Goal: Task Accomplishment & Management: Manage account settings

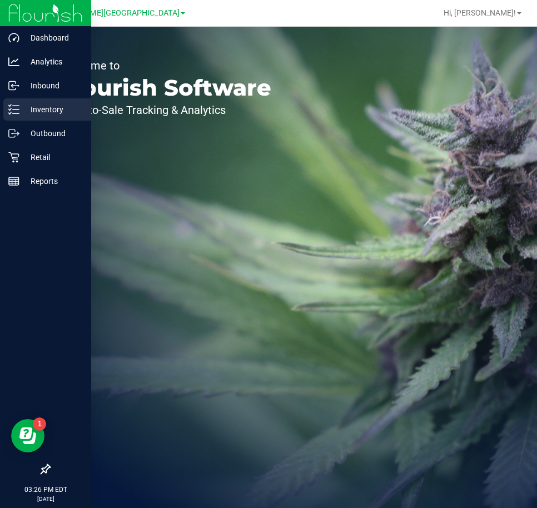
drag, startPoint x: 48, startPoint y: 110, endPoint x: 44, endPoint y: 106, distance: 5.9
click at [48, 110] on p "Inventory" at bounding box center [52, 109] width 67 height 13
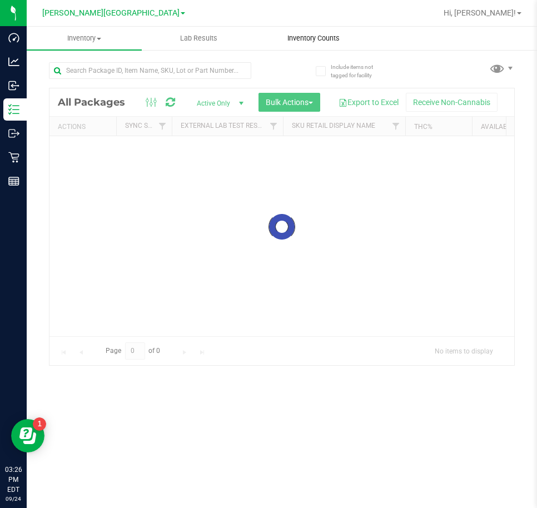
click at [316, 43] on uib-tab-heading "Inventory Counts" at bounding box center [314, 38] width 114 height 22
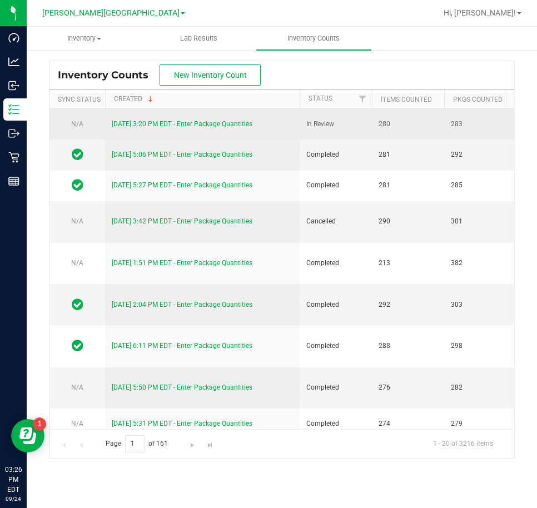
click at [150, 127] on link "[DATE] 3:20 PM EDT - Enter Package Quantities" at bounding box center [182, 124] width 141 height 8
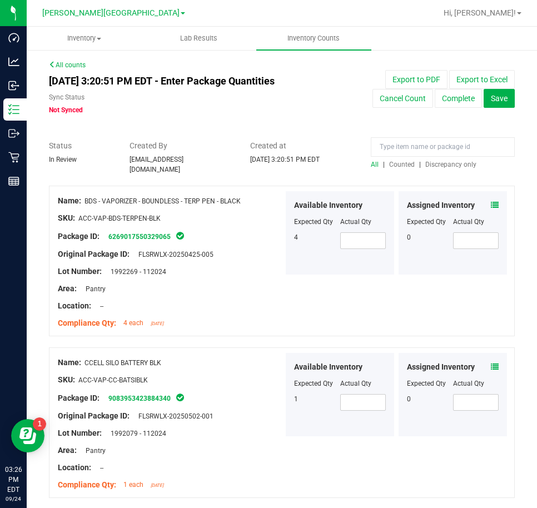
click at [399, 161] on span "Counted" at bounding box center [402, 165] width 26 height 8
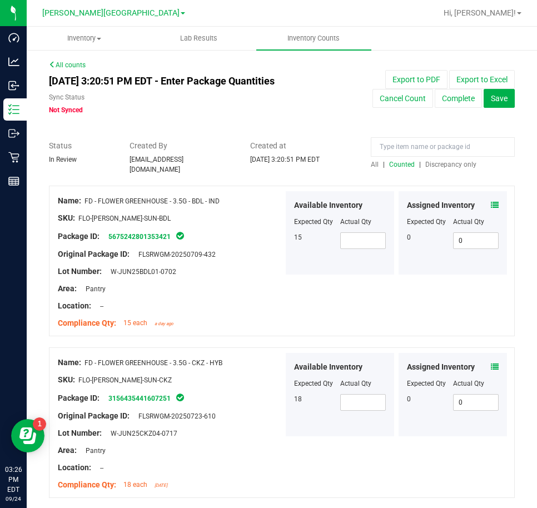
click at [399, 162] on span "Counted" at bounding box center [402, 165] width 26 height 8
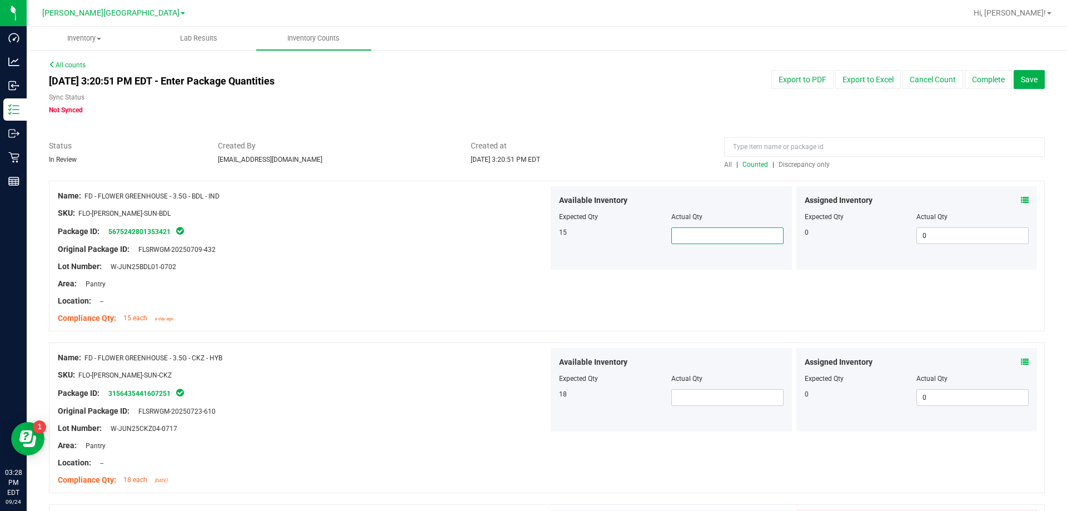
click at [536, 234] on span at bounding box center [727, 235] width 112 height 17
click at [536, 146] on input at bounding box center [884, 146] width 321 height 19
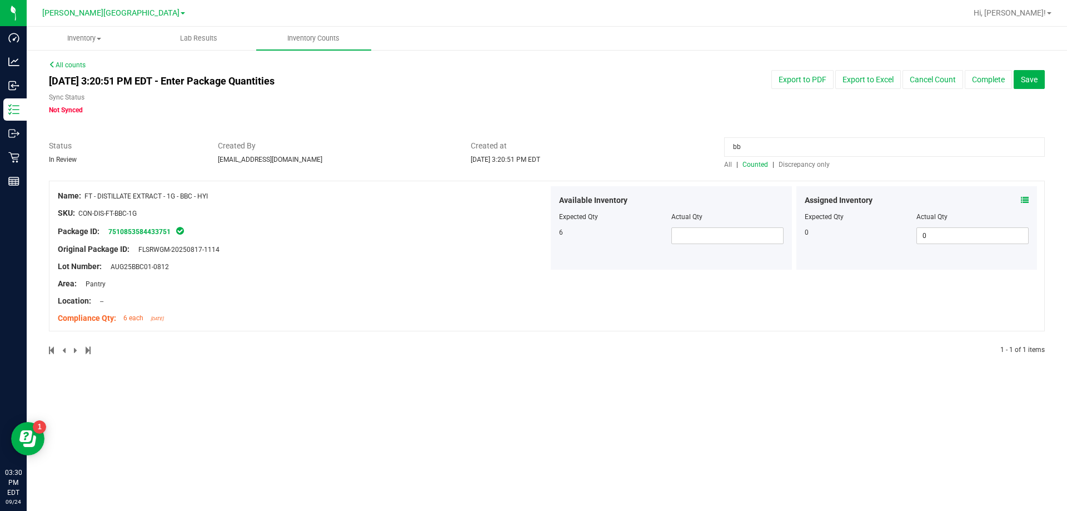
type input "b"
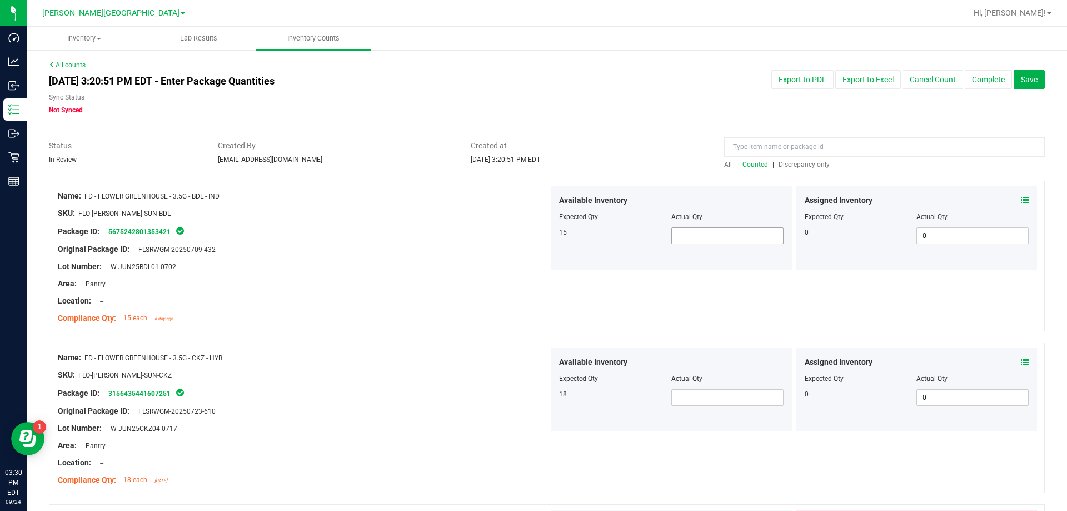
click at [536, 239] on span at bounding box center [727, 235] width 112 height 17
type input "9"
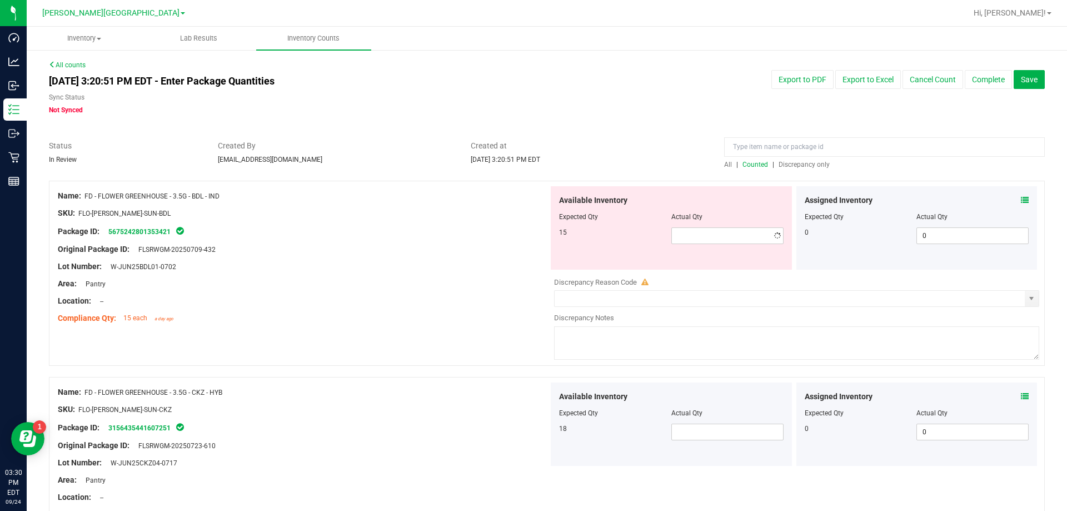
type input "9"
click at [536, 396] on div "Available Inventory Expected Qty Actual Qty 18" at bounding box center [671, 423] width 241 height 83
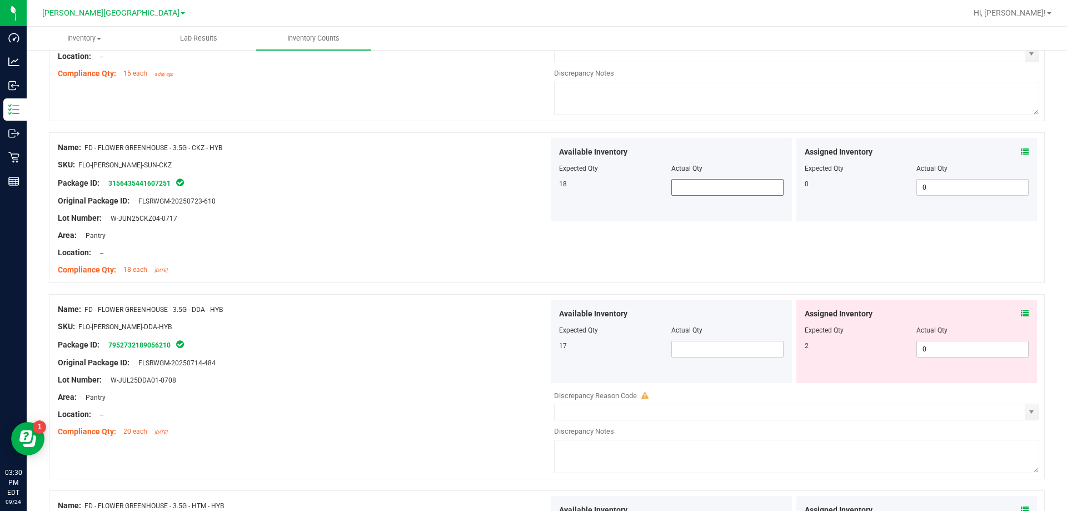
scroll to position [278, 0]
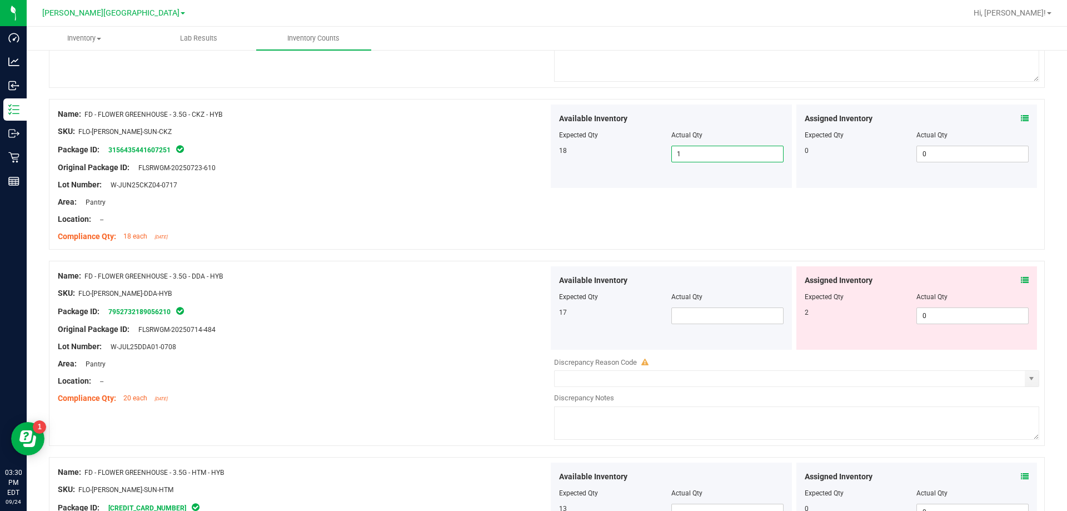
type input "18"
click at [536, 314] on span at bounding box center [727, 315] width 112 height 17
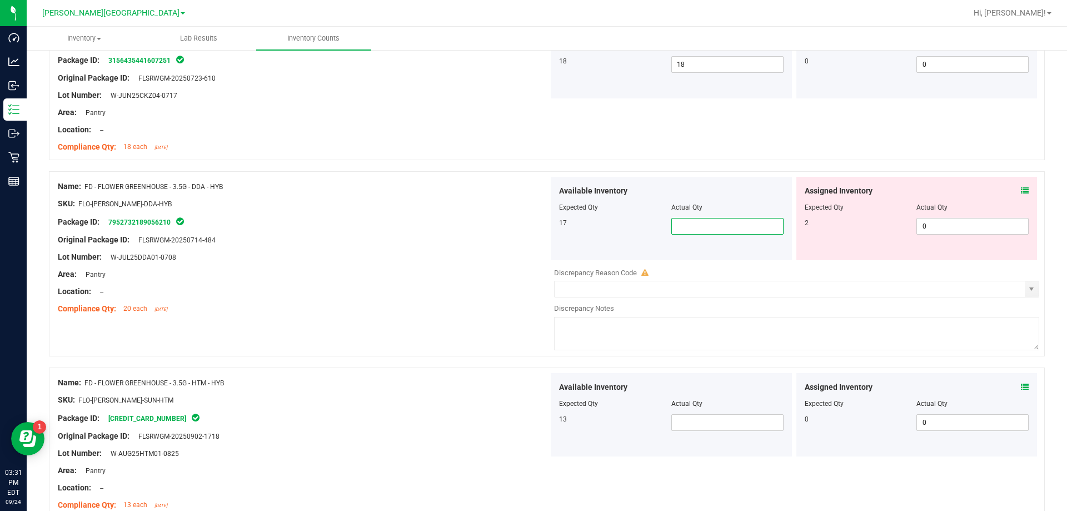
scroll to position [389, 0]
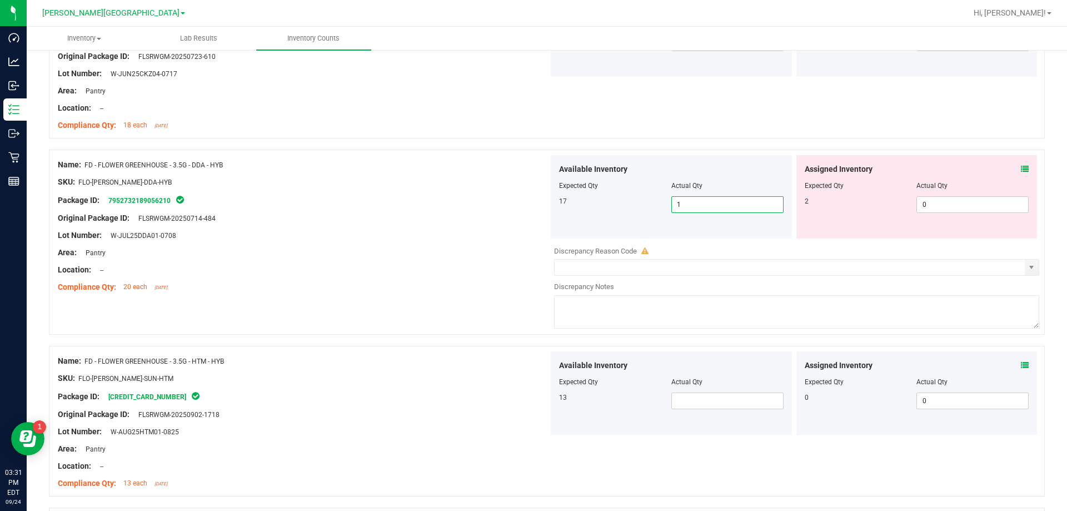
type input "17"
click at [536, 399] on span at bounding box center [727, 400] width 112 height 17
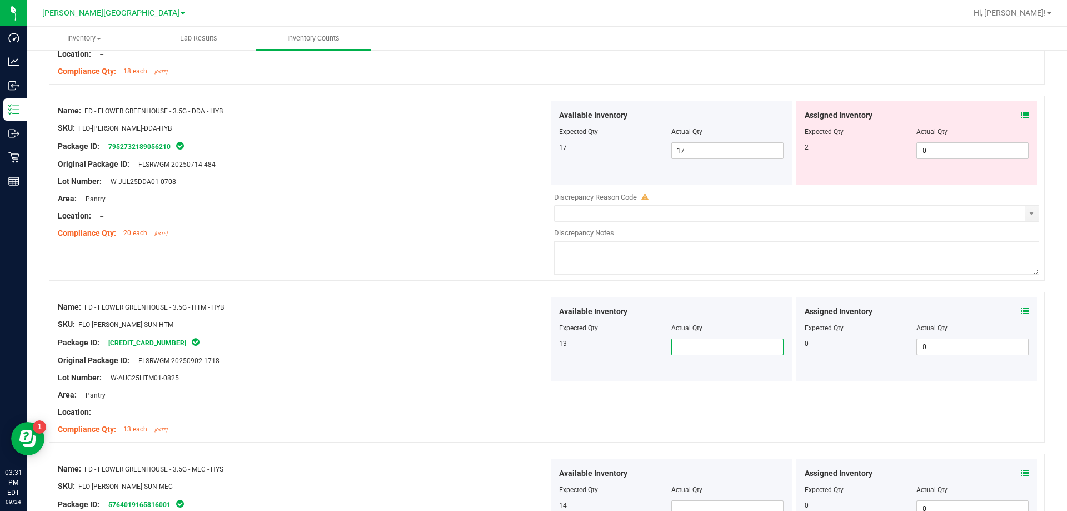
scroll to position [667, 0]
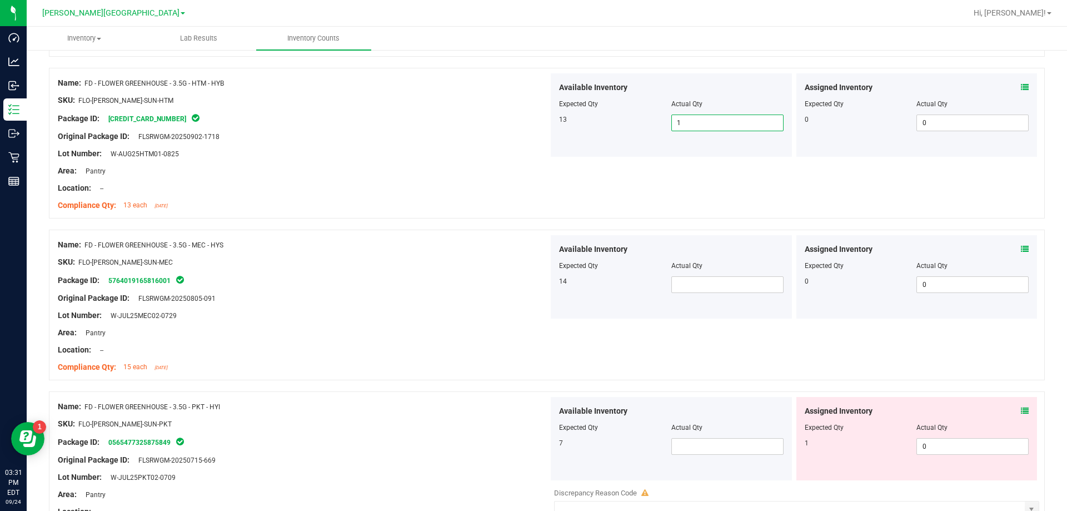
type input "13"
click at [536, 277] on span at bounding box center [727, 284] width 112 height 17
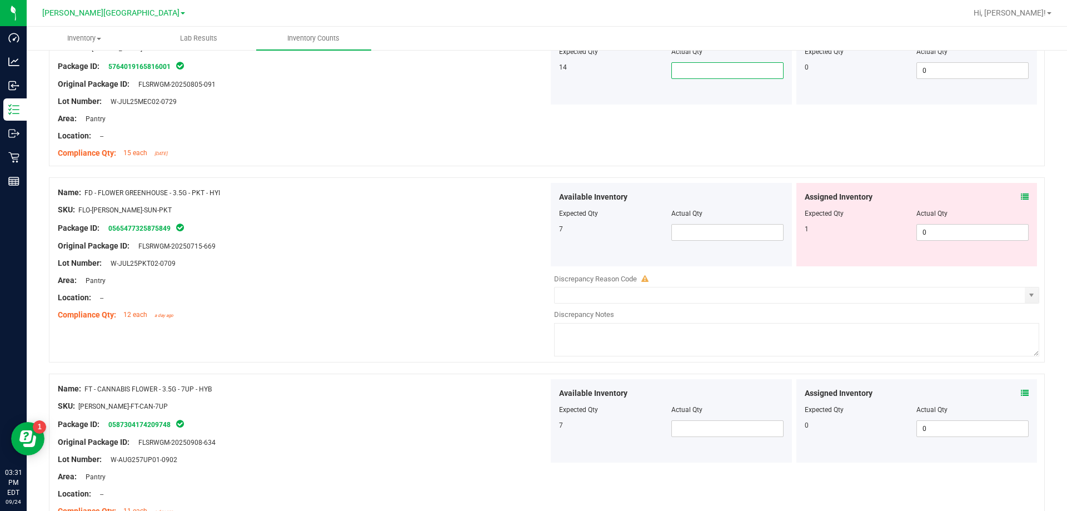
scroll to position [889, 0]
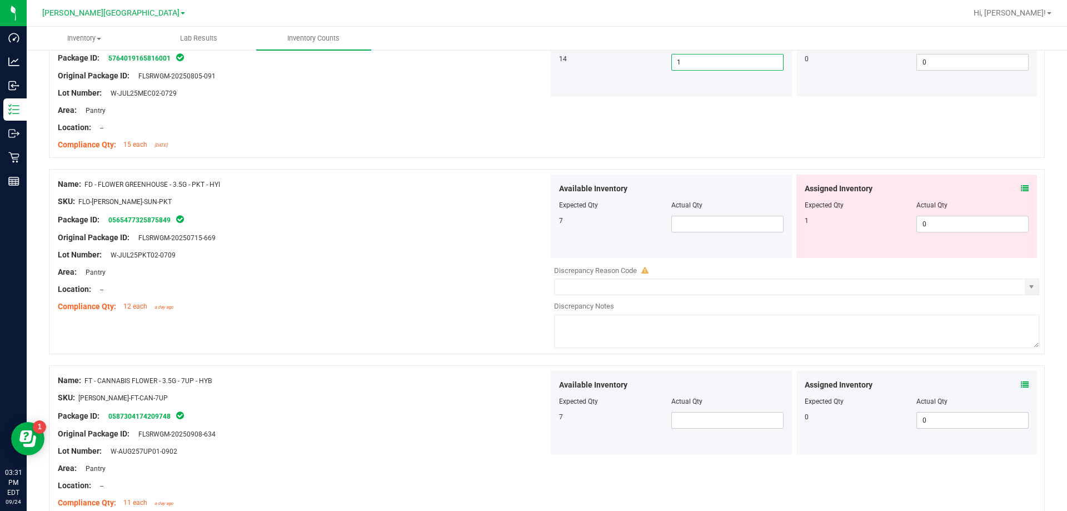
type input "14"
click at [536, 220] on span at bounding box center [727, 224] width 112 height 17
type input "7"
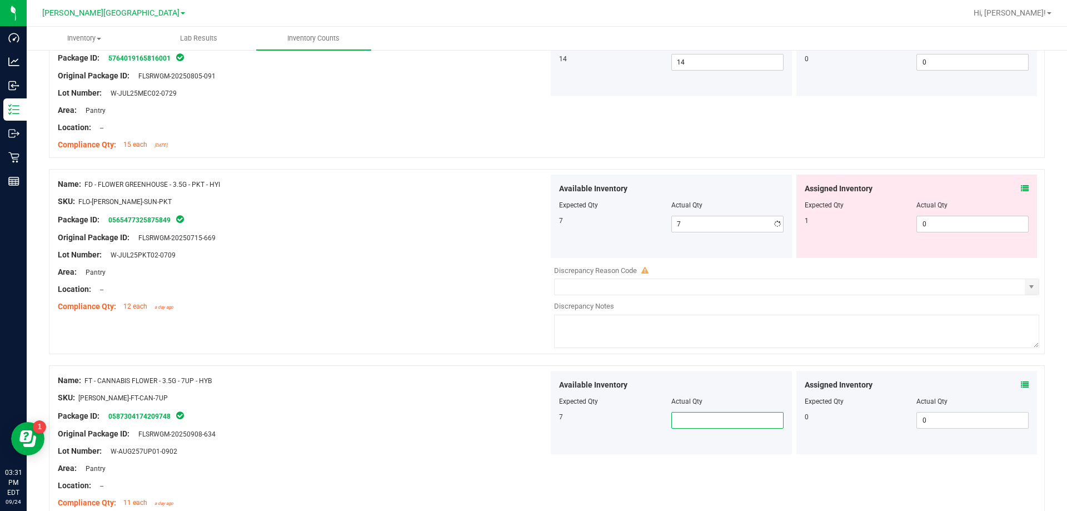
click at [536, 416] on span at bounding box center [727, 420] width 112 height 17
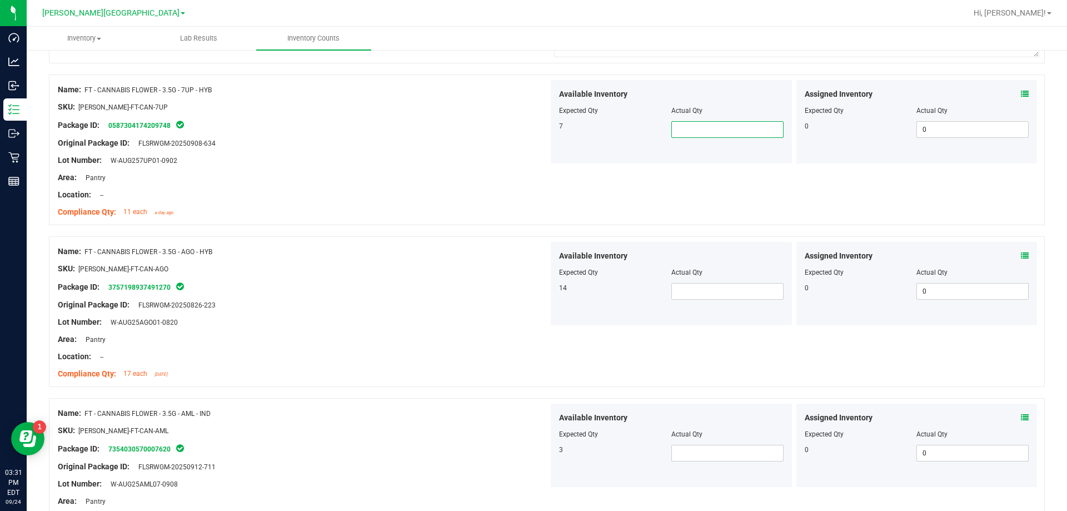
scroll to position [1167, 0]
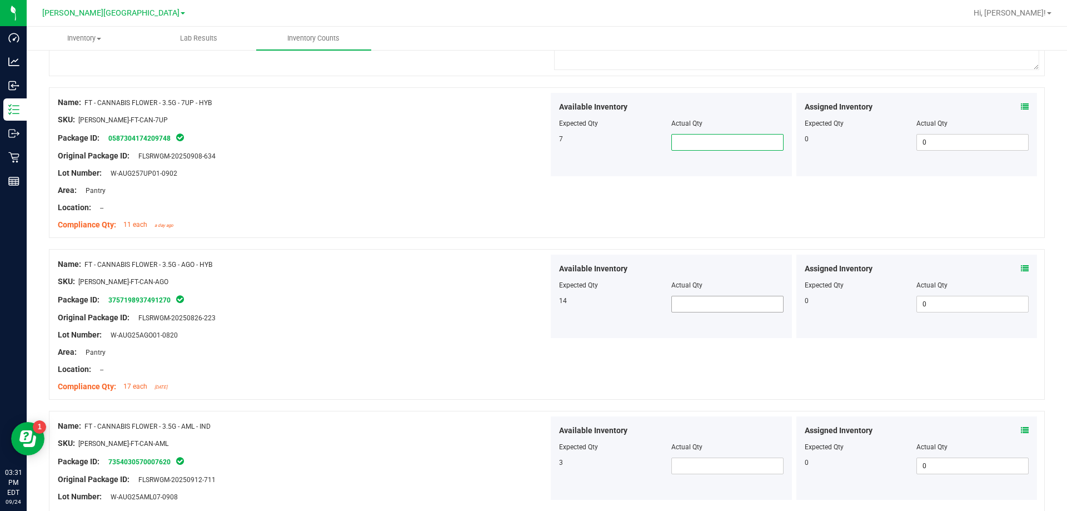
type input "7"
click at [536, 307] on span at bounding box center [727, 304] width 112 height 17
type input "4"
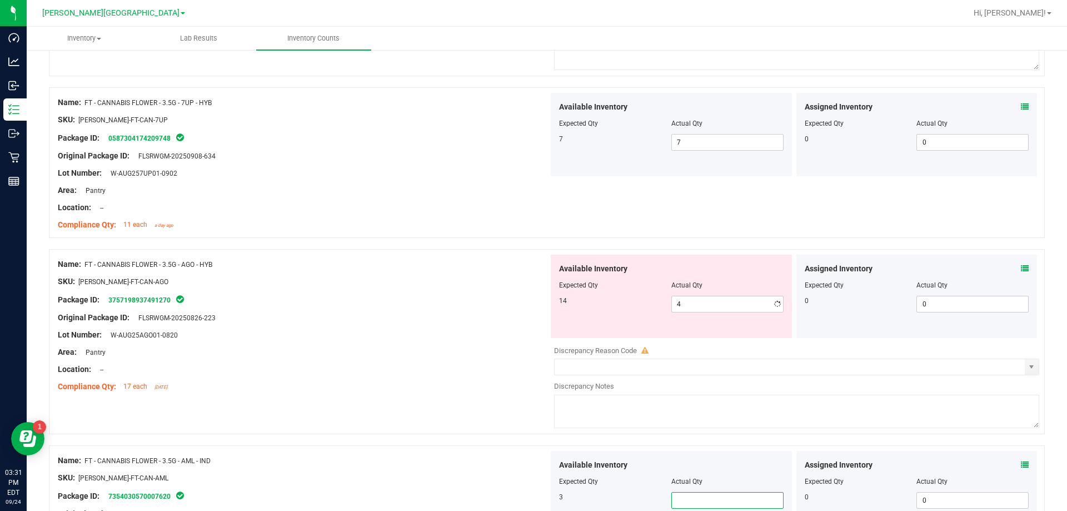
click at [536, 462] on div "Available Inventory Expected Qty Actual Qty 3" at bounding box center [671, 492] width 241 height 83
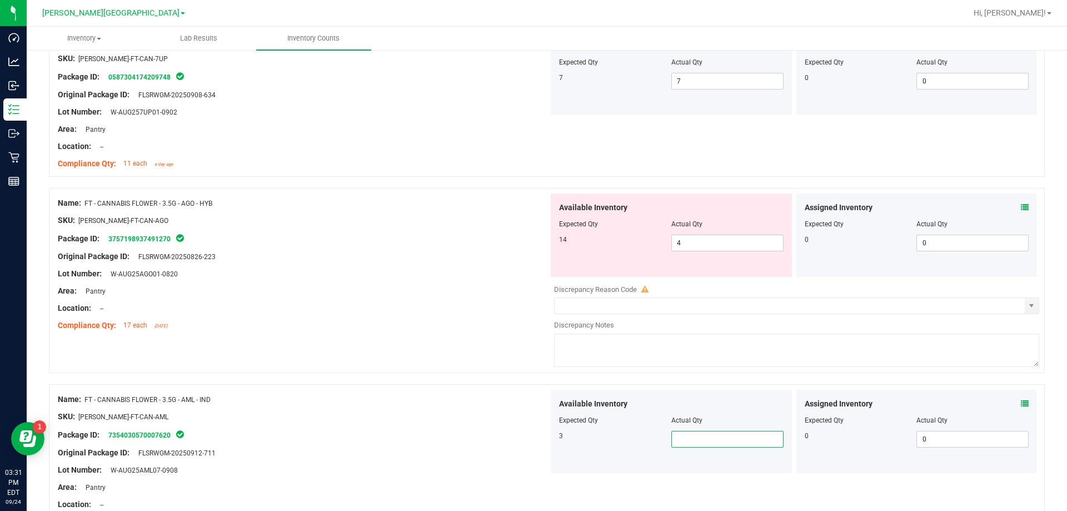
scroll to position [1444, 0]
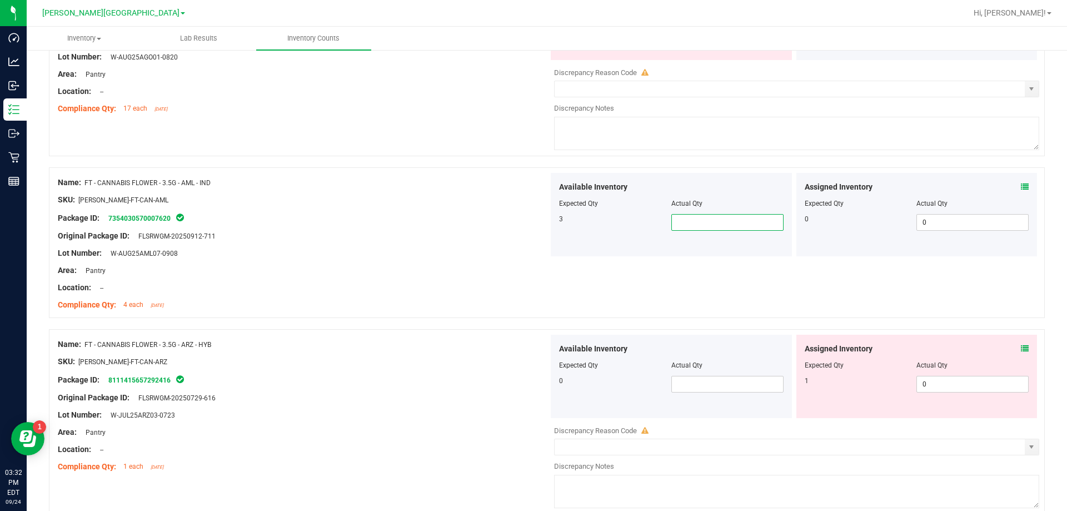
type input "3"
click at [536, 376] on span at bounding box center [727, 384] width 112 height 17
click at [536, 382] on span at bounding box center [727, 384] width 112 height 17
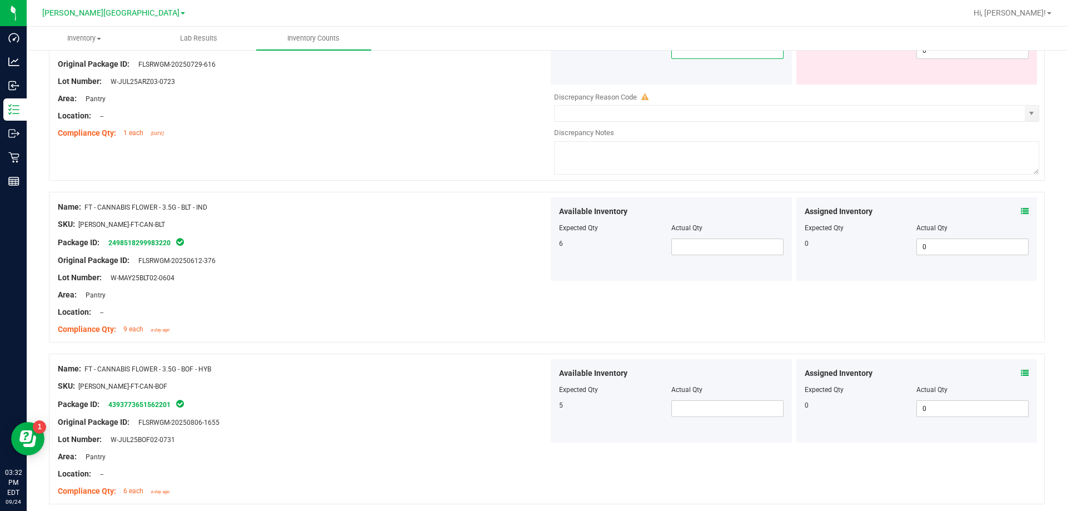
scroll to position [1722, 0]
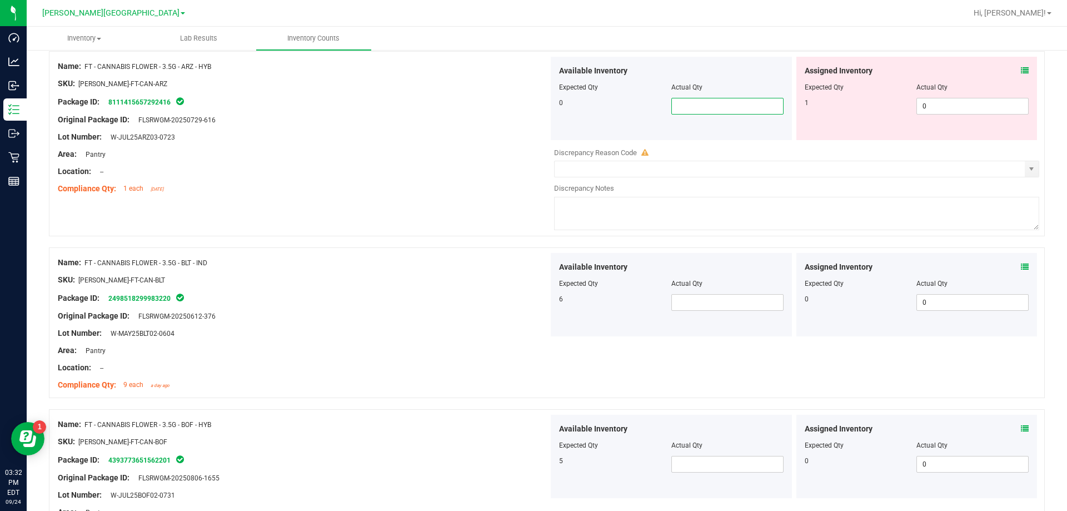
type input "1"
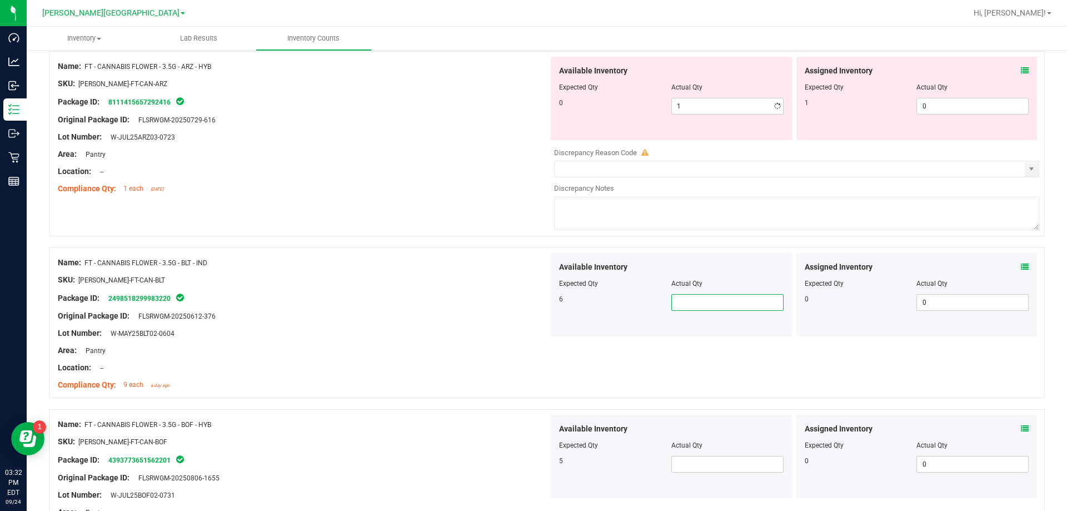
click at [536, 294] on span at bounding box center [727, 302] width 112 height 17
click at [536, 465] on span at bounding box center [727, 464] width 112 height 17
click at [536, 292] on div at bounding box center [671, 291] width 224 height 6
click at [536, 302] on span at bounding box center [727, 302] width 112 height 17
type input "6"
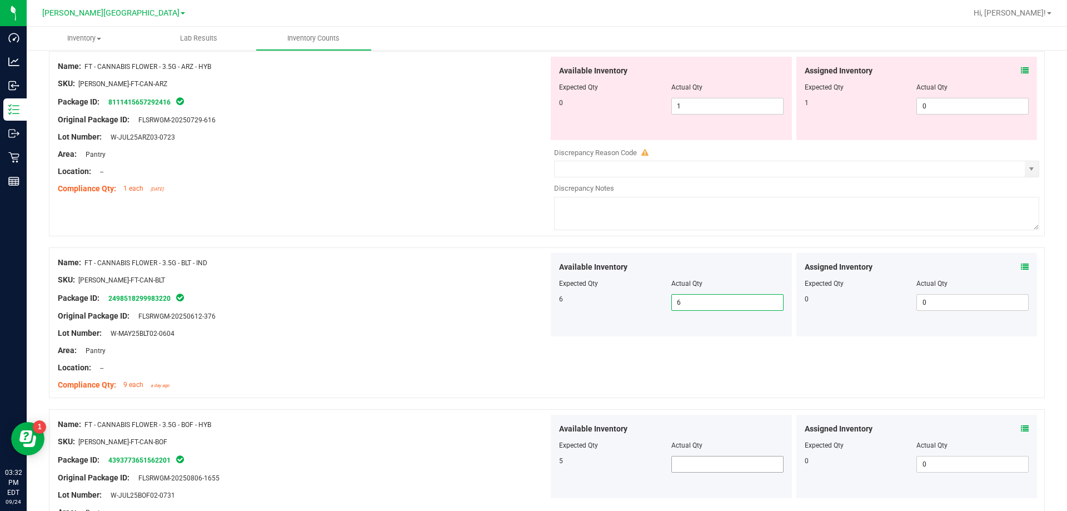
type input "6"
click at [536, 464] on span at bounding box center [727, 464] width 112 height 17
type input "5"
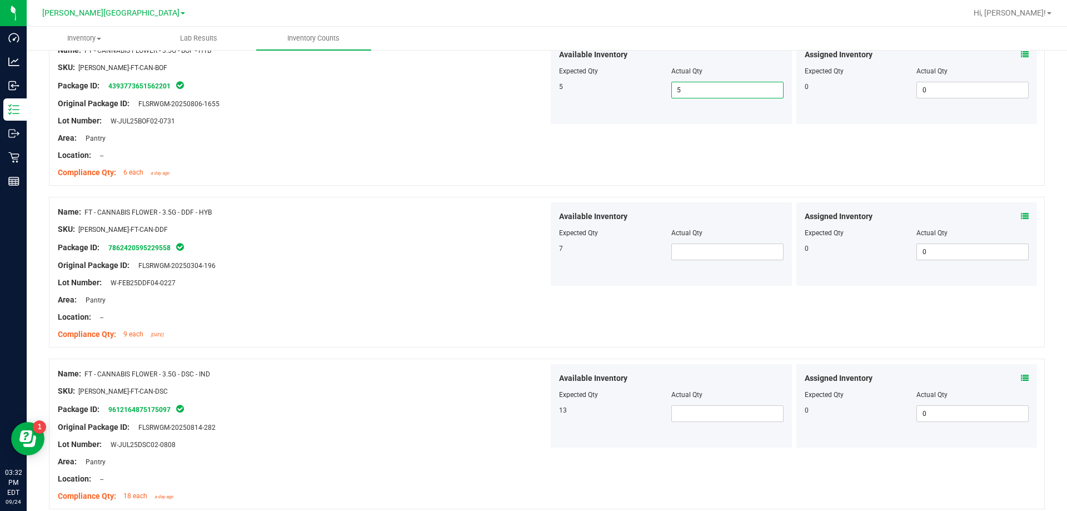
scroll to position [2111, 0]
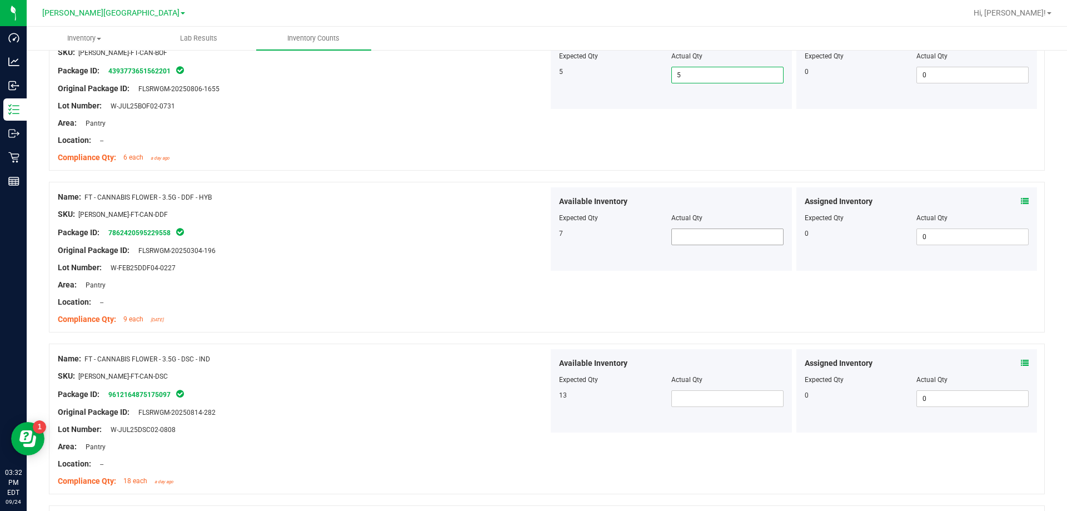
type input "5"
drag, startPoint x: 704, startPoint y: 235, endPoint x: 698, endPoint y: 238, distance: 6.5
click at [536, 236] on span at bounding box center [727, 236] width 112 height 17
type input "7"
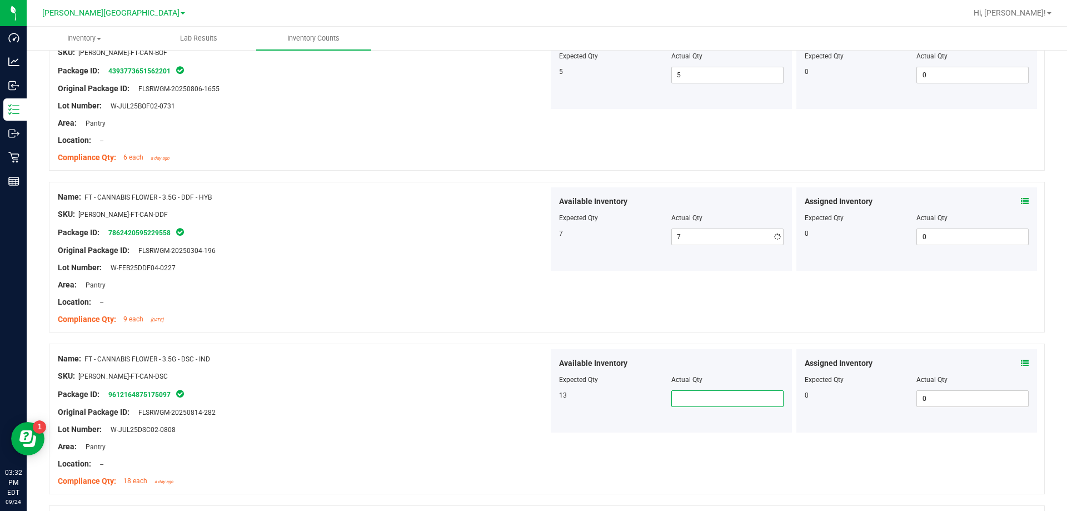
click at [536, 405] on span at bounding box center [727, 398] width 112 height 17
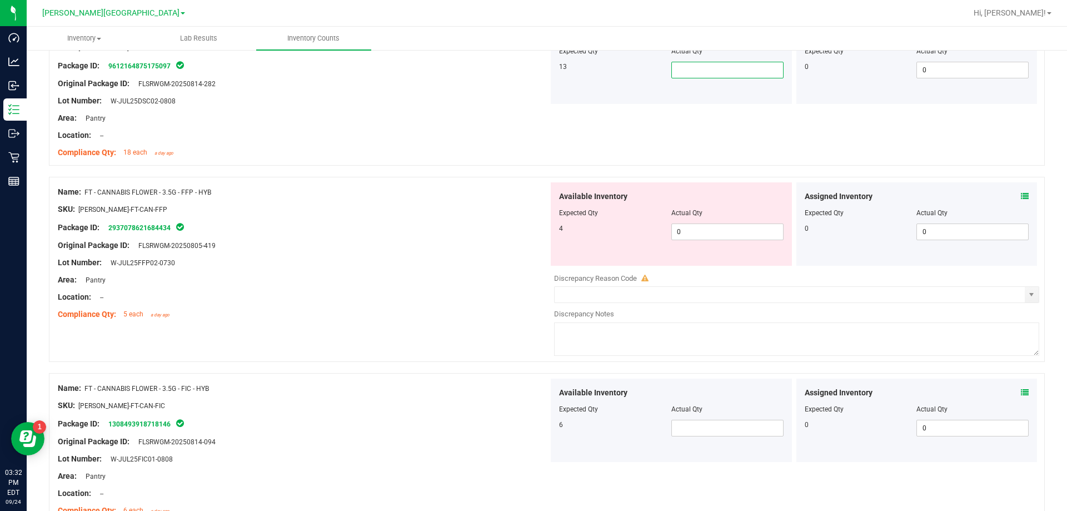
scroll to position [2444, 0]
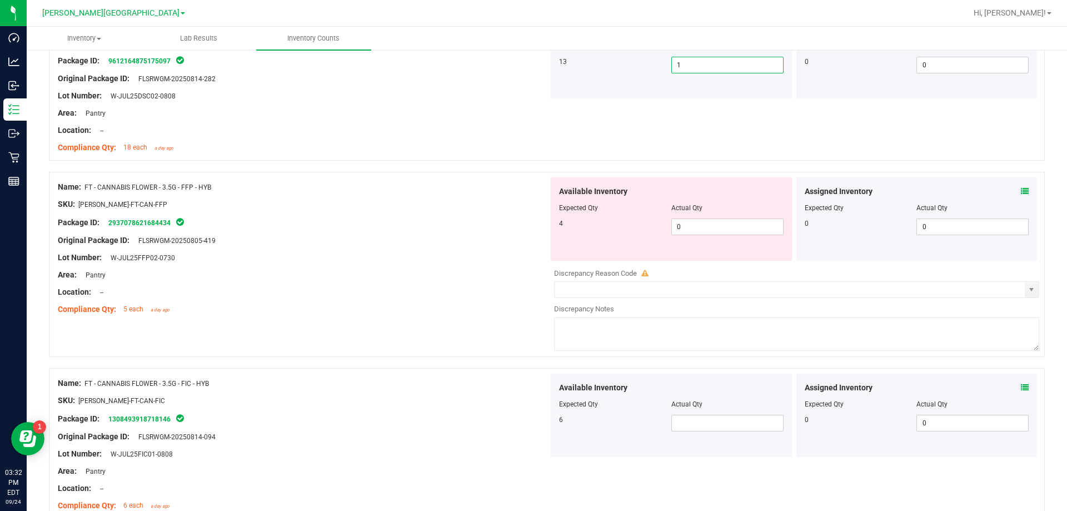
type input "13"
click at [536, 221] on span "0 0" at bounding box center [727, 226] width 112 height 17
type input "04"
type input "4"
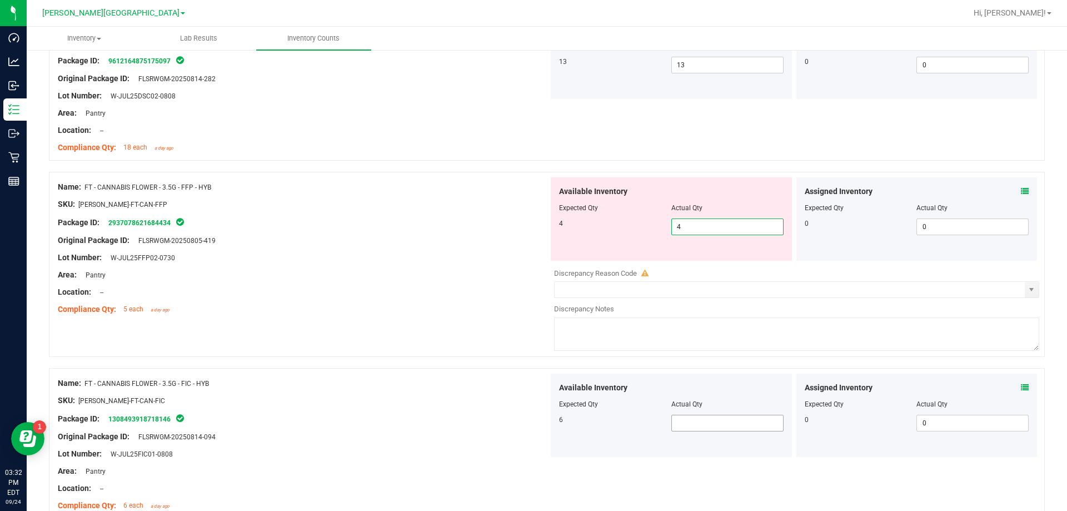
click at [536, 420] on div "Available Inventory Expected Qty Actual Qty 6" at bounding box center [671, 414] width 241 height 83
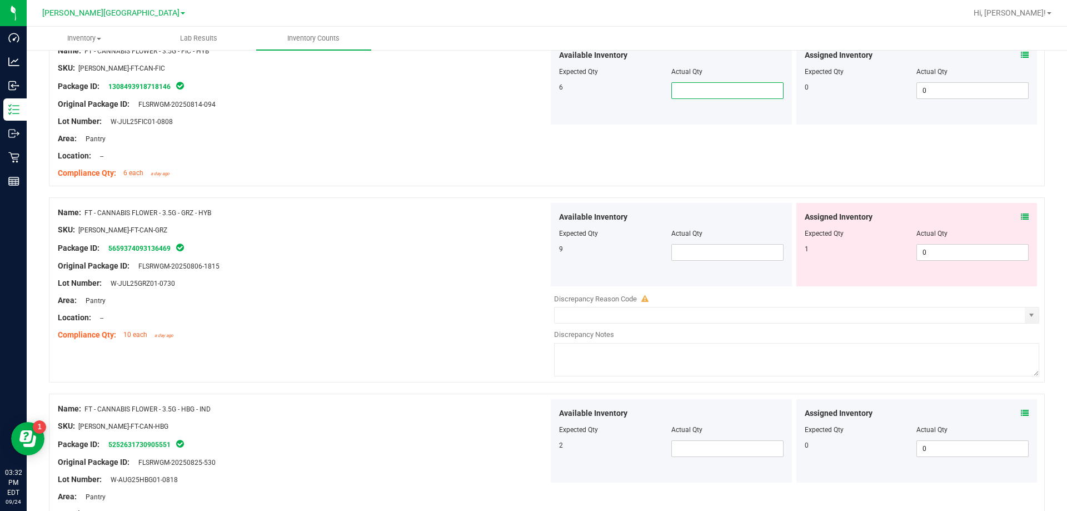
scroll to position [2722, 0]
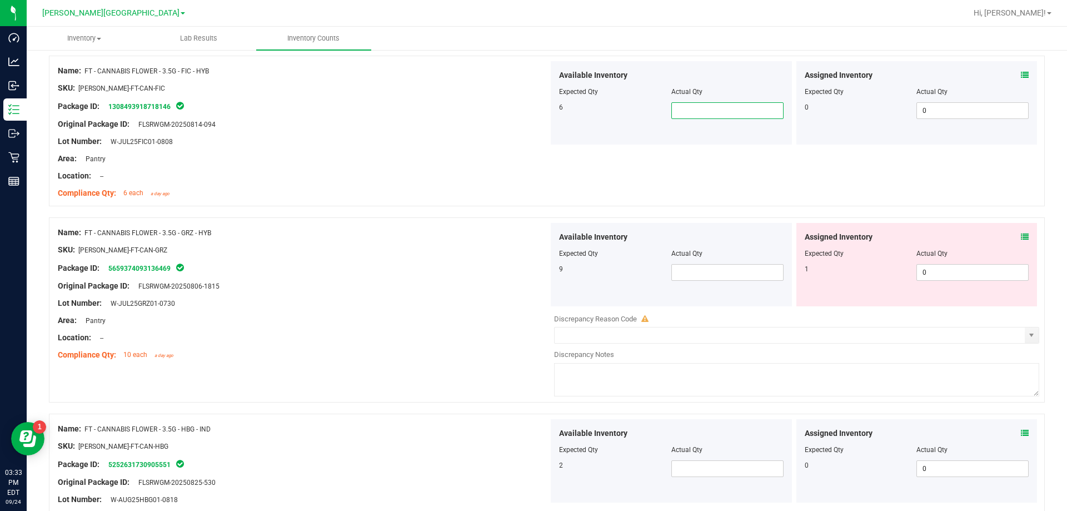
type input "6"
drag, startPoint x: 689, startPoint y: 276, endPoint x: 704, endPoint y: 271, distance: 15.6
click at [536, 281] on div "Available Inventory Expected Qty Actual Qty 9" at bounding box center [671, 264] width 241 height 83
type input "9"
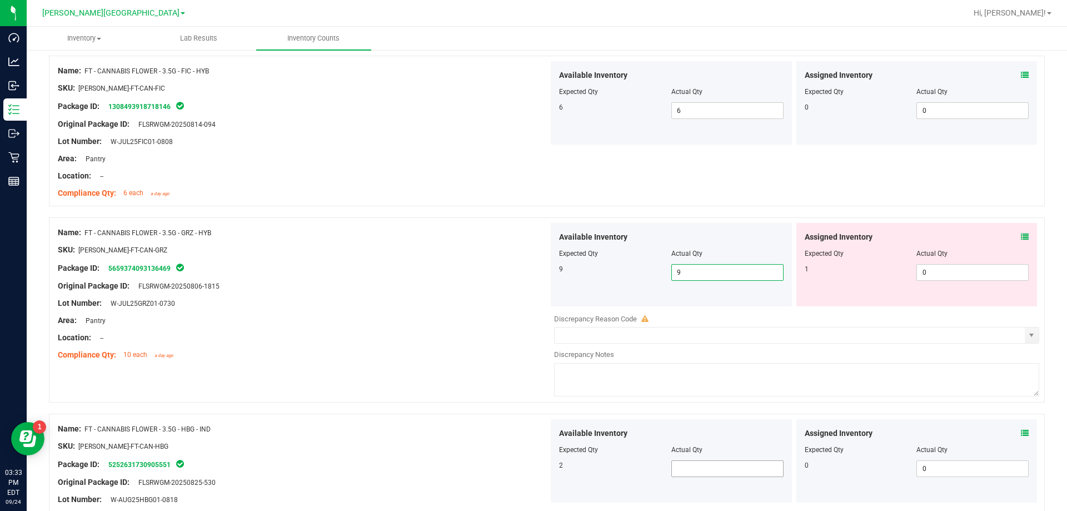
type input "9"
click at [536, 465] on span at bounding box center [727, 468] width 112 height 17
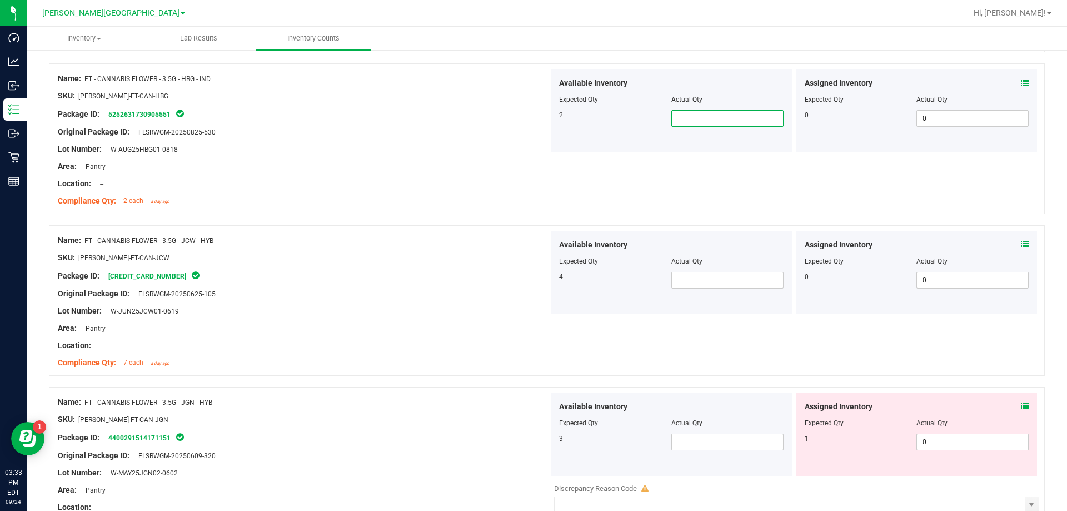
scroll to position [3111, 0]
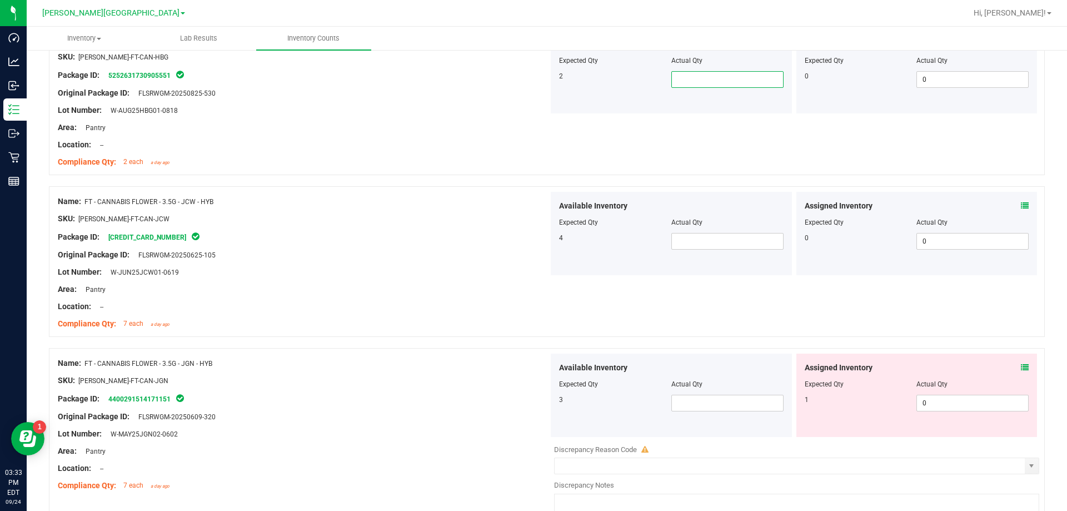
type input "2"
click at [536, 237] on span at bounding box center [727, 241] width 112 height 17
type input "4"
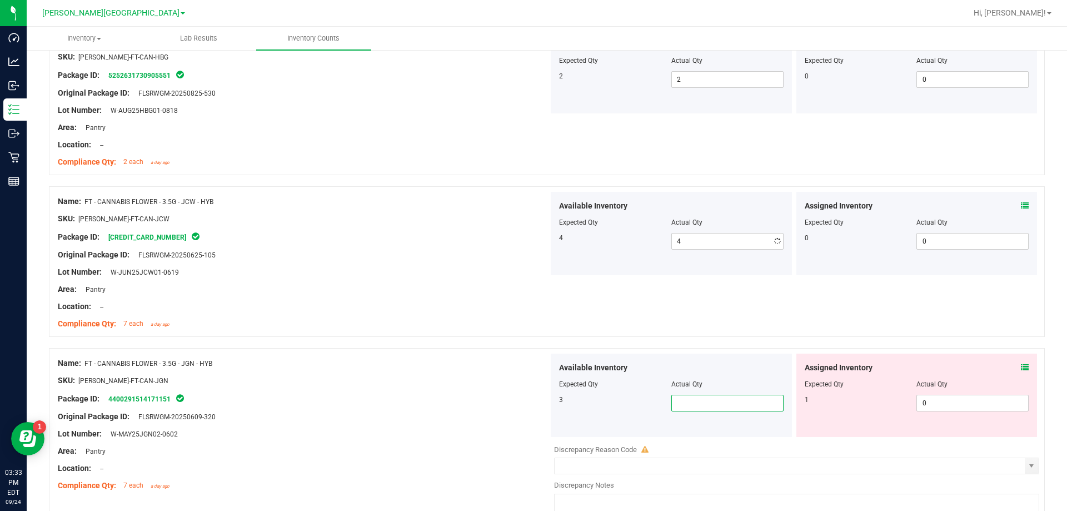
click at [536, 403] on span at bounding box center [727, 402] width 112 height 17
type input "3"
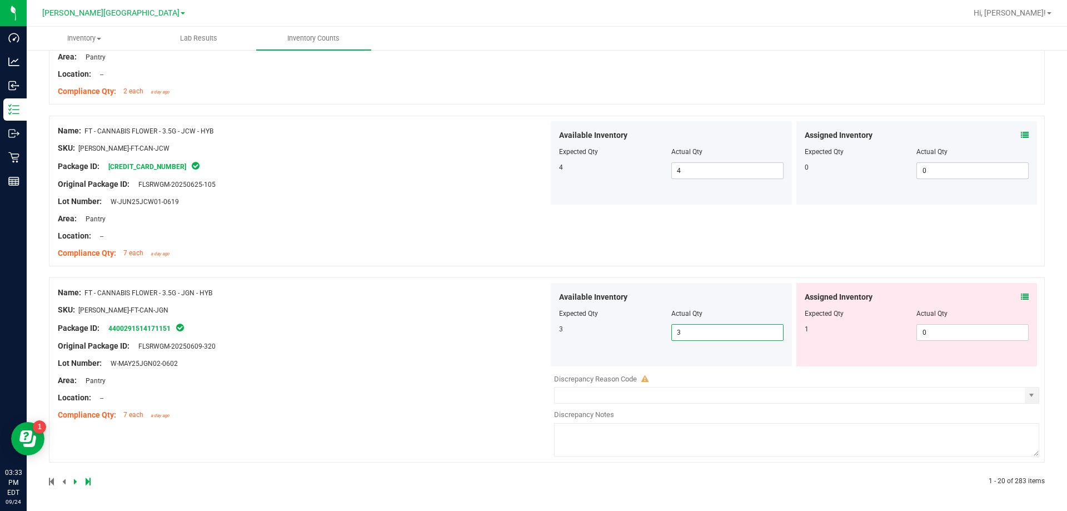
scroll to position [3182, 0]
type input "3"
click at [87, 481] on icon at bounding box center [88, 480] width 5 height 7
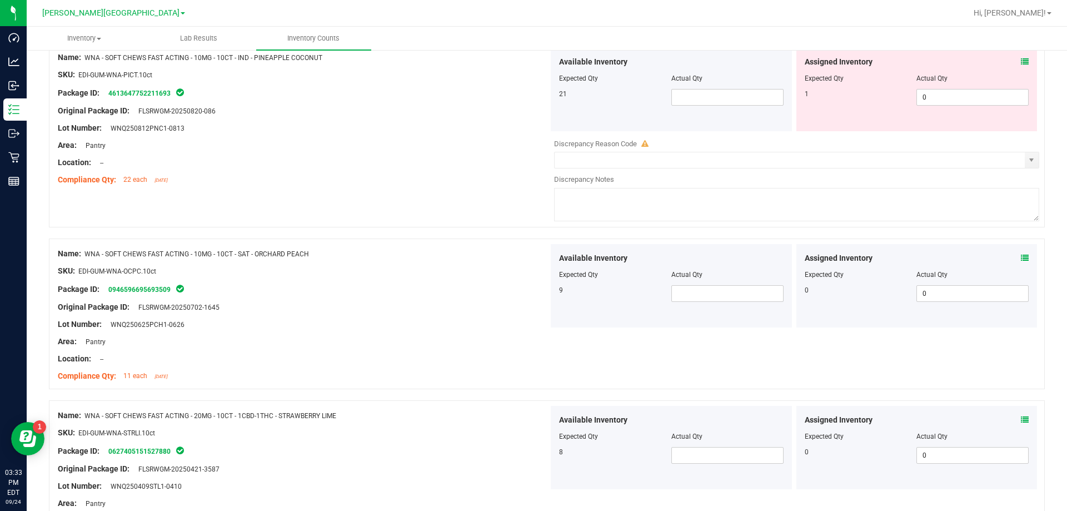
scroll to position [0, 0]
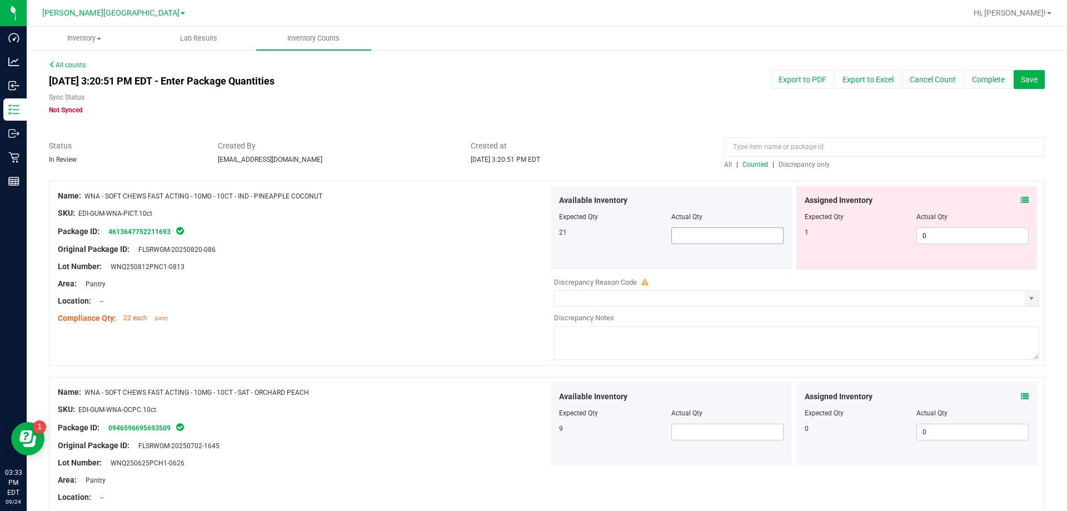
click at [536, 232] on span at bounding box center [727, 235] width 112 height 17
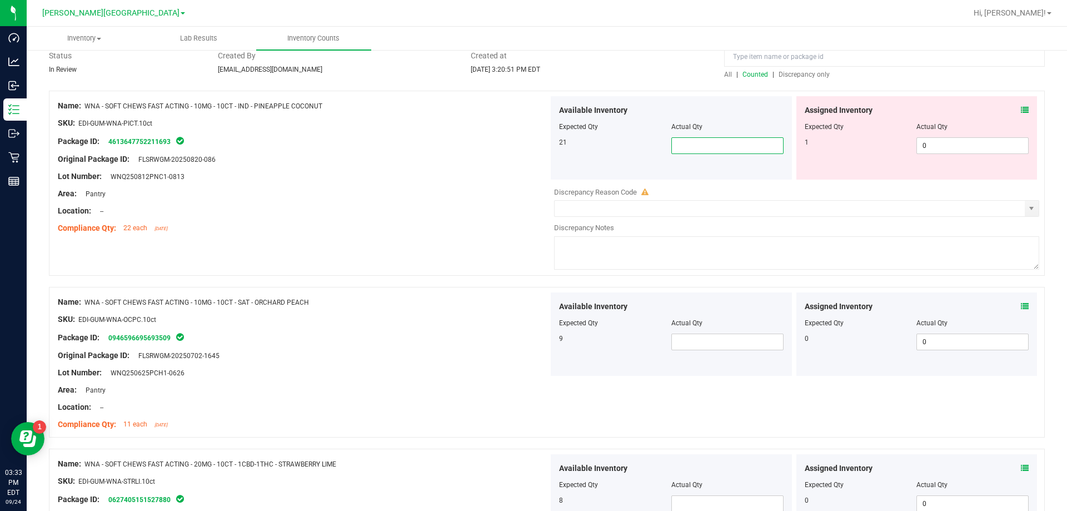
scroll to position [227, 0]
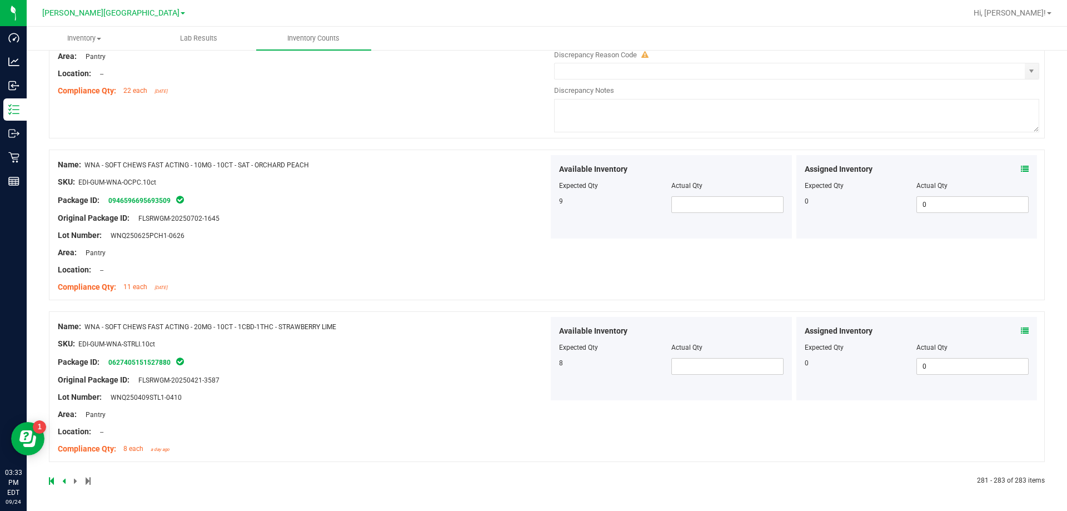
click at [62, 479] on icon at bounding box center [63, 480] width 3 height 7
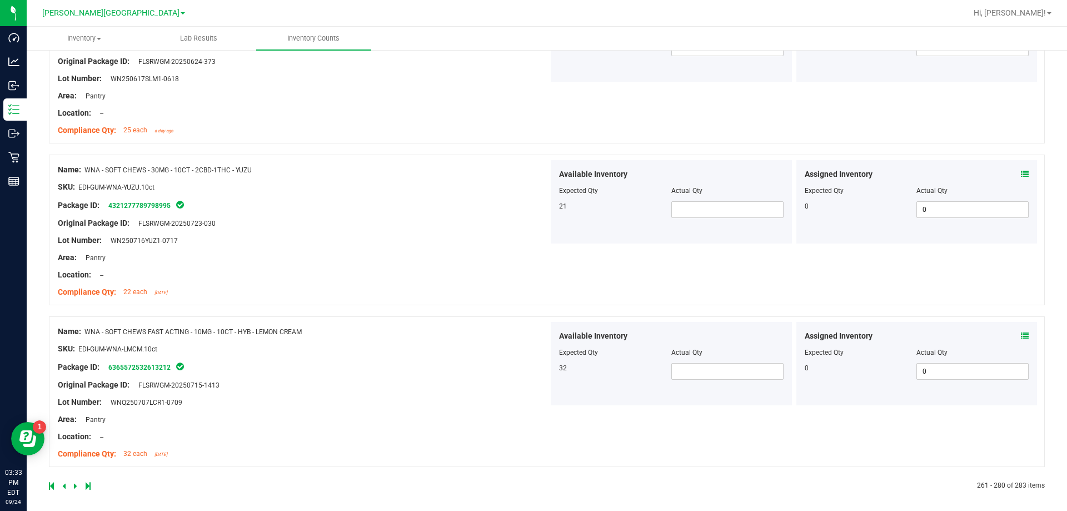
scroll to position [2975, 0]
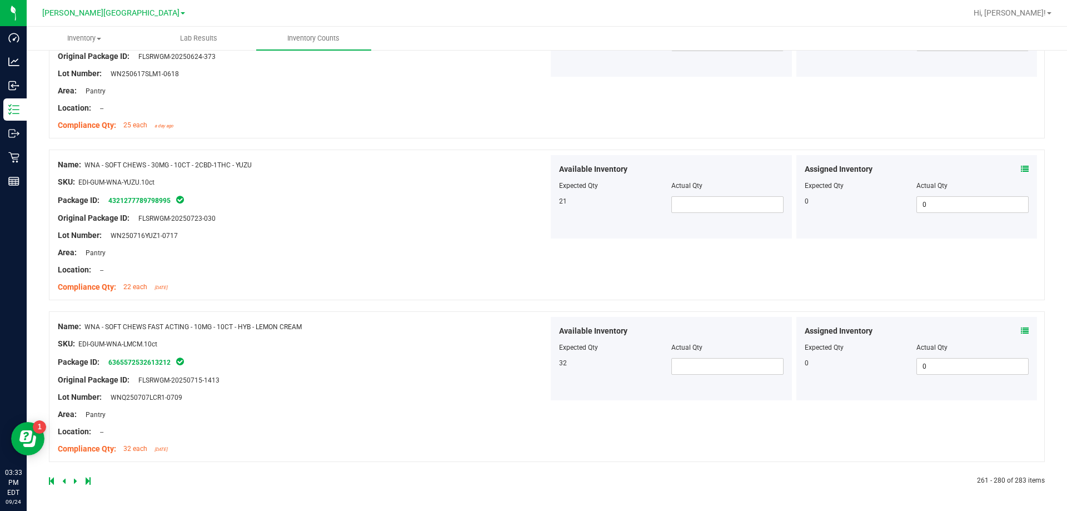
click at [52, 480] on icon at bounding box center [51, 480] width 5 height 7
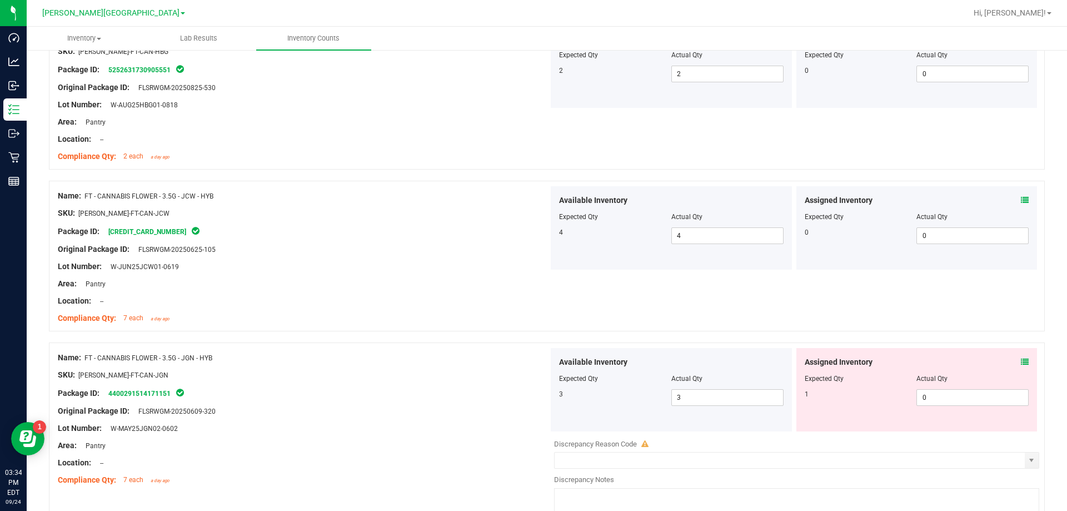
scroll to position [3182, 0]
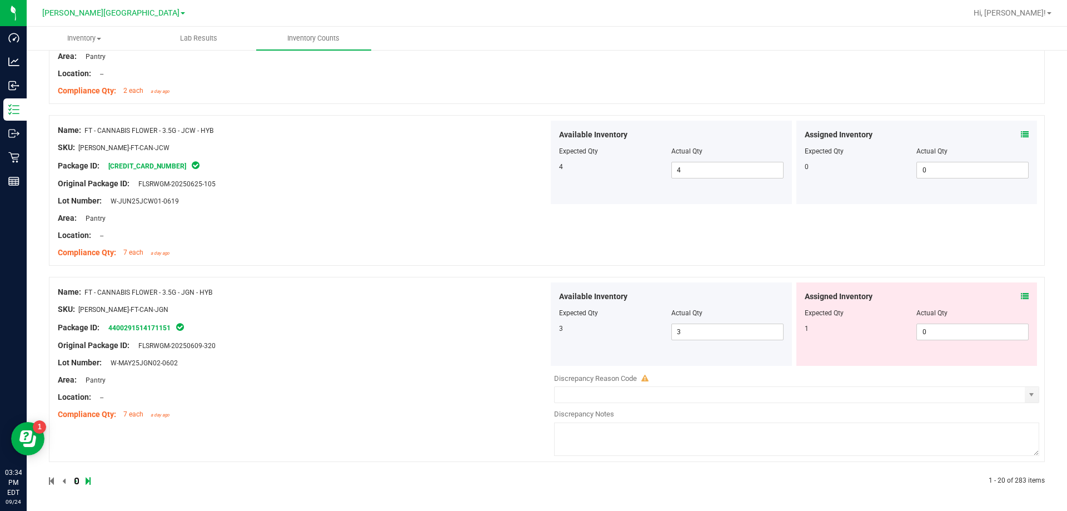
click at [74, 482] on icon at bounding box center [75, 480] width 3 height 7
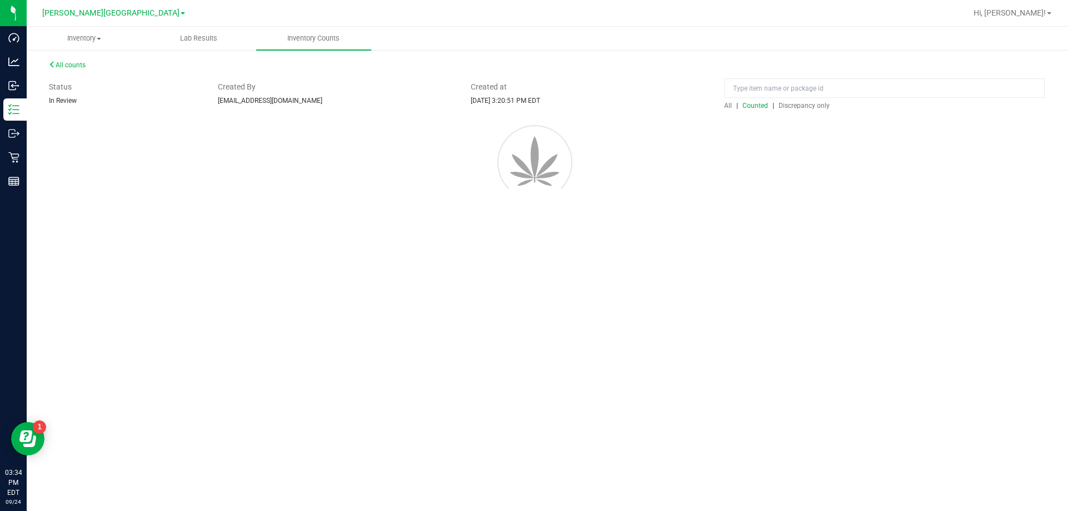
scroll to position [0, 0]
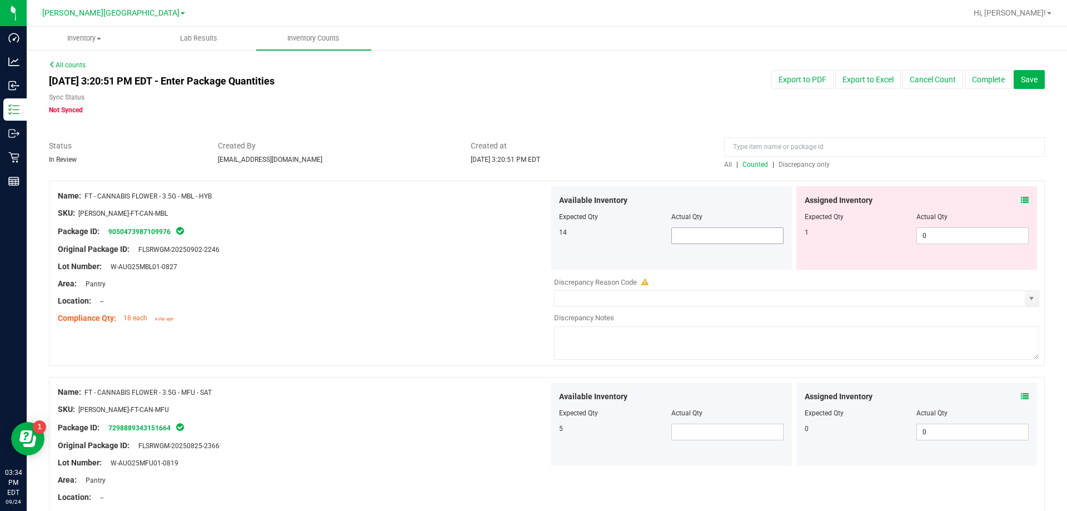
click at [536, 237] on span at bounding box center [727, 235] width 112 height 17
type input "14"
click at [536, 431] on span at bounding box center [727, 431] width 112 height 17
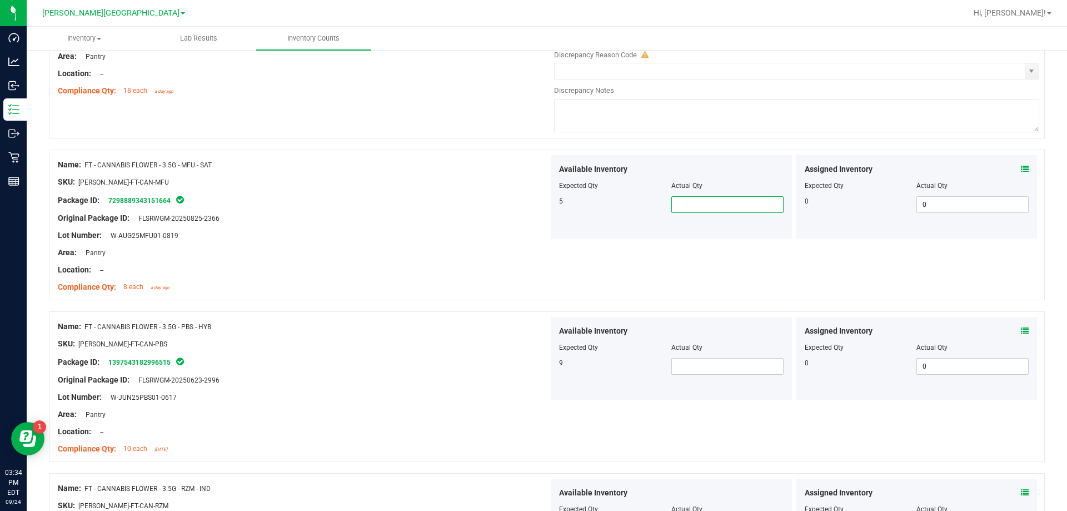
scroll to position [222, 0]
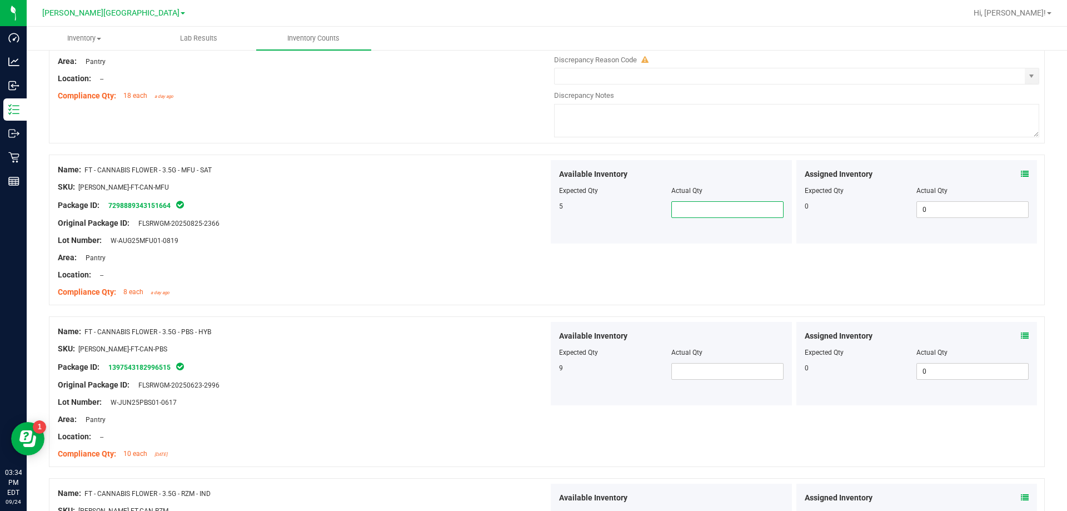
type input "5"
click at [536, 367] on span at bounding box center [727, 371] width 112 height 17
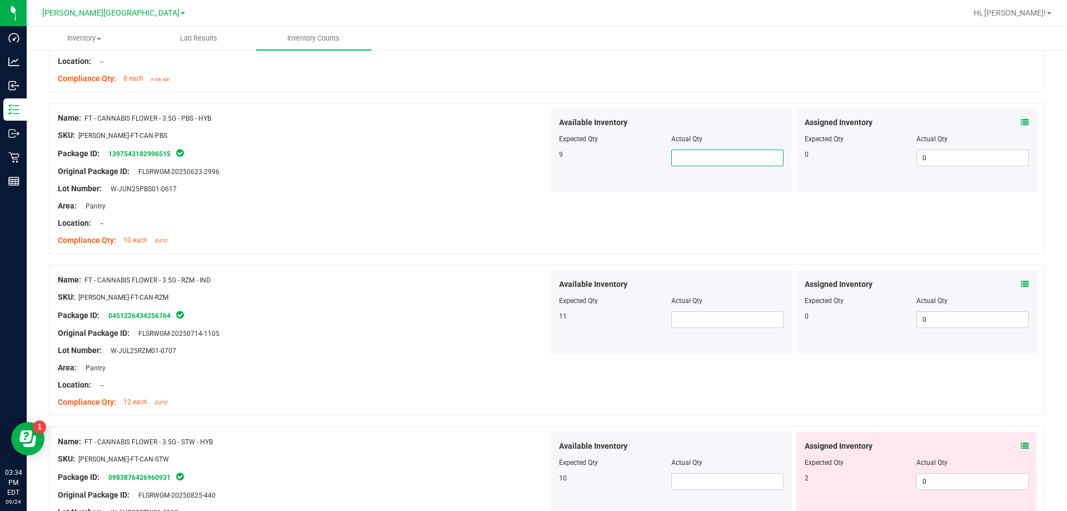
scroll to position [500, 0]
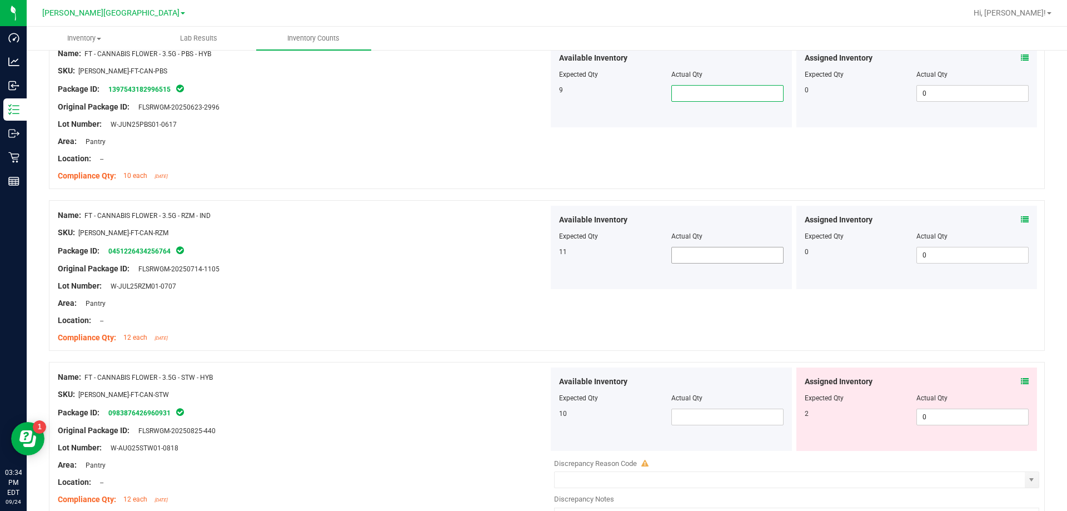
type input "9"
click at [536, 256] on span at bounding box center [727, 255] width 112 height 17
click at [536, 252] on input "text" at bounding box center [727, 255] width 111 height 16
drag, startPoint x: 674, startPoint y: 255, endPoint x: 391, endPoint y: 278, distance: 284.8
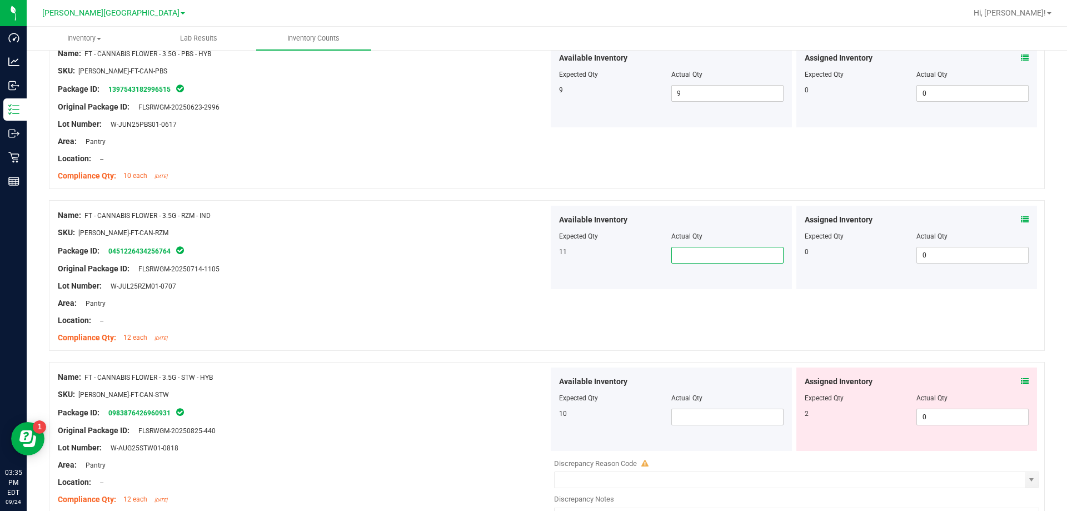
click at [381, 276] on div at bounding box center [303, 277] width 491 height 6
click at [536, 254] on span at bounding box center [727, 255] width 112 height 17
type input "7"
click at [536, 415] on div "Available Inventory Expected Qty Actual Qty 10" at bounding box center [671, 408] width 241 height 83
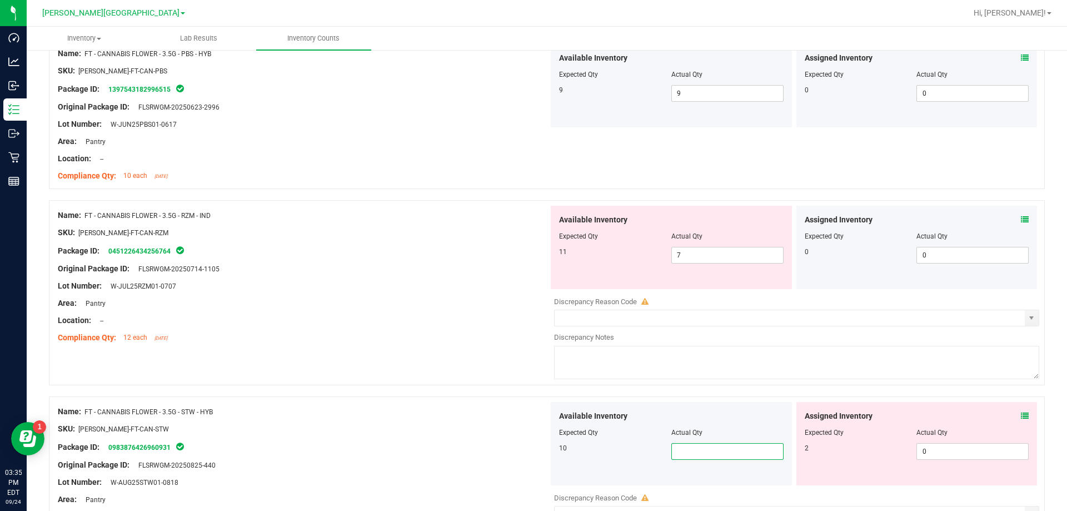
click at [536, 450] on input "text" at bounding box center [727, 451] width 111 height 16
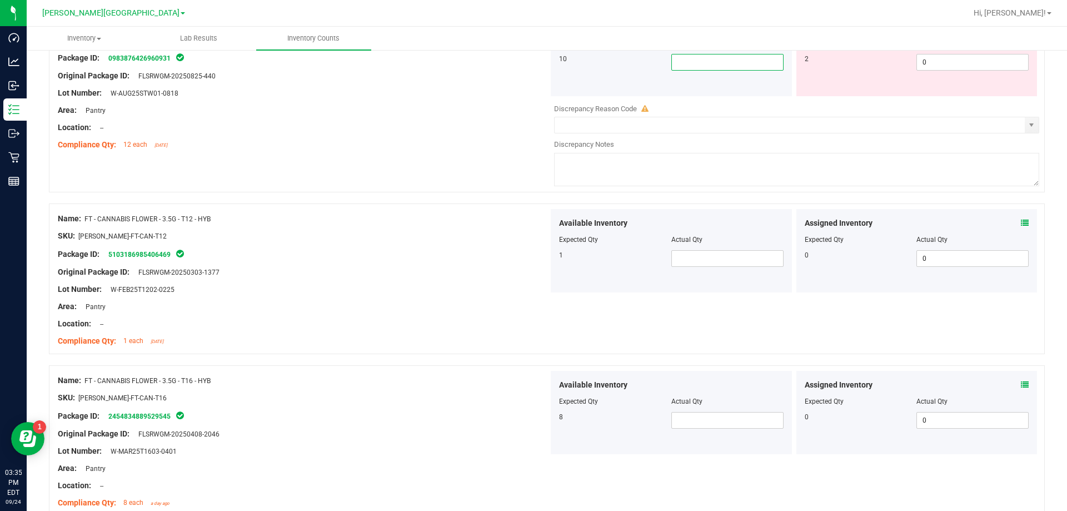
scroll to position [833, 0]
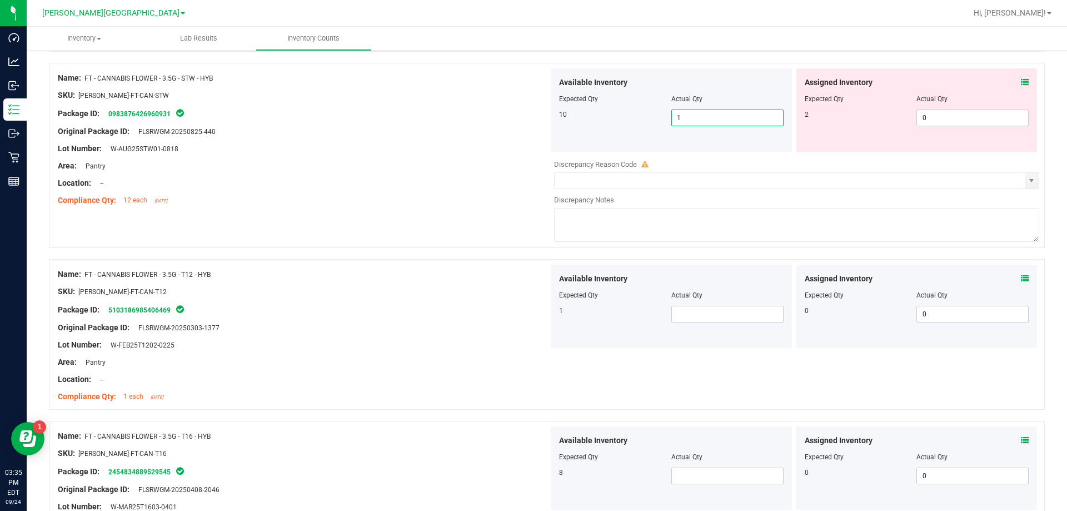
type input "10"
click at [536, 309] on span at bounding box center [727, 314] width 112 height 17
type input "1"
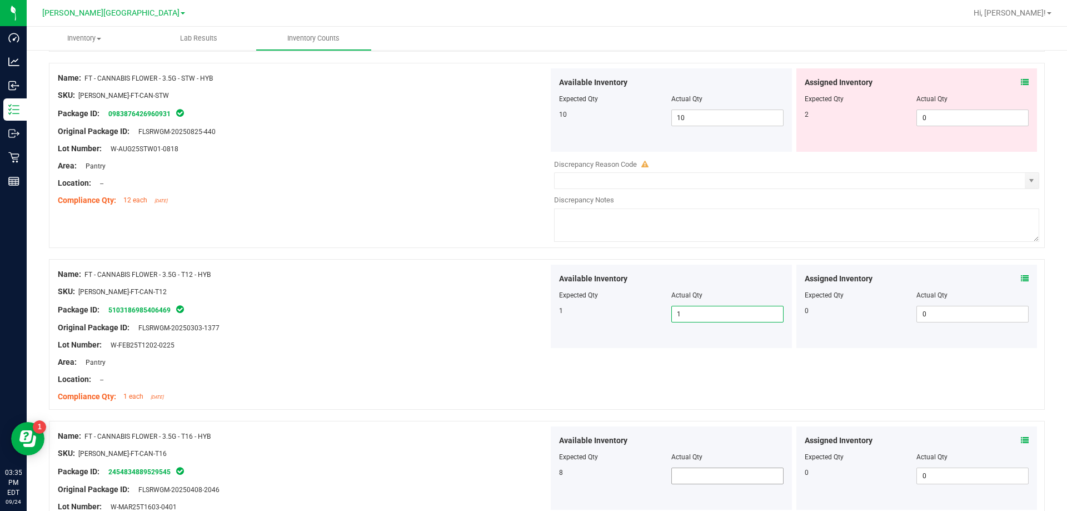
click at [536, 475] on span at bounding box center [727, 475] width 112 height 17
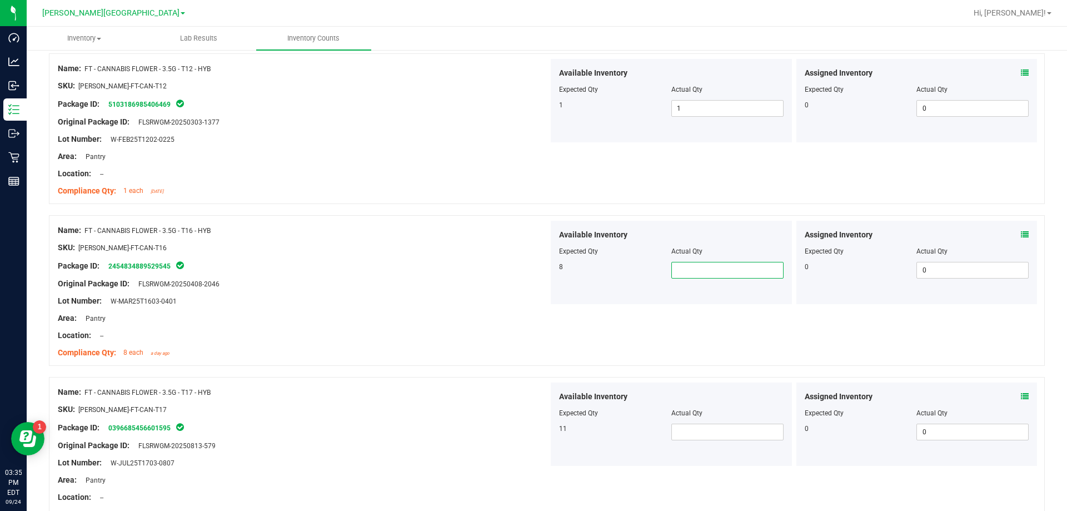
scroll to position [1111, 0]
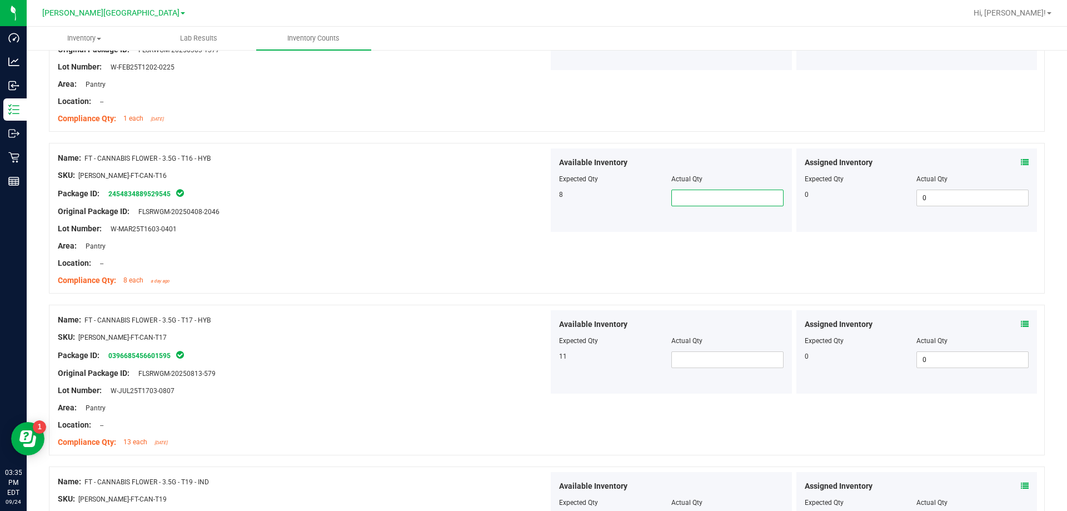
type input "8"
click at [536, 358] on span at bounding box center [727, 359] width 112 height 17
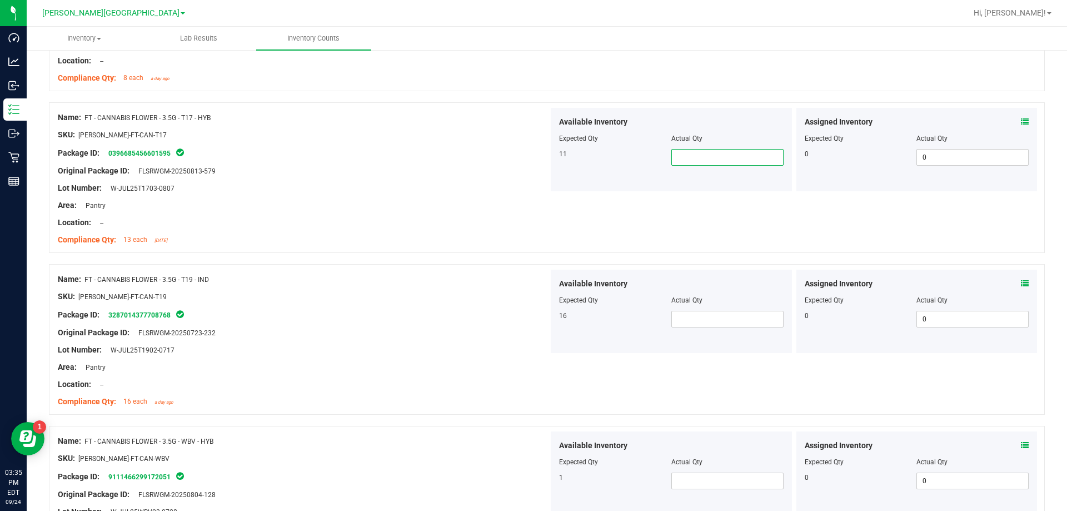
scroll to position [1389, 0]
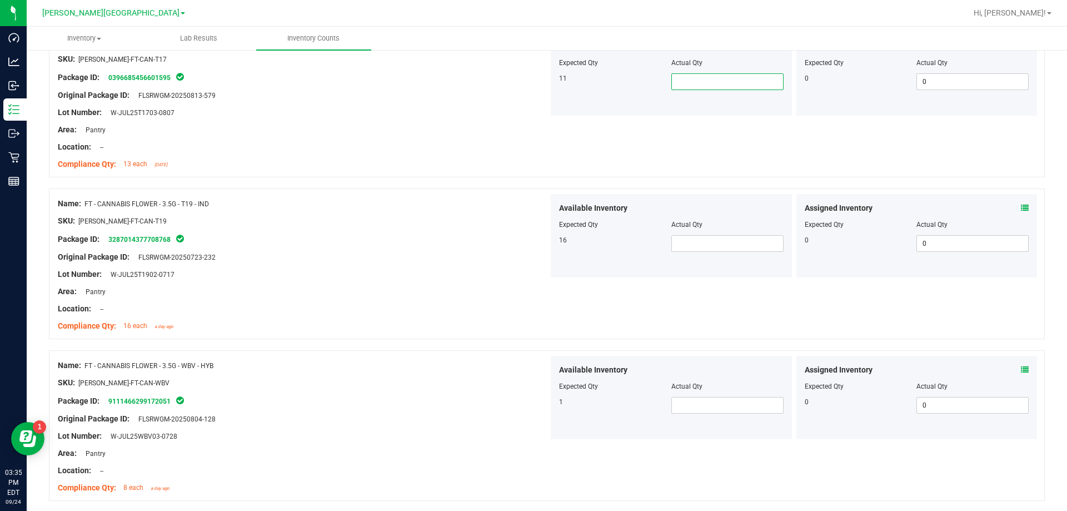
type input "1"
click at [536, 234] on div "Available Inventory Expected Qty Actual Qty 16" at bounding box center [671, 235] width 241 height 83
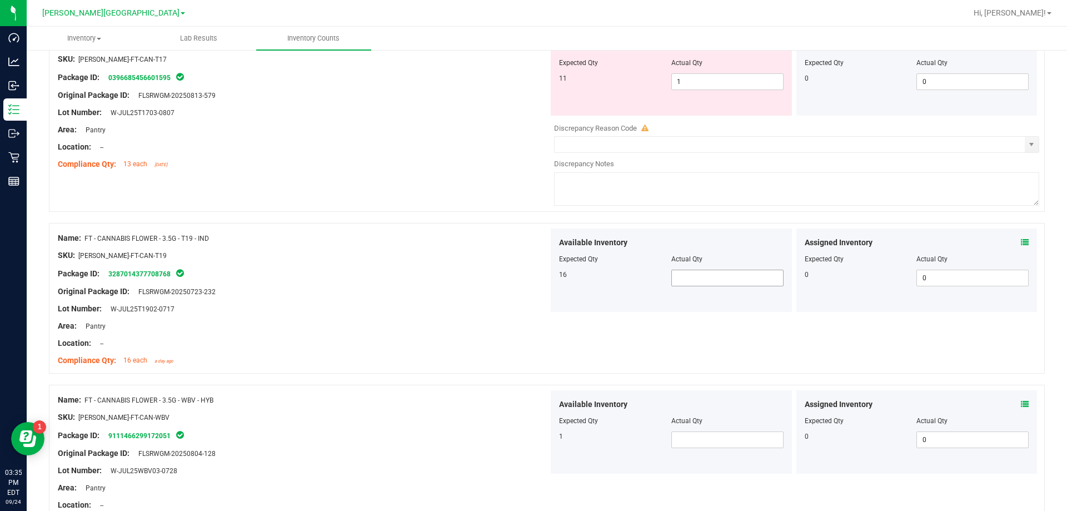
click at [536, 279] on span at bounding box center [727, 277] width 112 height 17
type input "6"
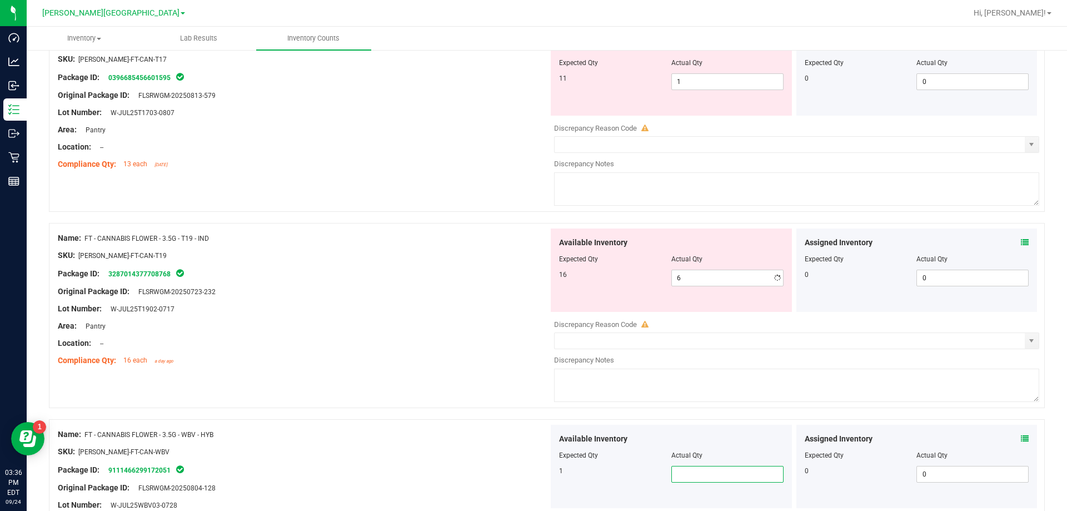
click at [536, 444] on div "Available Inventory Expected Qty Actual Qty 1" at bounding box center [671, 465] width 241 height 83
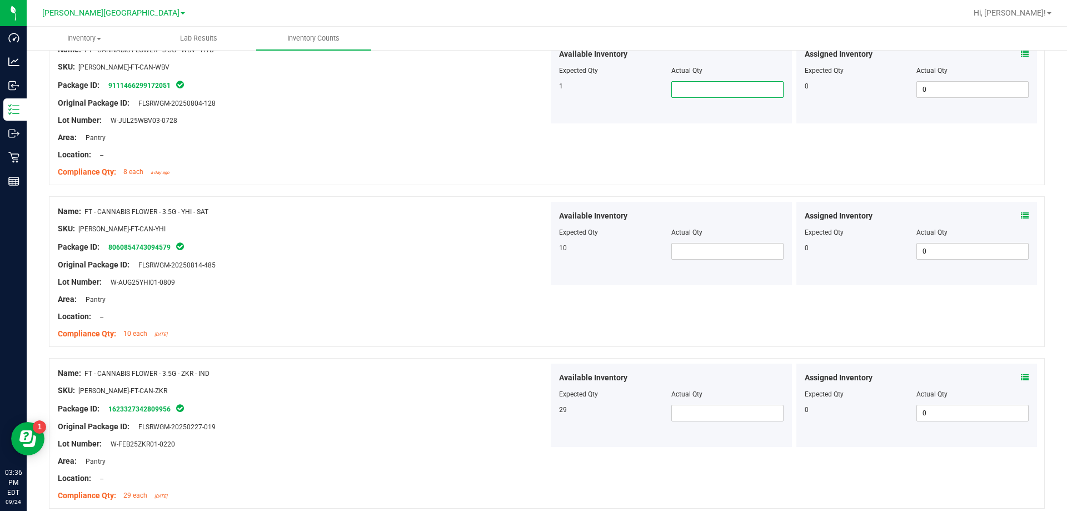
scroll to position [1778, 0]
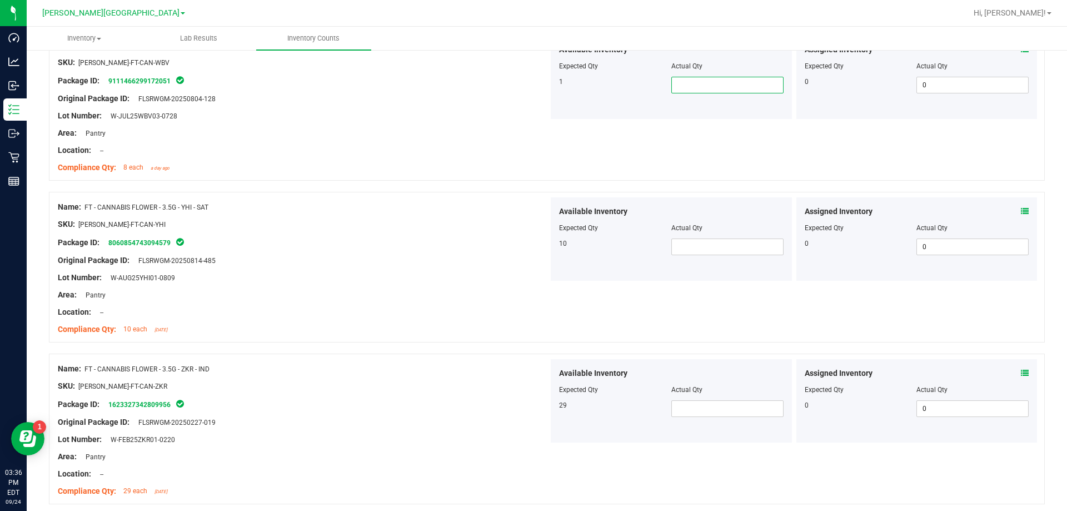
type input "1"
drag, startPoint x: 683, startPoint y: 246, endPoint x: 679, endPoint y: 251, distance: 5.9
click at [536, 248] on span at bounding box center [727, 246] width 112 height 17
type input "10"
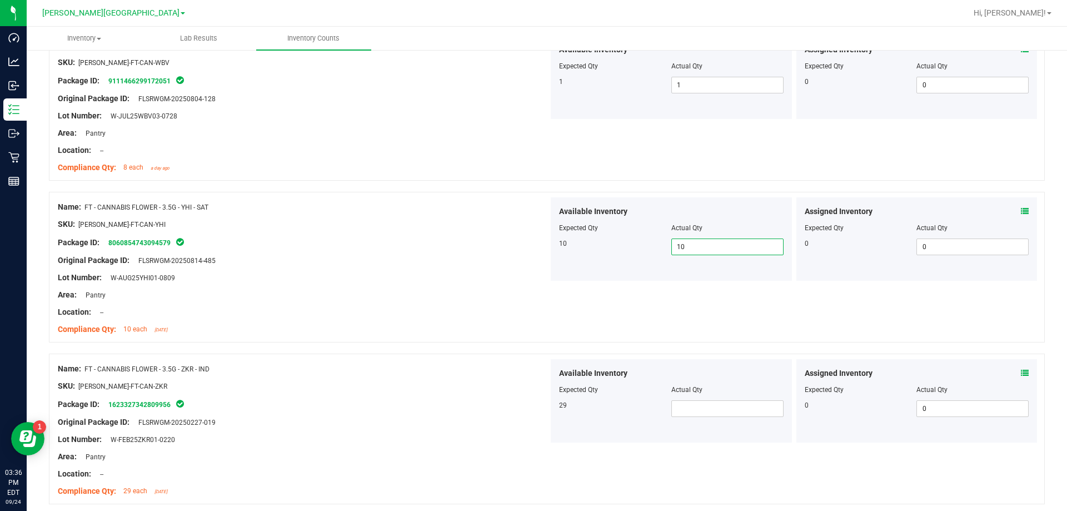
type input "10"
click at [536, 399] on div at bounding box center [671, 397] width 224 height 6
drag, startPoint x: 688, startPoint y: 402, endPoint x: 687, endPoint y: 409, distance: 6.7
click at [536, 406] on span at bounding box center [727, 408] width 112 height 17
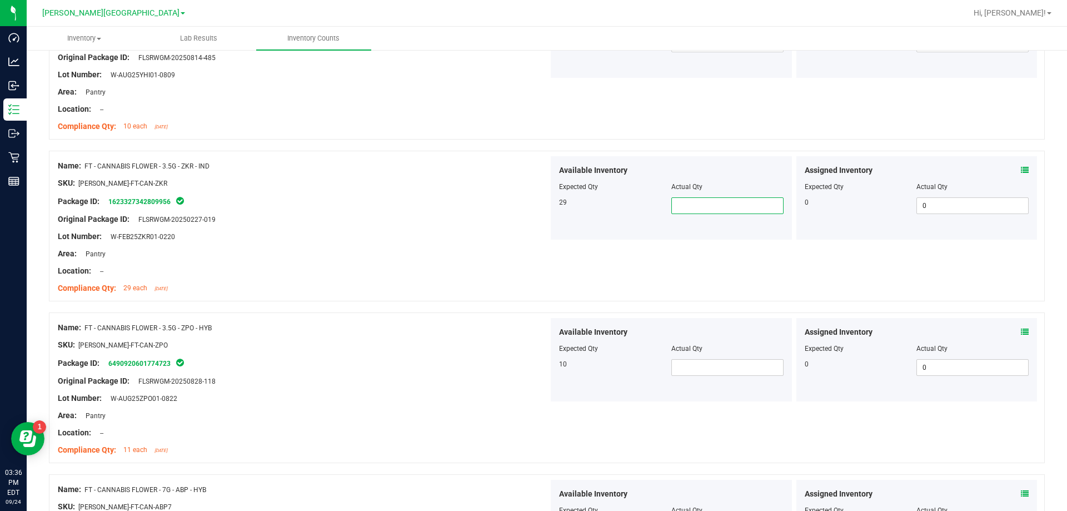
scroll to position [2000, 0]
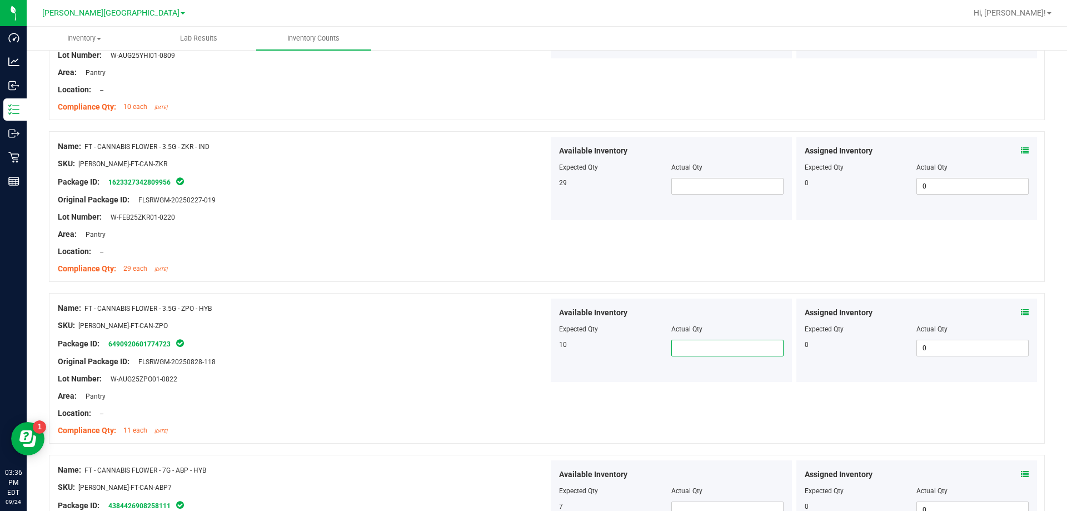
click at [536, 344] on span at bounding box center [727, 347] width 112 height 17
type input "10"
click at [536, 181] on span at bounding box center [727, 186] width 112 height 17
type input "19"
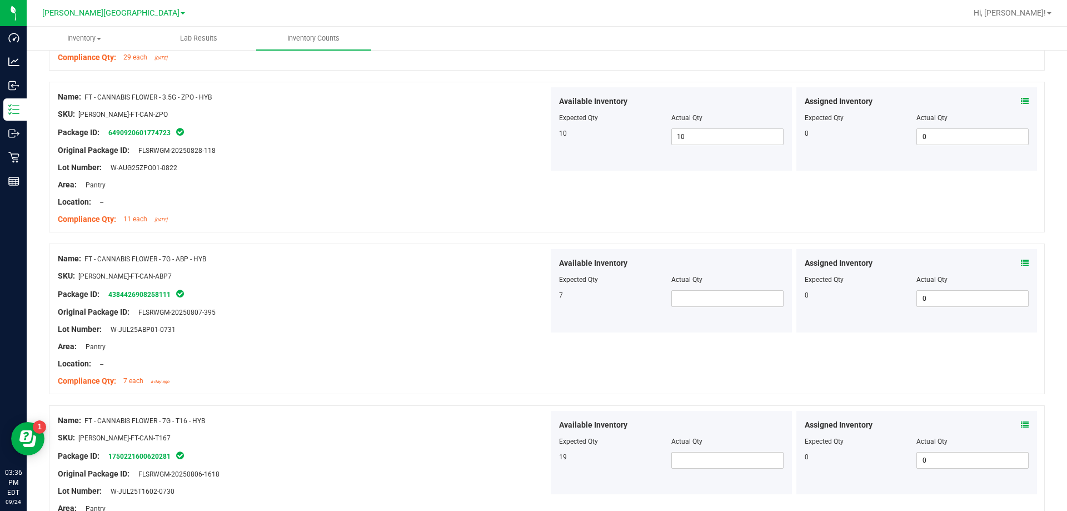
scroll to position [2222, 0]
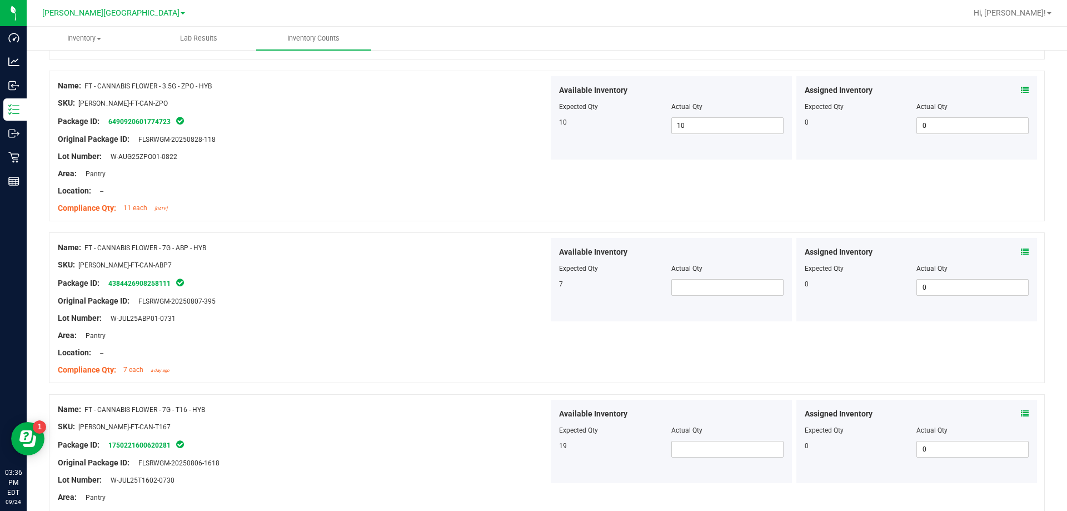
type input "19"
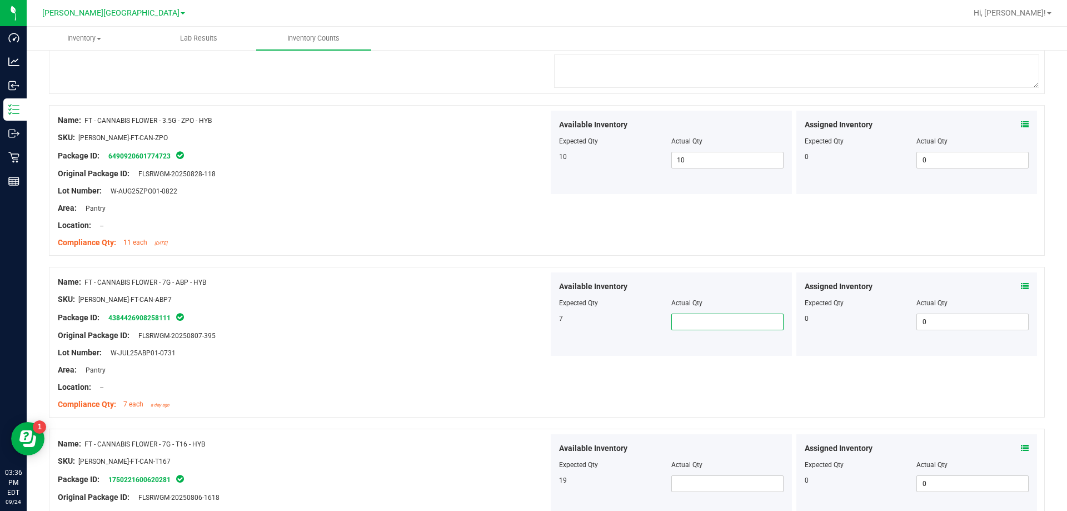
click at [536, 286] on div "Available Inventory Expected Qty Actual Qty 7" at bounding box center [671, 313] width 241 height 83
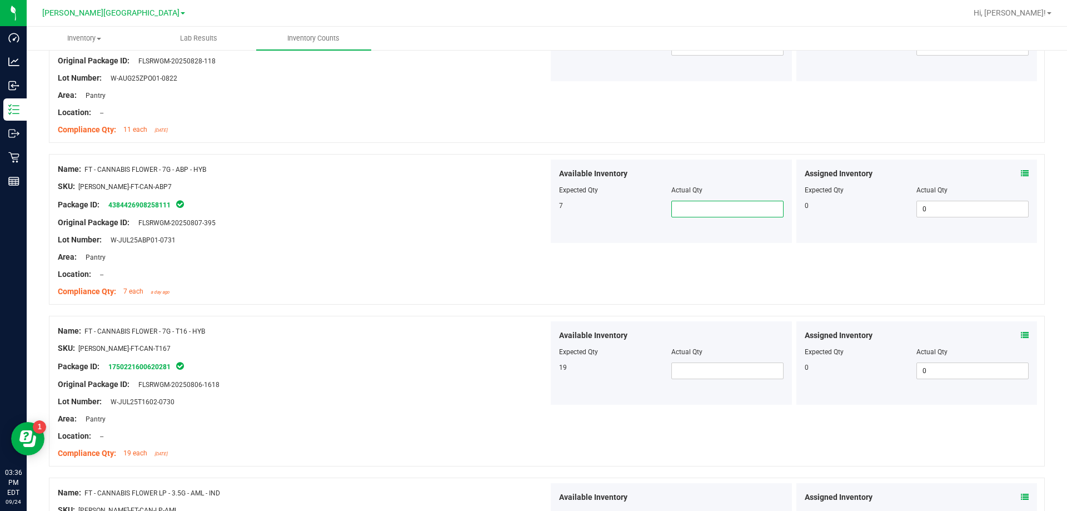
scroll to position [2389, 0]
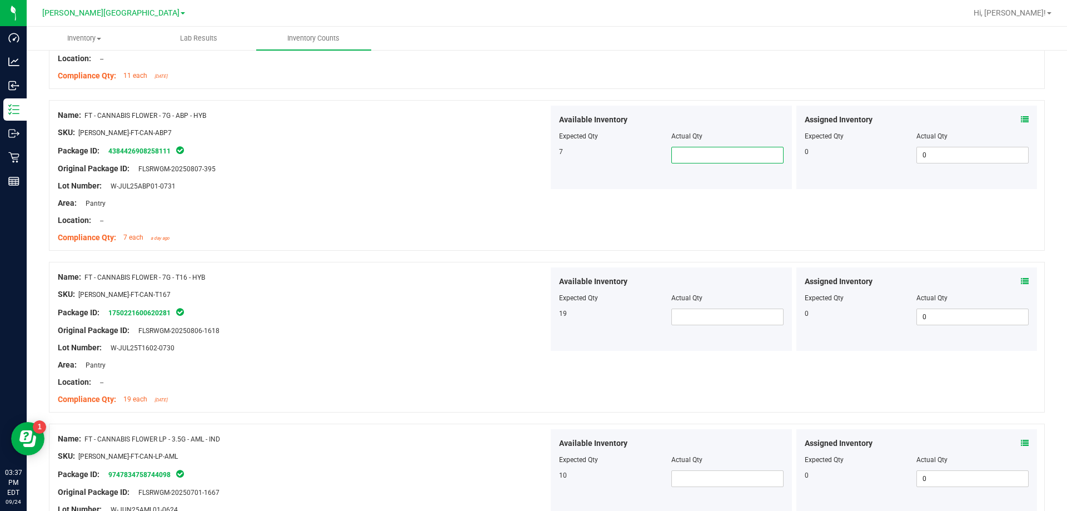
type input "7"
click at [536, 304] on div at bounding box center [671, 306] width 224 height 6
drag, startPoint x: 698, startPoint y: 336, endPoint x: 699, endPoint y: 327, distance: 9.5
click at [536, 333] on div "Available Inventory Expected Qty Actual Qty 19" at bounding box center [671, 308] width 241 height 83
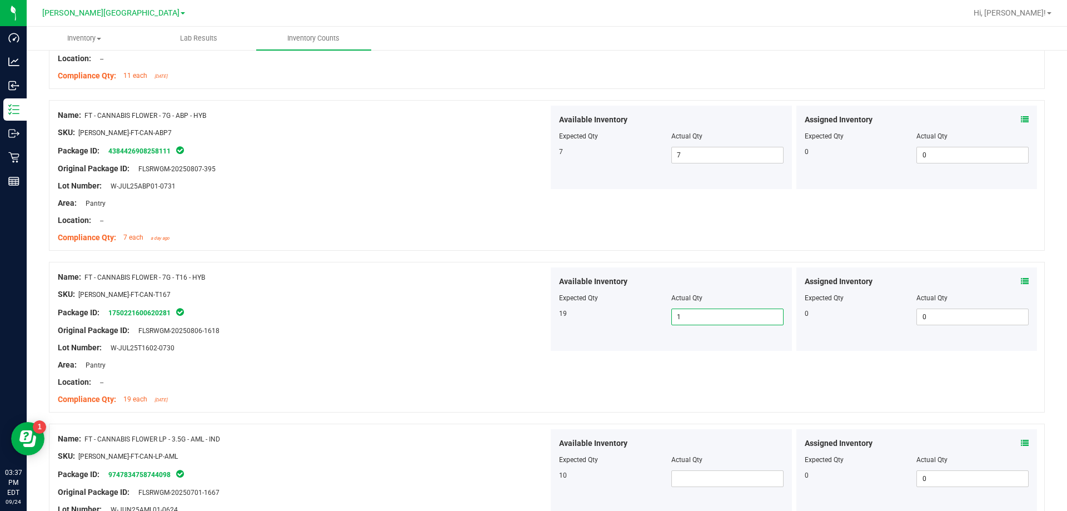
type input "19"
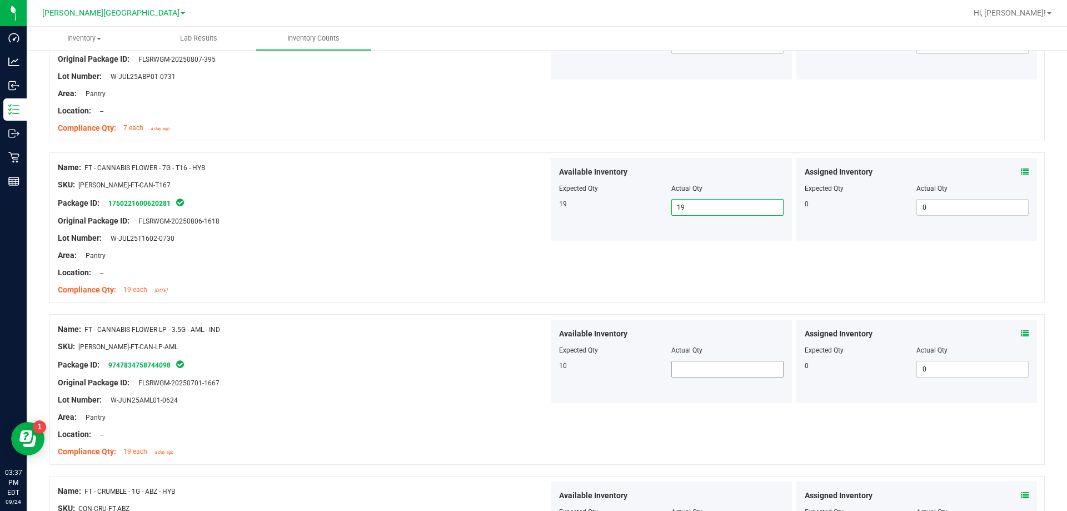
scroll to position [2556, 0]
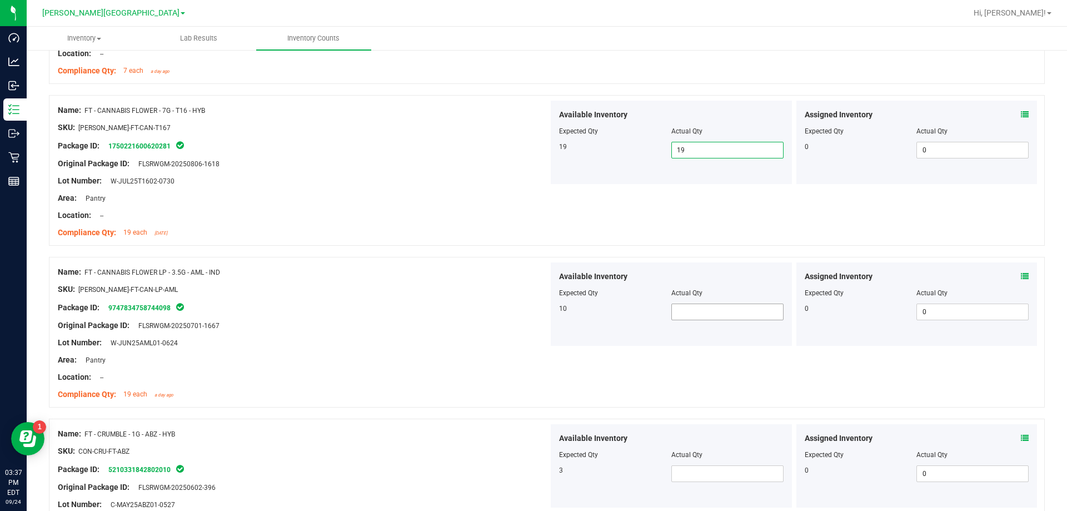
type input "19"
click at [536, 311] on span at bounding box center [727, 311] width 112 height 17
type input "3"
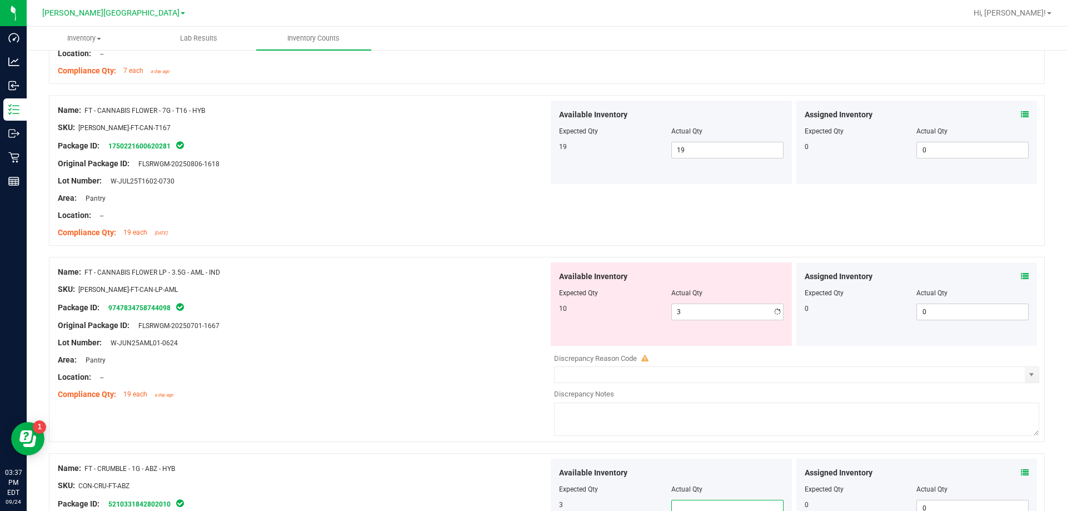
drag, startPoint x: 693, startPoint y: 477, endPoint x: 678, endPoint y: 469, distance: 16.6
click at [536, 476] on div "Available Inventory Expected Qty Actual Qty 3" at bounding box center [671, 499] width 241 height 83
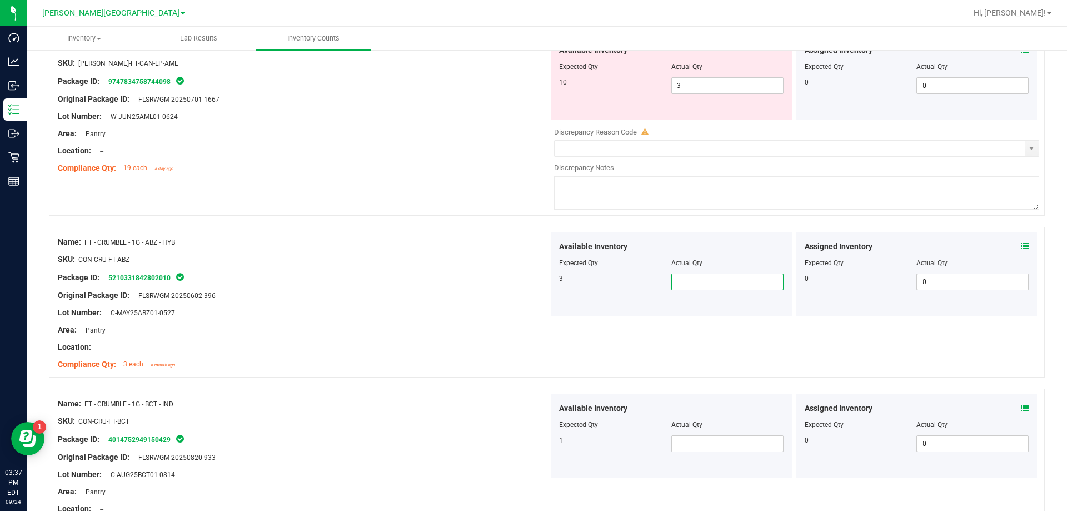
scroll to position [2783, 0]
type input "3"
click at [536, 439] on span at bounding box center [727, 442] width 112 height 17
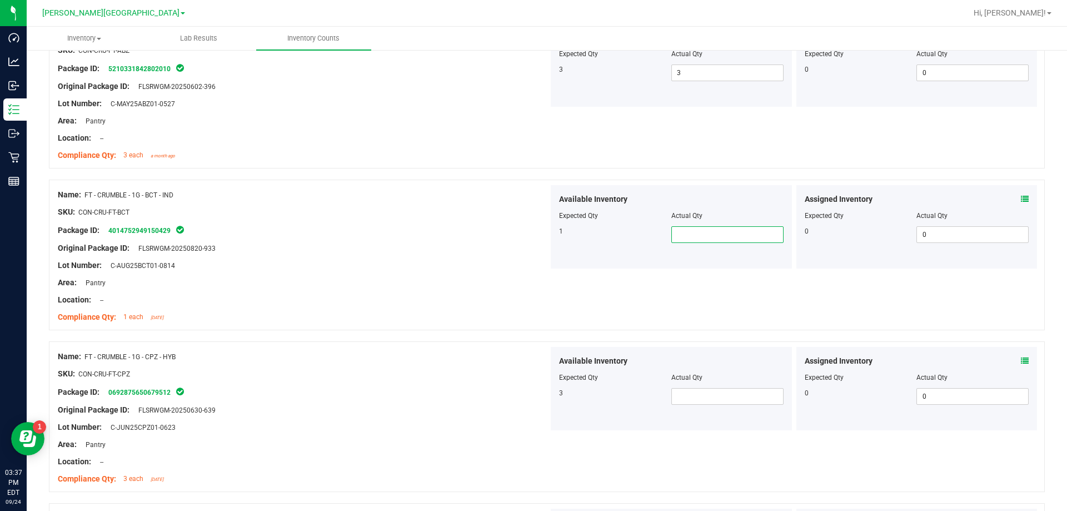
scroll to position [3060, 0]
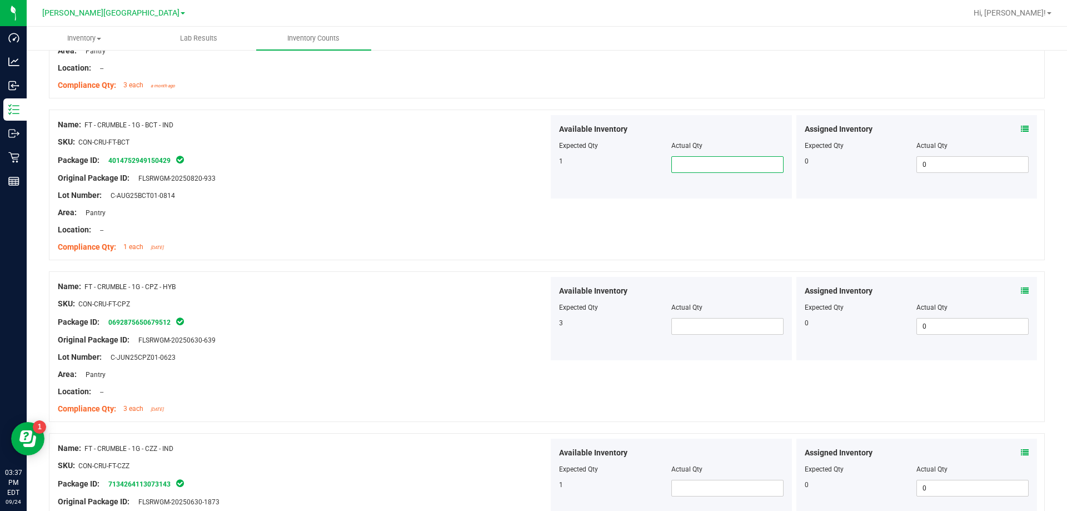
type input "1"
click at [536, 323] on span at bounding box center [727, 326] width 112 height 17
type input "3"
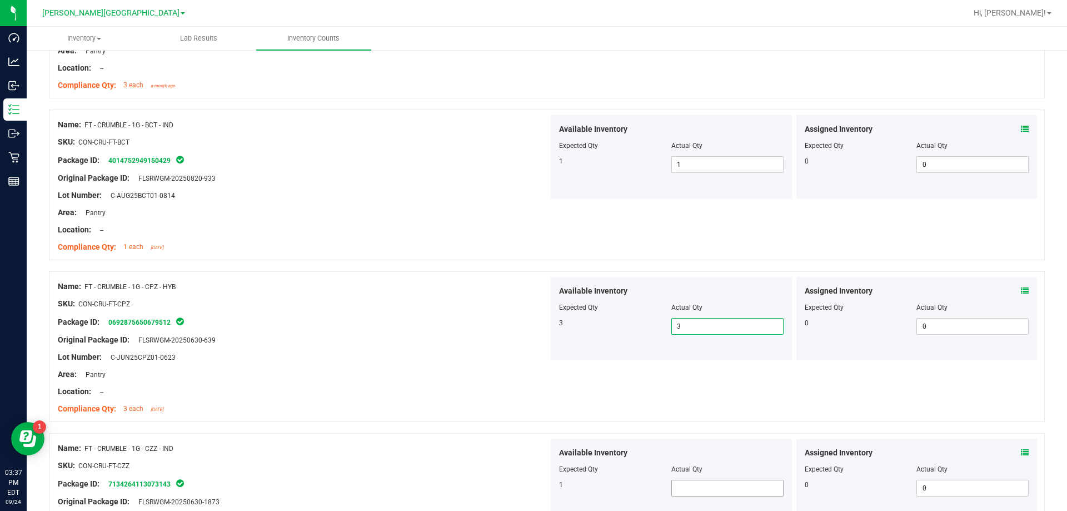
click at [536, 481] on span at bounding box center [727, 487] width 112 height 17
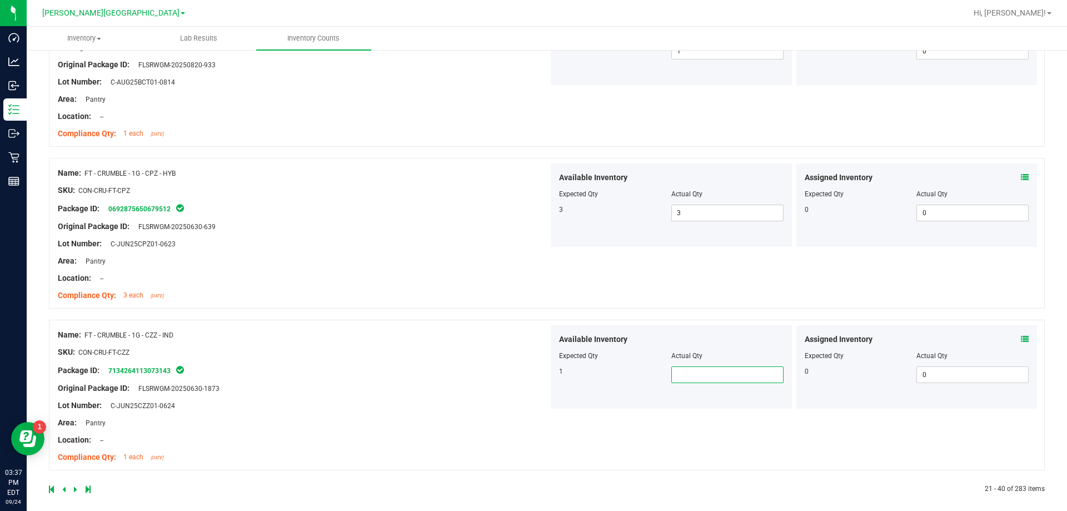
scroll to position [3182, 0]
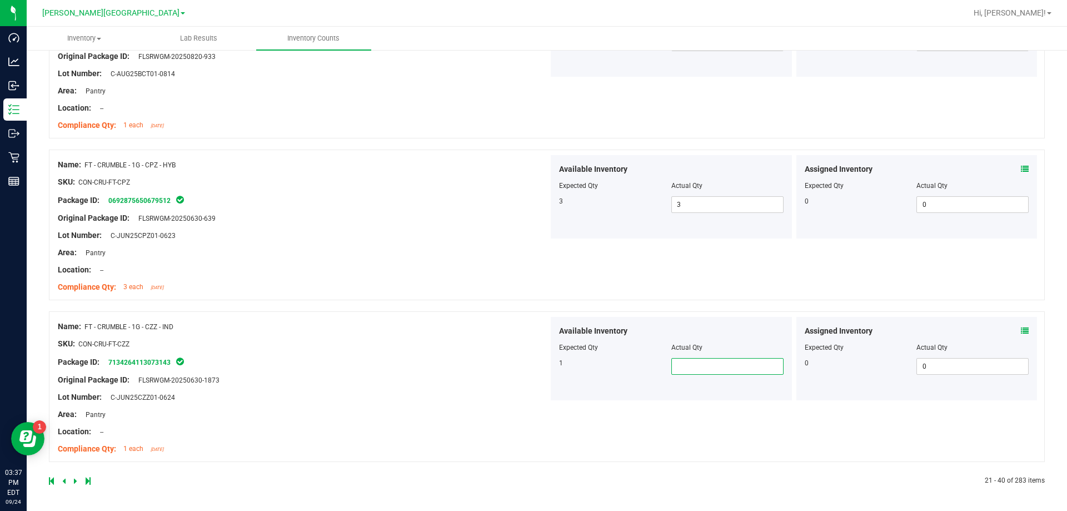
type input "1"
click at [76, 482] on icon at bounding box center [75, 480] width 3 height 7
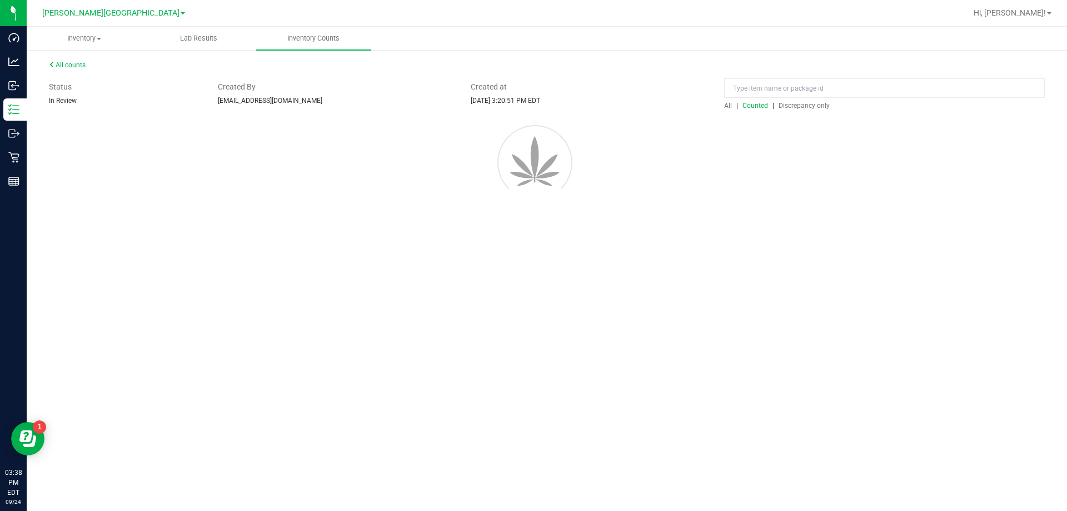
scroll to position [0, 0]
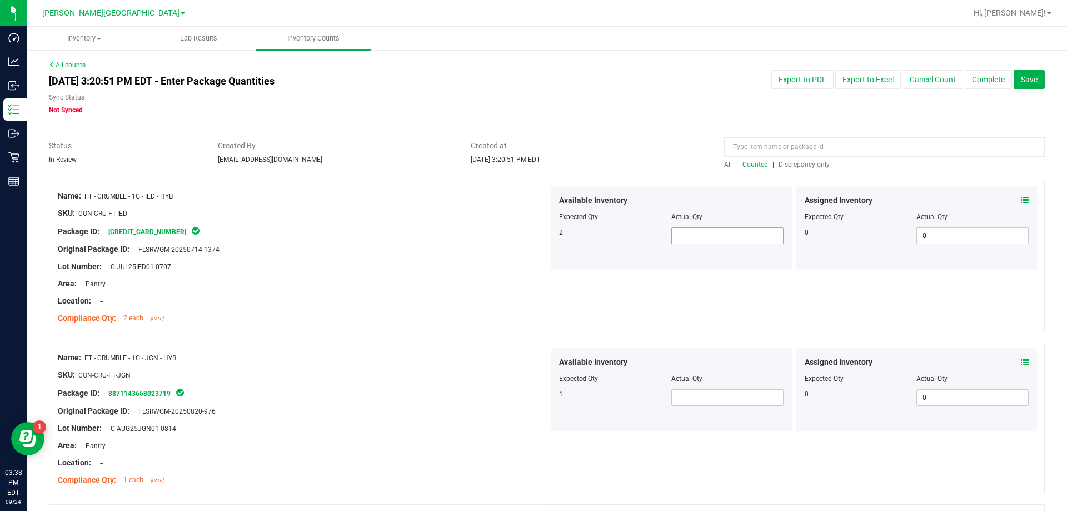
click at [536, 232] on span at bounding box center [727, 235] width 112 height 17
type input "2"
click at [536, 399] on span at bounding box center [727, 397] width 112 height 17
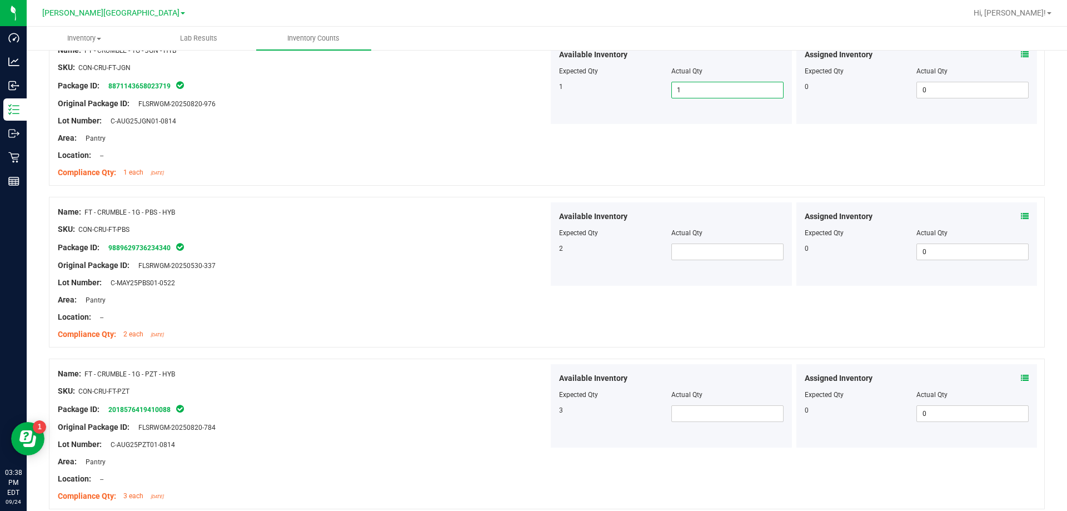
scroll to position [333, 0]
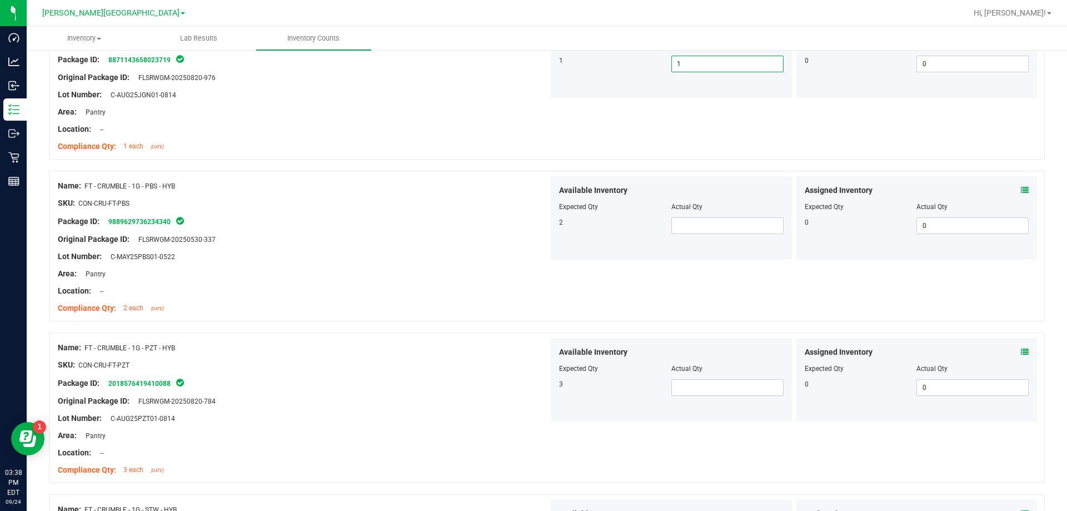
type input "12"
click at [536, 226] on div "Available Inventory Expected Qty Actual Qty 2" at bounding box center [671, 217] width 241 height 83
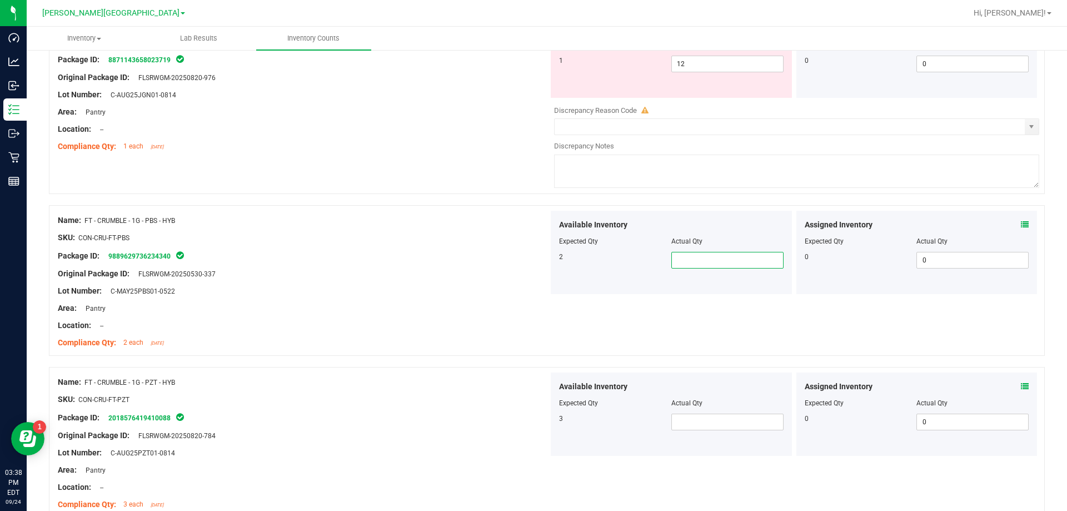
type input "2"
click at [536, 421] on span at bounding box center [727, 421] width 112 height 17
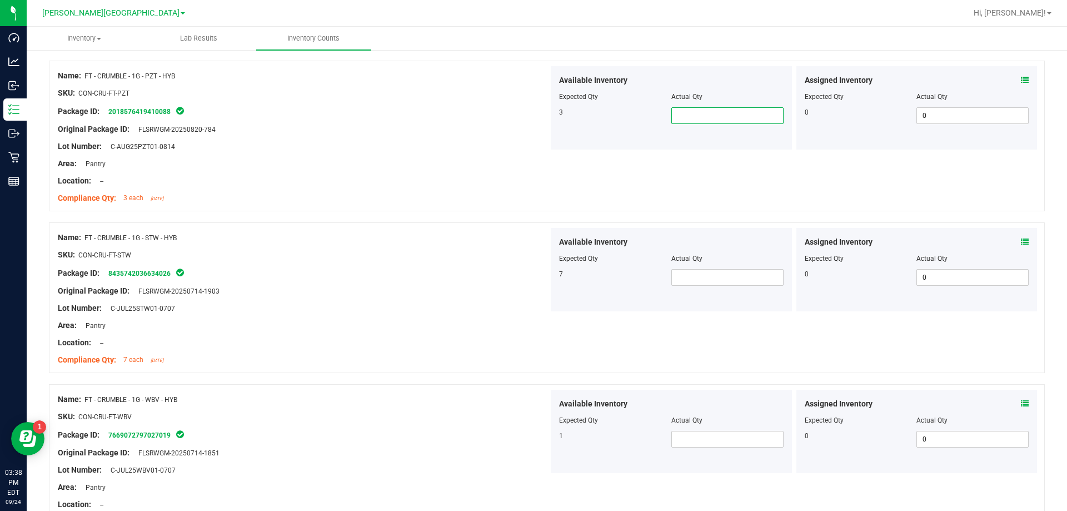
scroll to position [667, 0]
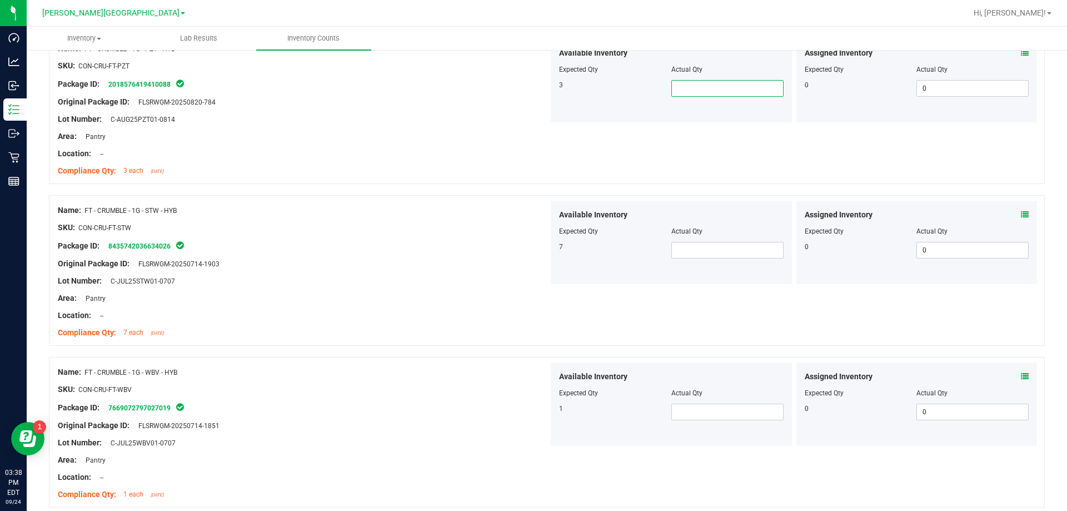
type input "3"
click at [536, 249] on span at bounding box center [727, 250] width 112 height 17
type input "7"
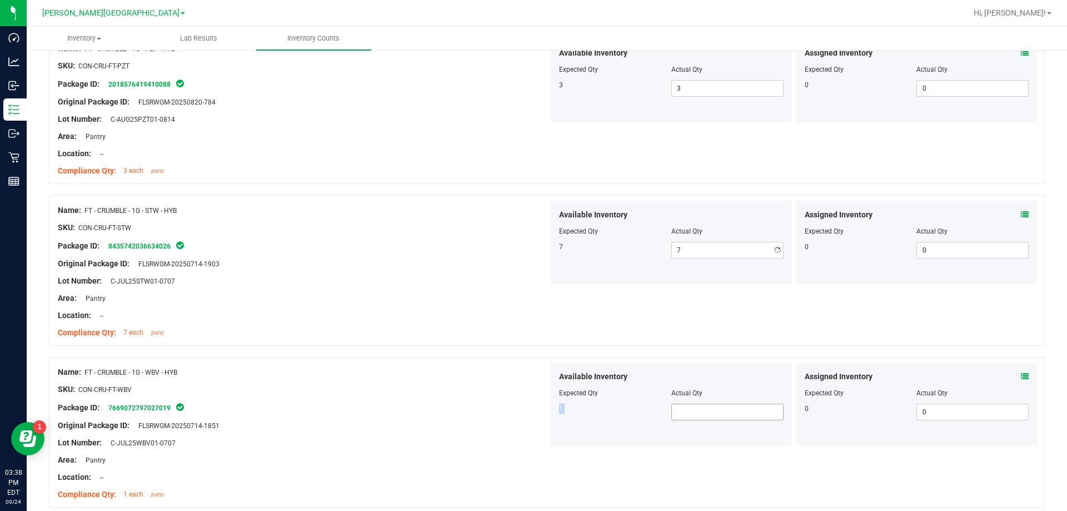
drag, startPoint x: 704, startPoint y: 404, endPoint x: 716, endPoint y: 407, distance: 11.5
click at [536, 405] on div "Available Inventory Expected Qty Actual Qty 1" at bounding box center [671, 403] width 241 height 83
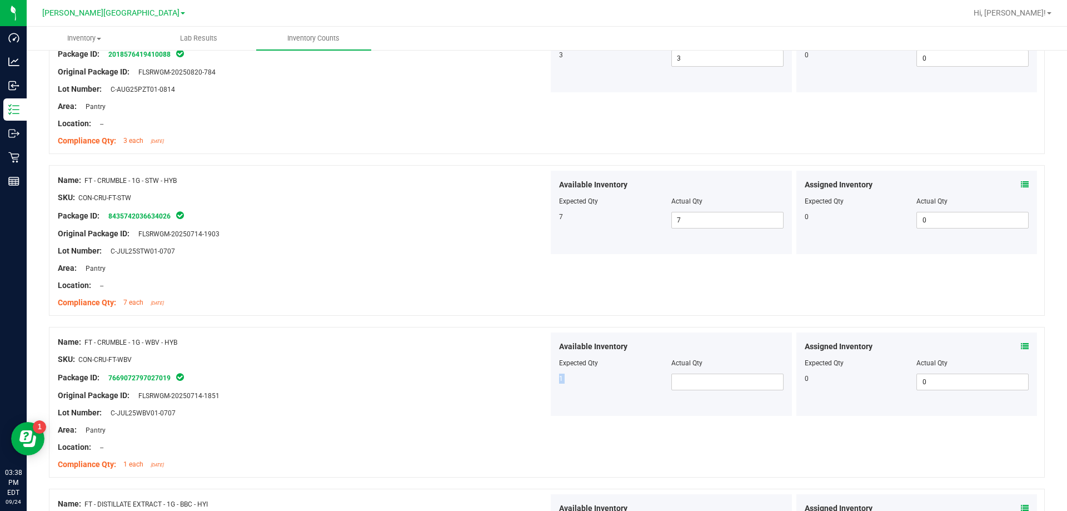
scroll to position [889, 0]
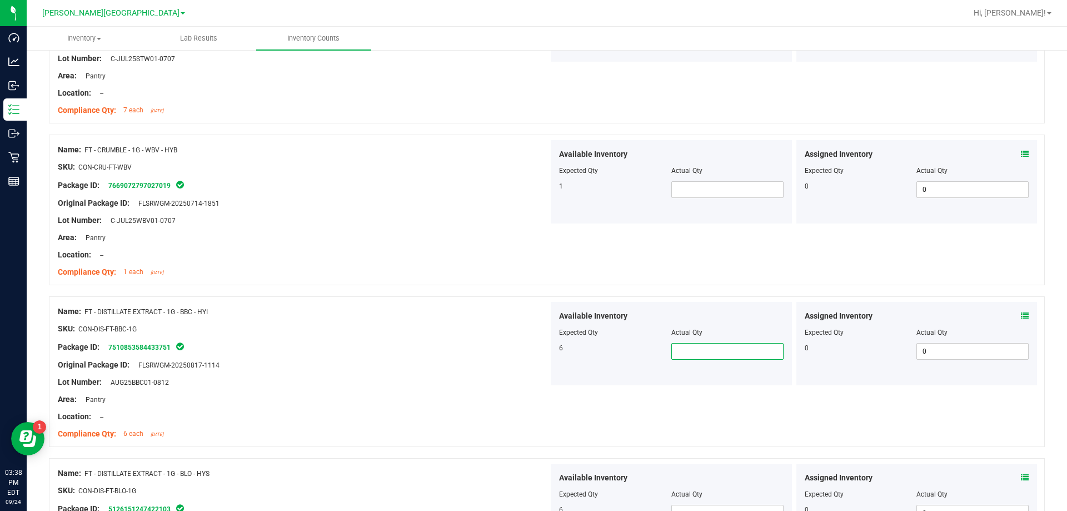
click at [536, 351] on span at bounding box center [727, 351] width 112 height 17
type input "6"
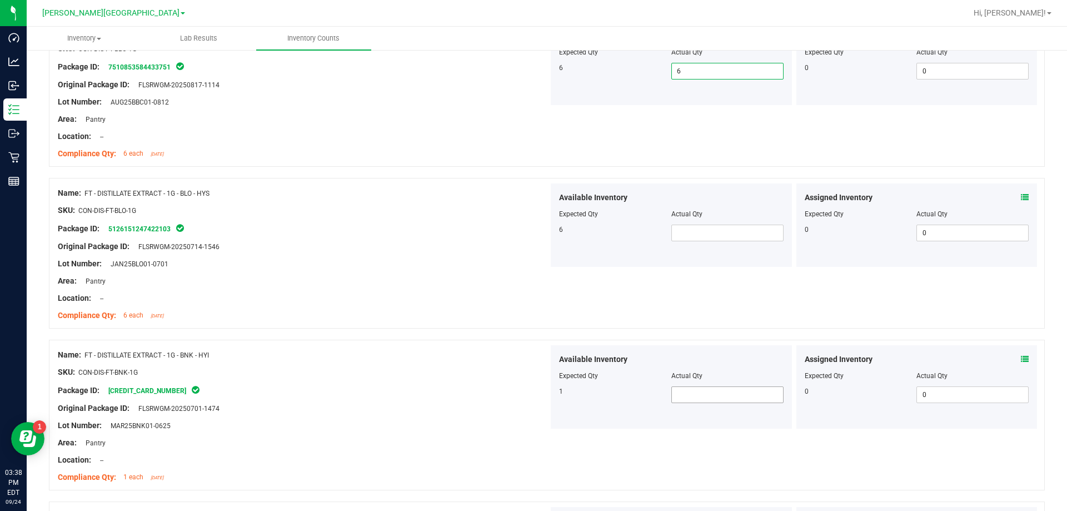
scroll to position [1222, 0]
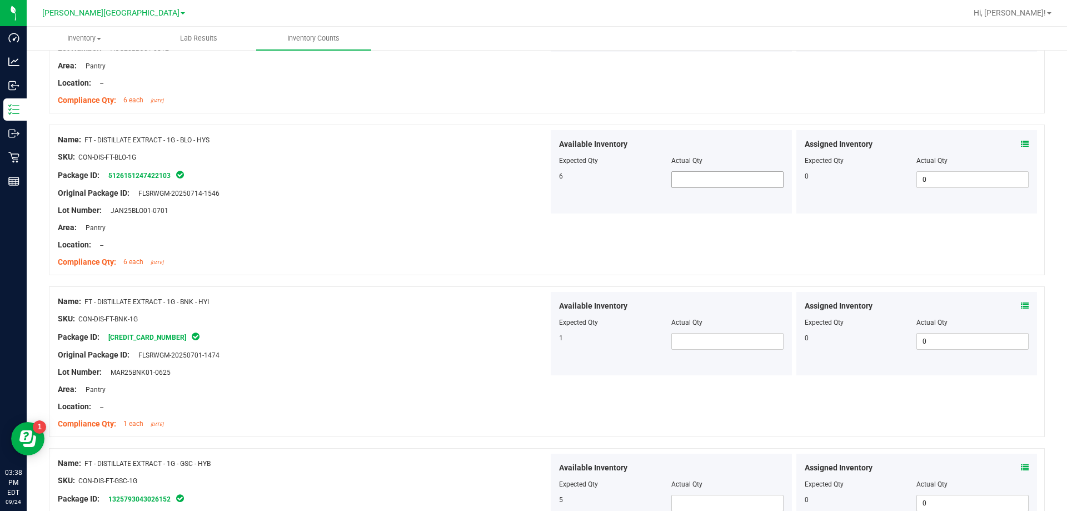
type input "6"
drag, startPoint x: 692, startPoint y: 178, endPoint x: 687, endPoint y: 187, distance: 10.5
click at [536, 178] on span at bounding box center [727, 179] width 112 height 17
type input "6"
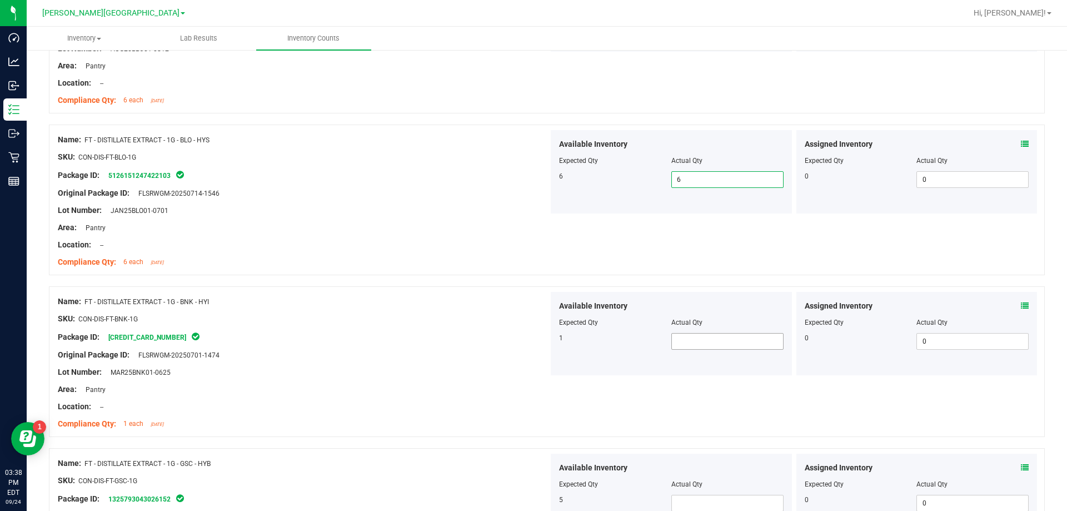
click at [536, 337] on span at bounding box center [727, 341] width 112 height 17
type input "1"
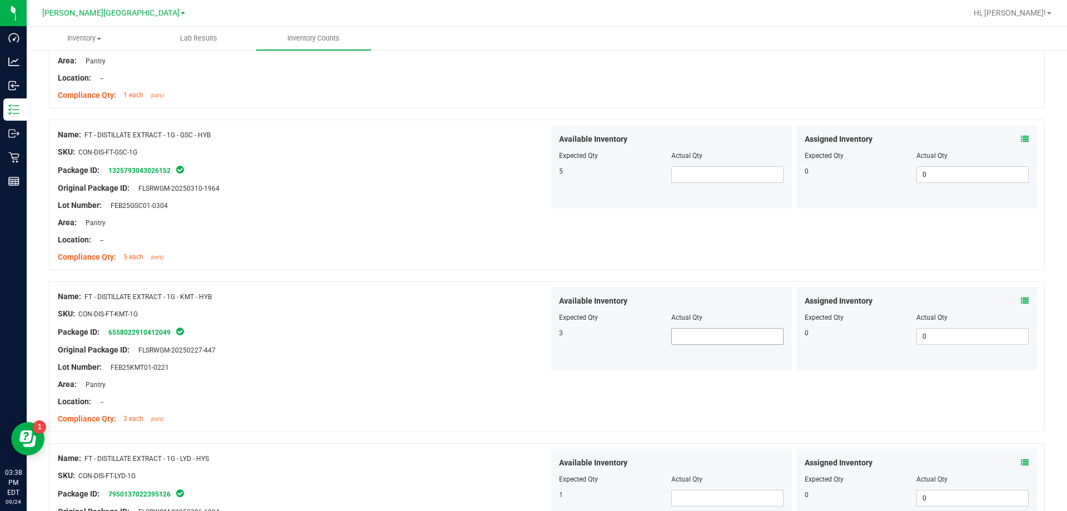
scroll to position [1556, 0]
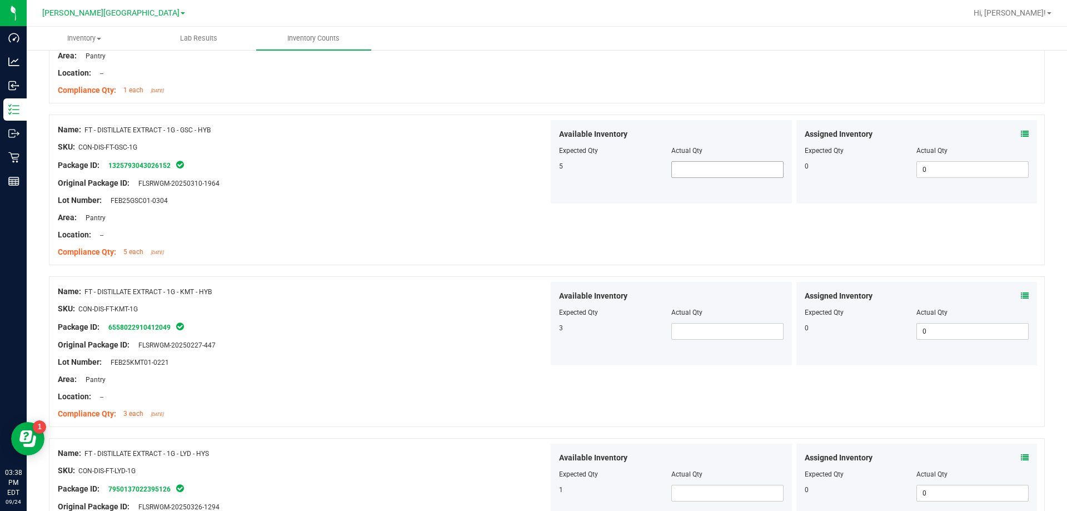
type input "1"
click at [536, 171] on span at bounding box center [727, 169] width 112 height 17
type input "5"
click at [536, 329] on span at bounding box center [727, 331] width 112 height 17
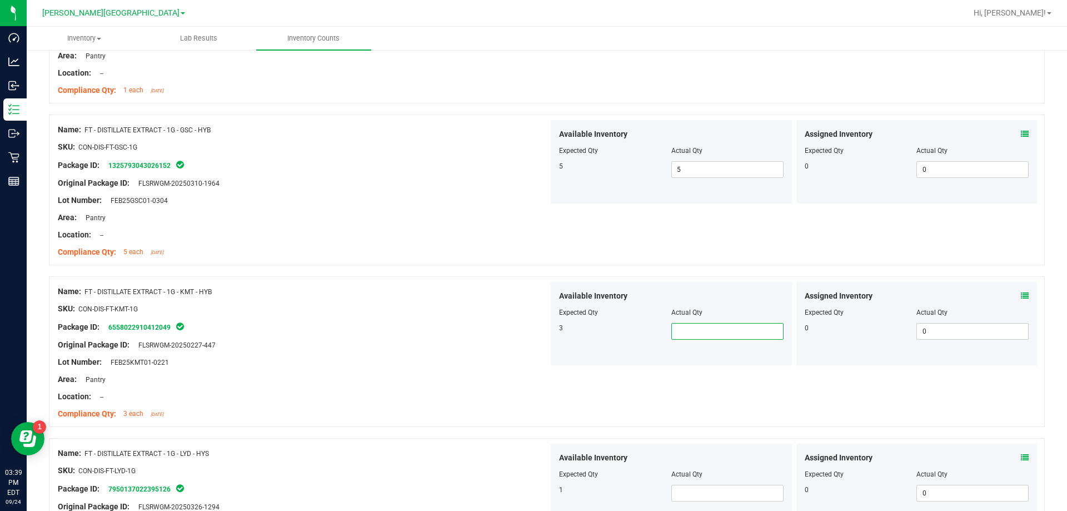
type input "3"
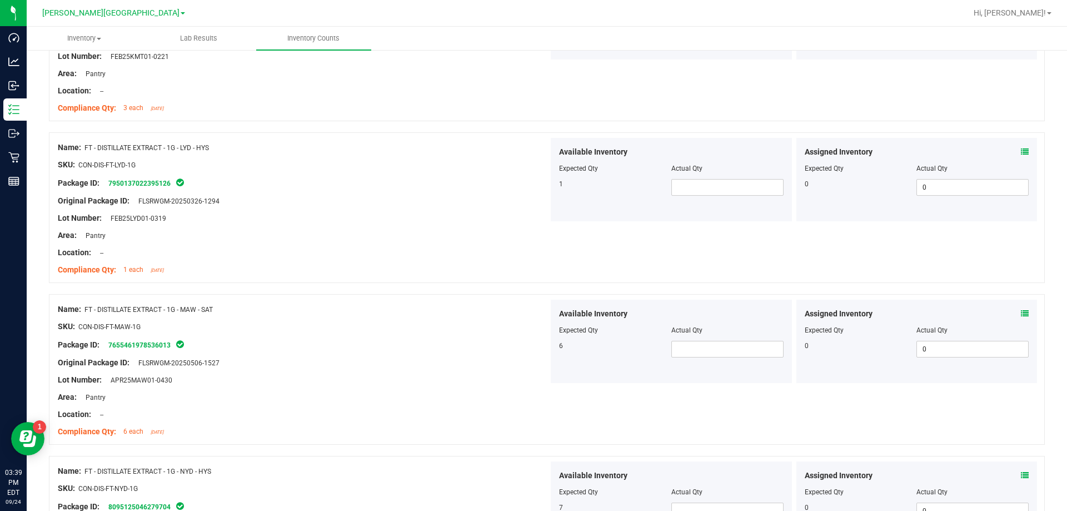
scroll to position [1889, 0]
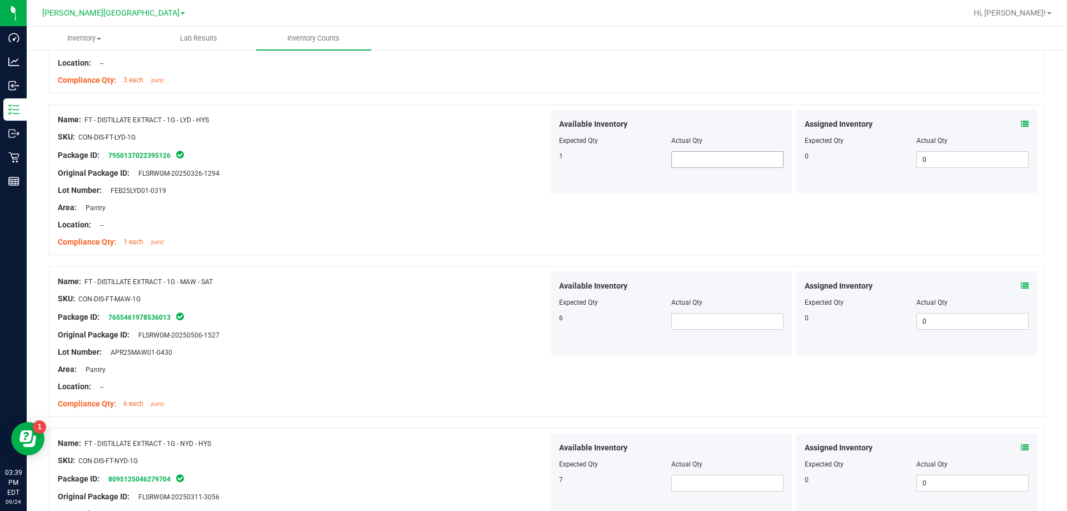
type input "3"
click at [536, 165] on span at bounding box center [727, 159] width 112 height 17
type input "1"
click at [536, 320] on span at bounding box center [727, 321] width 112 height 17
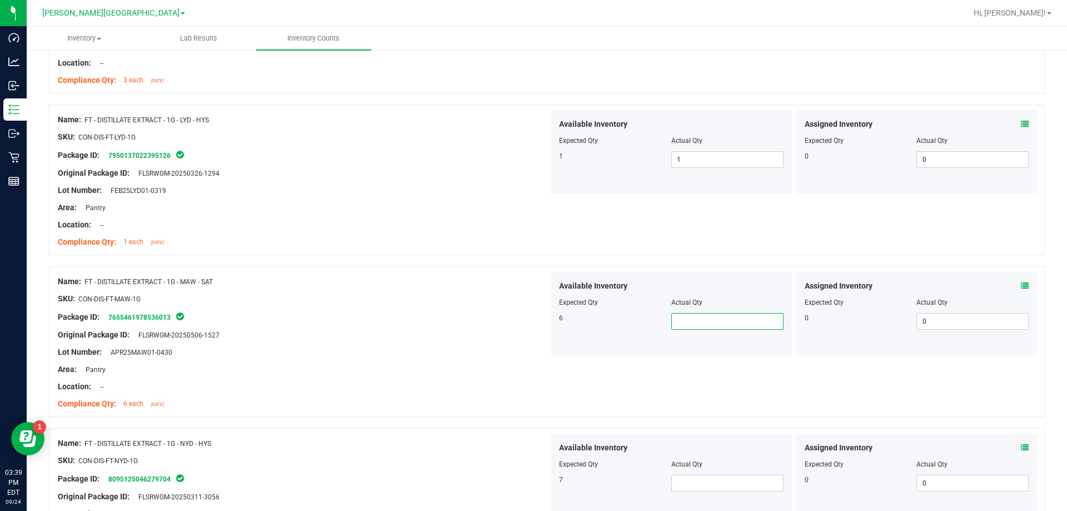
type input "6"
drag, startPoint x: 691, startPoint y: 479, endPoint x: 690, endPoint y: 485, distance: 5.6
click at [536, 488] on span at bounding box center [727, 482] width 112 height 17
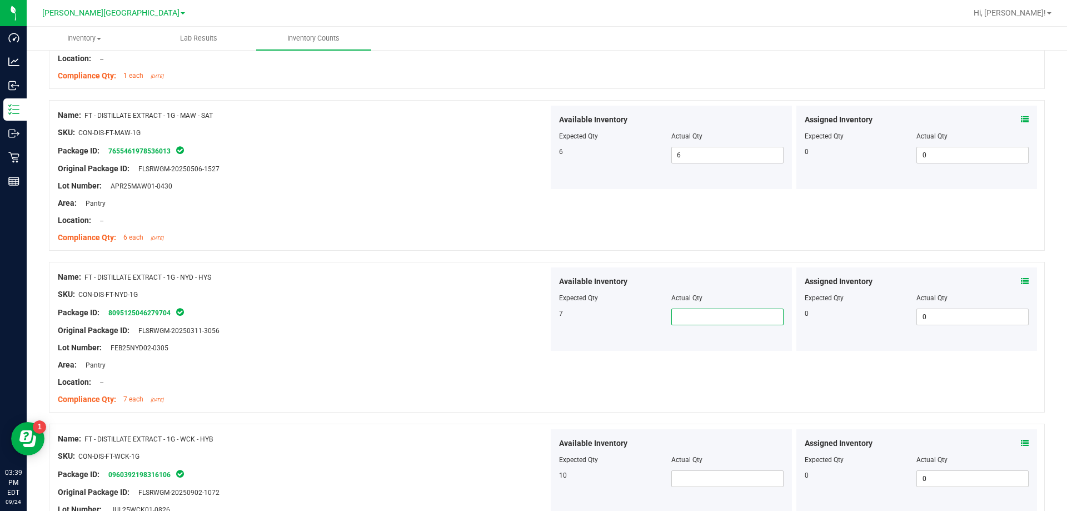
scroll to position [2111, 0]
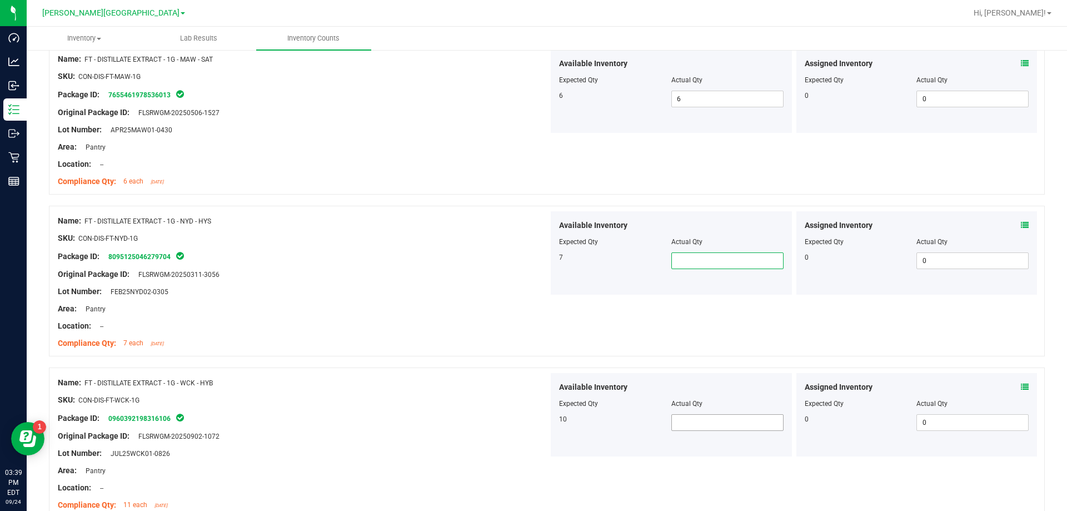
click at [536, 420] on span at bounding box center [727, 422] width 112 height 17
type input "7"
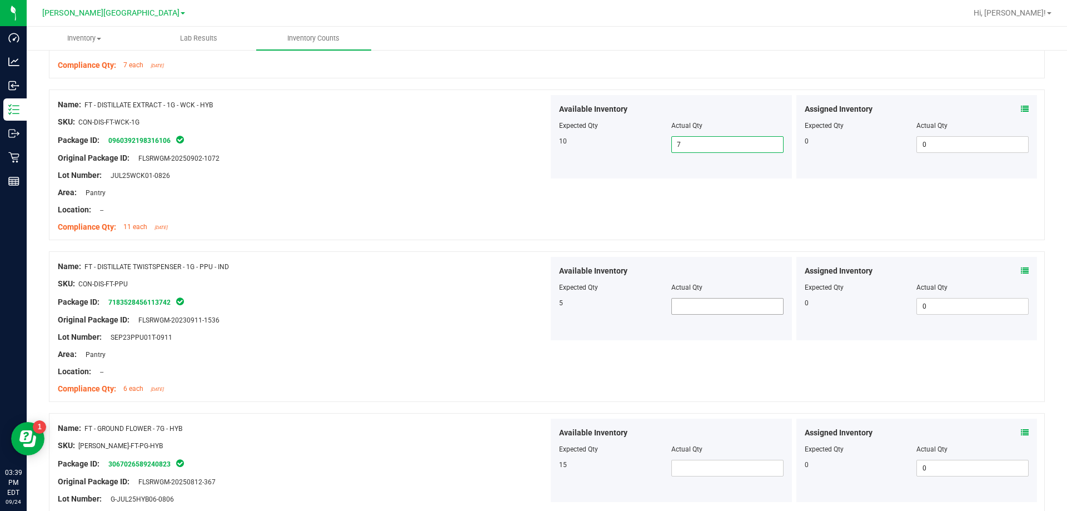
type input "7"
click at [536, 304] on div "Available Inventory Expected Qty Actual Qty 5" at bounding box center [671, 298] width 241 height 83
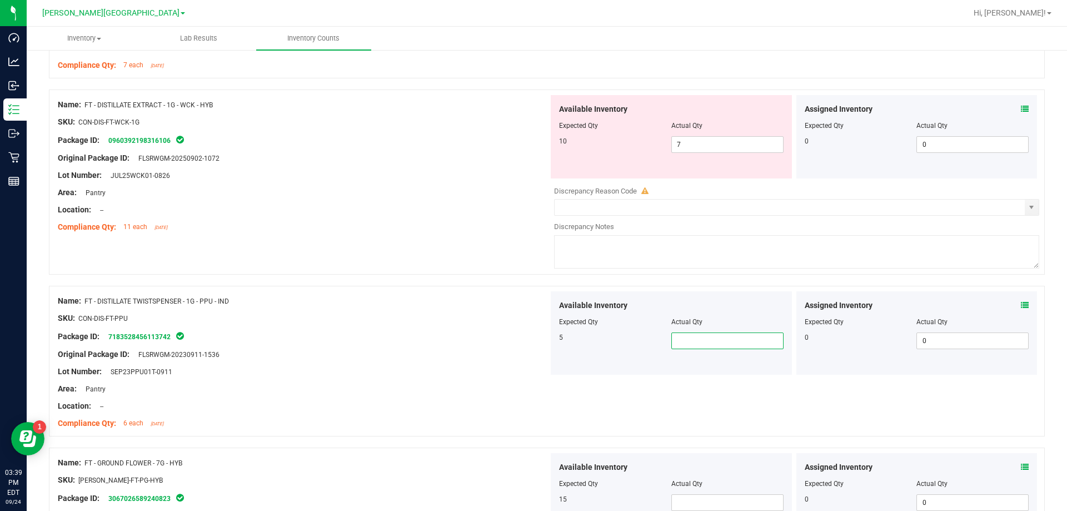
type input "5"
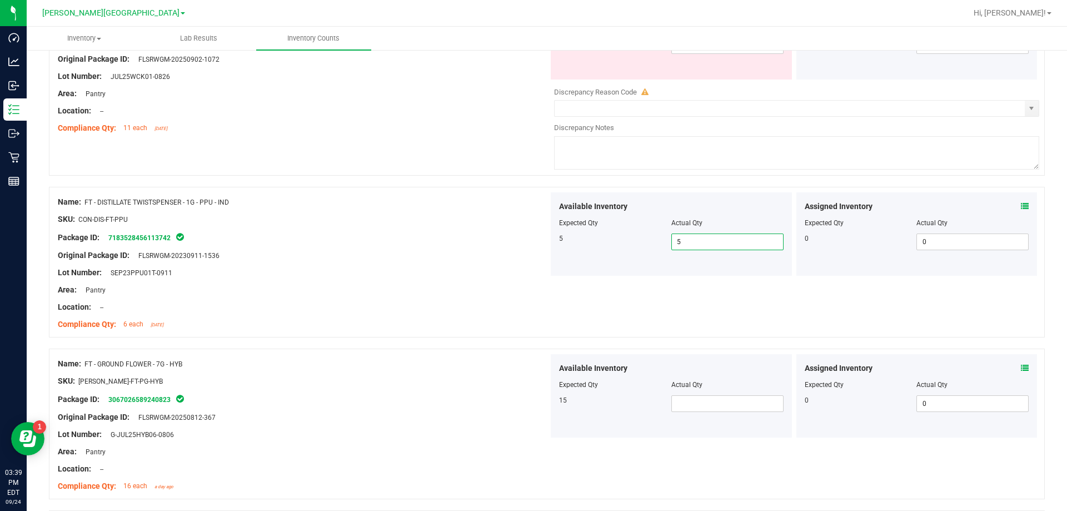
scroll to position [2611, 0]
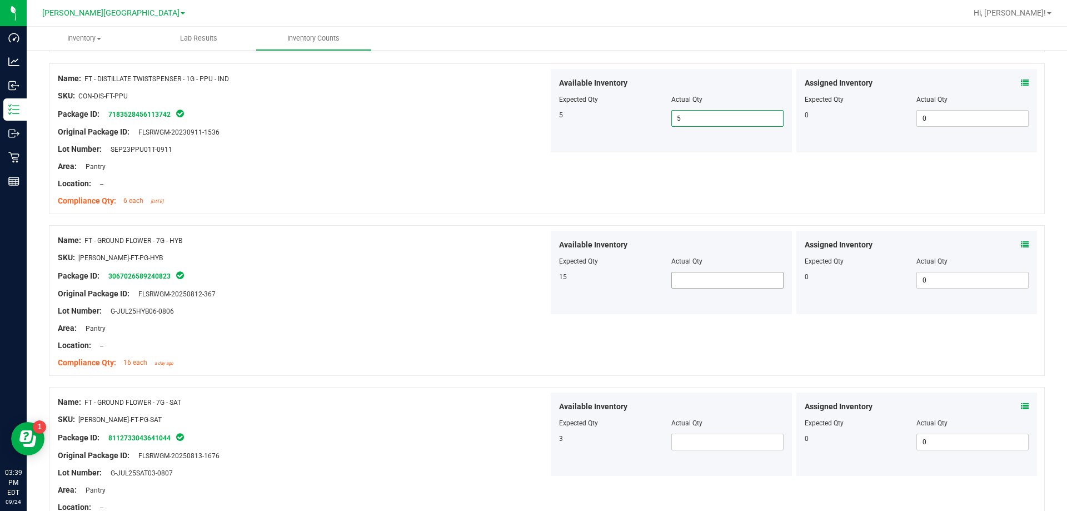
type input "5"
click at [536, 283] on span at bounding box center [727, 280] width 112 height 17
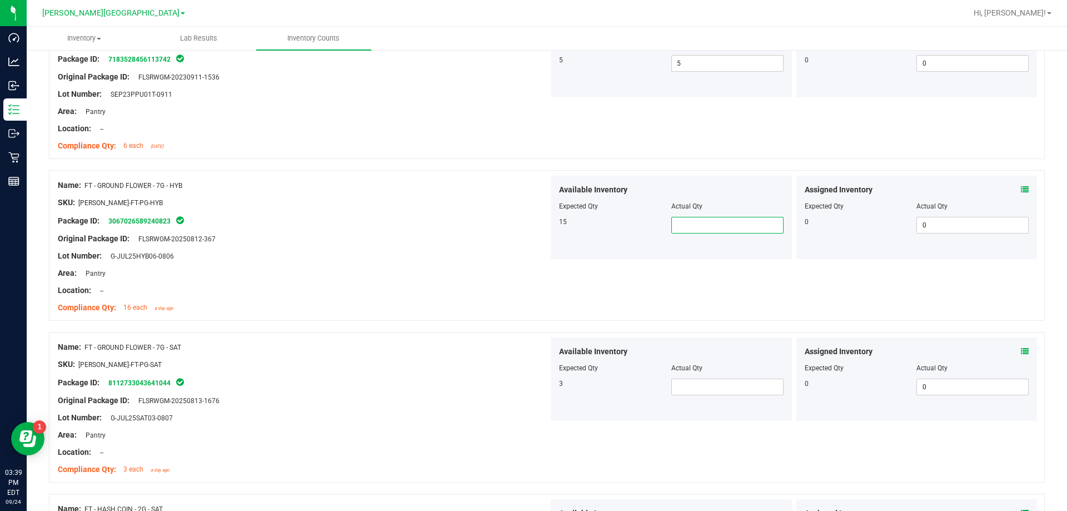
scroll to position [2667, 0]
type input "9"
click at [536, 383] on div "Available Inventory Expected Qty Actual Qty 3" at bounding box center [671, 378] width 241 height 83
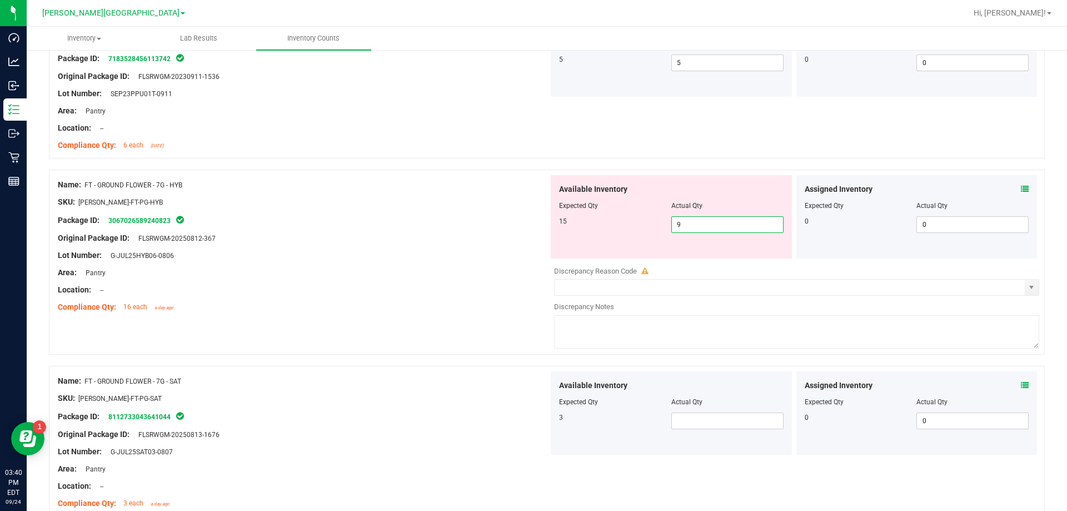
click at [536, 222] on span "9 9" at bounding box center [727, 224] width 112 height 17
type input "8"
click at [536, 419] on span at bounding box center [727, 420] width 112 height 17
type input "3"
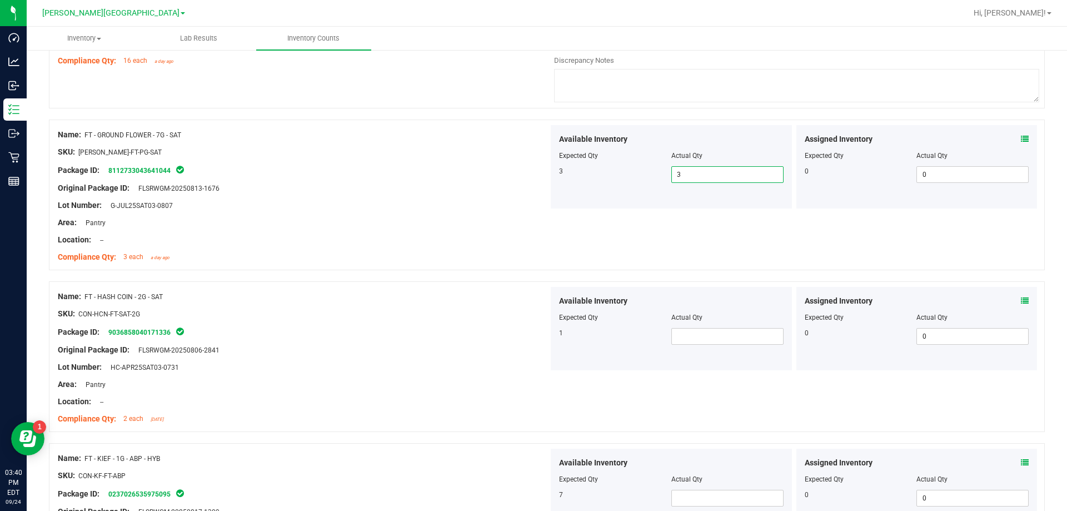
scroll to position [3000, 0]
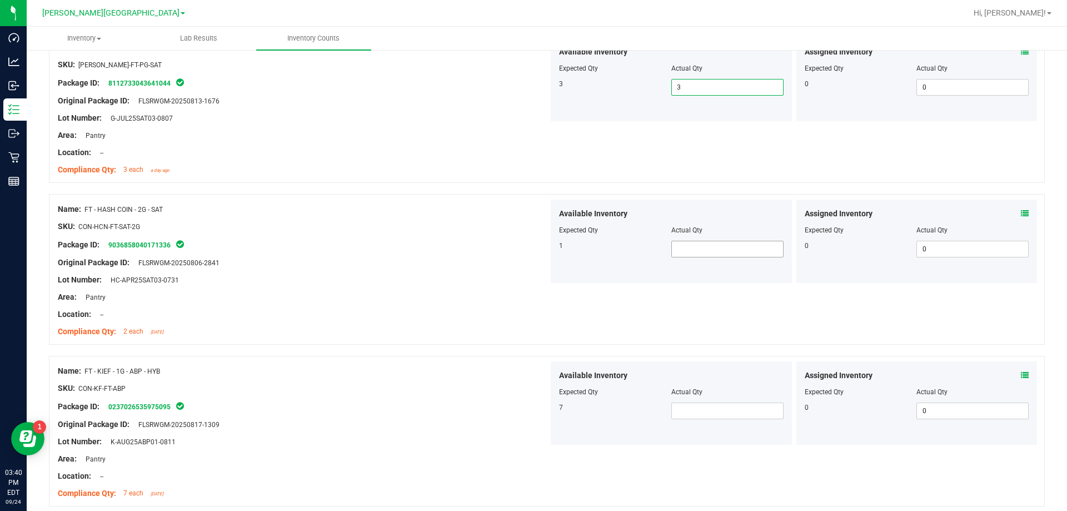
type input "3"
click at [536, 251] on span at bounding box center [727, 249] width 112 height 17
type input "1"
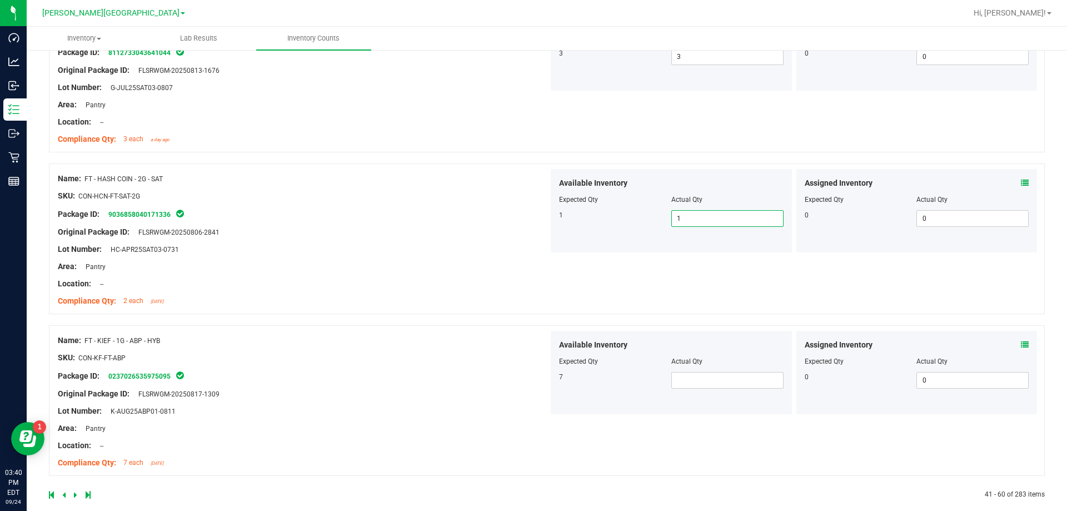
scroll to position [3044, 0]
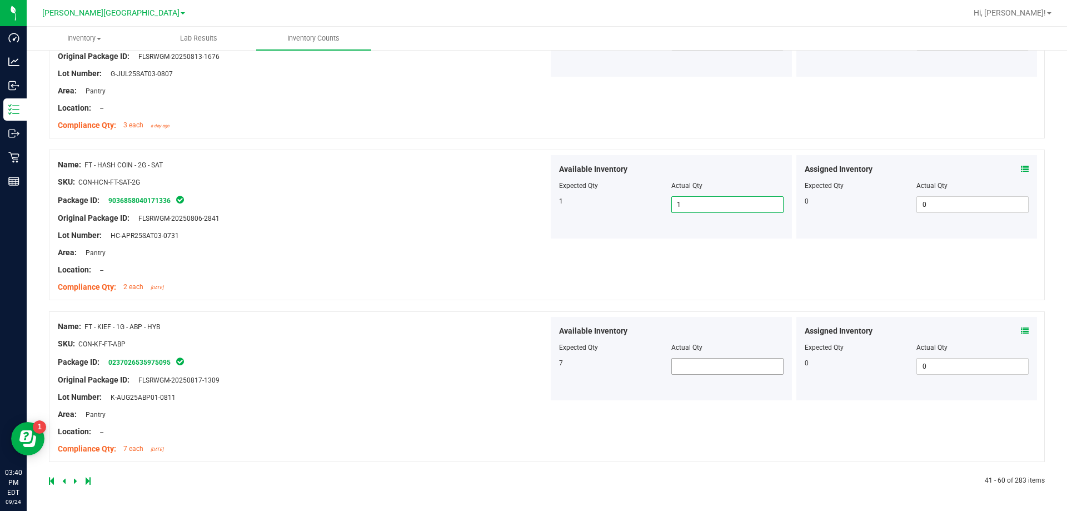
type input "1"
click at [536, 368] on span at bounding box center [727, 366] width 112 height 17
type input "7"
click at [74, 479] on icon at bounding box center [75, 480] width 3 height 7
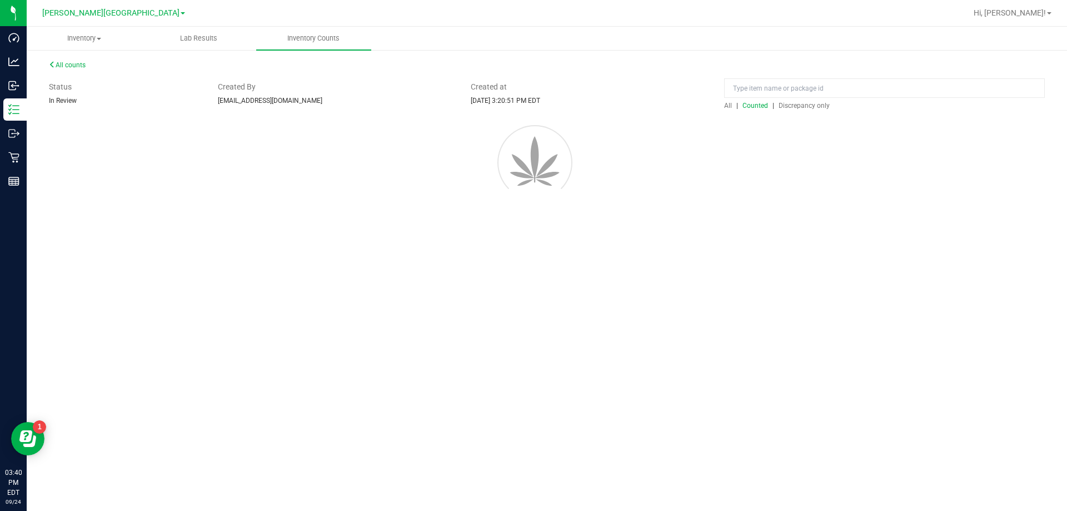
scroll to position [0, 0]
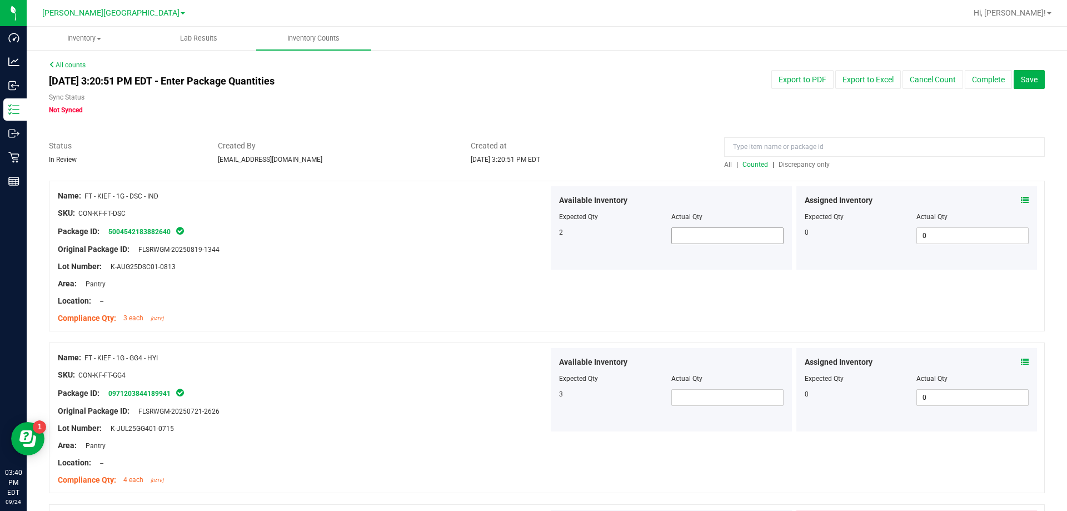
click at [536, 236] on span at bounding box center [727, 235] width 112 height 17
type input "2"
click at [536, 394] on span at bounding box center [727, 397] width 112 height 17
type input "3"
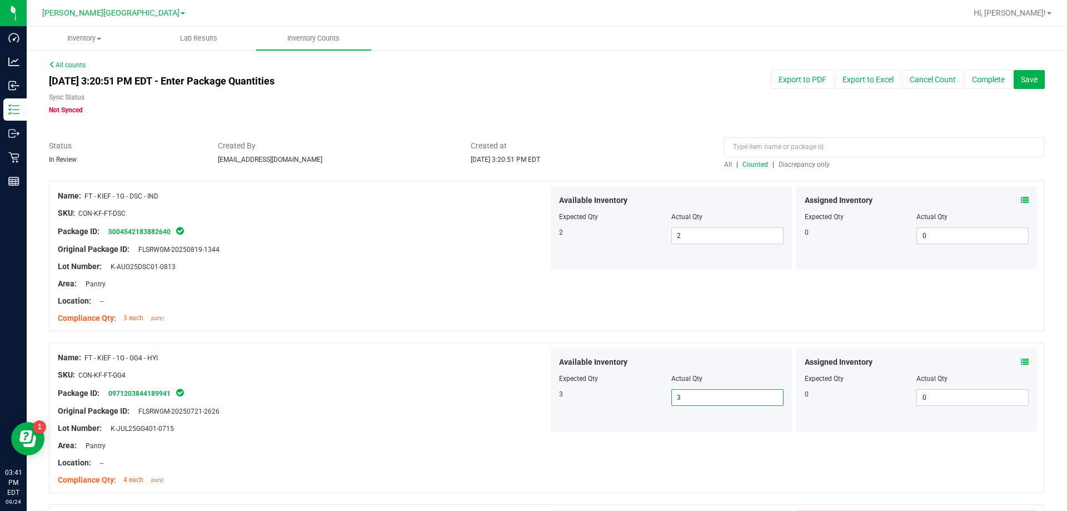
type input "3"
click at [536, 472] on div "Name: FT - KIEF - 1G - GG4 - HYI SKU: CON-KF-FT-GG4 Package ID: 097120384418994…" at bounding box center [547, 417] width 996 height 151
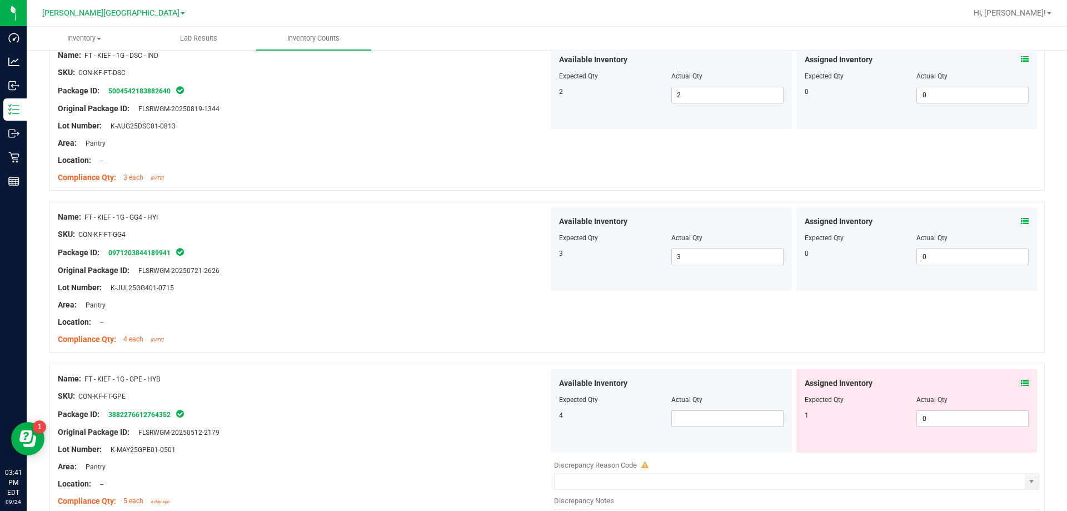
scroll to position [222, 0]
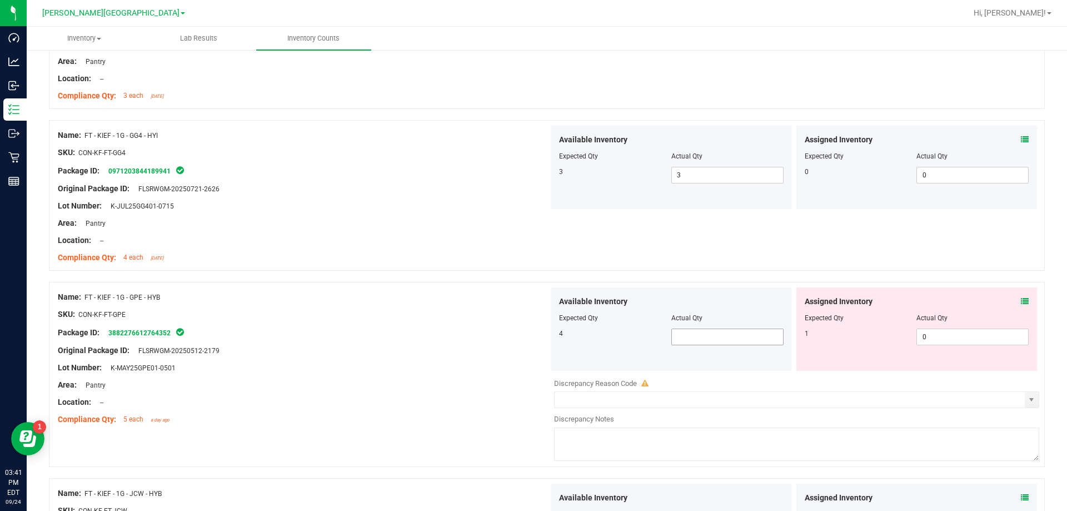
click at [536, 337] on span at bounding box center [727, 336] width 112 height 17
type input "4"
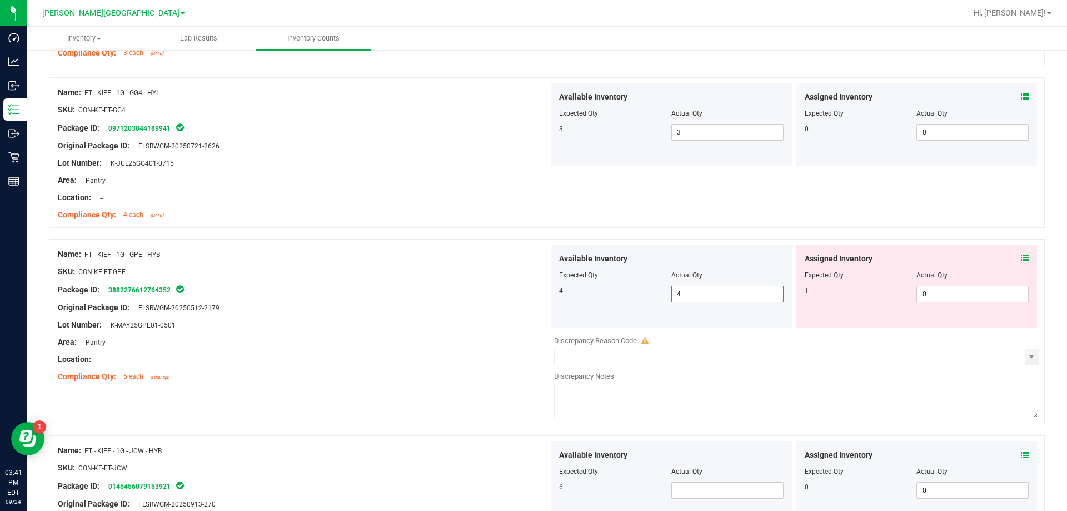
scroll to position [333, 0]
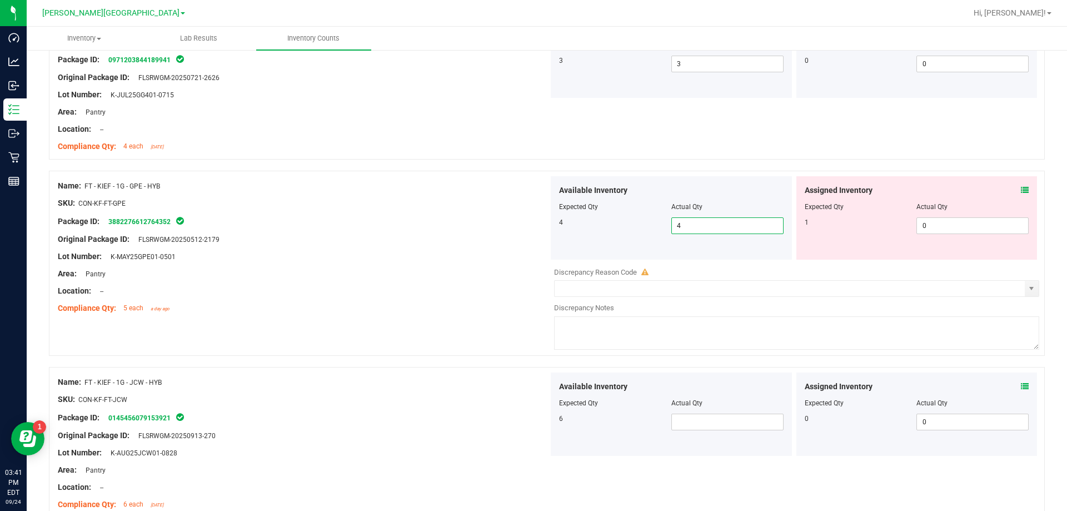
type input "4"
click at [463, 373] on div "Name: FT - KIEF - 1G - JCW - HYB SKU: CON-KF-FT-JCW Package ID: 014545607915392…" at bounding box center [303, 443] width 491 height 142
click at [536, 429] on span at bounding box center [727, 421] width 112 height 17
type input "6"
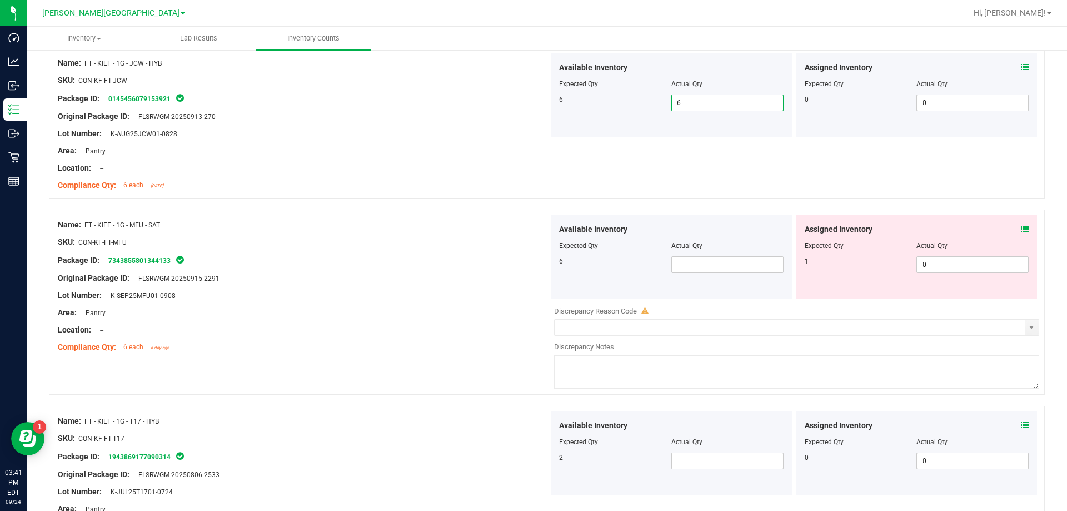
scroll to position [667, 0]
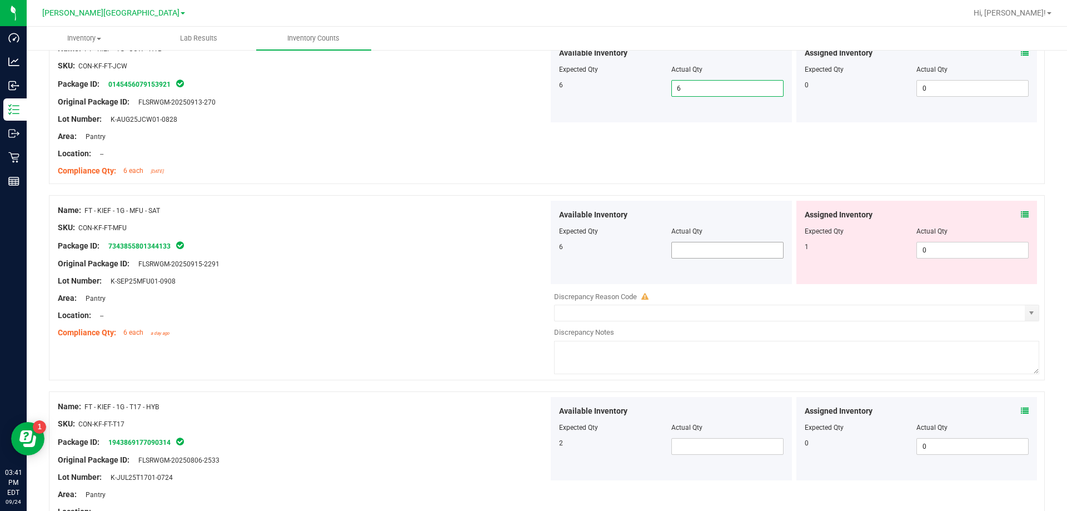
type input "6"
click at [536, 245] on span at bounding box center [727, 250] width 112 height 17
type input "6"
click at [536, 444] on span at bounding box center [727, 446] width 112 height 17
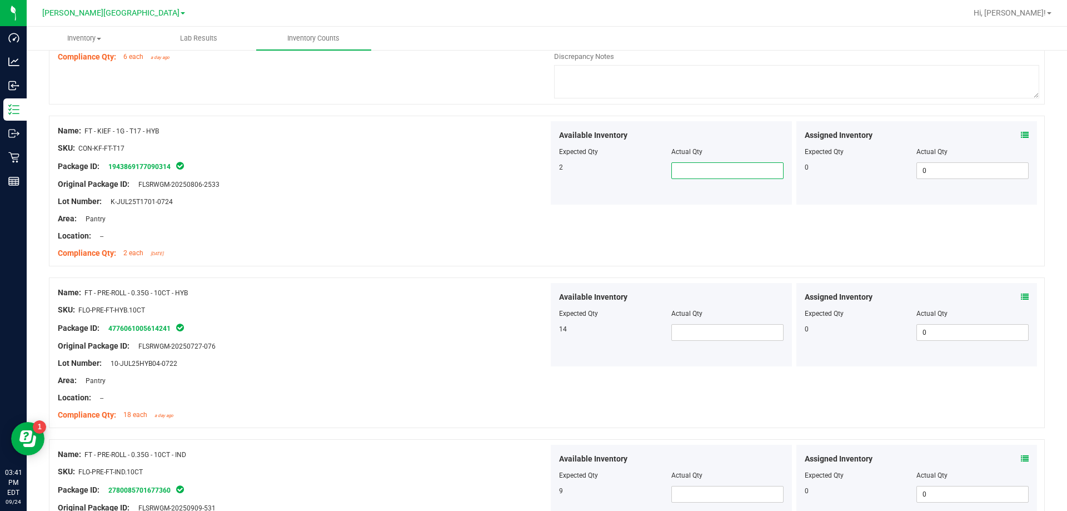
scroll to position [944, 0]
type input "2"
click at [536, 334] on span at bounding box center [727, 330] width 112 height 17
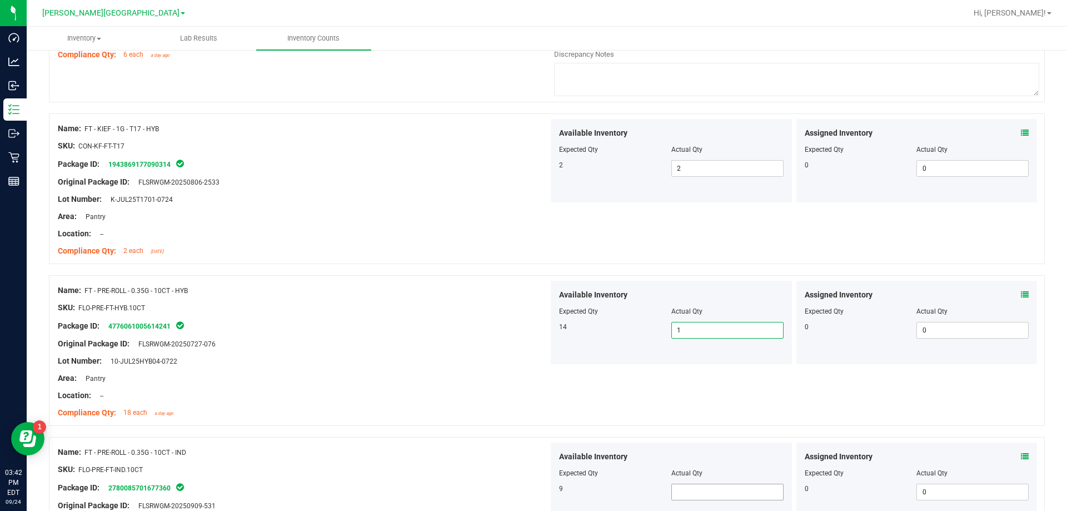
type input "13"
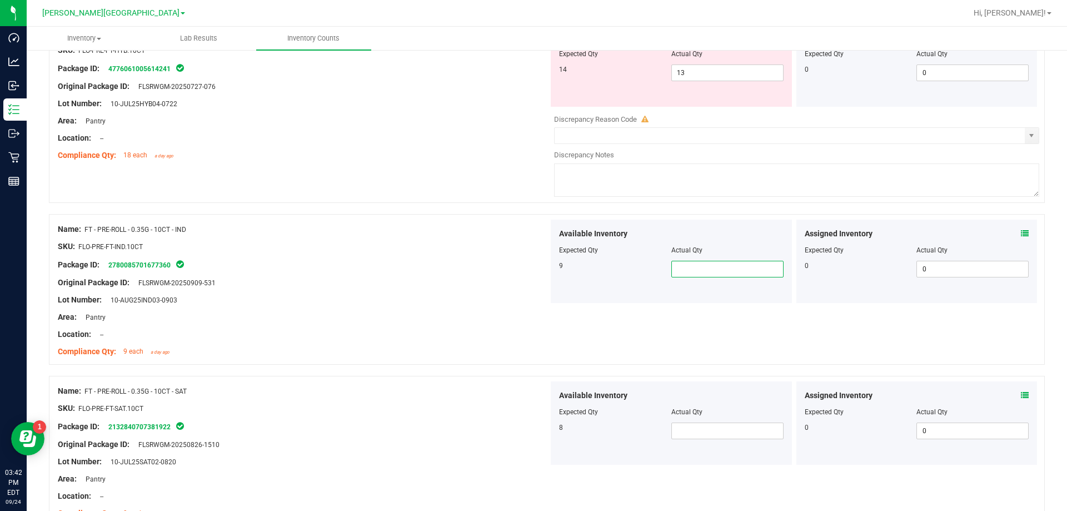
type input "9"
click at [536, 426] on span at bounding box center [727, 430] width 112 height 17
type input "2"
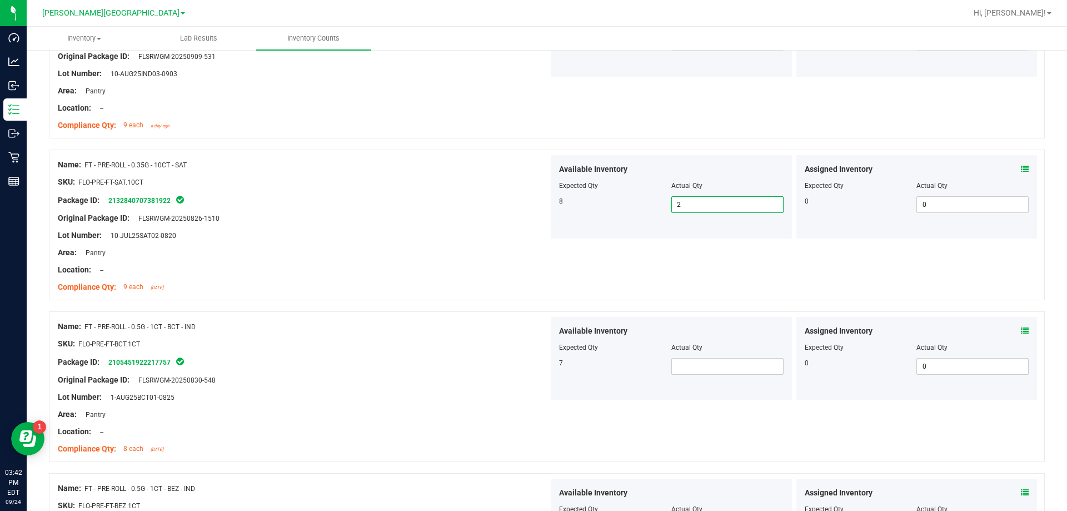
scroll to position [1535, 0]
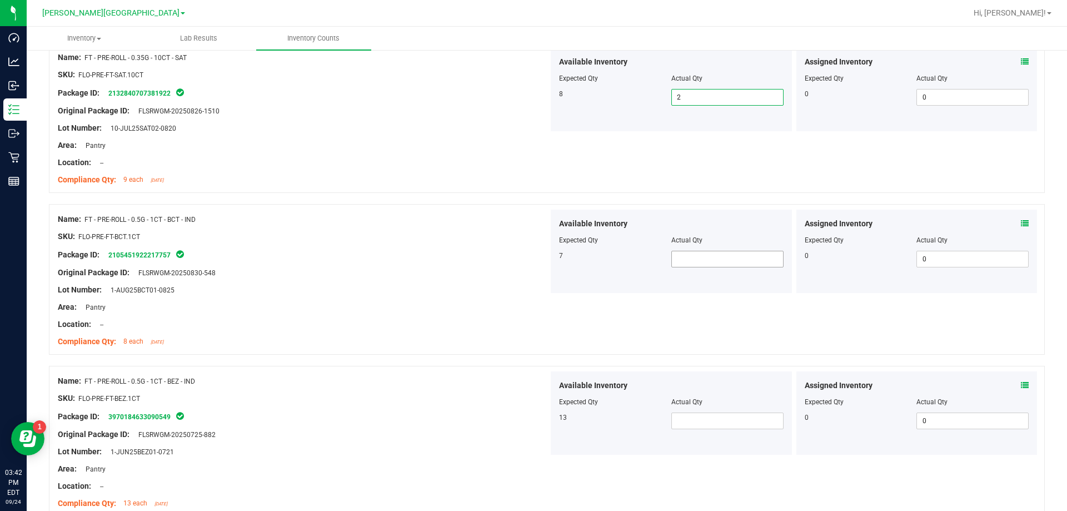
type input "2"
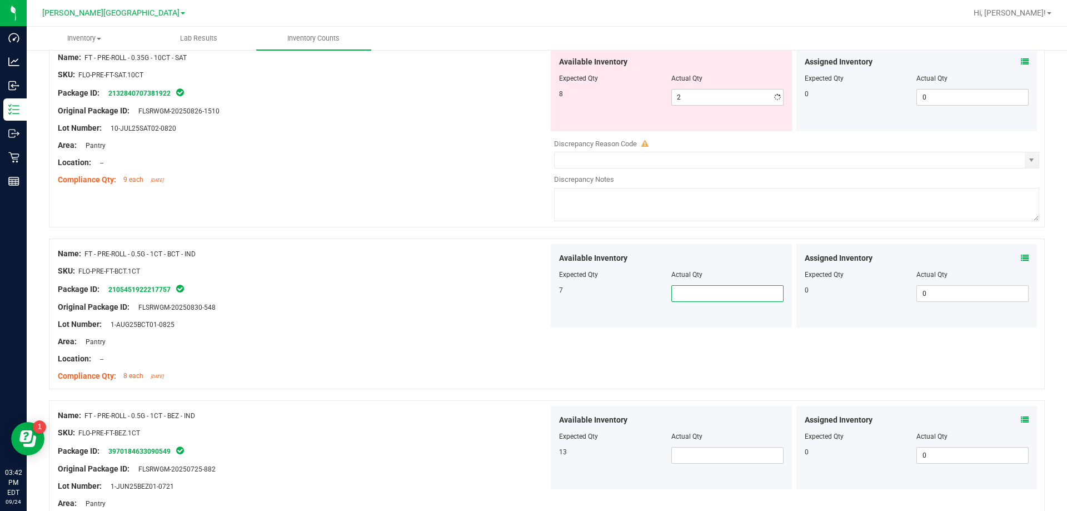
click at [536, 261] on div "Available Inventory Expected Qty Actual Qty 7" at bounding box center [671, 285] width 241 height 83
type input "7"
click at [536, 447] on span at bounding box center [727, 455] width 112 height 17
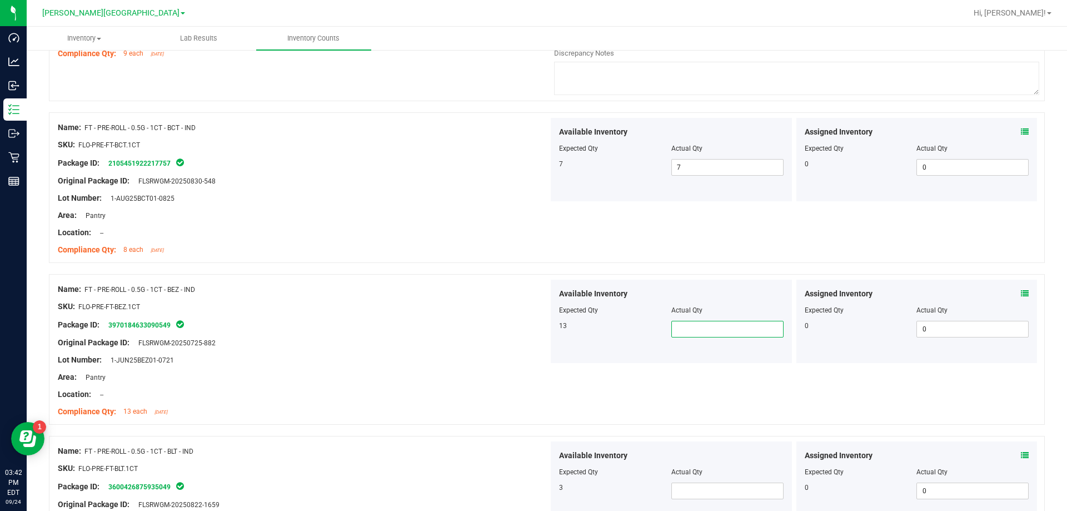
scroll to position [1813, 0]
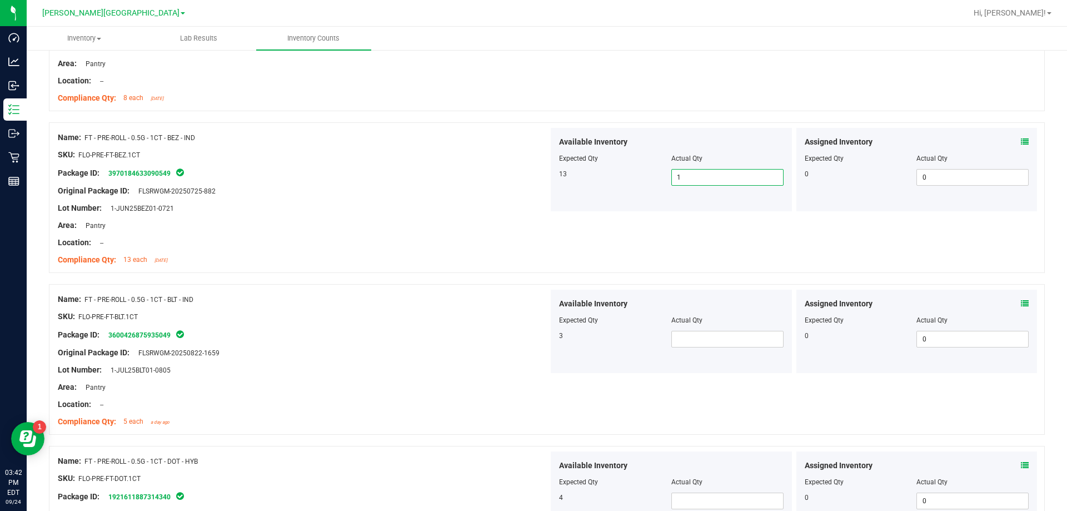
type input "13"
drag, startPoint x: 687, startPoint y: 341, endPoint x: 679, endPoint y: 346, distance: 9.2
click at [536, 342] on span at bounding box center [727, 339] width 112 height 17
type input "3"
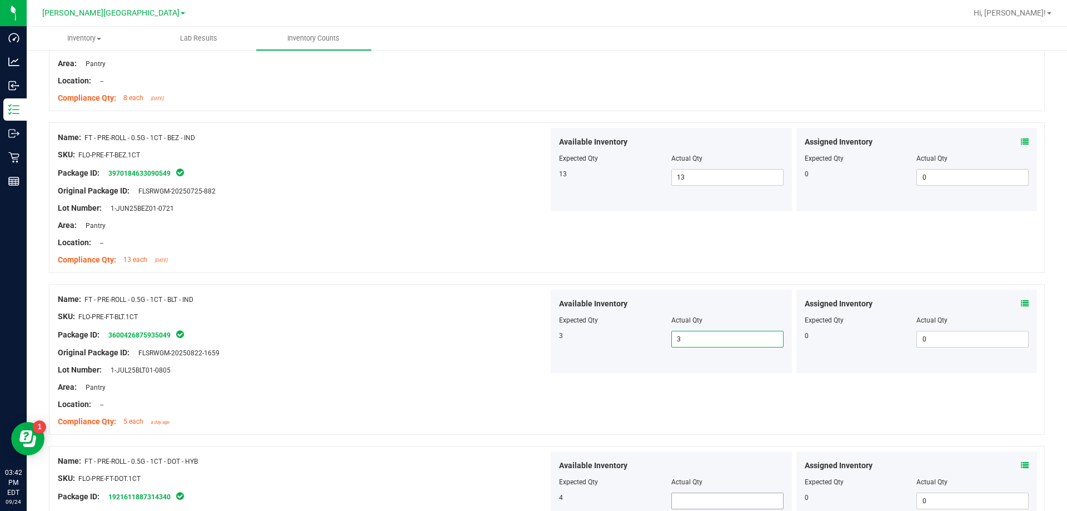
type input "3"
click at [536, 503] on span at bounding box center [727, 500] width 112 height 17
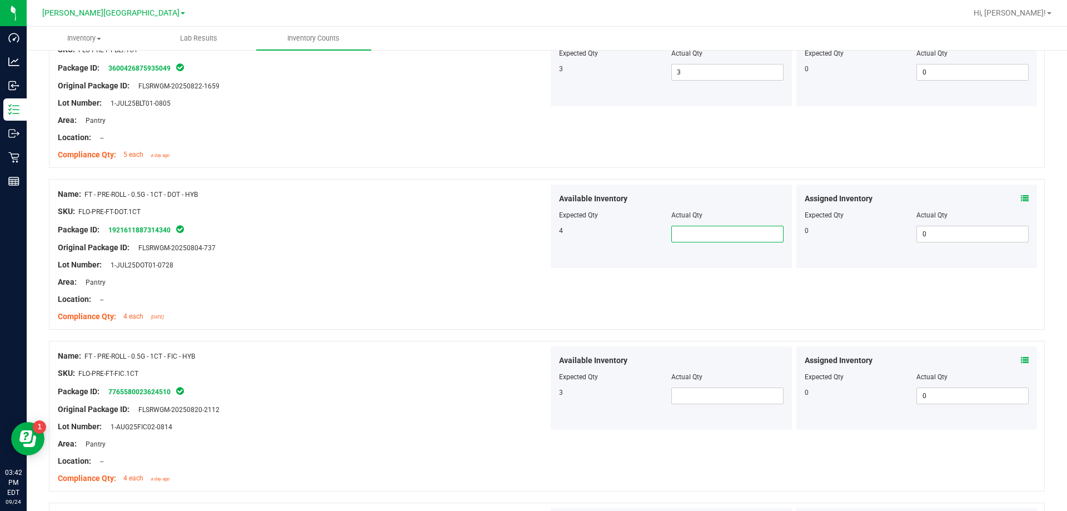
scroll to position [2091, 0]
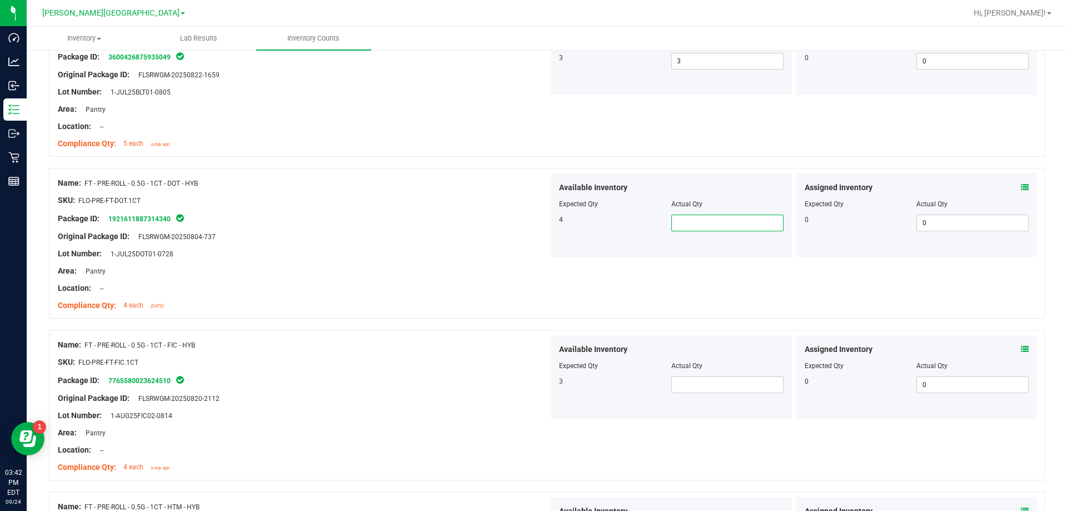
type input "4"
click at [536, 383] on span at bounding box center [727, 384] width 112 height 17
type input "3"
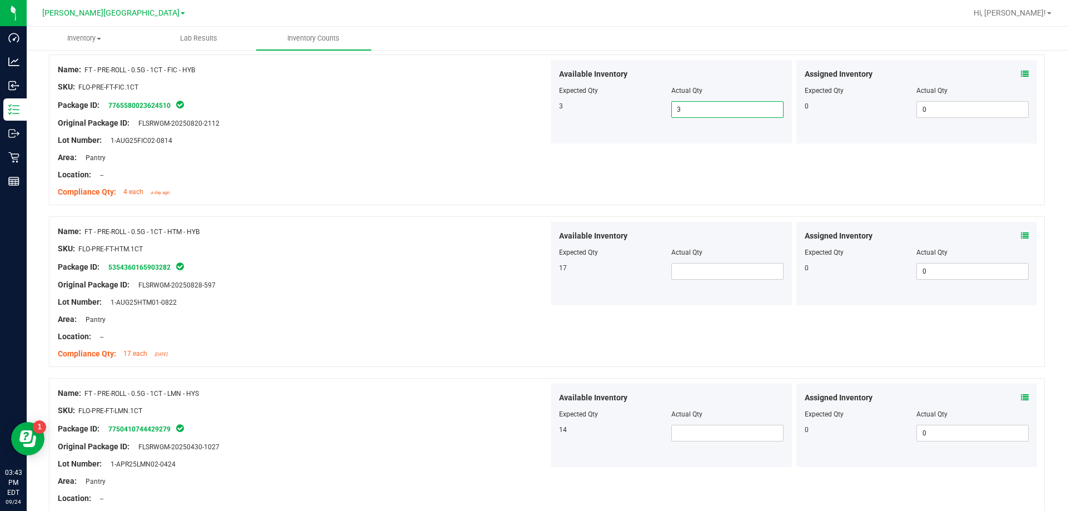
scroll to position [2368, 0]
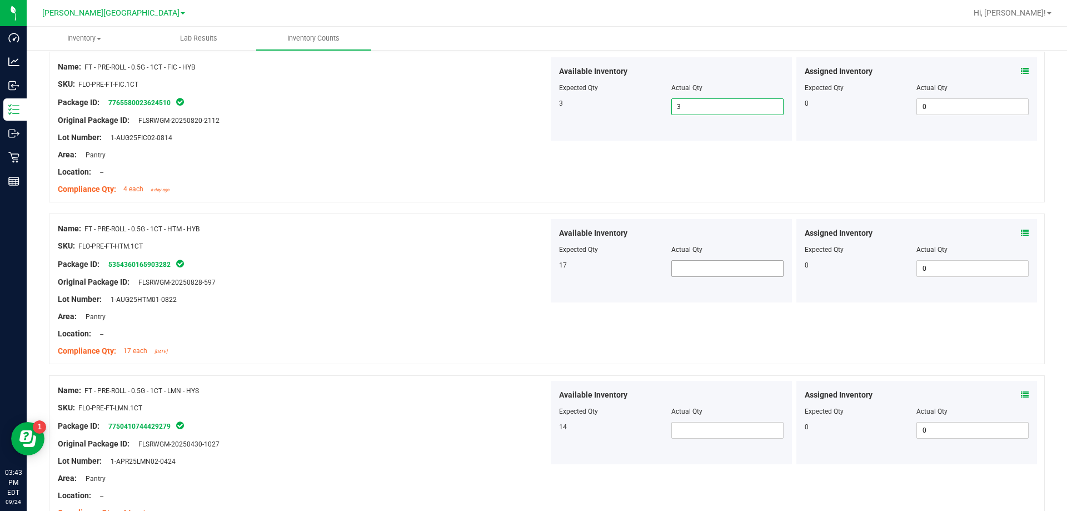
type input "3"
drag, startPoint x: 686, startPoint y: 264, endPoint x: 681, endPoint y: 268, distance: 6.0
click at [536, 266] on span at bounding box center [727, 268] width 112 height 17
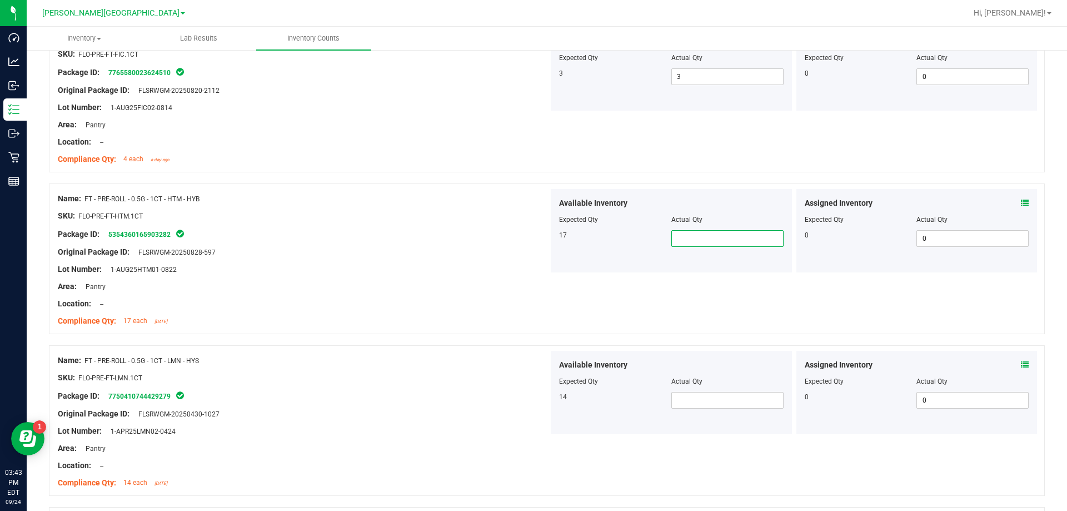
scroll to position [2479, 0]
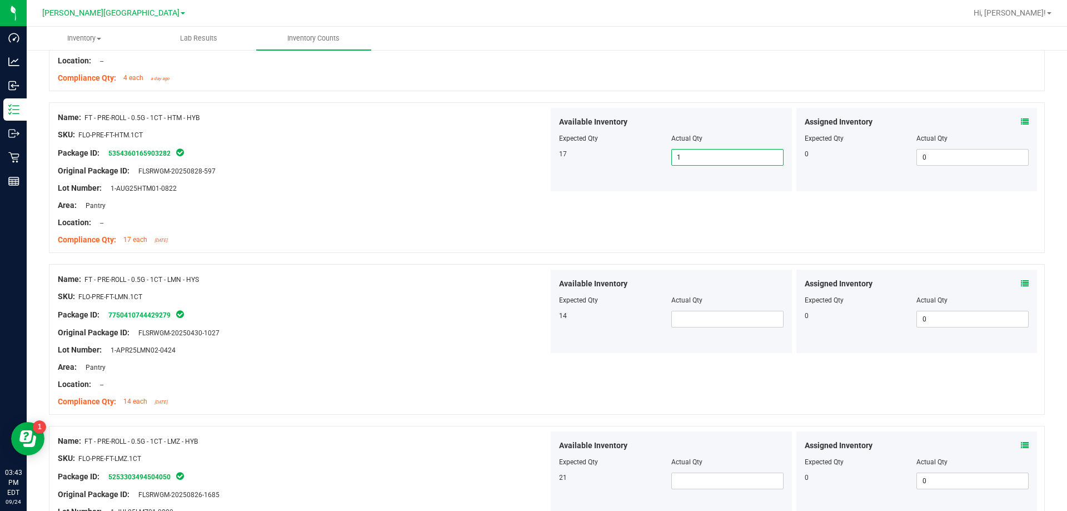
type input "17"
drag, startPoint x: 722, startPoint y: 320, endPoint x: 716, endPoint y: 322, distance: 6.0
click at [536, 320] on span at bounding box center [727, 319] width 112 height 17
type input "14"
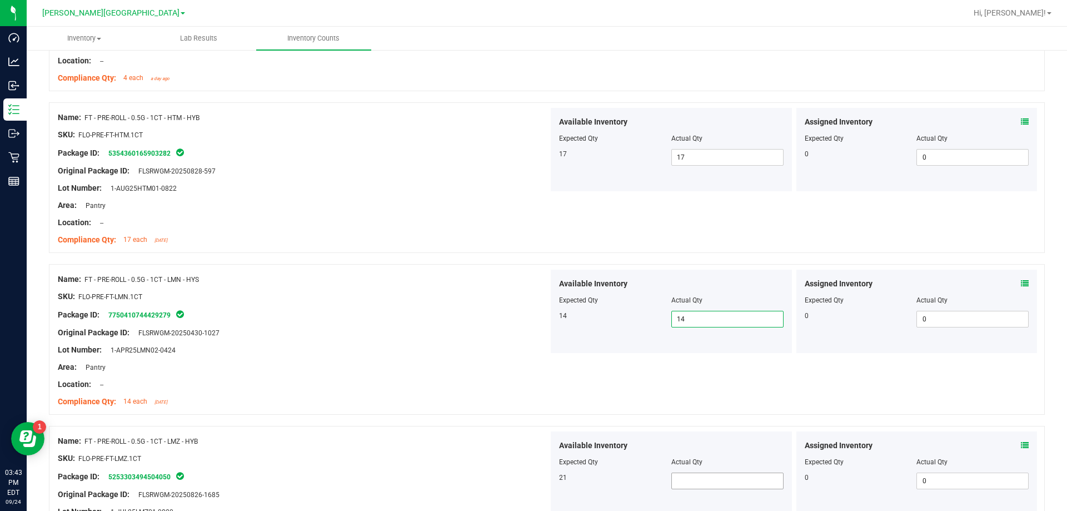
type input "14"
click at [536, 478] on span at bounding box center [727, 480] width 112 height 17
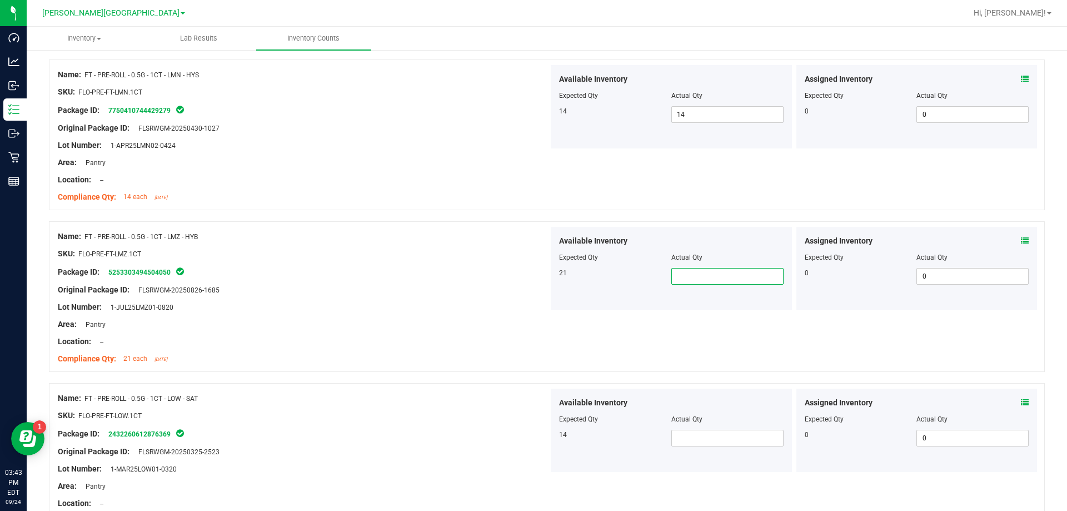
scroll to position [2757, 0]
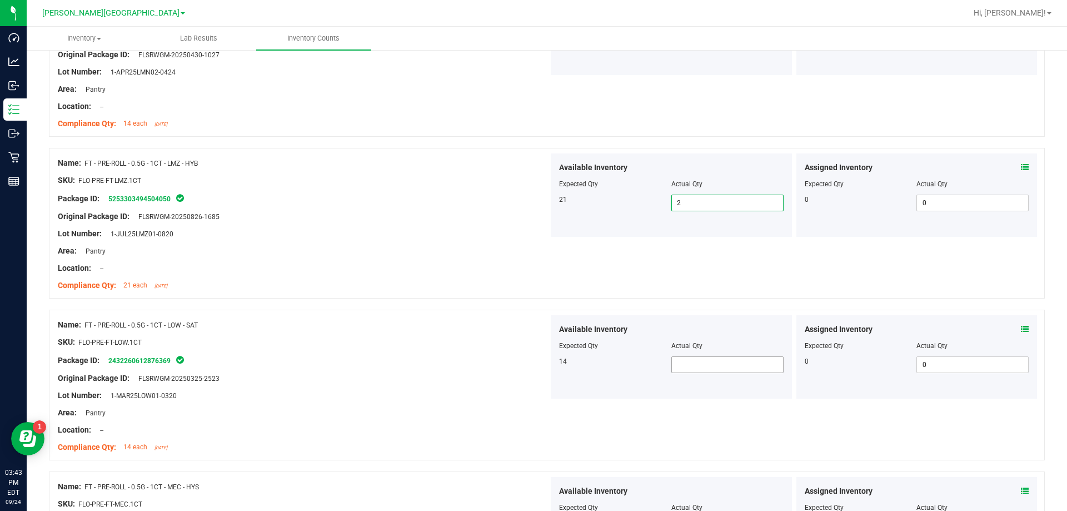
type input "21"
click at [536, 360] on span at bounding box center [727, 364] width 112 height 17
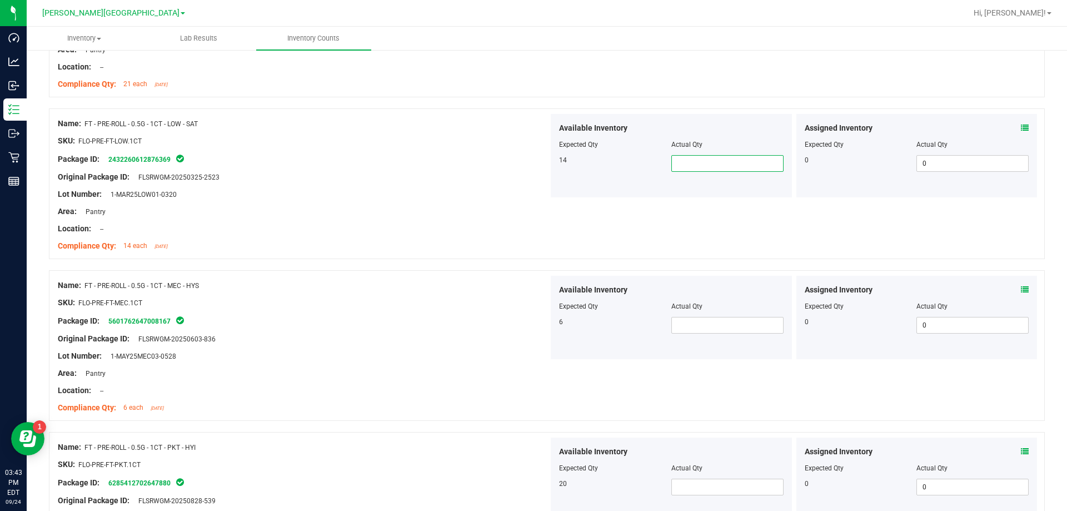
scroll to position [2979, 0]
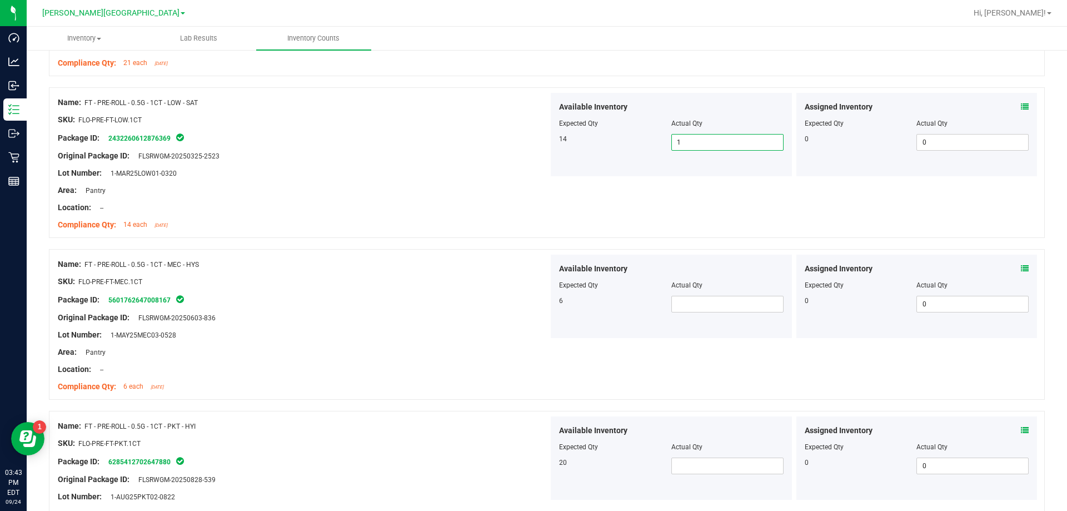
type input "14"
drag, startPoint x: 686, startPoint y: 298, endPoint x: 678, endPoint y: 301, distance: 8.5
click at [536, 299] on span at bounding box center [727, 304] width 112 height 17
type input "6"
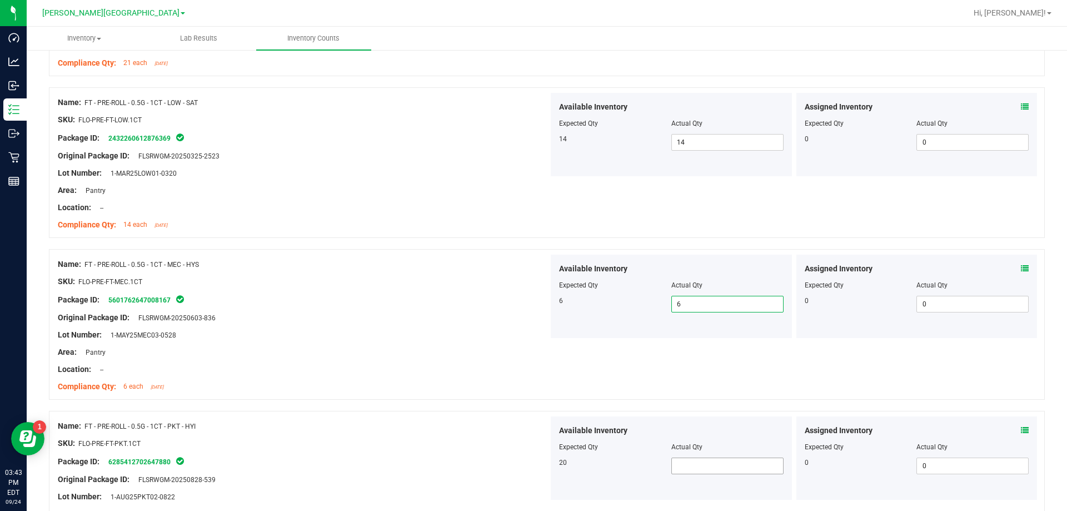
type input "6"
click at [536, 461] on span at bounding box center [727, 465] width 112 height 17
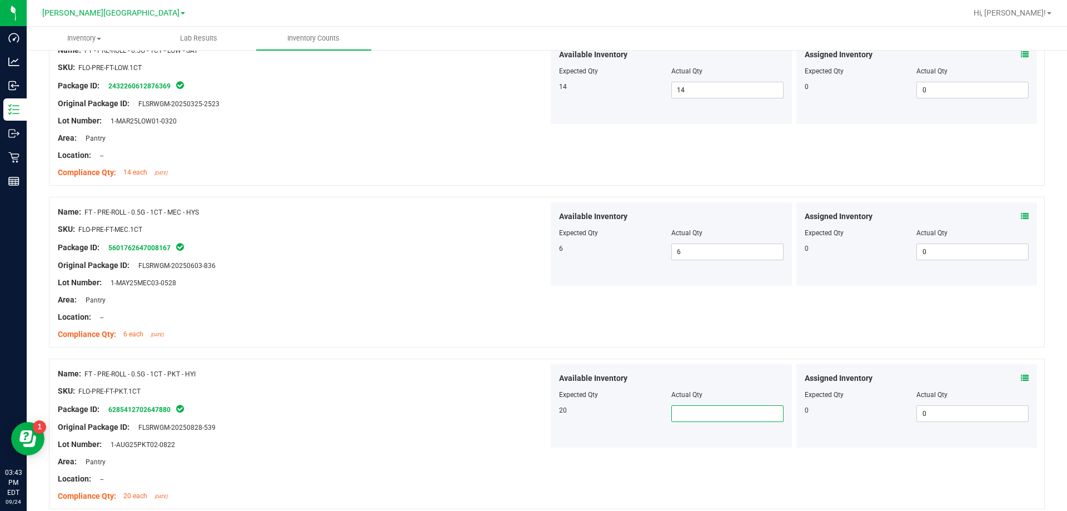
scroll to position [3079, 0]
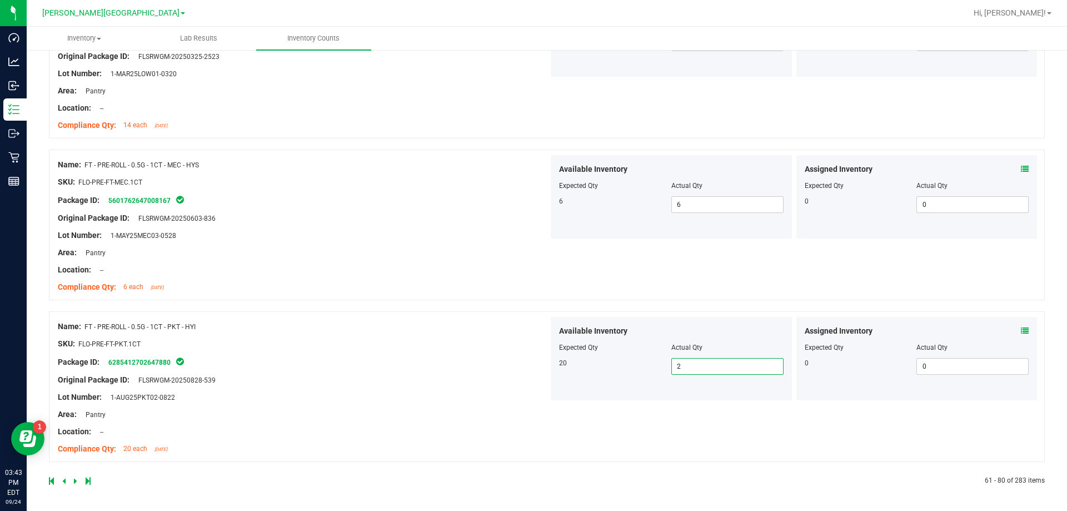
type input "20"
click at [75, 481] on icon at bounding box center [75, 480] width 3 height 7
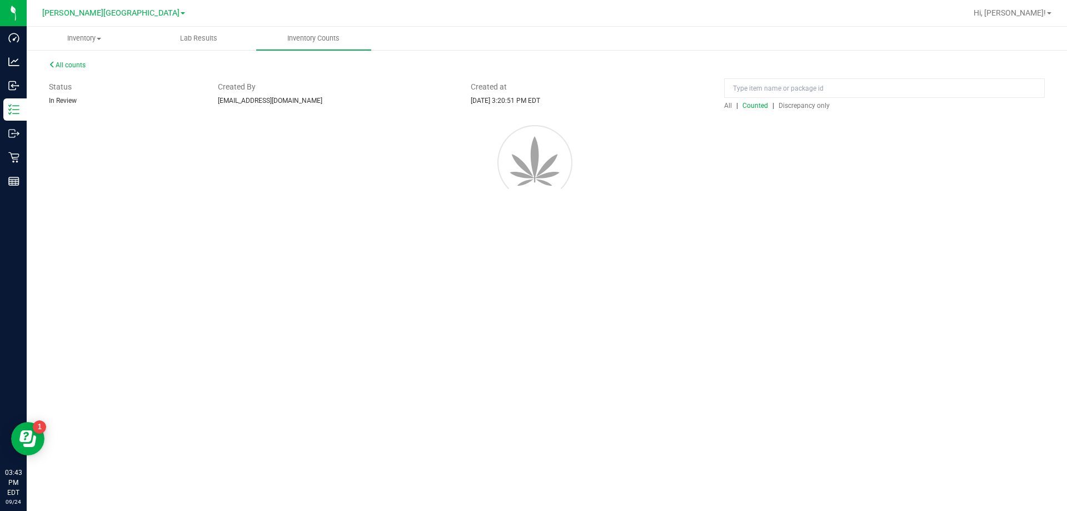
scroll to position [0, 0]
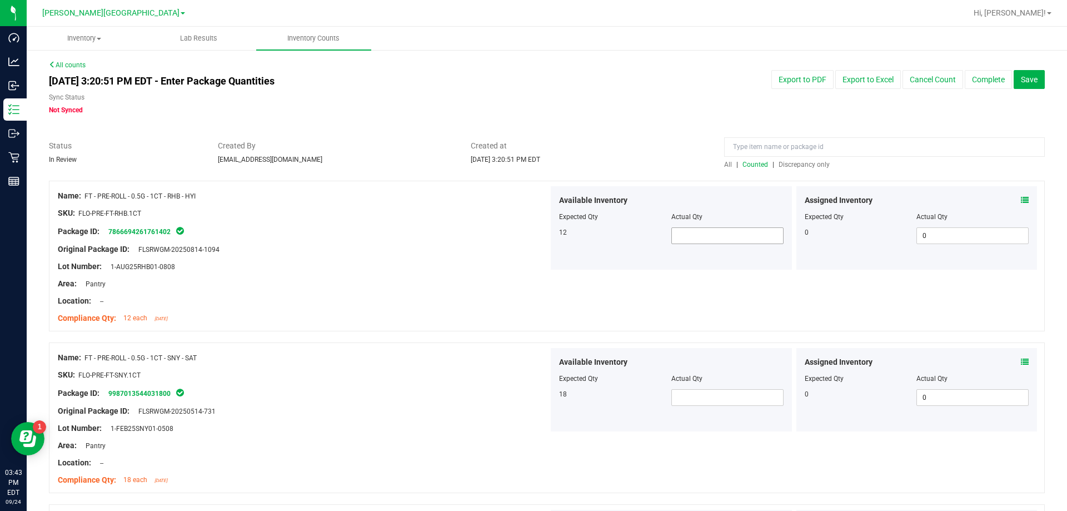
click at [536, 233] on span at bounding box center [727, 235] width 112 height 17
type input "12"
click at [536, 399] on span at bounding box center [727, 397] width 112 height 17
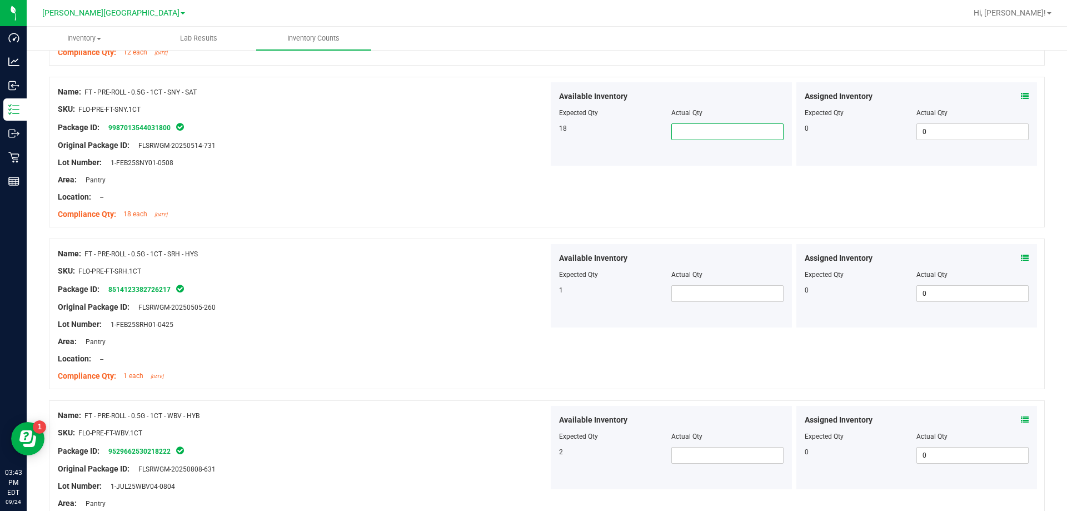
scroll to position [278, 0]
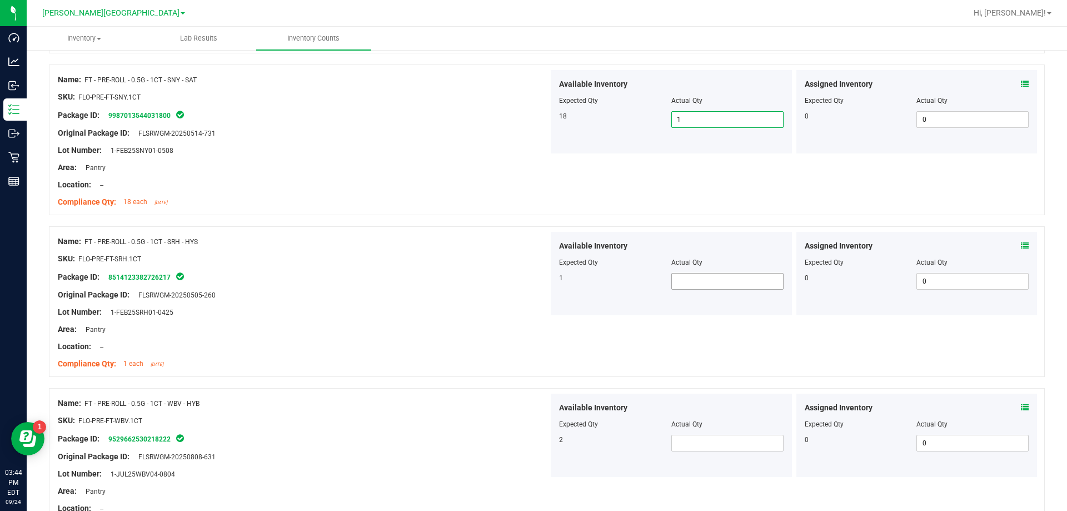
type input "18"
click at [536, 279] on span at bounding box center [727, 281] width 112 height 17
type input "1"
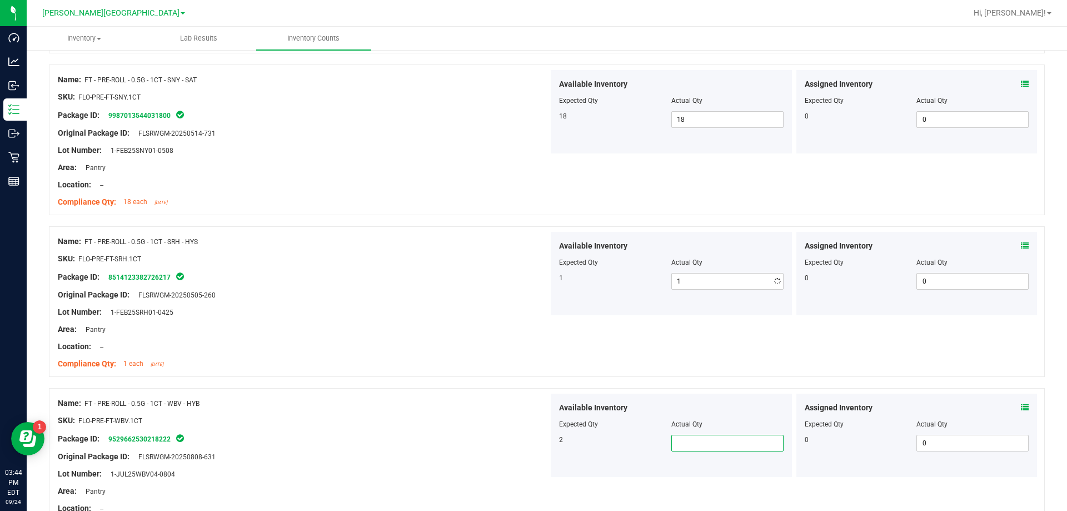
click at [536, 436] on span at bounding box center [727, 442] width 112 height 17
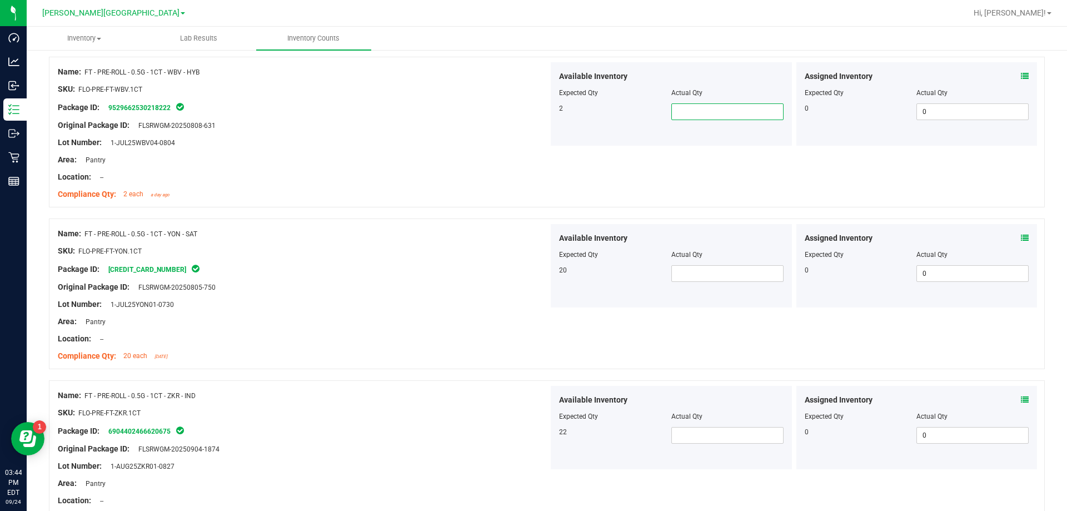
scroll to position [611, 0]
type input "2"
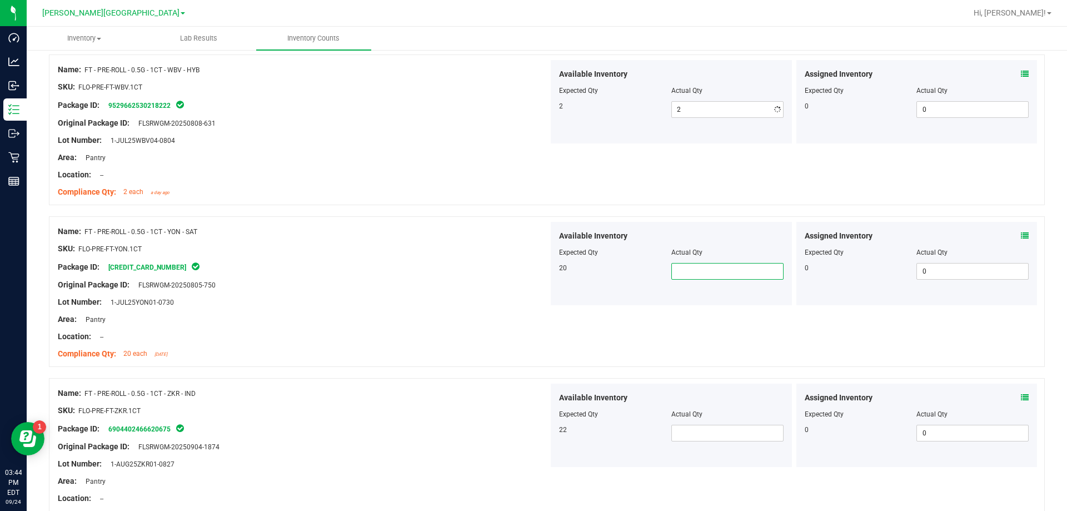
drag, startPoint x: 666, startPoint y: 274, endPoint x: 656, endPoint y: 282, distance: 13.0
click at [536, 276] on div "20" at bounding box center [671, 271] width 224 height 17
click at [536, 434] on span at bounding box center [727, 432] width 112 height 17
type input "20"
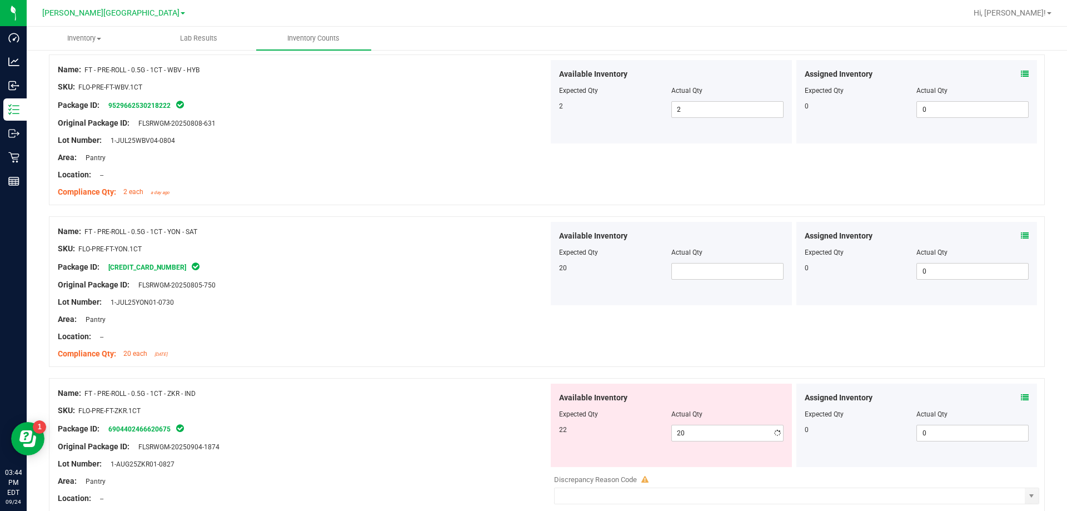
click at [536, 262] on div at bounding box center [671, 260] width 224 height 6
click at [536, 271] on span at bounding box center [727, 271] width 112 height 17
type input "20"
click at [536, 435] on span "20 20" at bounding box center [727, 432] width 112 height 17
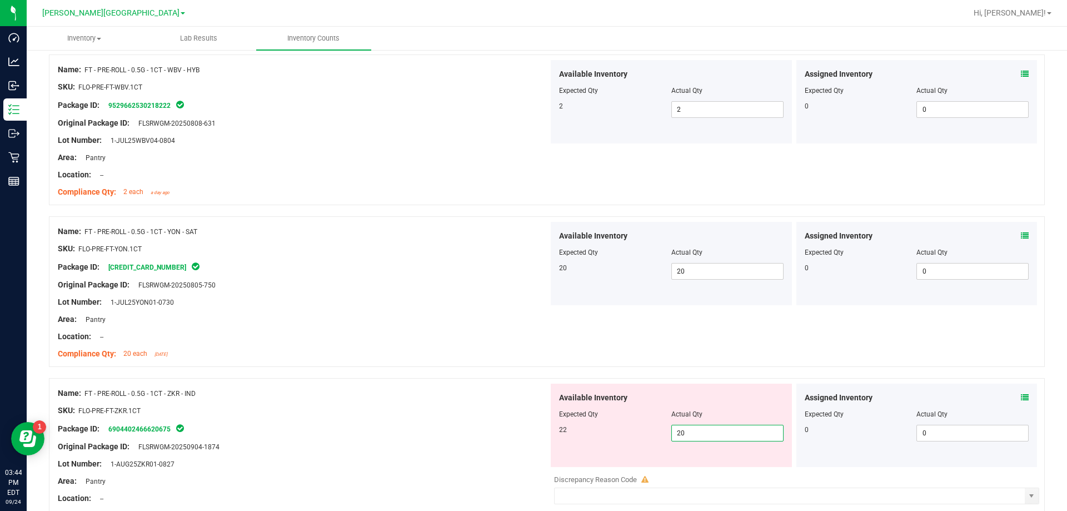
type input "2"
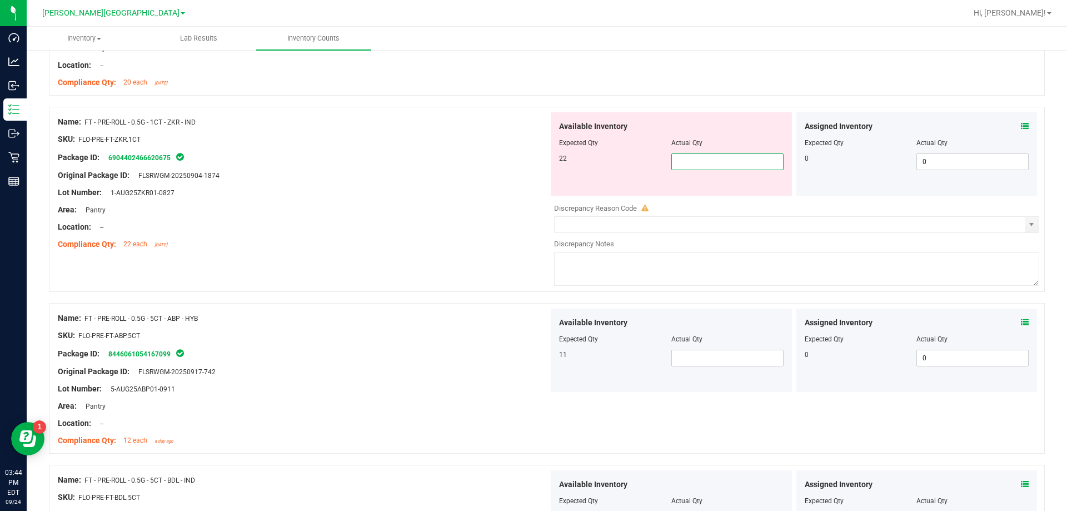
scroll to position [889, 0]
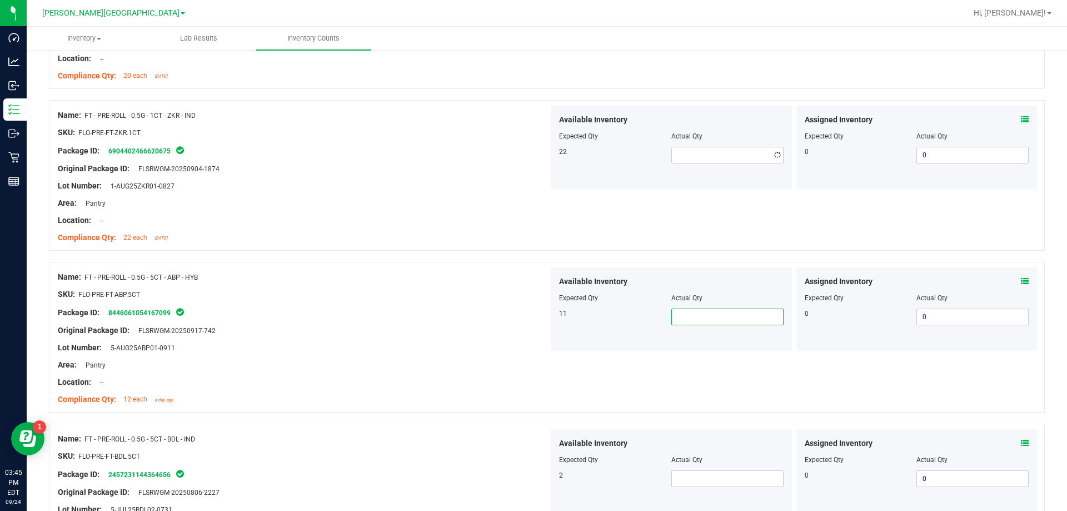
click at [536, 350] on div "Available Inventory Expected Qty Actual Qty 11" at bounding box center [671, 308] width 241 height 83
click at [536, 153] on span at bounding box center [727, 155] width 112 height 17
type input "22"
click at [536, 319] on span at bounding box center [727, 316] width 112 height 17
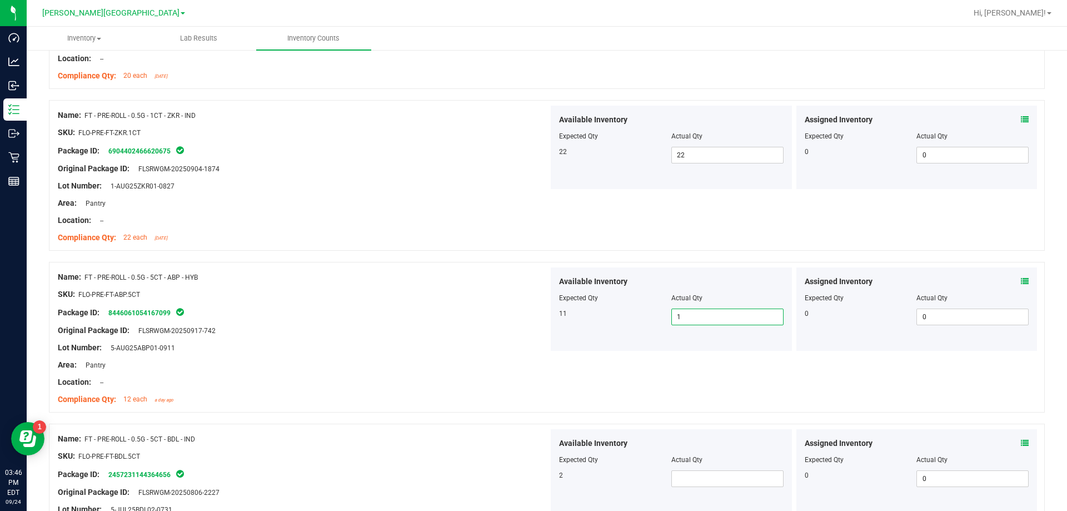
type input "11"
click at [536, 476] on span at bounding box center [727, 478] width 112 height 17
type input "2"
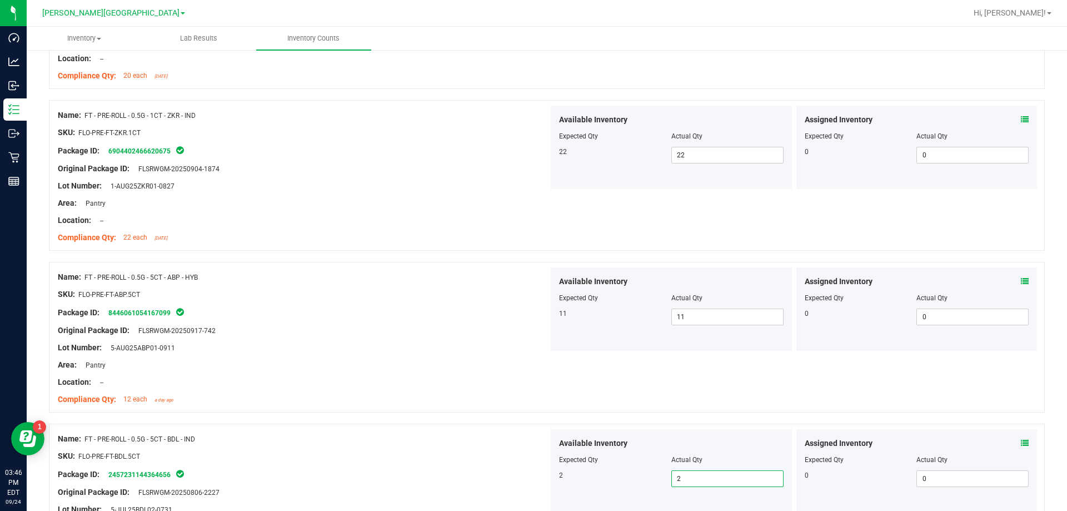
click at [469, 482] on div at bounding box center [303, 484] width 491 height 6
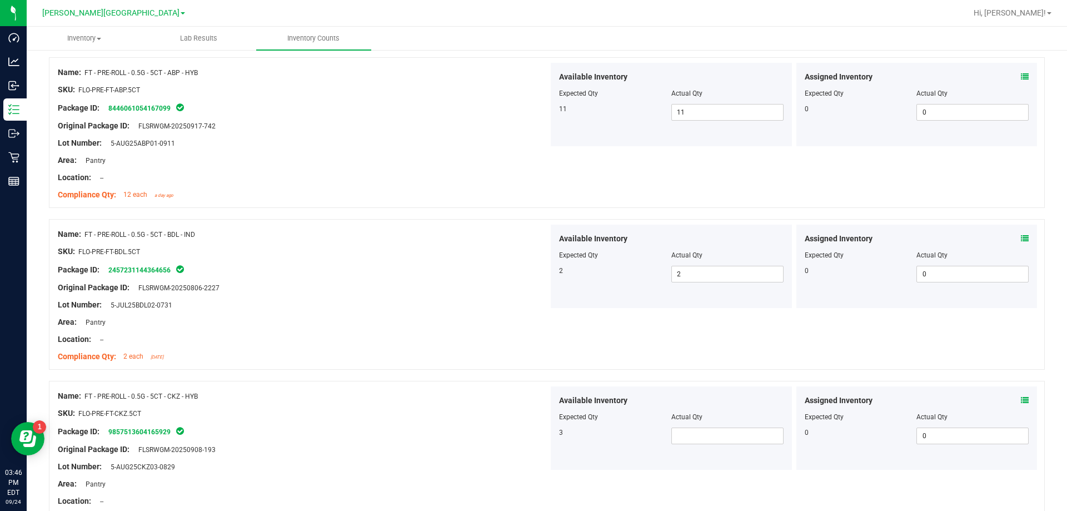
scroll to position [1111, 0]
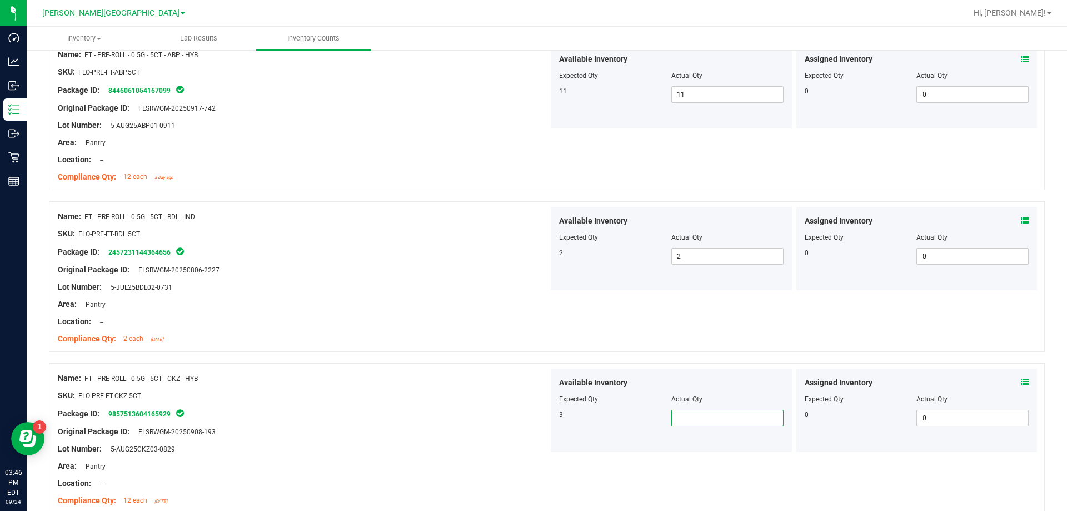
click at [536, 413] on span at bounding box center [727, 417] width 112 height 17
type input "3"
click at [413, 448] on div "Lot Number: 5-AUG25CKZ03-0829" at bounding box center [303, 449] width 491 height 12
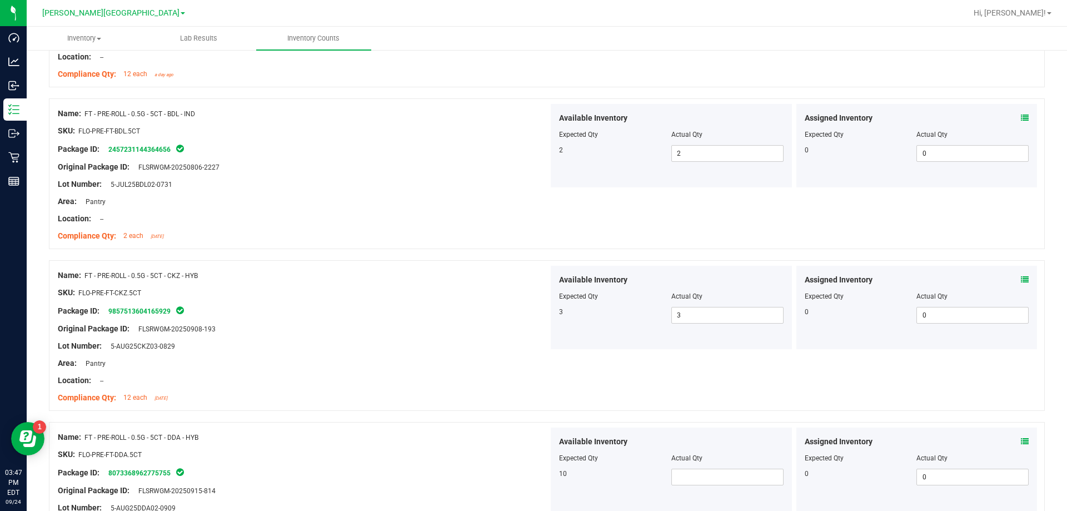
scroll to position [1333, 0]
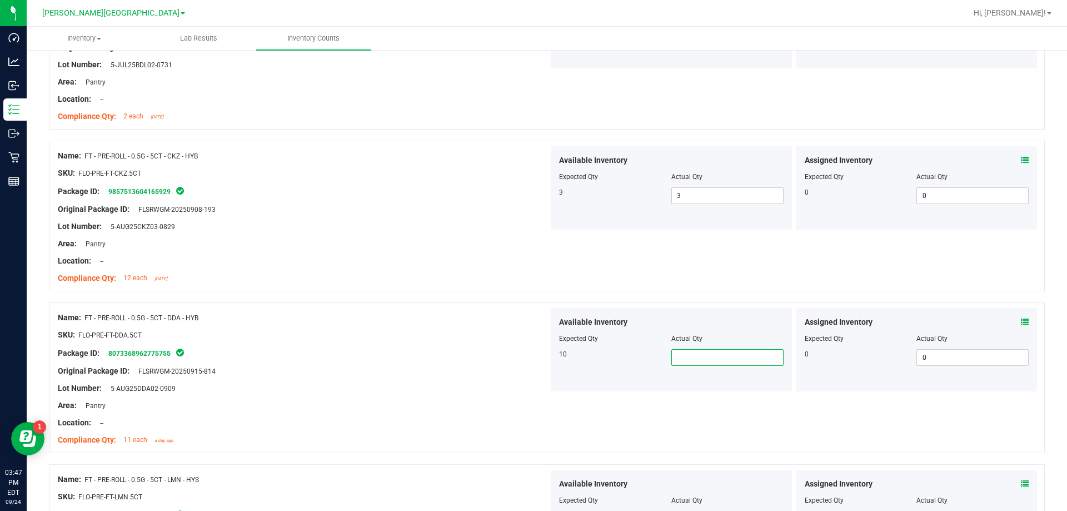
click at [536, 352] on span at bounding box center [727, 357] width 112 height 17
type input "10"
click at [485, 454] on div at bounding box center [547, 458] width 996 height 11
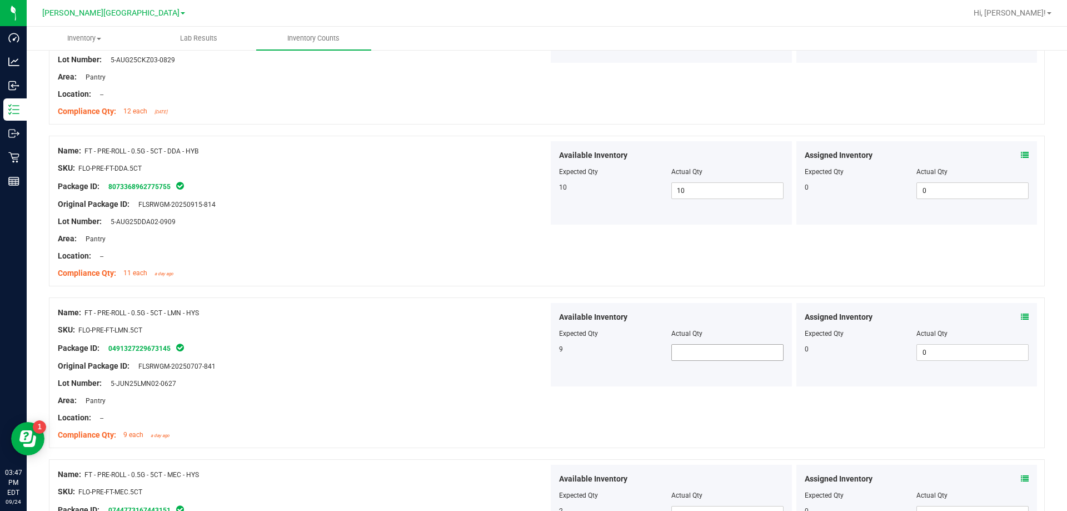
click at [536, 348] on span at bounding box center [727, 352] width 112 height 17
type input "9"
click at [506, 444] on div "Name: FT - PRE-ROLL - 0.5G - 5CT - LMN - HYS SKU: FLO-PRE-FT-LMN.5CT Package ID…" at bounding box center [303, 374] width 491 height 142
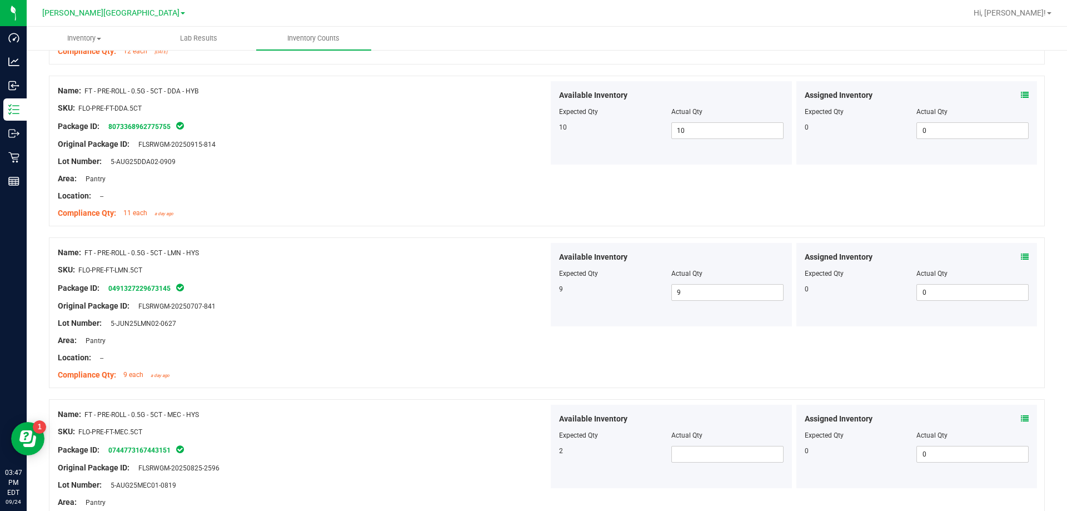
scroll to position [1667, 0]
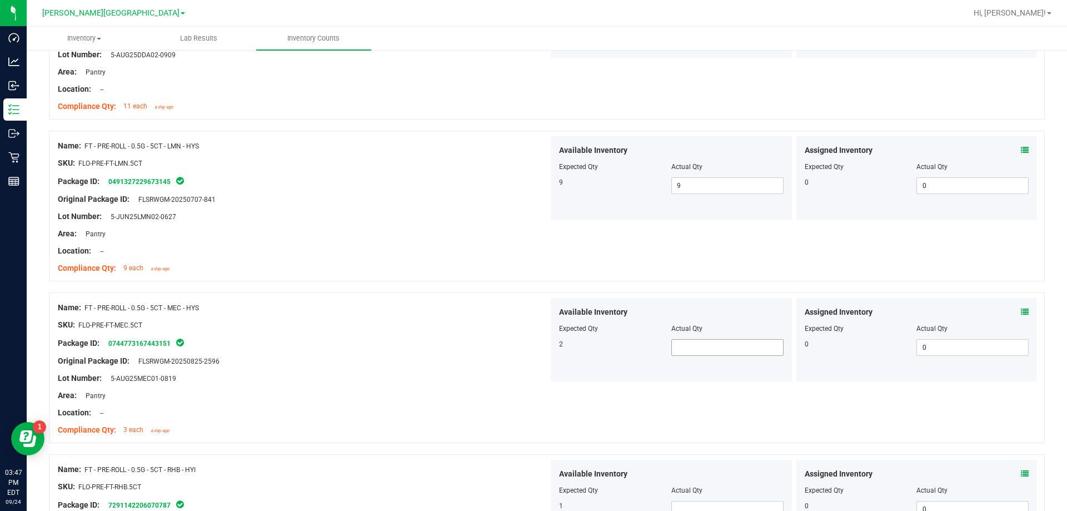
drag, startPoint x: 671, startPoint y: 348, endPoint x: 683, endPoint y: 352, distance: 12.7
click at [536, 348] on span at bounding box center [727, 347] width 112 height 17
type input "2"
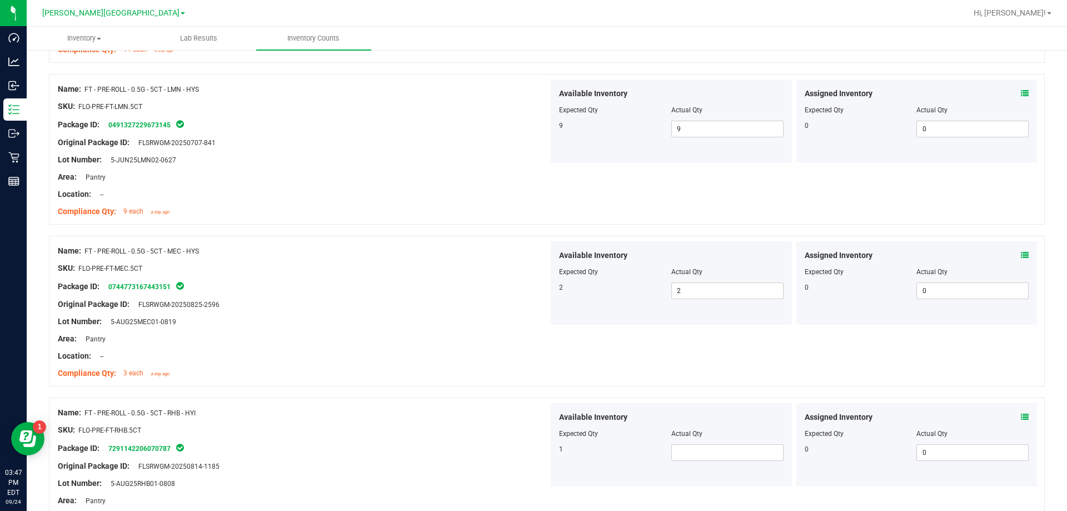
scroll to position [1778, 0]
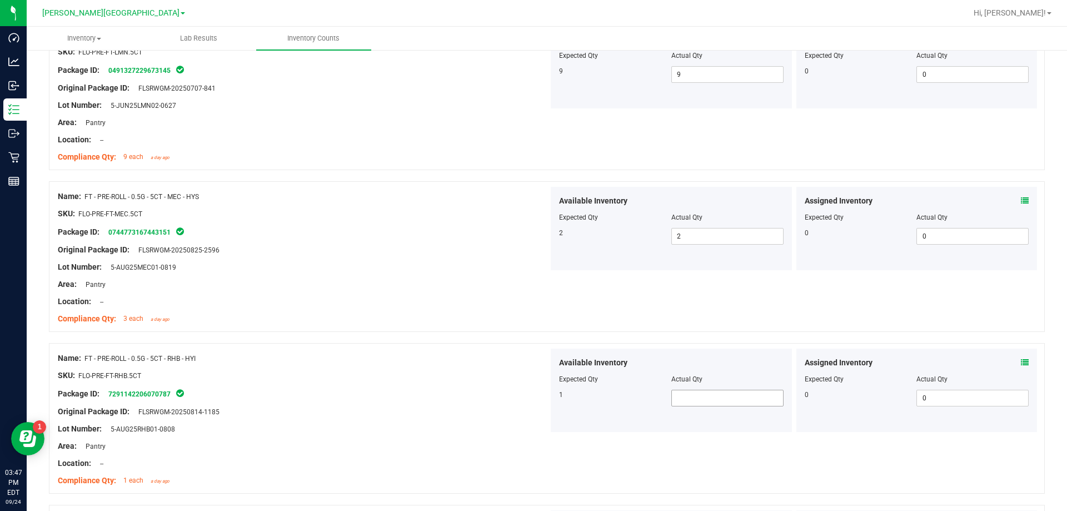
click at [536, 402] on span at bounding box center [727, 397] width 112 height 17
type input "1"
click at [507, 448] on div "Area: Pantry" at bounding box center [303, 446] width 491 height 12
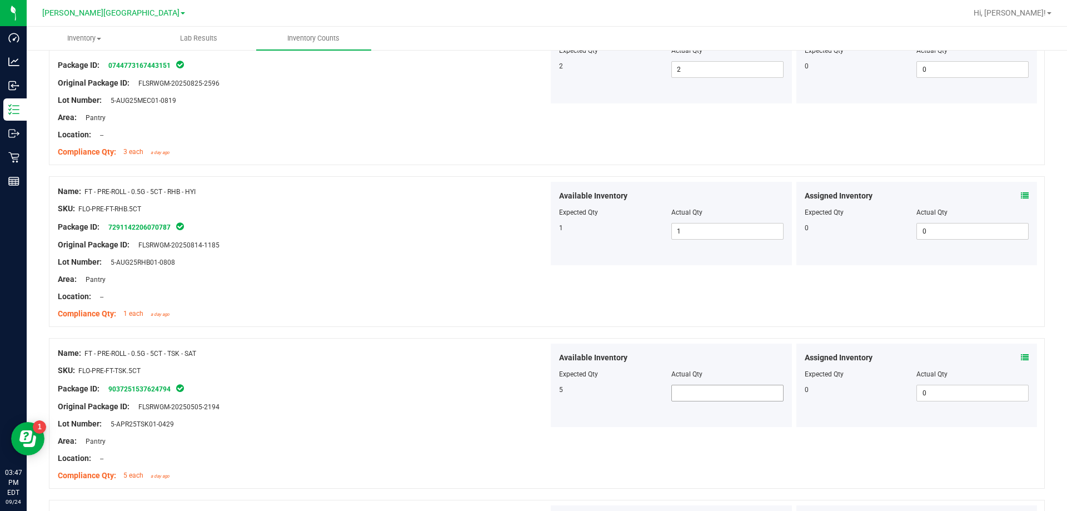
click at [536, 398] on span at bounding box center [727, 392] width 112 height 17
type input "5"
click at [509, 447] on div at bounding box center [303, 450] width 491 height 6
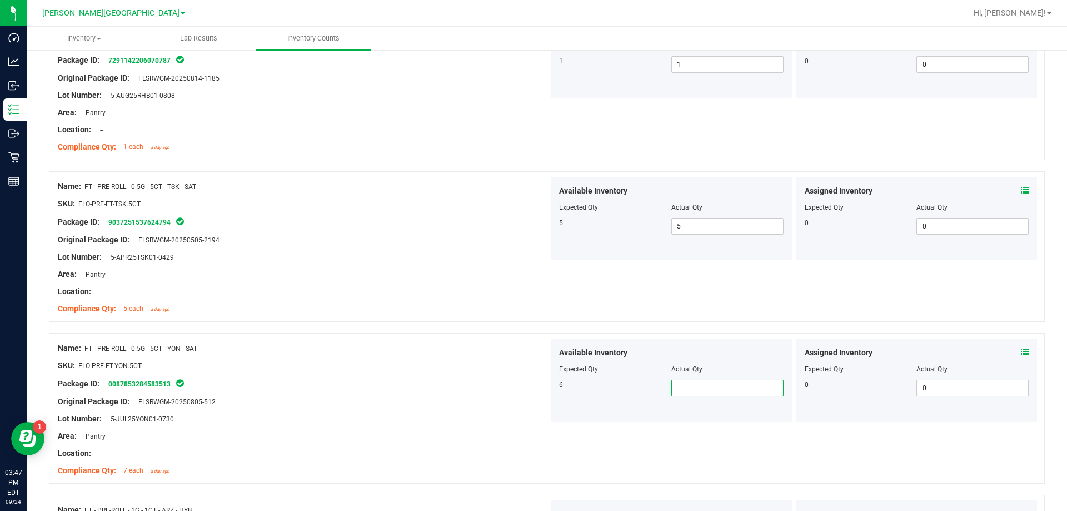
click at [536, 387] on span at bounding box center [727, 387] width 112 height 17
type input "6"
click at [500, 422] on div "Lot Number: 5-JUL25YON01-0730" at bounding box center [303, 419] width 491 height 12
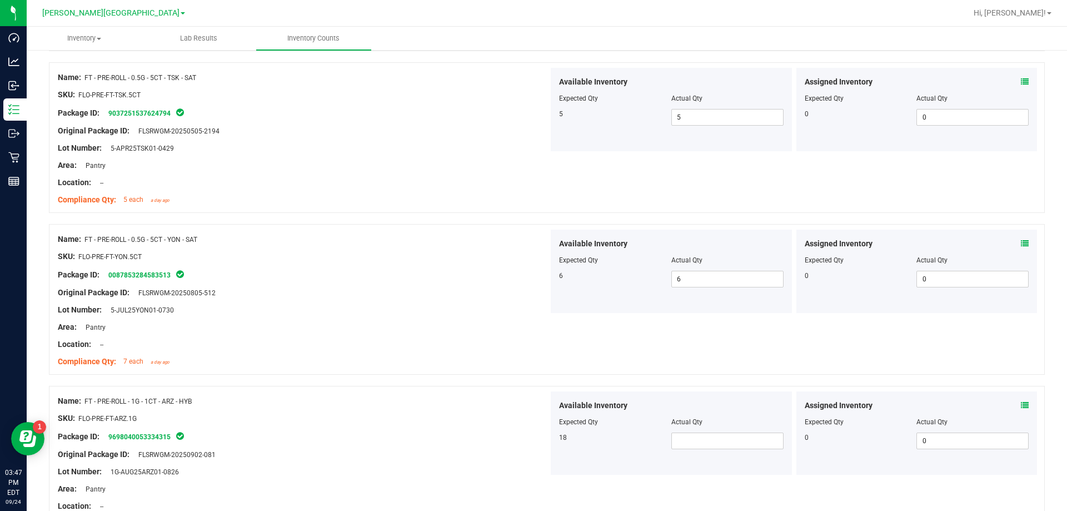
scroll to position [2222, 0]
click at [536, 446] on span at bounding box center [727, 438] width 112 height 17
type input "18"
click at [462, 450] on div "Original Package ID: FLSRWGM-20250902-081" at bounding box center [303, 452] width 491 height 12
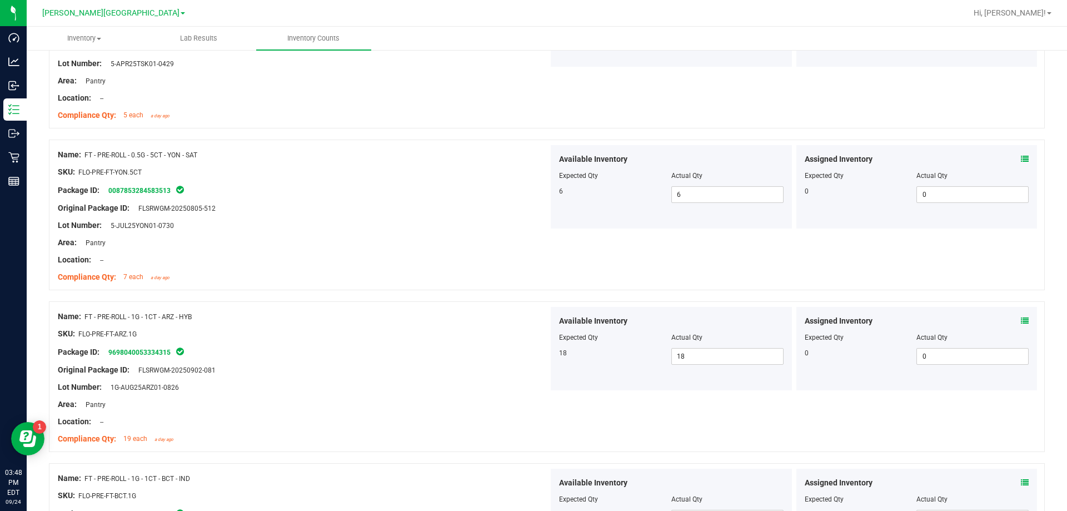
scroll to position [2444, 0]
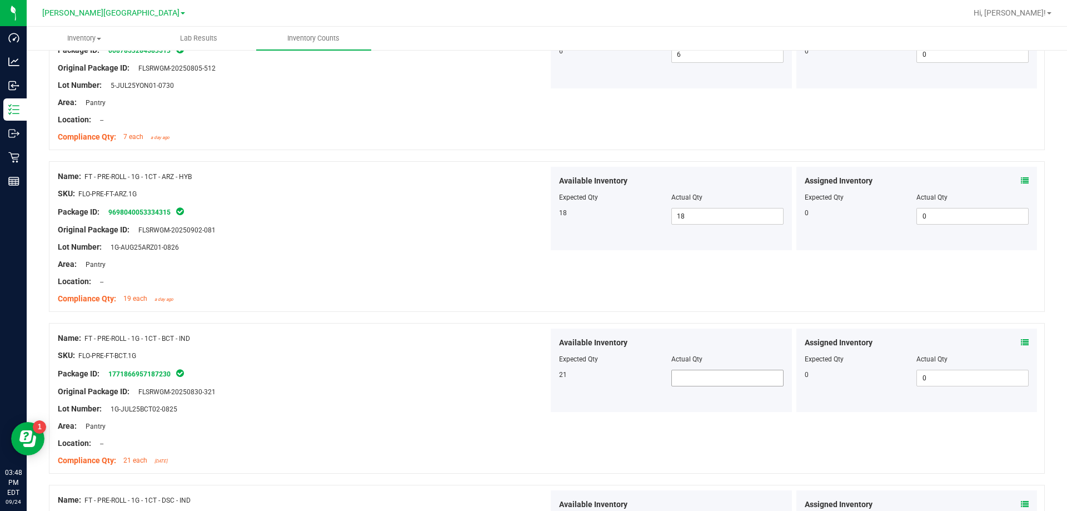
drag, startPoint x: 683, startPoint y: 377, endPoint x: 677, endPoint y: 378, distance: 6.2
click at [536, 376] on span at bounding box center [727, 377] width 112 height 17
type input "21"
click at [431, 399] on div at bounding box center [303, 400] width 491 height 6
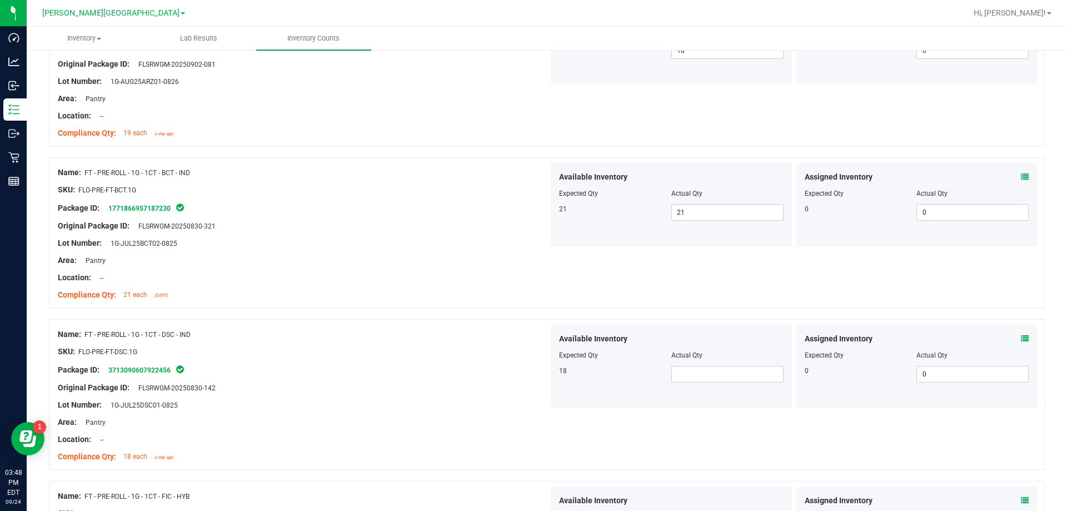
scroll to position [2611, 0]
click at [536, 374] on span at bounding box center [727, 372] width 112 height 17
type input "18"
click at [420, 434] on div "Location: --" at bounding box center [303, 438] width 491 height 12
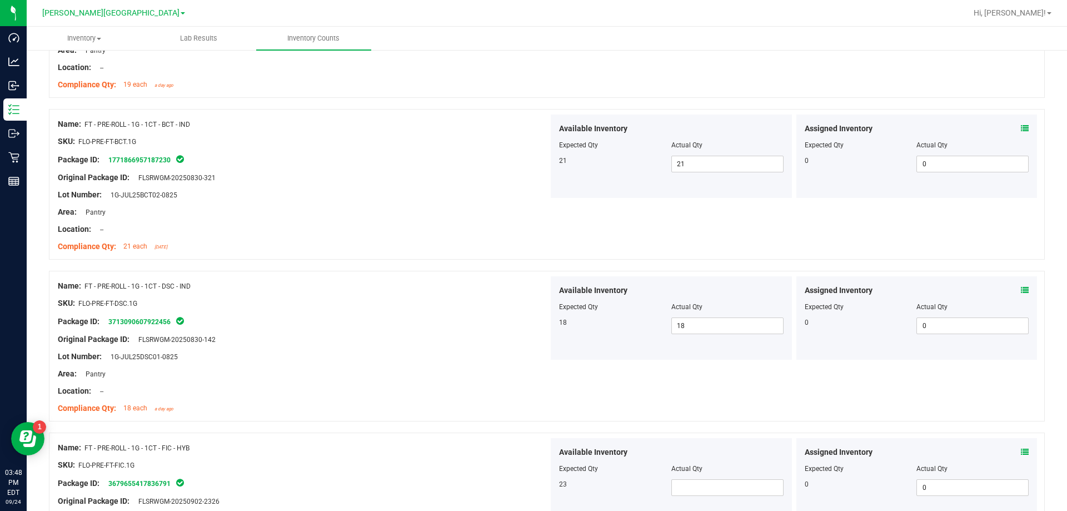
scroll to position [2778, 0]
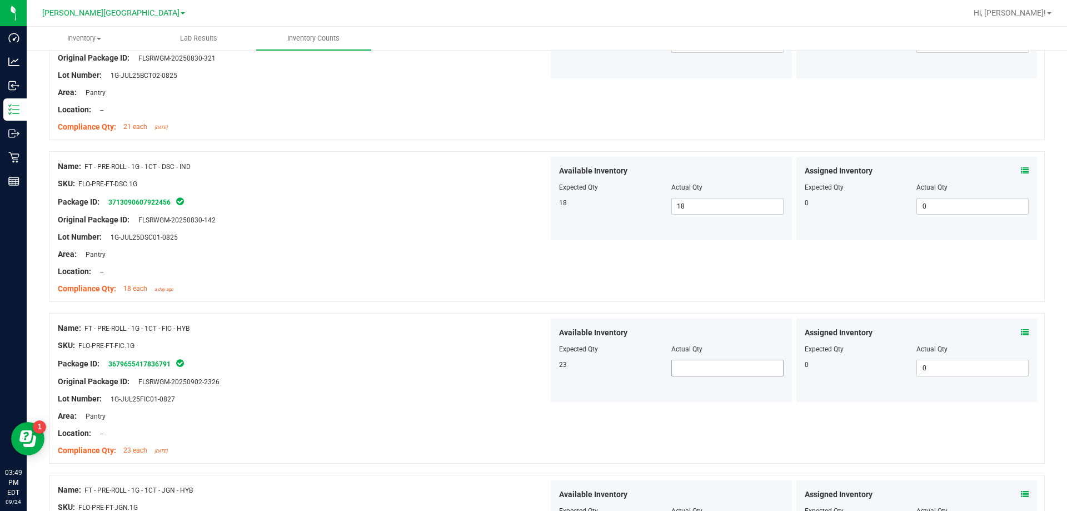
click at [536, 368] on span at bounding box center [727, 367] width 112 height 17
click at [366, 424] on div at bounding box center [303, 425] width 491 height 6
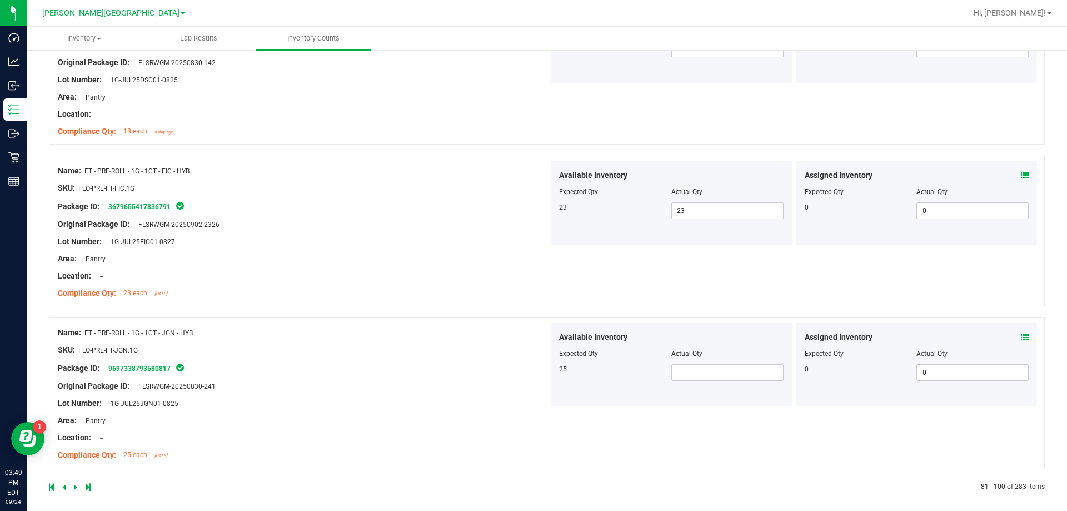
scroll to position [2941, 0]
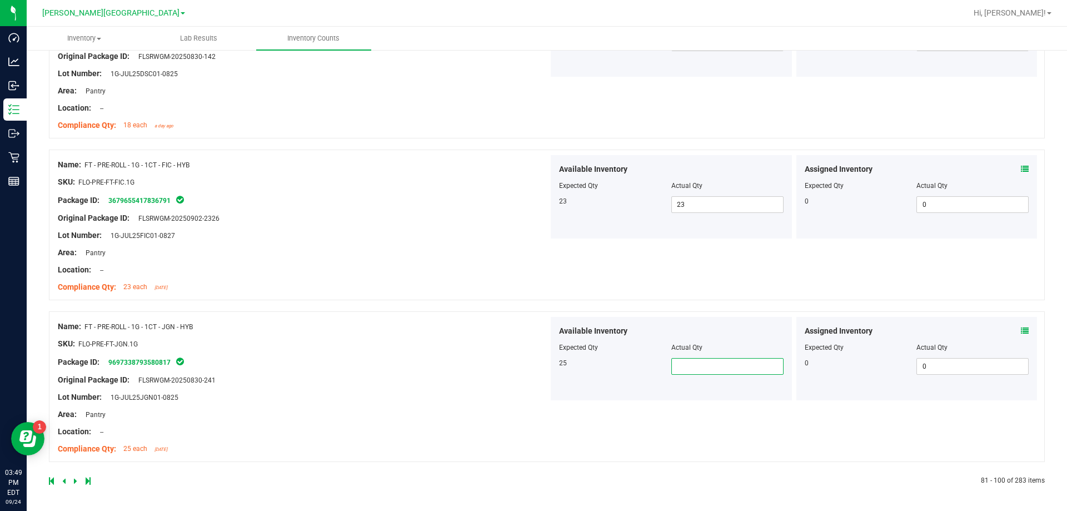
click at [536, 366] on span at bounding box center [727, 366] width 112 height 17
click at [489, 411] on div "Area: Pantry" at bounding box center [303, 414] width 491 height 12
click at [73, 481] on div at bounding box center [298, 481] width 498 height 10
click at [74, 481] on icon at bounding box center [75, 480] width 3 height 7
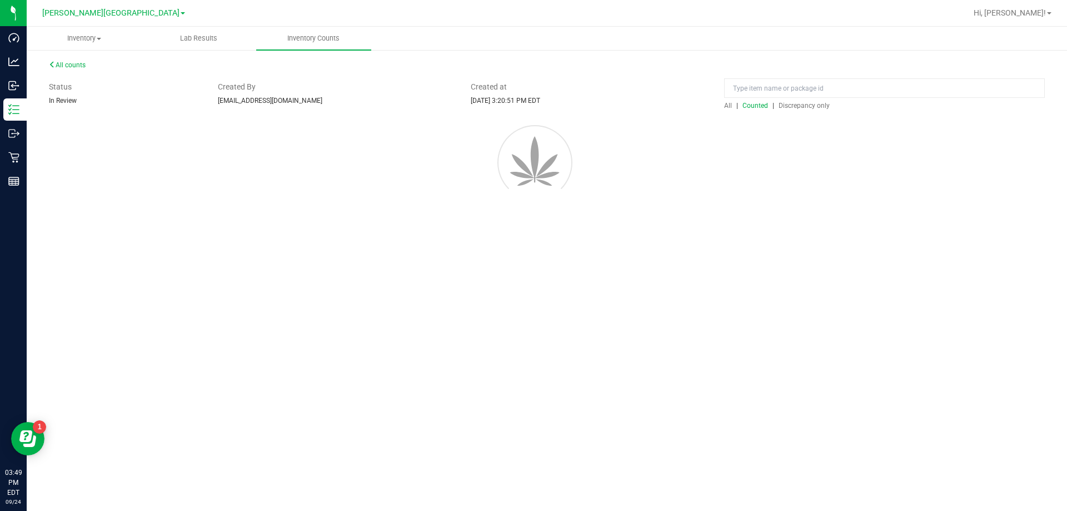
scroll to position [0, 0]
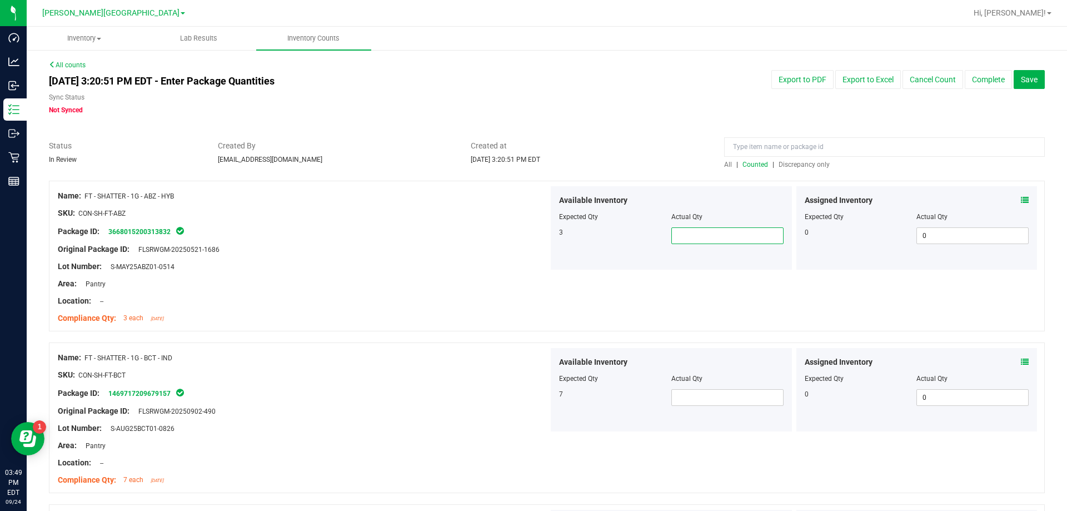
click at [536, 235] on span at bounding box center [727, 235] width 112 height 17
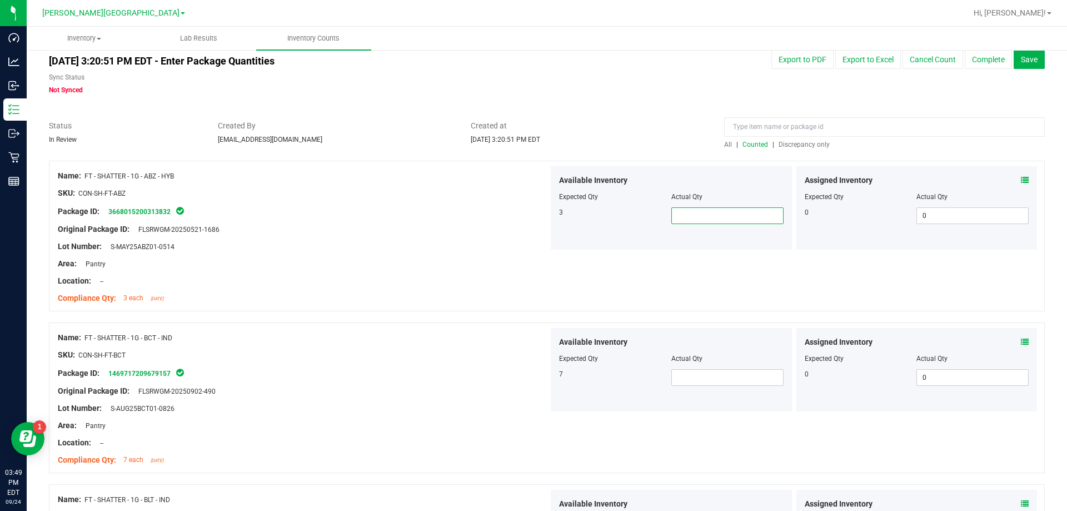
scroll to position [56, 0]
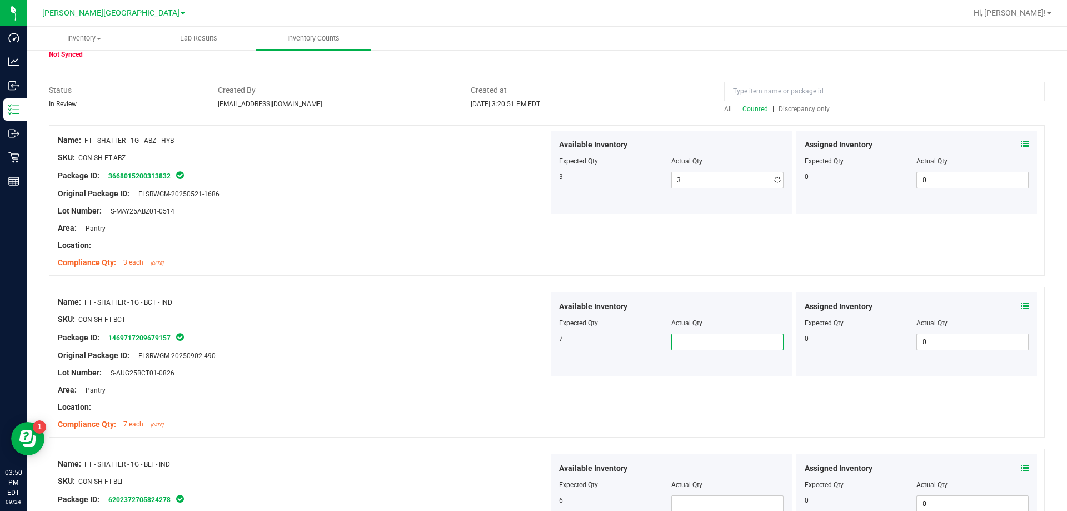
click at [536, 340] on span at bounding box center [727, 341] width 112 height 17
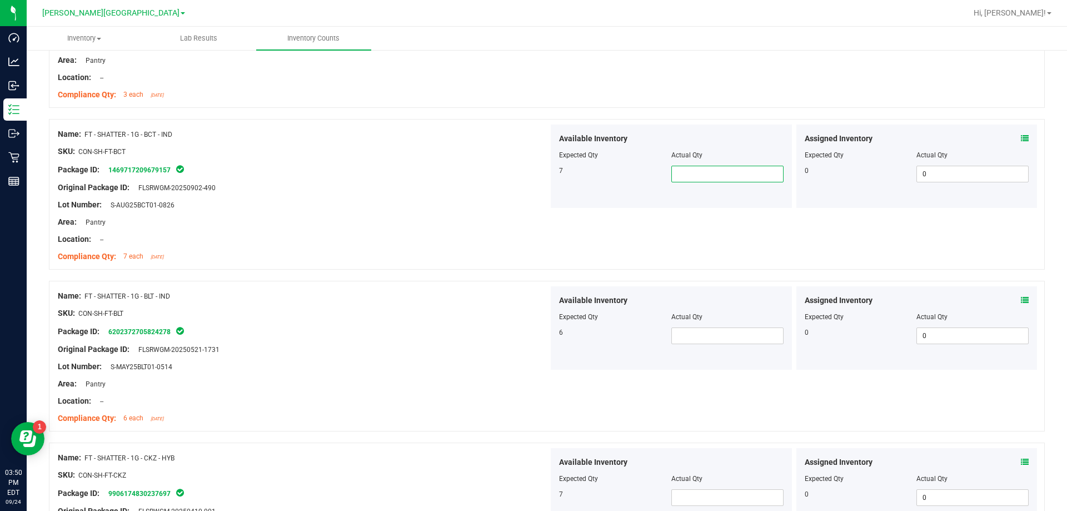
scroll to position [222, 0]
drag, startPoint x: 696, startPoint y: 334, endPoint x: 694, endPoint y: 339, distance: 5.8
click at [536, 334] on span at bounding box center [727, 336] width 112 height 17
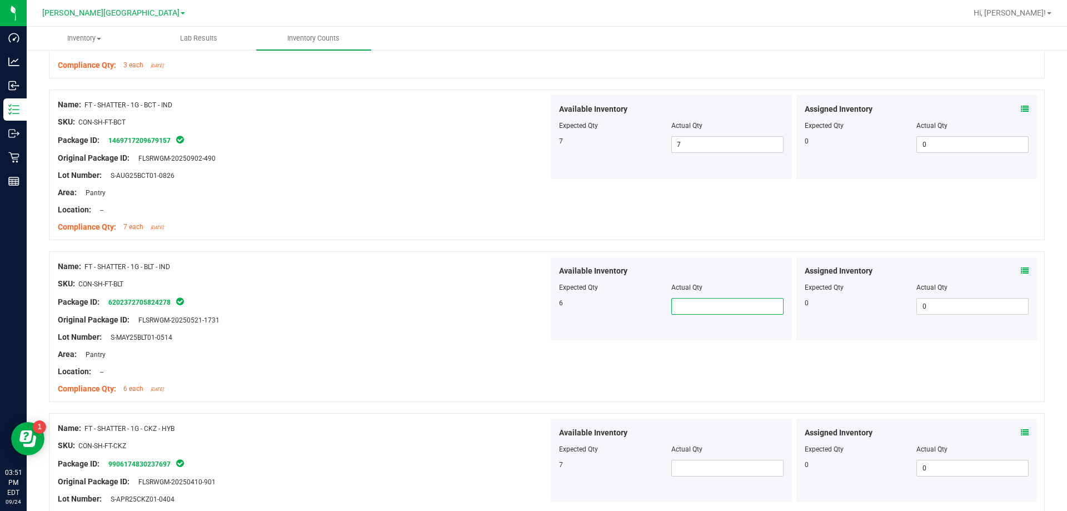
scroll to position [333, 0]
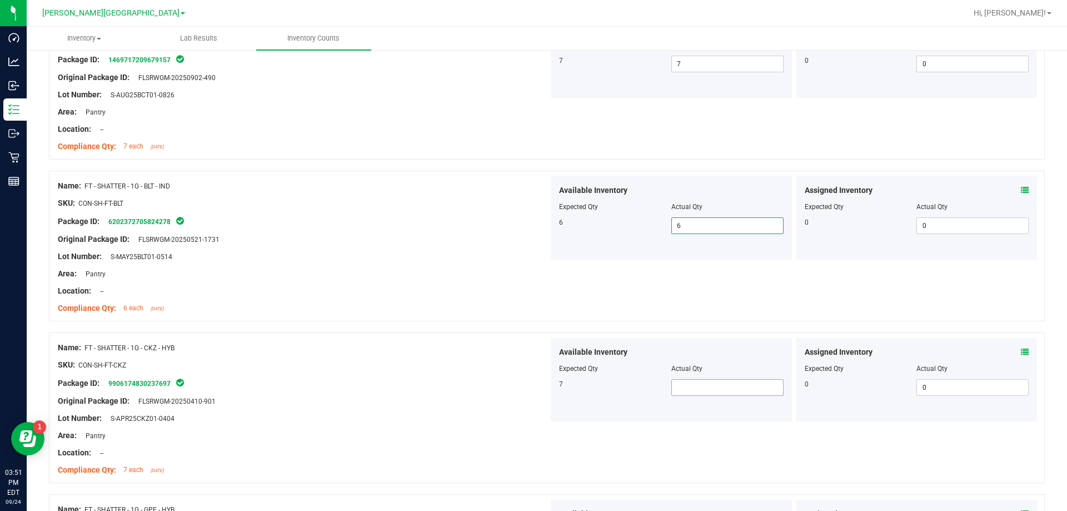
click at [536, 386] on span at bounding box center [727, 387] width 112 height 17
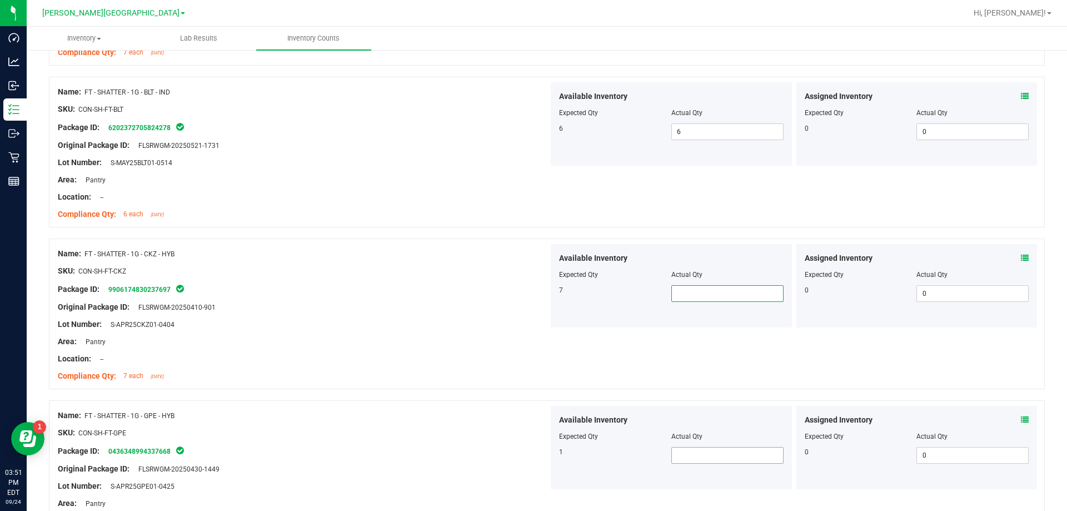
scroll to position [500, 0]
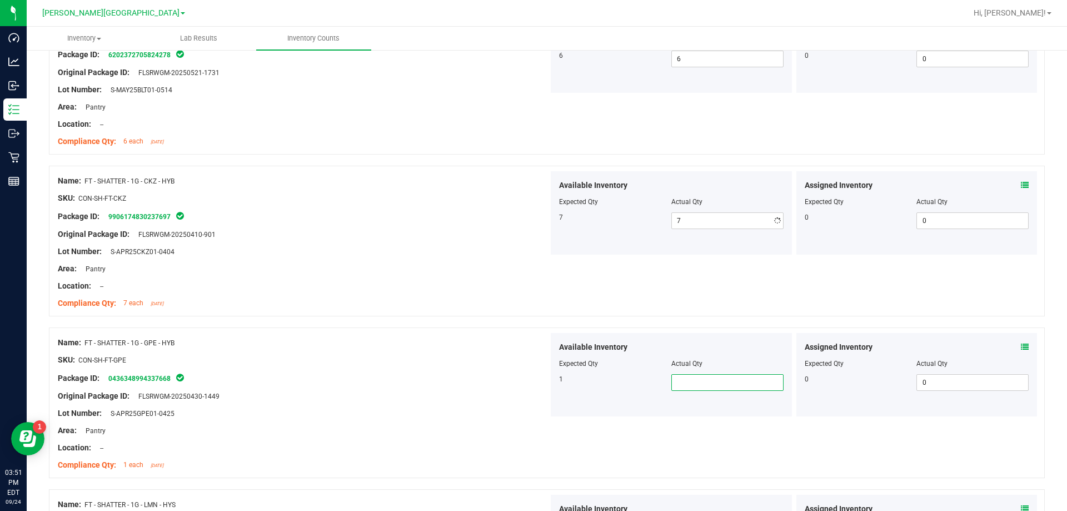
click at [536, 378] on span at bounding box center [727, 382] width 112 height 17
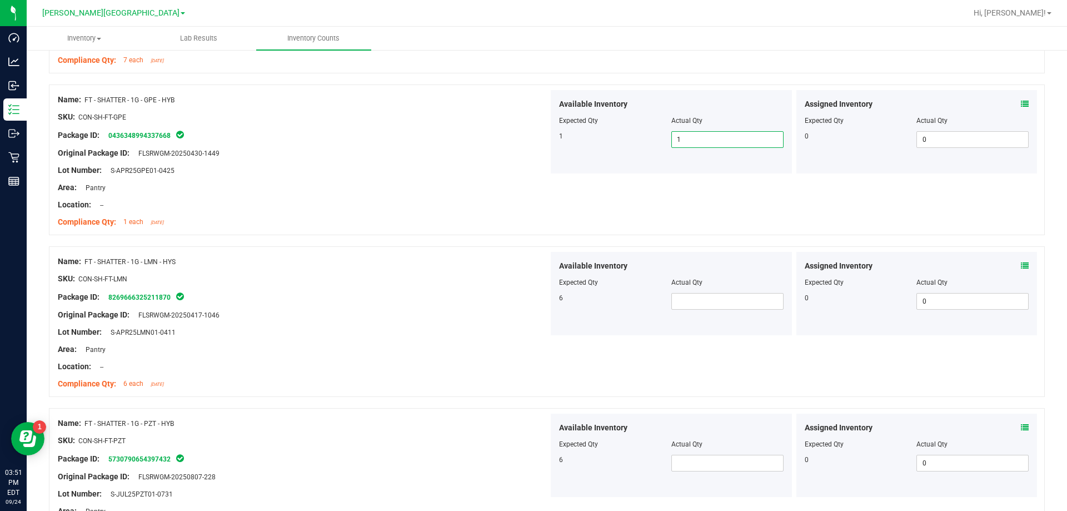
scroll to position [778, 0]
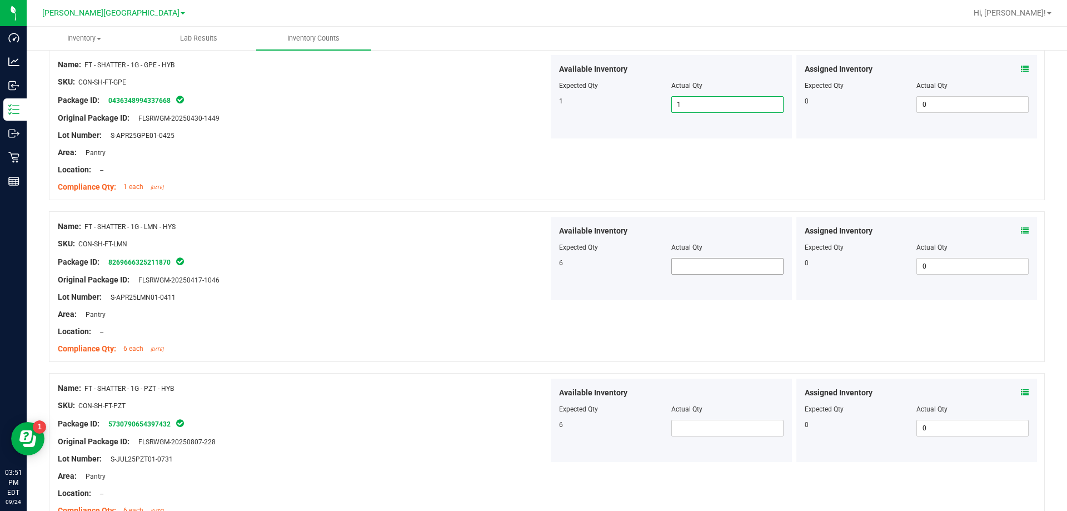
click at [536, 260] on span at bounding box center [727, 266] width 112 height 17
click at [354, 365] on div at bounding box center [547, 367] width 996 height 11
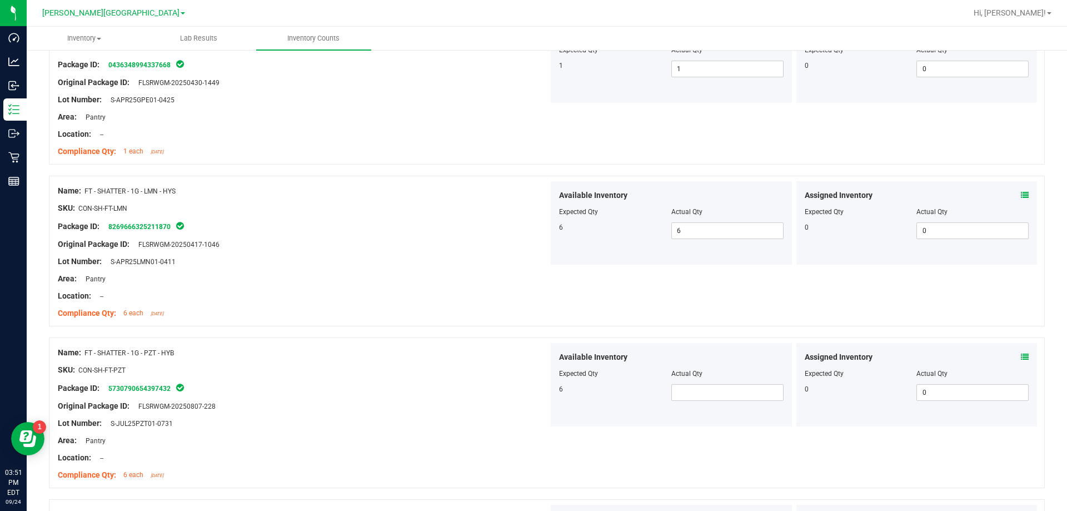
scroll to position [889, 0]
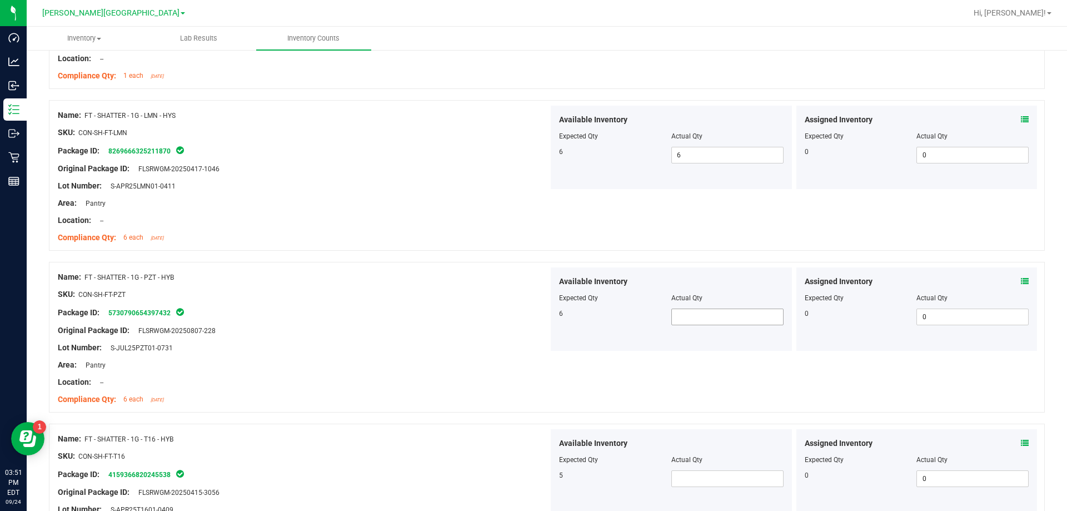
click at [536, 314] on span at bounding box center [727, 316] width 112 height 17
click at [536, 483] on span at bounding box center [727, 478] width 112 height 17
click at [455, 458] on div "SKU: CON-SH-FT-T16" at bounding box center [303, 456] width 491 height 12
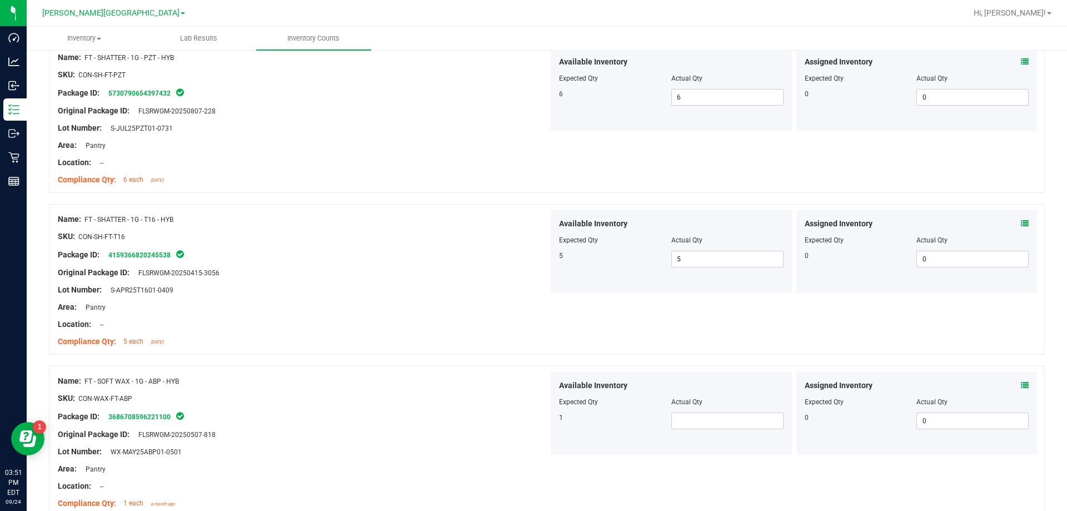
scroll to position [1111, 0]
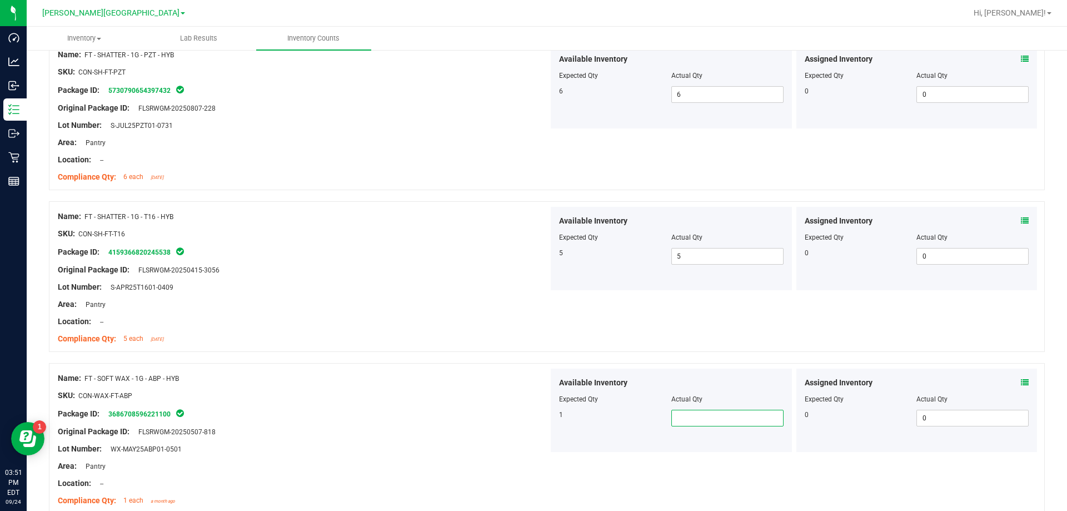
click at [536, 415] on span at bounding box center [727, 417] width 112 height 17
click at [466, 444] on div "Lot Number: WX-MAY25ABP01-0501" at bounding box center [303, 449] width 491 height 12
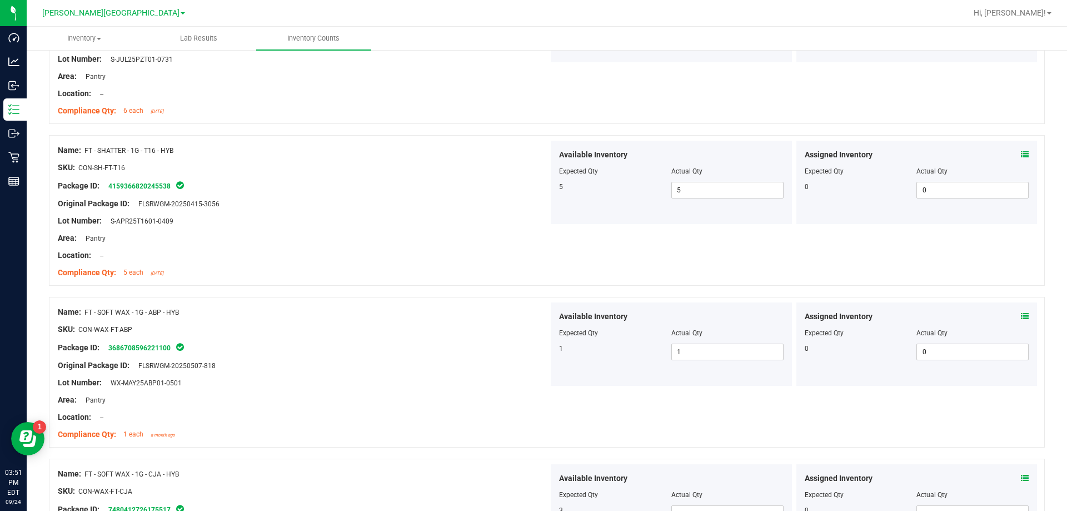
scroll to position [1278, 0]
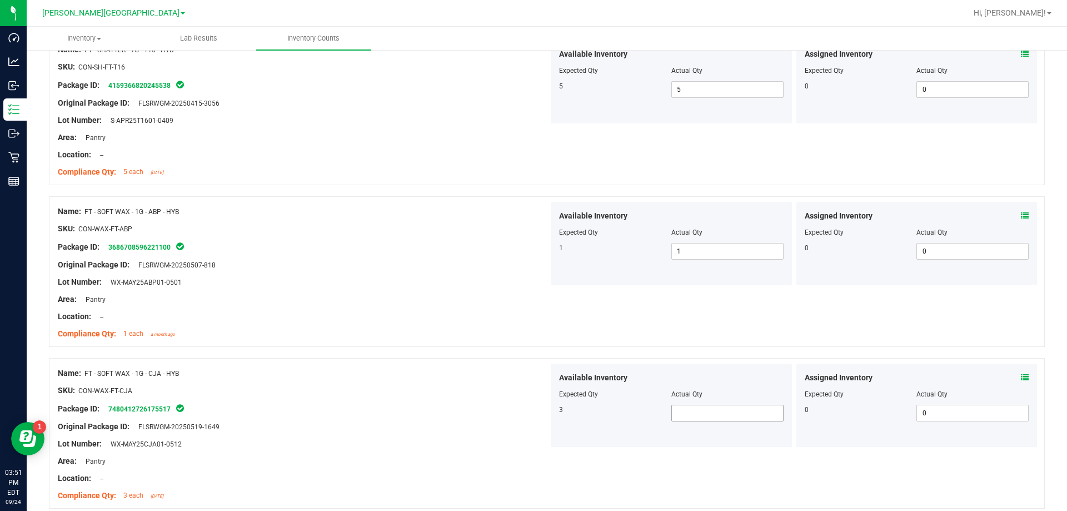
drag, startPoint x: 703, startPoint y: 395, endPoint x: 706, endPoint y: 406, distance: 11.5
click at [536, 398] on div "Actual Qty" at bounding box center [727, 394] width 112 height 10
click at [536, 412] on span at bounding box center [727, 412] width 112 height 17
click at [536, 465] on div "Name: FT - SOFT WAX - 1G - CJA - HYB SKU: CON-WAX-FT-CJA Package ID: 7480412726…" at bounding box center [547, 433] width 996 height 151
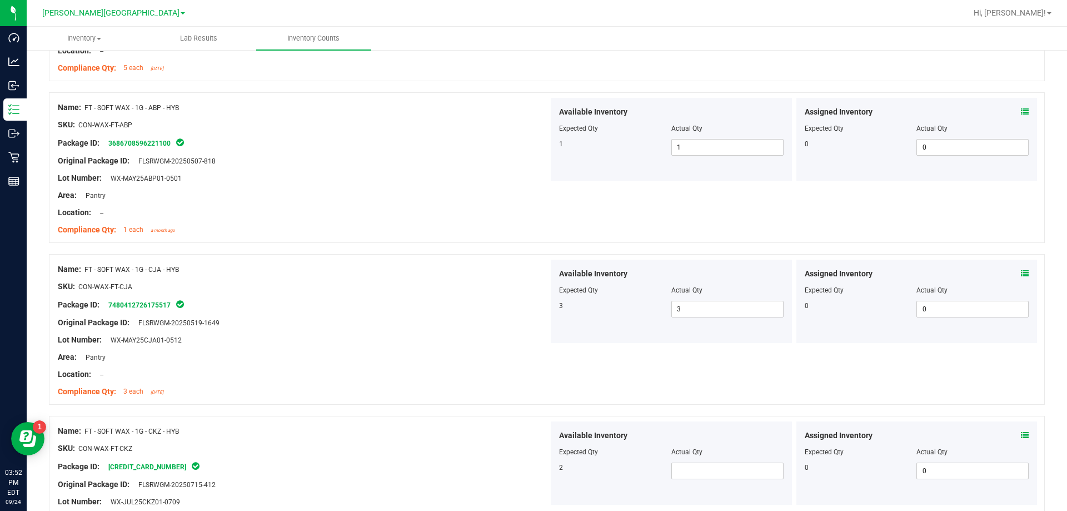
scroll to position [1389, 0]
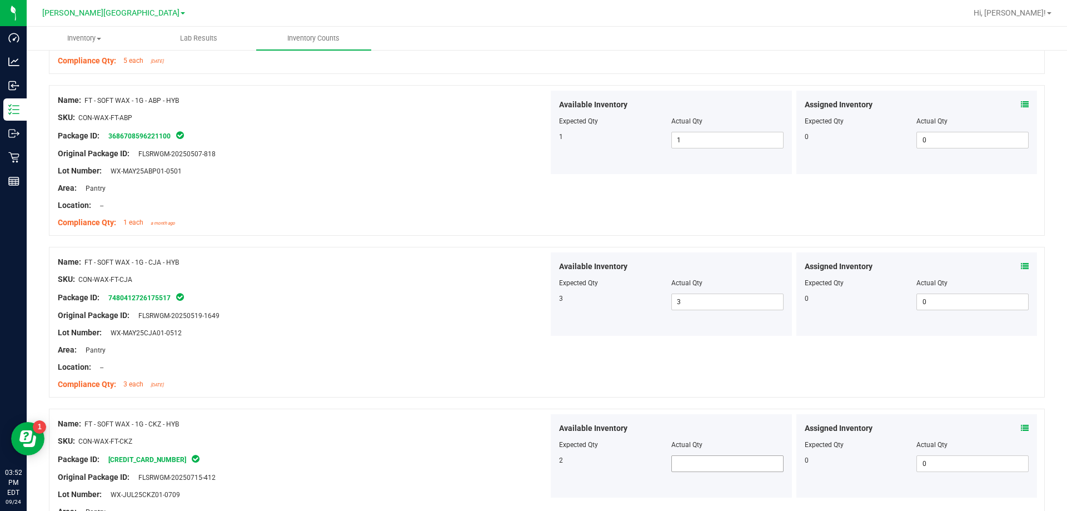
click at [536, 469] on span at bounding box center [727, 463] width 112 height 17
click at [516, 453] on div "Package ID: [CREDIT_CARD_NUMBER]" at bounding box center [303, 458] width 491 height 13
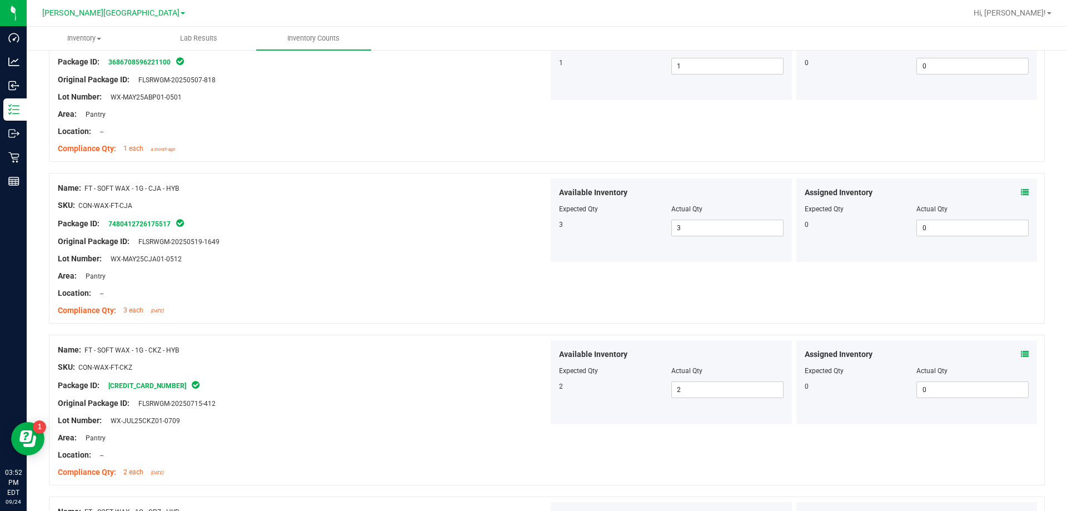
scroll to position [1556, 0]
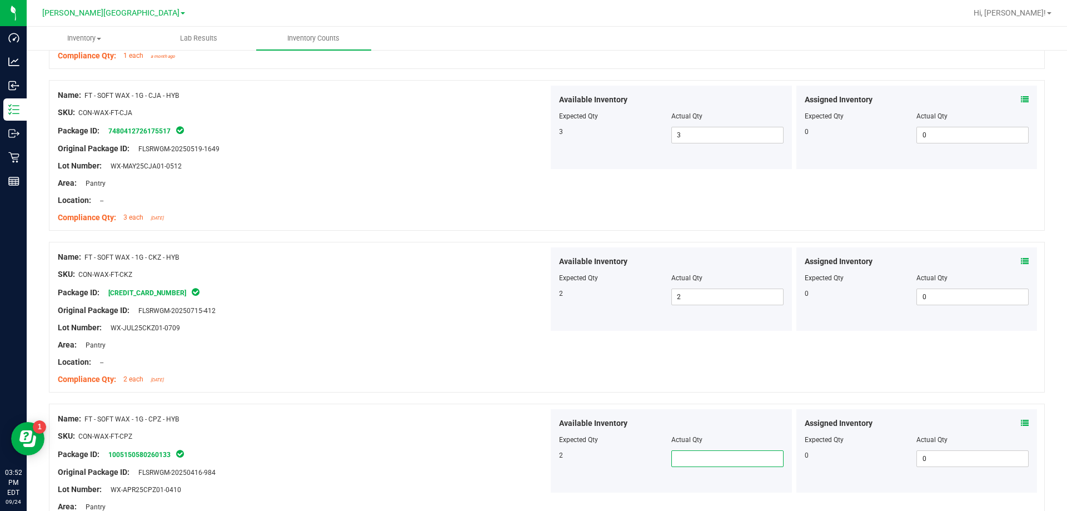
click at [536, 461] on span at bounding box center [727, 458] width 112 height 17
click at [458, 436] on div "SKU: CON-WAX-FT-CPZ" at bounding box center [303, 436] width 491 height 12
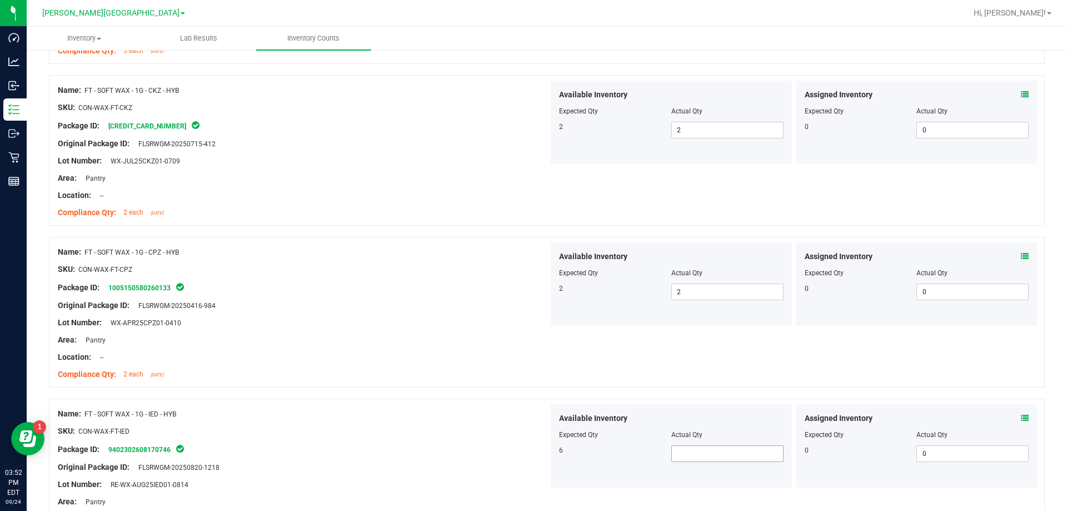
click at [536, 461] on span at bounding box center [727, 453] width 112 height 17
click at [418, 478] on div "Lot Number: RE-WX-AUG25IED01-0814" at bounding box center [303, 484] width 491 height 12
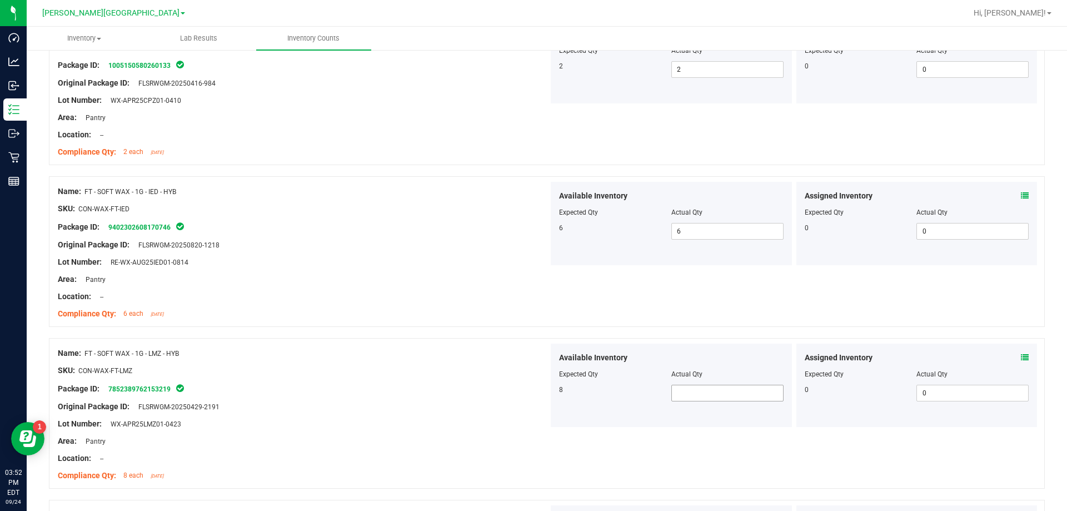
click at [536, 397] on span at bounding box center [727, 392] width 112 height 17
click at [412, 391] on div "Package ID: 7852389762153219" at bounding box center [303, 388] width 491 height 13
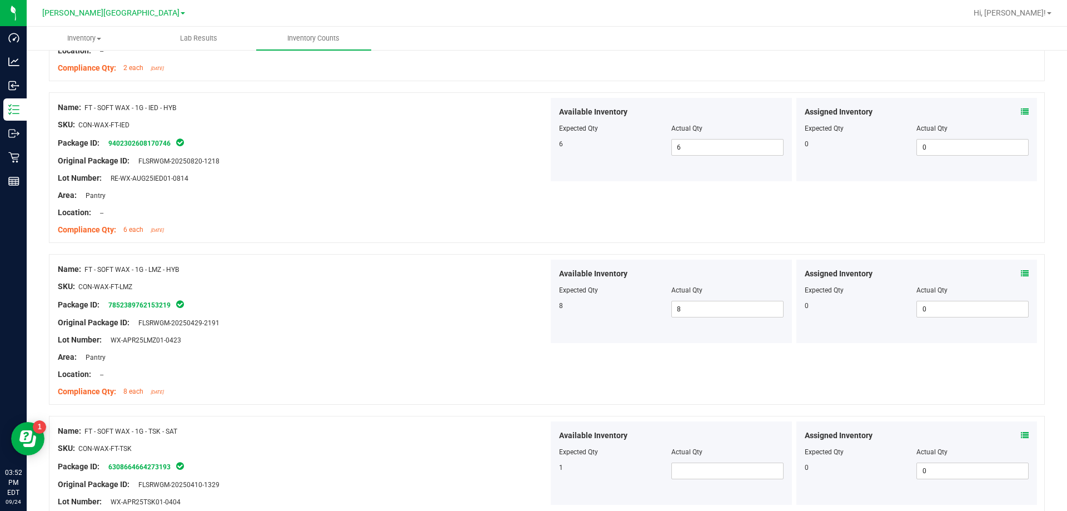
scroll to position [2111, 0]
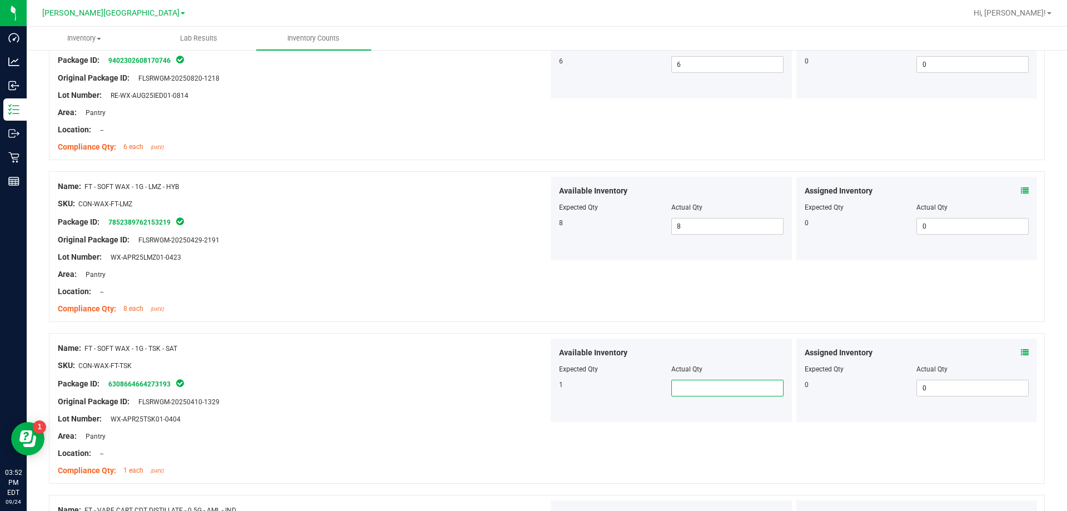
click at [536, 391] on span at bounding box center [727, 387] width 112 height 17
click at [482, 432] on div "Area: Pantry" at bounding box center [303, 436] width 491 height 12
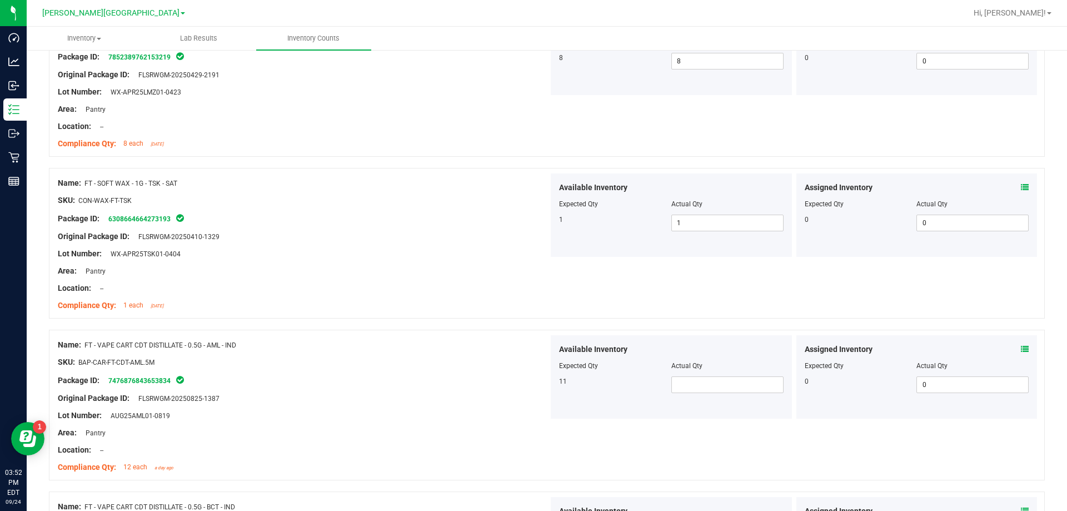
scroll to position [2278, 0]
click at [536, 377] on span at bounding box center [727, 382] width 112 height 17
click at [397, 391] on div "Original Package ID: FLSRWGM-20250825-1387" at bounding box center [303, 397] width 491 height 12
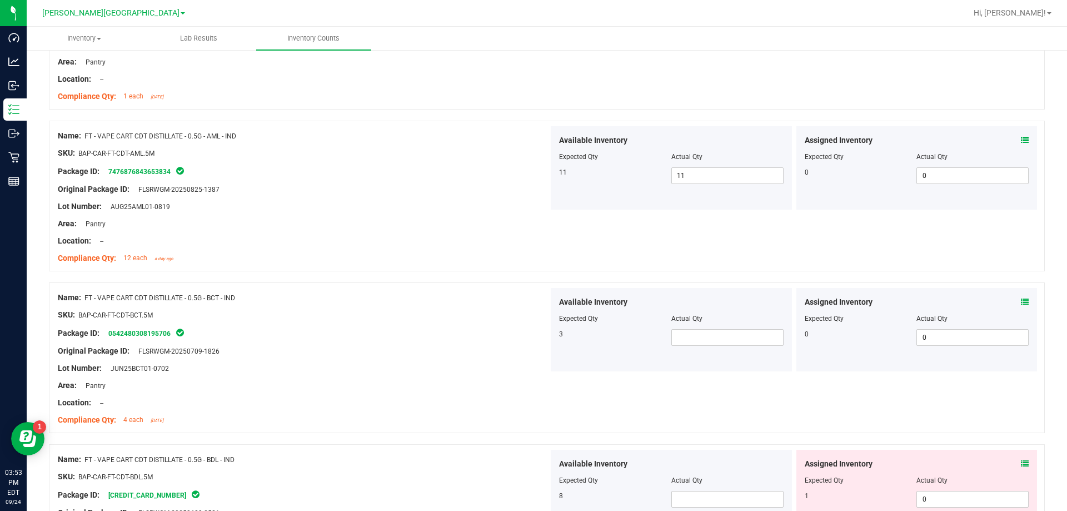
scroll to position [2500, 0]
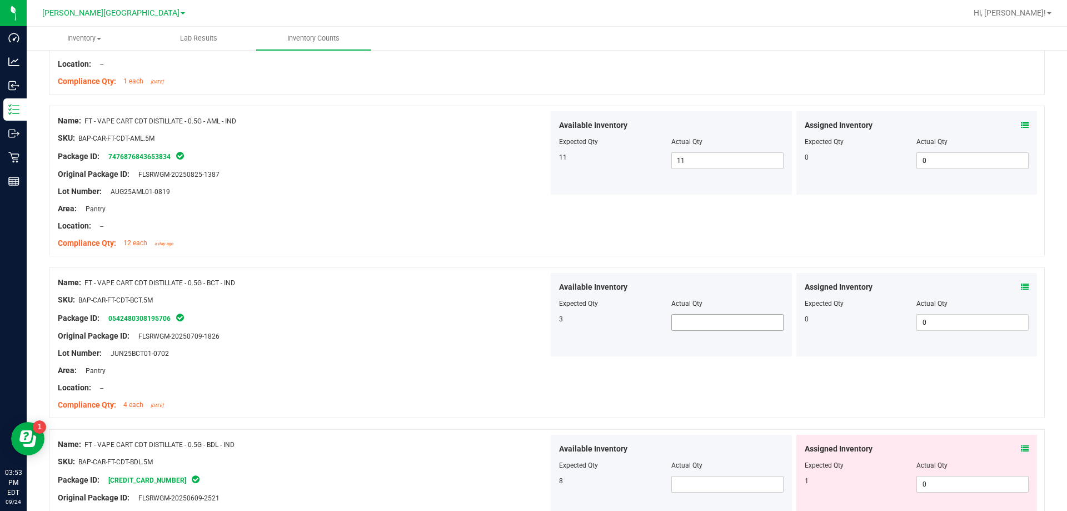
click at [536, 330] on span at bounding box center [727, 322] width 112 height 17
click at [536, 326] on span at bounding box center [727, 322] width 112 height 17
click at [482, 378] on div at bounding box center [303, 379] width 491 height 6
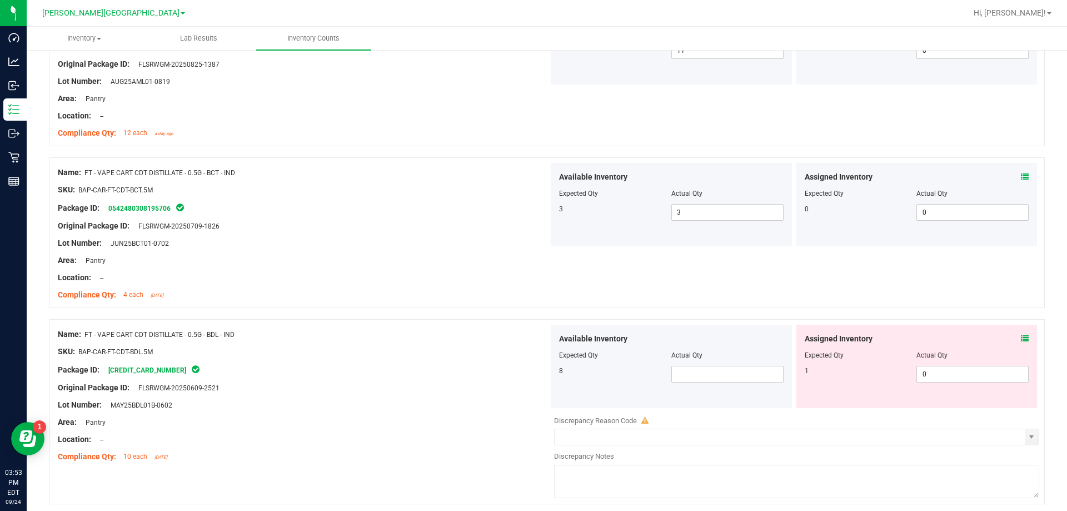
scroll to position [2611, 0]
drag, startPoint x: 667, startPoint y: 369, endPoint x: 674, endPoint y: 369, distance: 6.7
click at [536, 369] on span at bounding box center [727, 372] width 112 height 17
drag, startPoint x: 534, startPoint y: 412, endPoint x: 518, endPoint y: 412, distance: 15.6
click at [527, 412] on div at bounding box center [303, 412] width 491 height 6
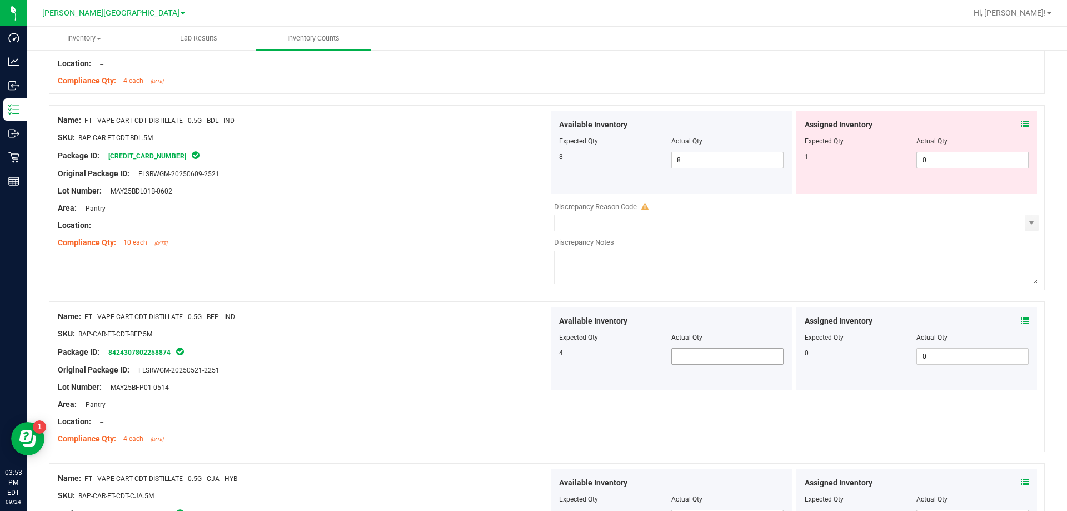
scroll to position [2833, 0]
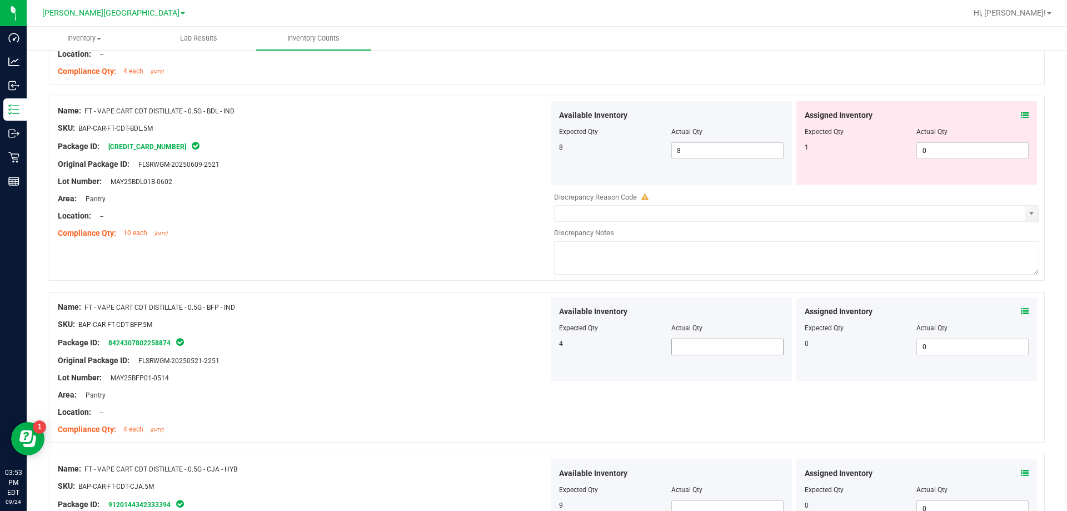
click at [536, 346] on span at bounding box center [727, 346] width 112 height 17
click at [479, 397] on div "Area: Pantry" at bounding box center [303, 395] width 491 height 12
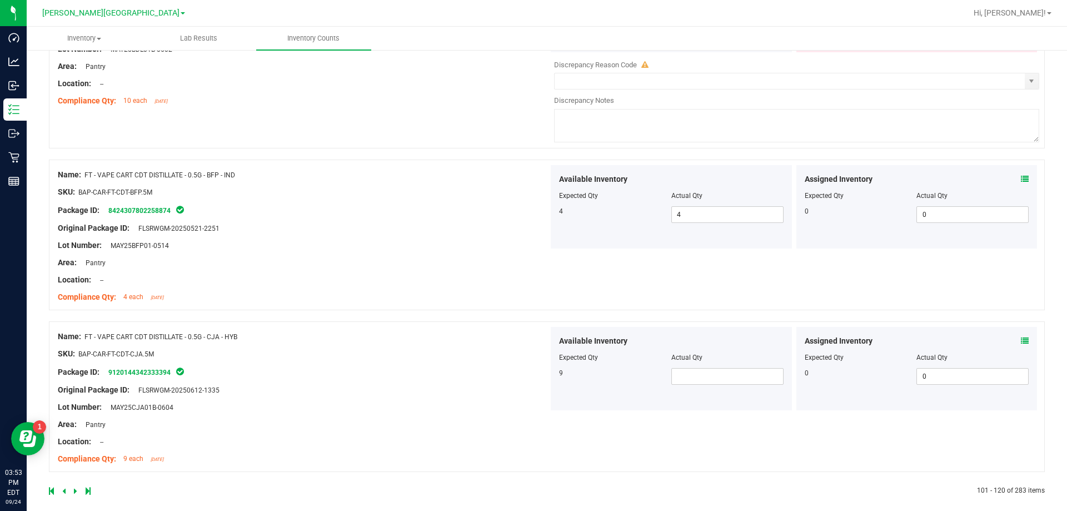
scroll to position [2975, 0]
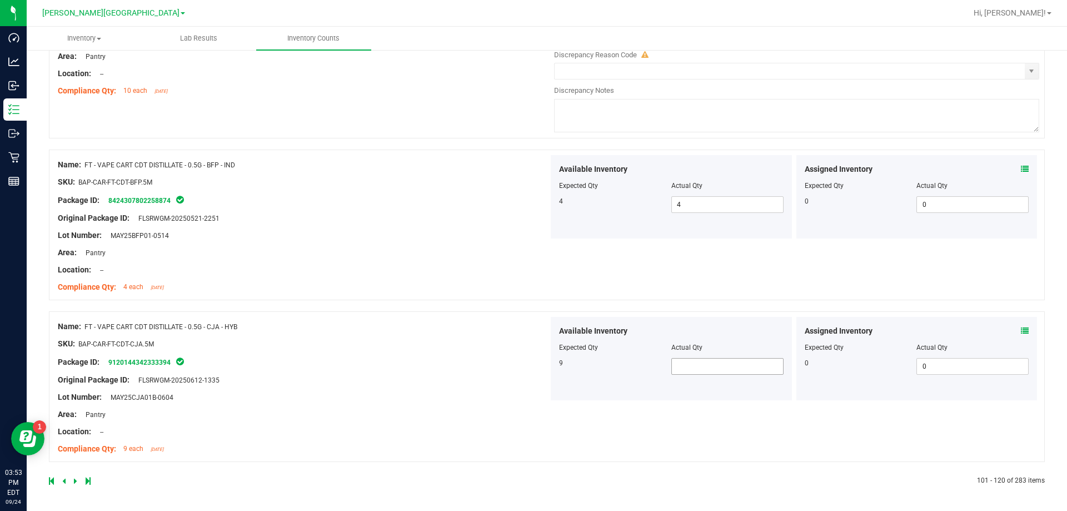
click at [536, 368] on span at bounding box center [727, 366] width 112 height 17
click at [453, 391] on div "Lot Number: MAY25CJA01B-0604" at bounding box center [303, 397] width 491 height 12
click at [74, 480] on icon at bounding box center [75, 480] width 3 height 7
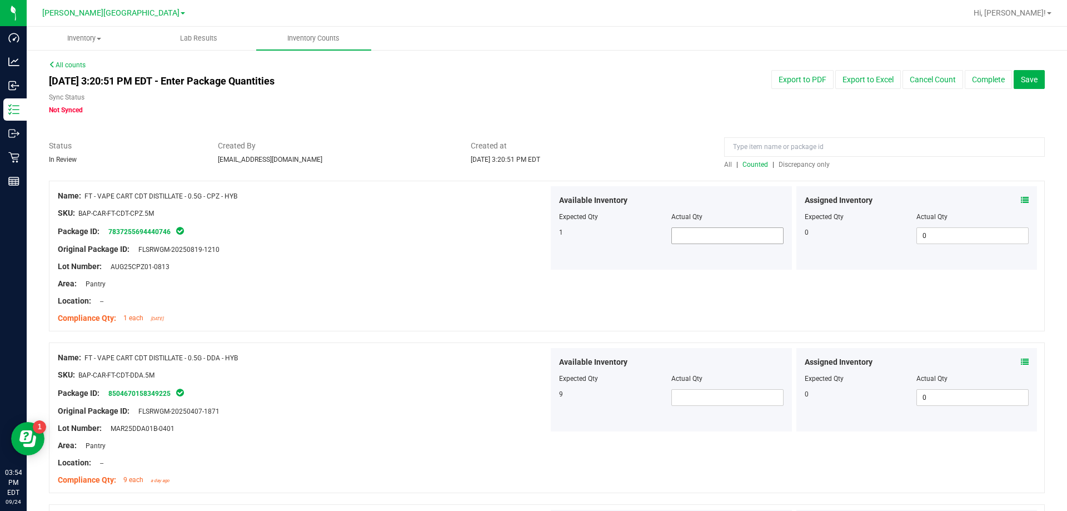
drag, startPoint x: 674, startPoint y: 240, endPoint x: 681, endPoint y: 243, distance: 7.5
click at [536, 240] on span at bounding box center [727, 235] width 112 height 17
click at [536, 397] on span at bounding box center [727, 397] width 112 height 17
click at [421, 349] on div "Name: FT - VAPE CART CDT DISTILLATE - 0.5G - DDA - HYB SKU: BAP-CAR-FT-CDT-DDA.…" at bounding box center [303, 419] width 491 height 142
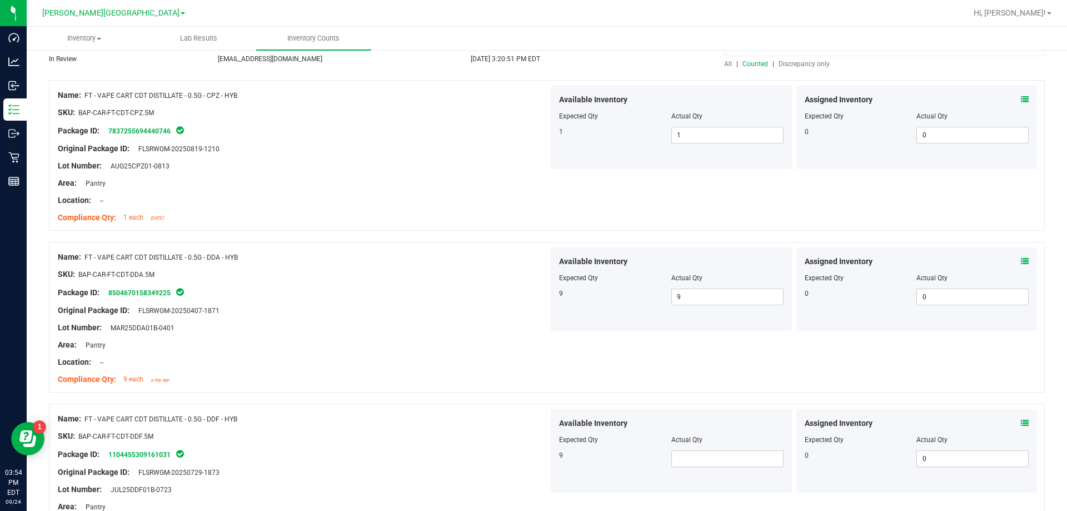
scroll to position [222, 0]
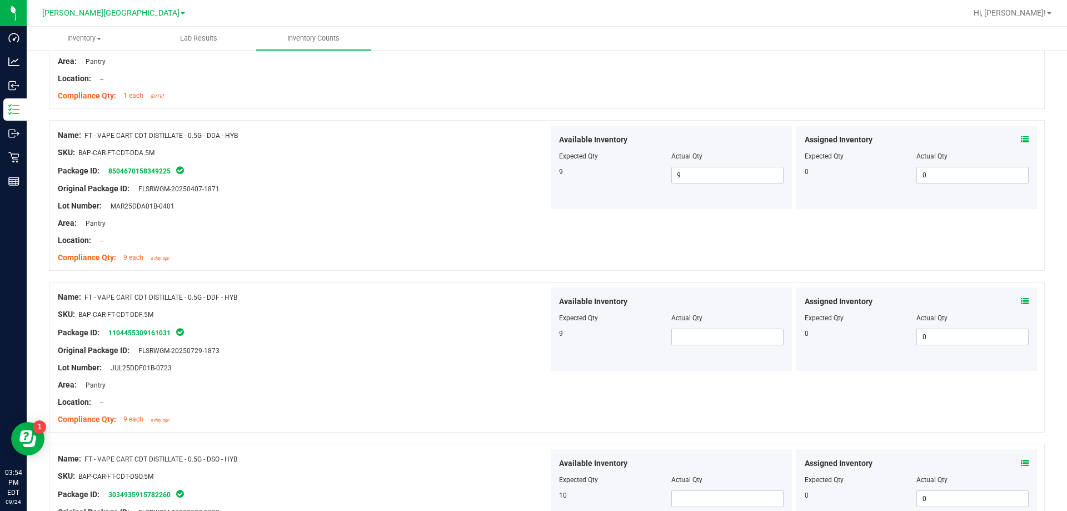
click at [536, 327] on div at bounding box center [671, 326] width 224 height 6
click at [536, 333] on span at bounding box center [727, 336] width 112 height 17
click at [497, 342] on div at bounding box center [303, 342] width 491 height 6
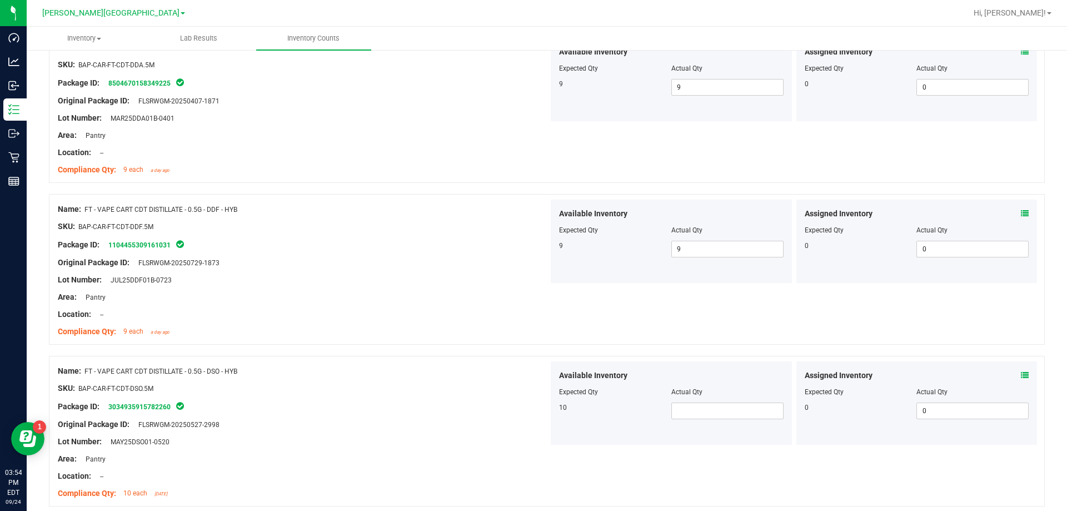
scroll to position [444, 0]
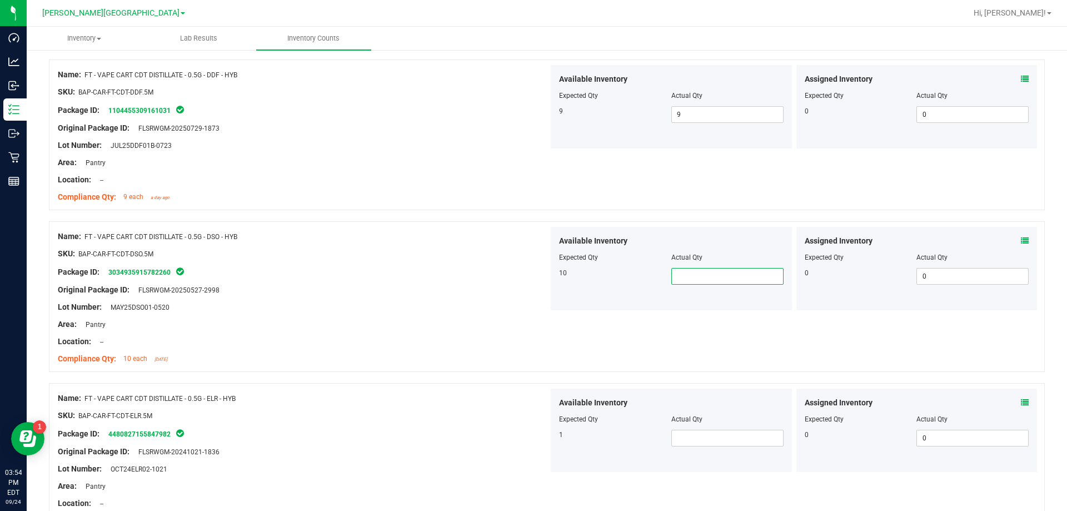
click at [536, 279] on span at bounding box center [727, 276] width 112 height 17
click at [536, 439] on span at bounding box center [727, 437] width 112 height 17
click at [444, 396] on div "Name: FT - VAPE CART CDT DISTILLATE - 0.5G - ELR - HYB" at bounding box center [303, 398] width 491 height 12
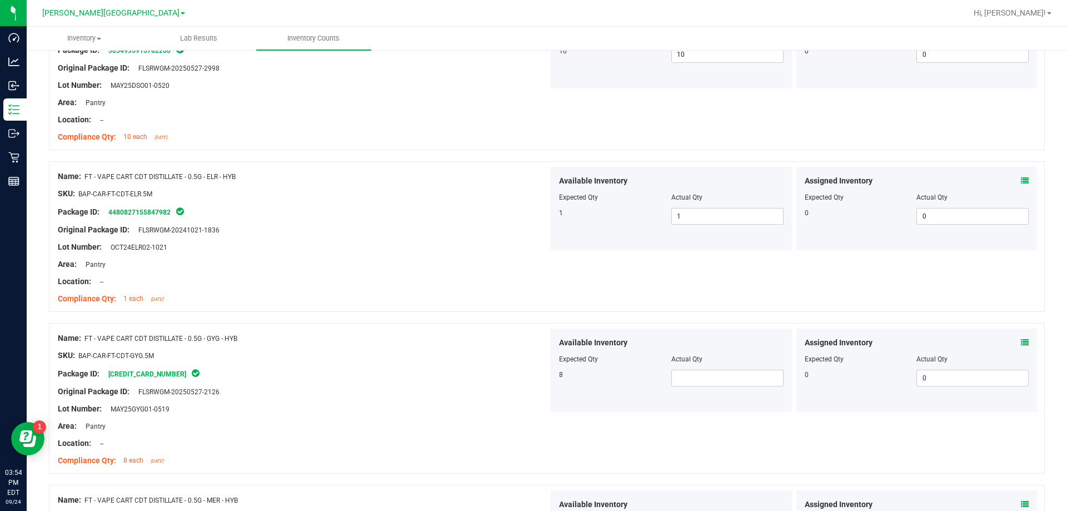
scroll to position [667, 0]
click at [536, 378] on span at bounding box center [727, 377] width 112 height 17
click at [486, 410] on div "Lot Number: MAY25GYG01-0519" at bounding box center [303, 408] width 491 height 12
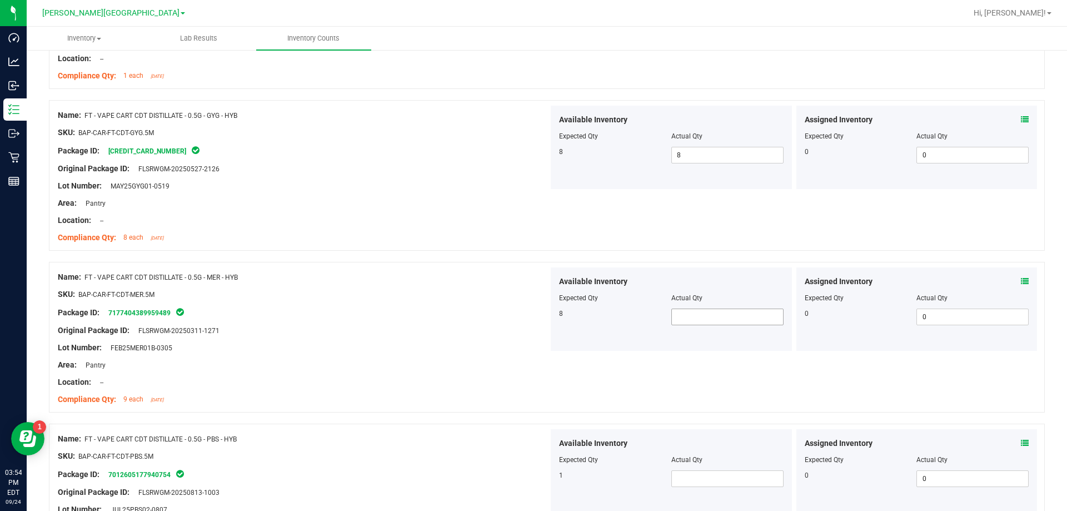
click at [536, 319] on span at bounding box center [727, 316] width 112 height 17
click at [216, 453] on div "SKU: BAP-CAR-FT-CDT-PBS.5M" at bounding box center [303, 456] width 491 height 12
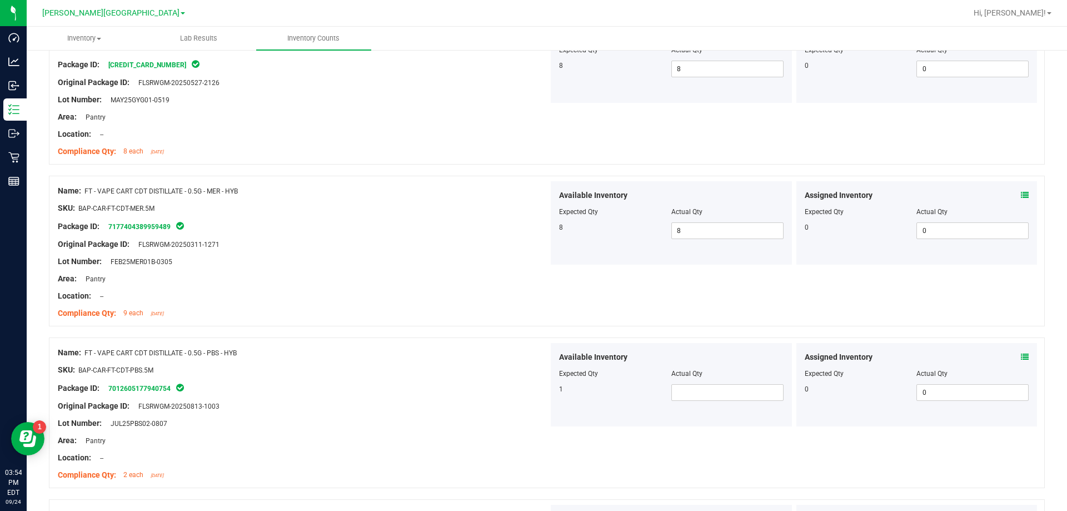
scroll to position [1111, 0]
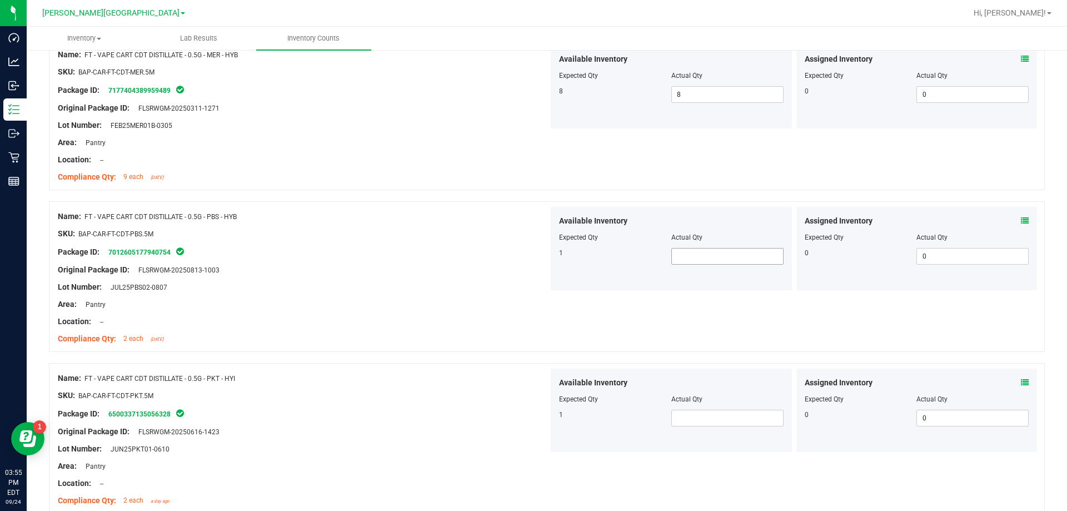
click at [536, 251] on span at bounding box center [727, 256] width 112 height 17
click at [536, 417] on span at bounding box center [727, 417] width 112 height 17
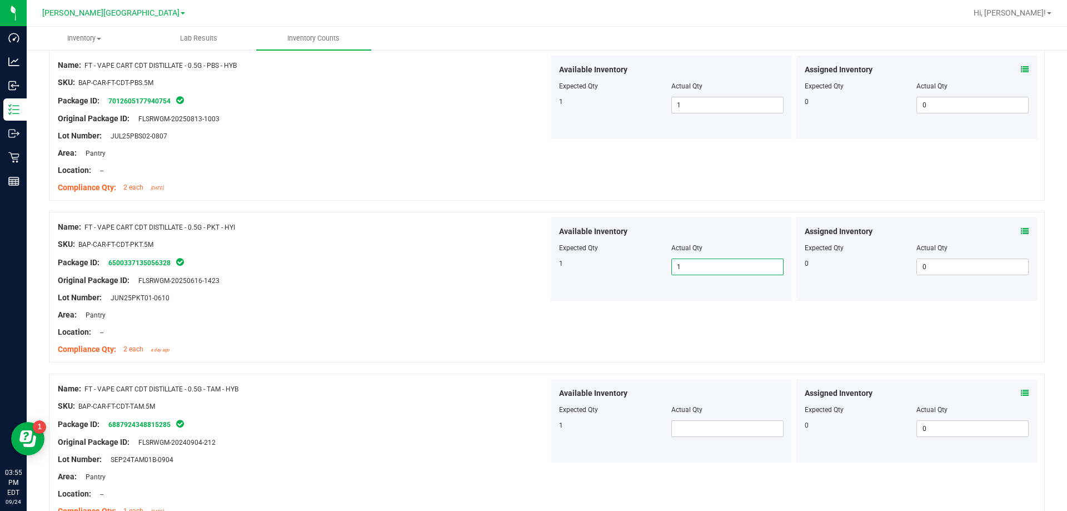
scroll to position [1278, 0]
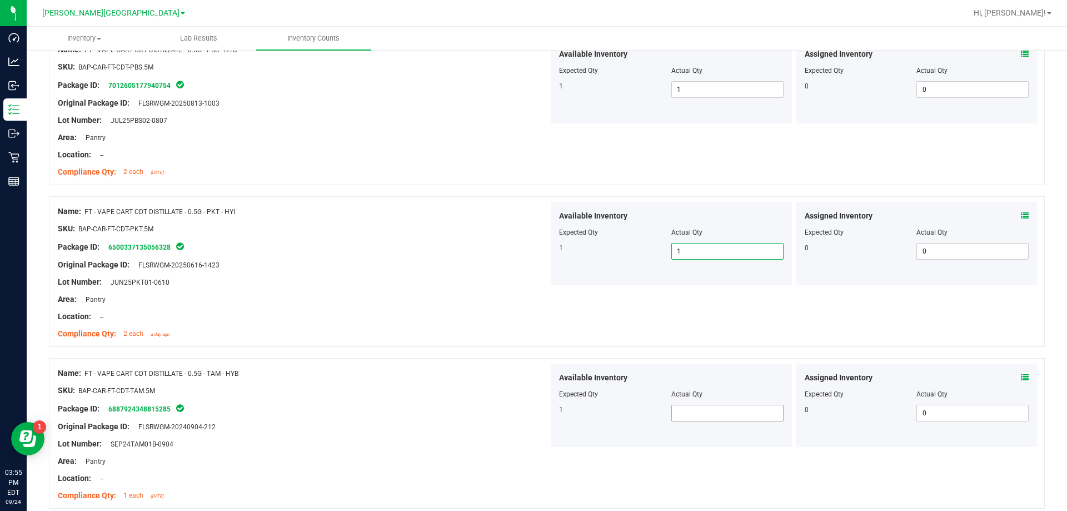
click at [536, 408] on span at bounding box center [727, 412] width 112 height 17
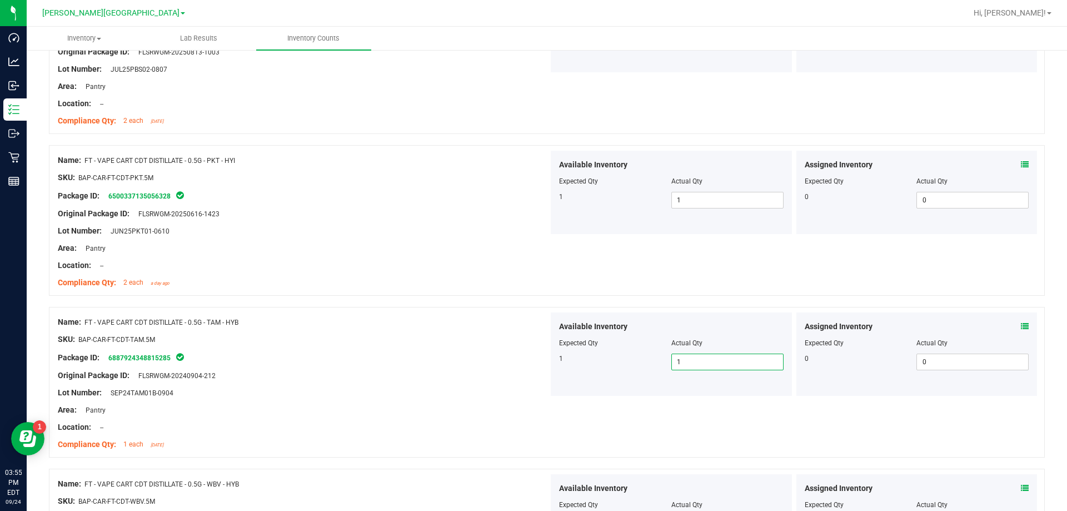
scroll to position [1389, 0]
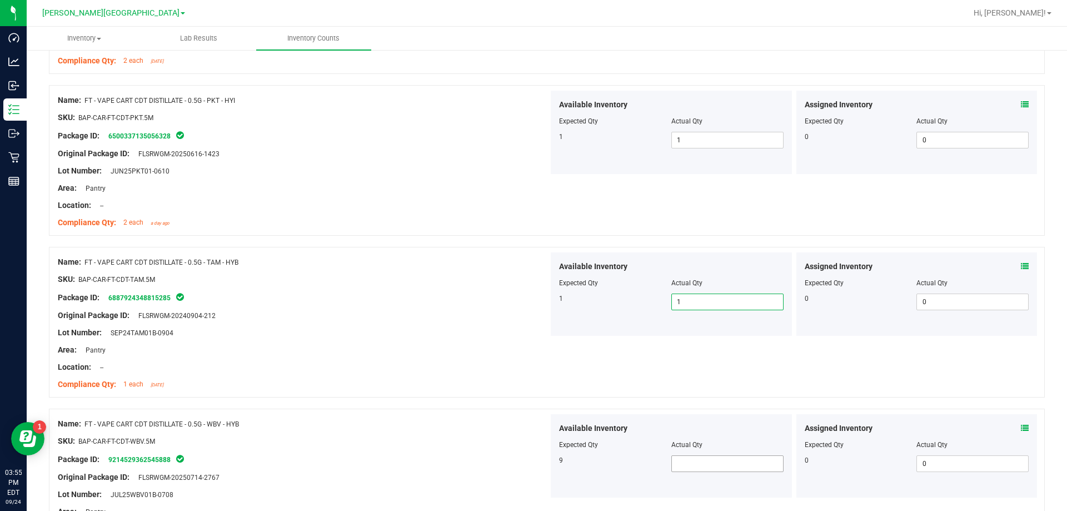
drag, startPoint x: 671, startPoint y: 451, endPoint x: 670, endPoint y: 458, distance: 6.7
click at [536, 456] on div "Available Inventory Expected Qty Actual Qty 9" at bounding box center [671, 455] width 241 height 83
click at [536, 459] on span at bounding box center [727, 463] width 112 height 17
click at [359, 454] on div "Package ID: 9214529362545888" at bounding box center [303, 458] width 491 height 13
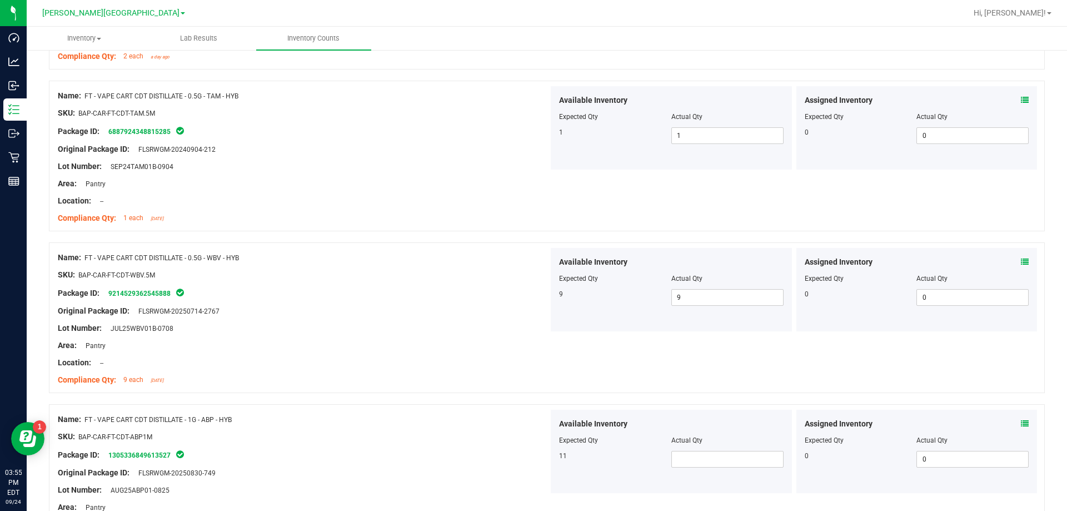
scroll to position [1556, 0]
click at [536, 456] on span at bounding box center [727, 458] width 112 height 17
click at [463, 405] on div "Name: FT - VAPE CART CDT DISTILLATE - 1G - ABP - HYB SKU: BAP-CAR-FT-CDT-ABP1M …" at bounding box center [547, 478] width 996 height 151
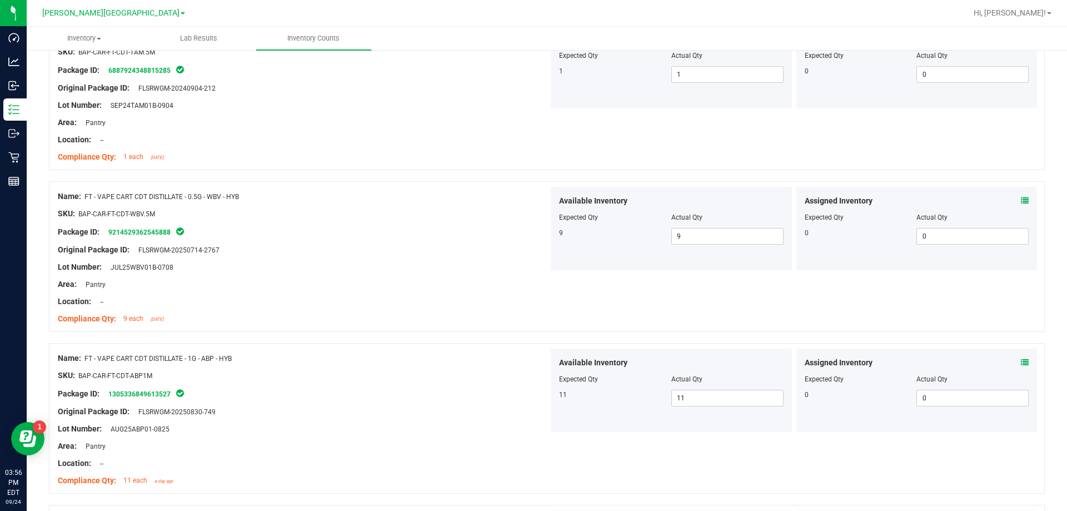
scroll to position [1722, 0]
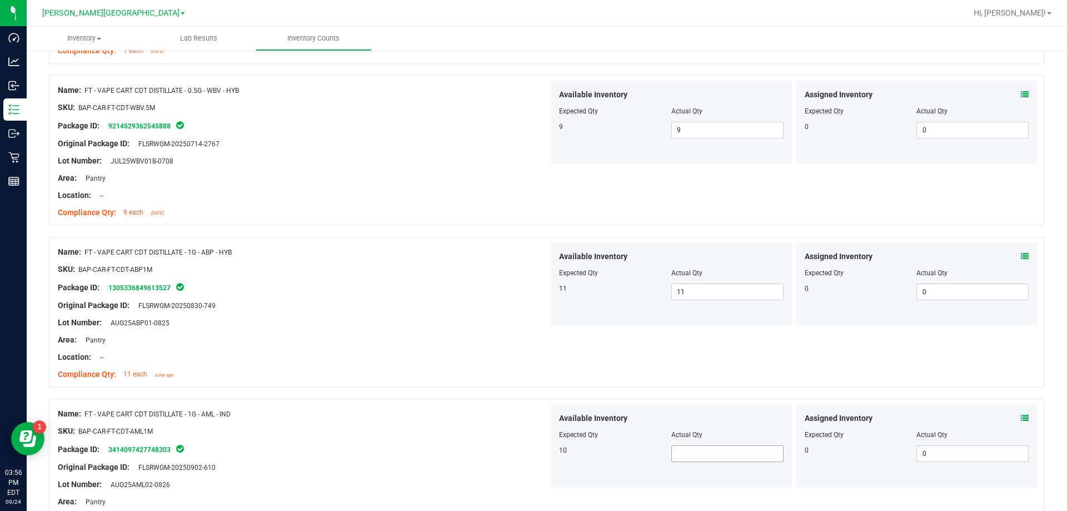
click at [536, 454] on span at bounding box center [727, 453] width 112 height 17
click at [481, 486] on div "Lot Number: AUG25AML02-0826" at bounding box center [303, 484] width 491 height 12
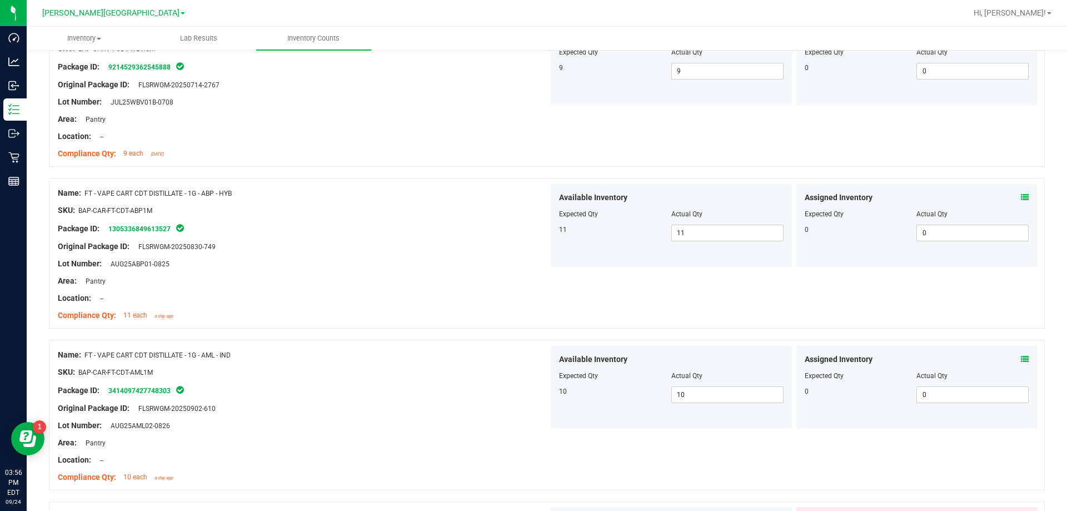
scroll to position [1889, 0]
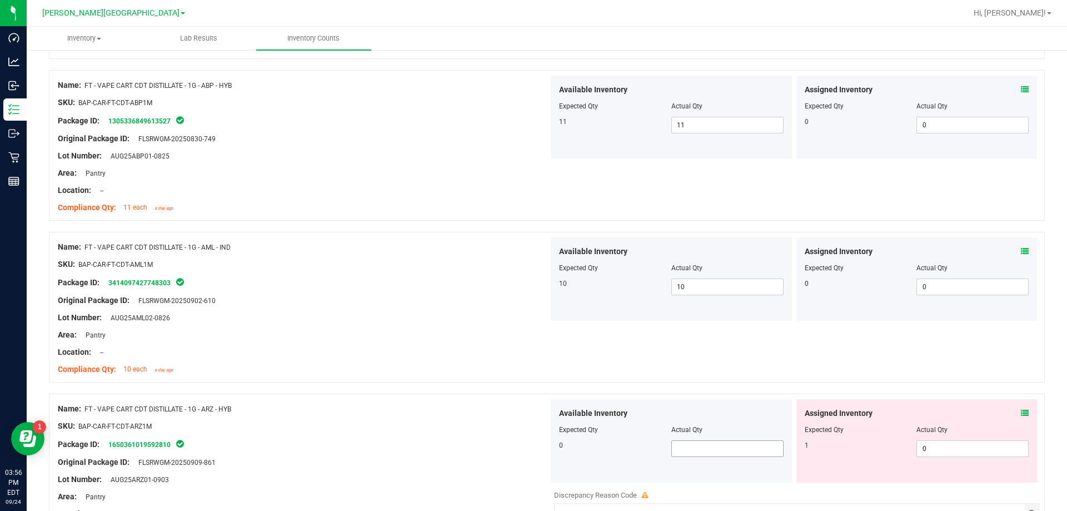
click at [536, 446] on span at bounding box center [727, 448] width 112 height 17
click at [534, 501] on div "Area: Pantry" at bounding box center [303, 497] width 491 height 12
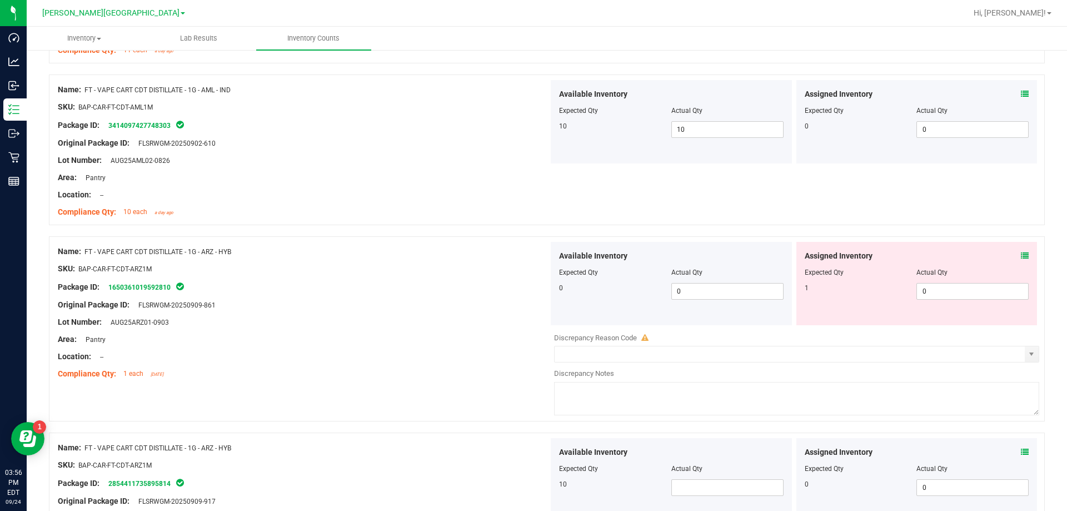
scroll to position [2056, 0]
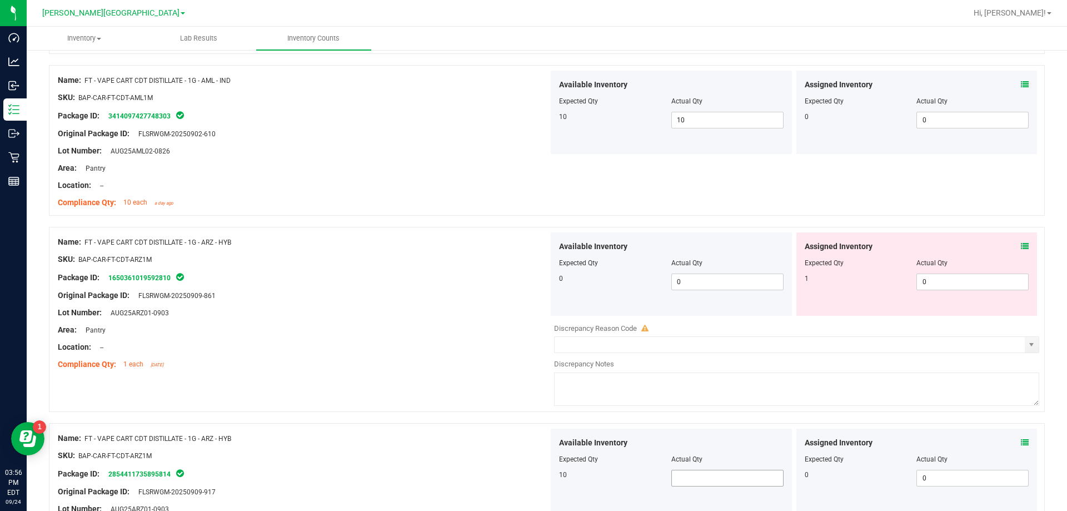
click at [536, 472] on span at bounding box center [727, 477] width 112 height 17
click at [536, 481] on span at bounding box center [727, 477] width 112 height 17
click at [501, 443] on div "Name: FT - VAPE CART CDT DISTILLATE - 1G - ARZ - HYB" at bounding box center [303, 438] width 491 height 12
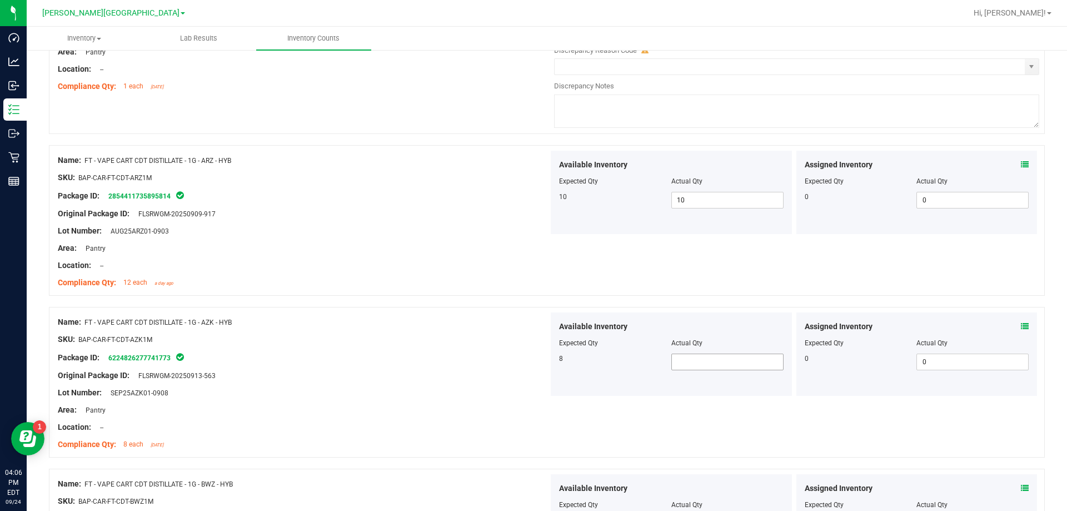
click at [536, 369] on div "Available Inventory Expected Qty Actual Qty 8" at bounding box center [671, 353] width 241 height 83
click at [536, 367] on span at bounding box center [727, 361] width 112 height 17
click at [533, 439] on div "Compliance Qty: 8 each [DATE]" at bounding box center [303, 444] width 491 height 12
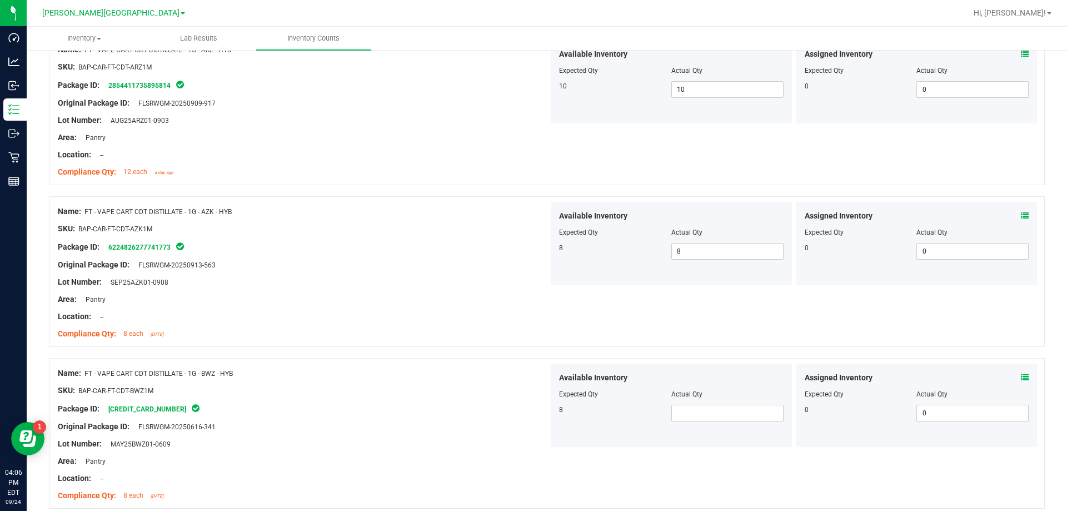
scroll to position [2444, 0]
click at [536, 413] on span at bounding box center [727, 412] width 112 height 17
click at [494, 426] on div "Original Package ID: FLSRWGM-20250616-341" at bounding box center [303, 426] width 491 height 12
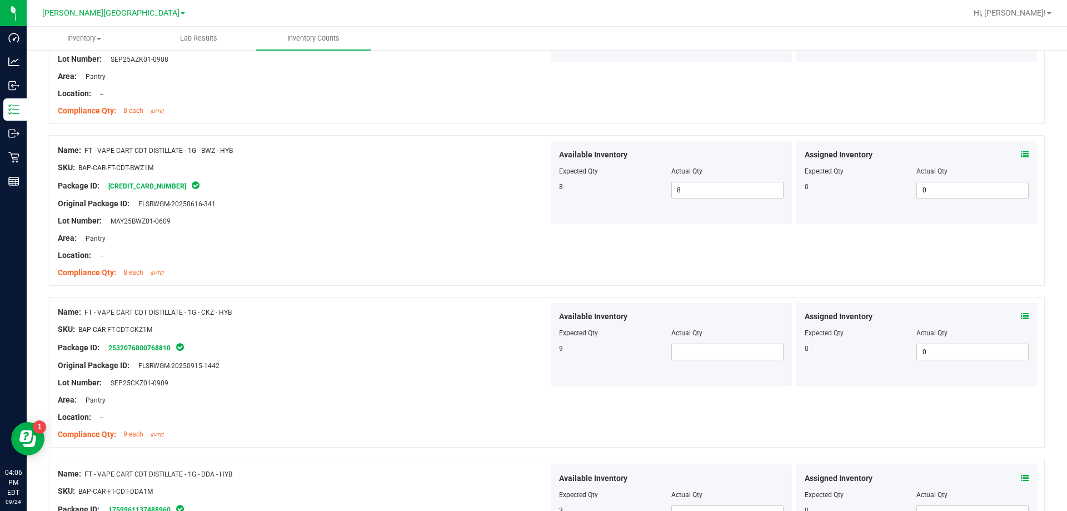
click at [536, 361] on div "Available Inventory Expected Qty Actual Qty 9" at bounding box center [671, 343] width 241 height 83
click at [536, 355] on span at bounding box center [727, 351] width 112 height 17
click at [407, 436] on div "Compliance Qty: 9 each [DATE]" at bounding box center [303, 434] width 491 height 12
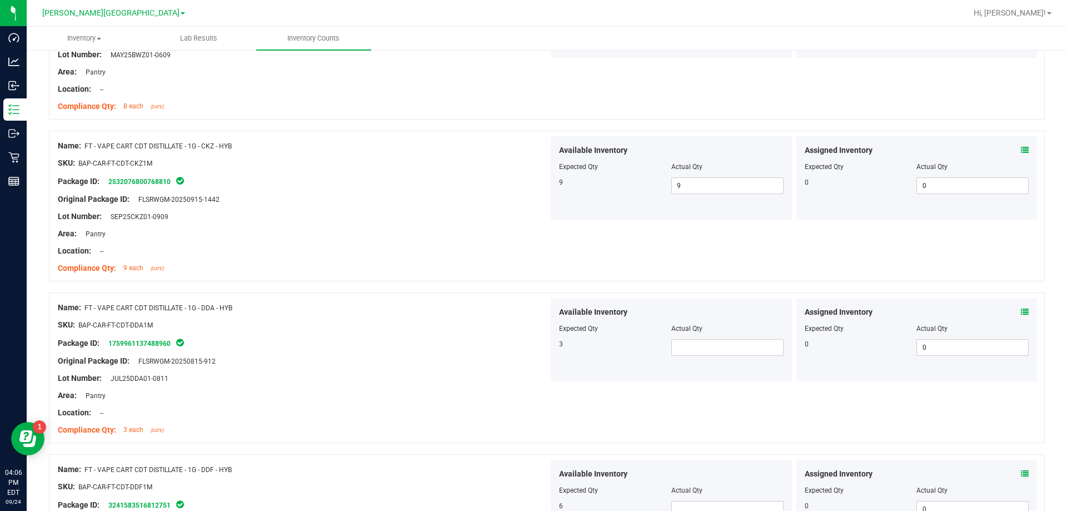
scroll to position [2833, 0]
click at [536, 351] on span at bounding box center [727, 346] width 112 height 17
click at [505, 404] on div at bounding box center [303, 404] width 491 height 6
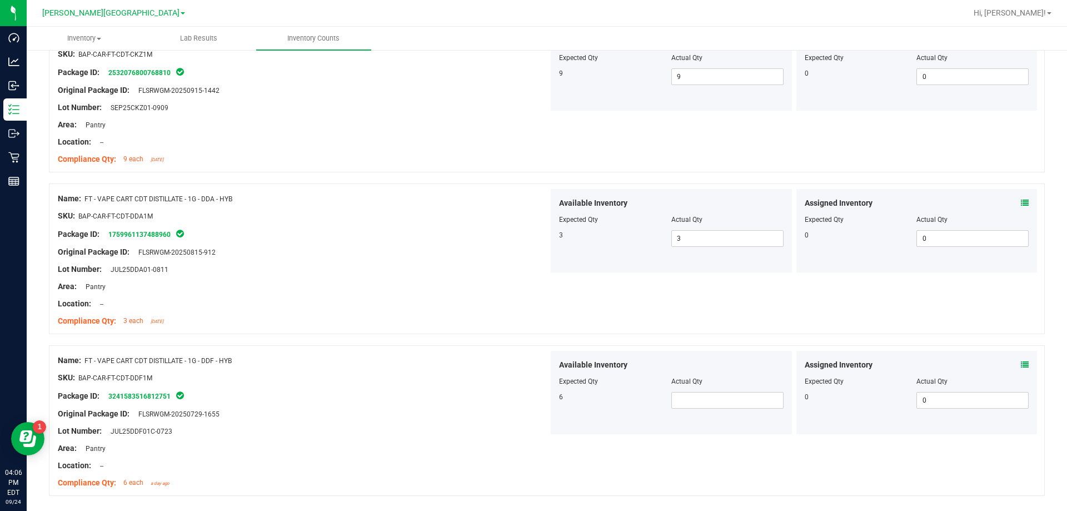
scroll to position [2944, 0]
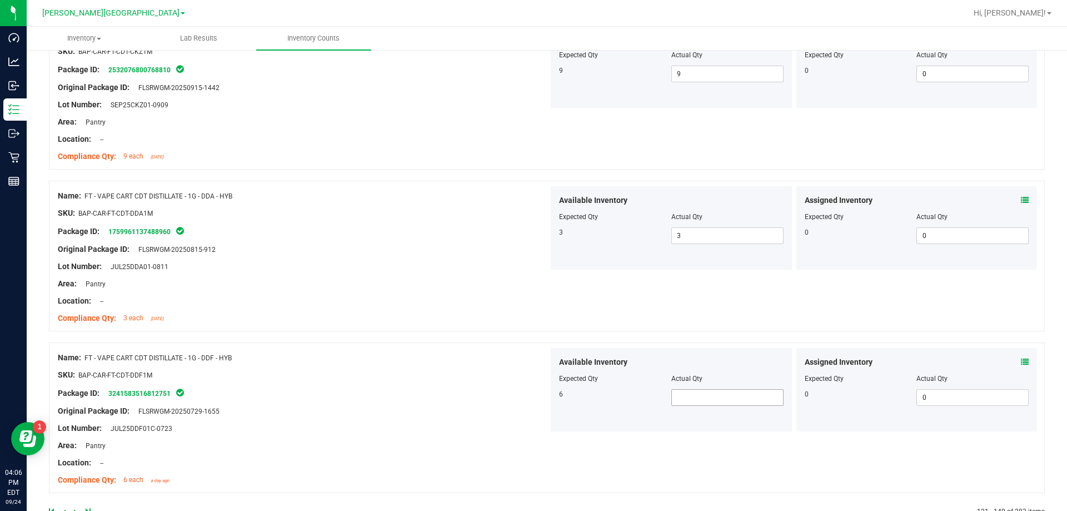
click at [536, 399] on span at bounding box center [727, 397] width 112 height 17
click at [380, 407] on div "Original Package ID: FLSRWGM-20250729-1655" at bounding box center [303, 411] width 491 height 12
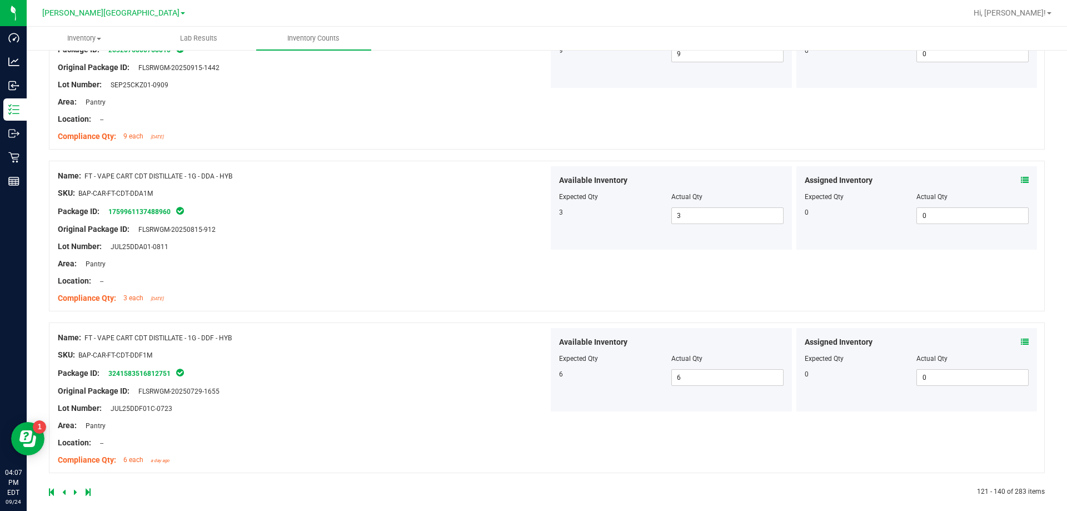
scroll to position [2975, 0]
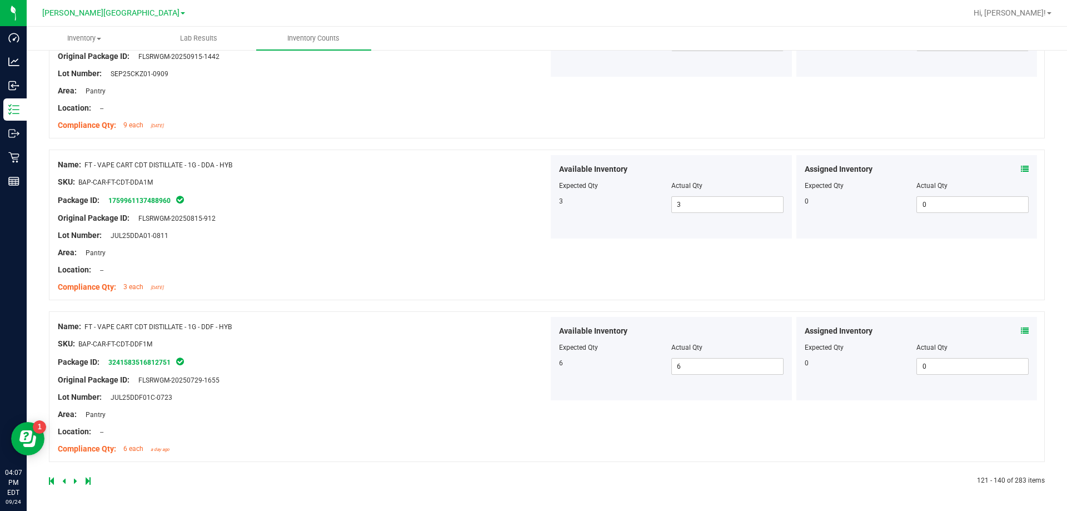
click at [78, 481] on link at bounding box center [76, 481] width 5 height 8
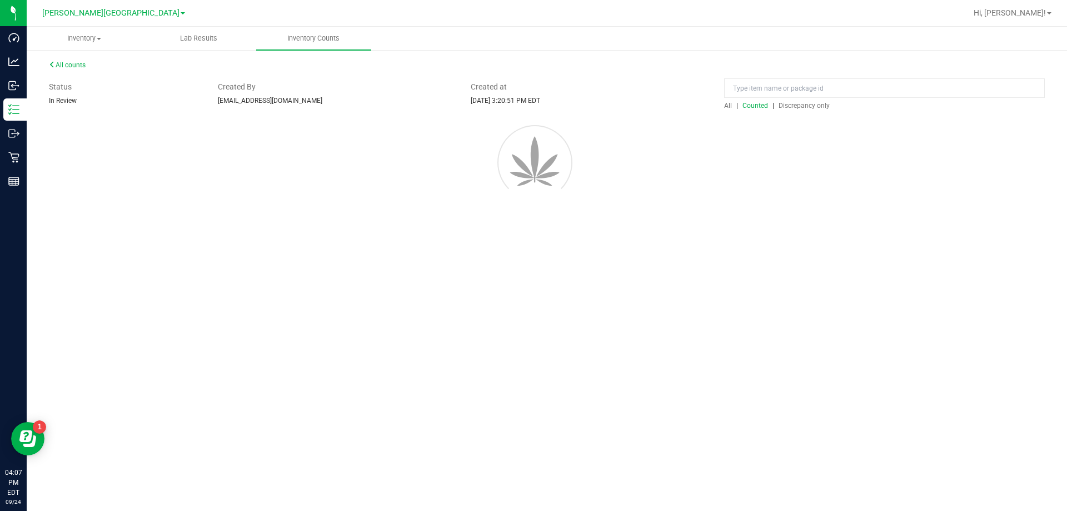
scroll to position [0, 0]
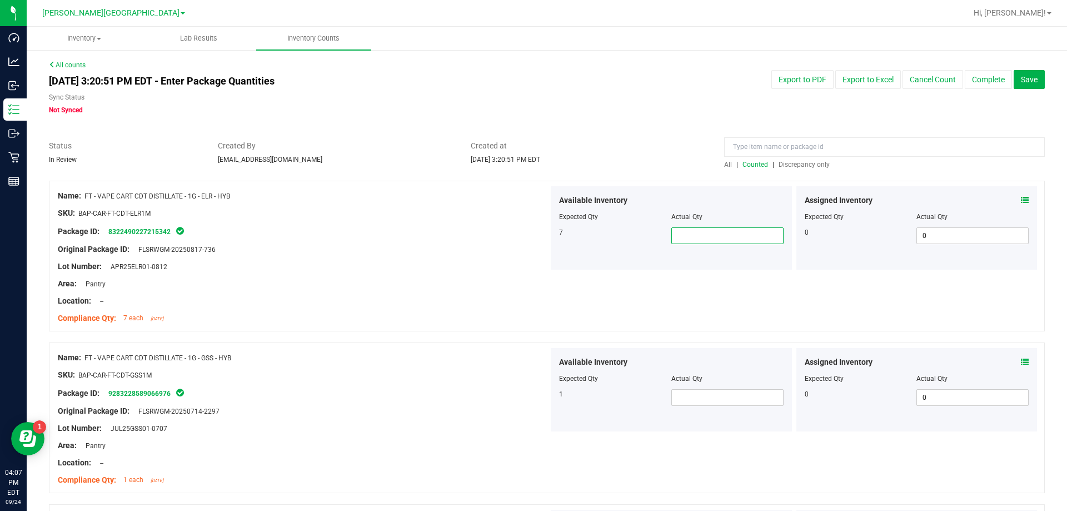
click at [536, 236] on span at bounding box center [727, 235] width 112 height 17
click at [464, 340] on div at bounding box center [547, 336] width 996 height 11
click at [536, 402] on span at bounding box center [727, 397] width 112 height 17
click at [477, 419] on div at bounding box center [303, 420] width 491 height 6
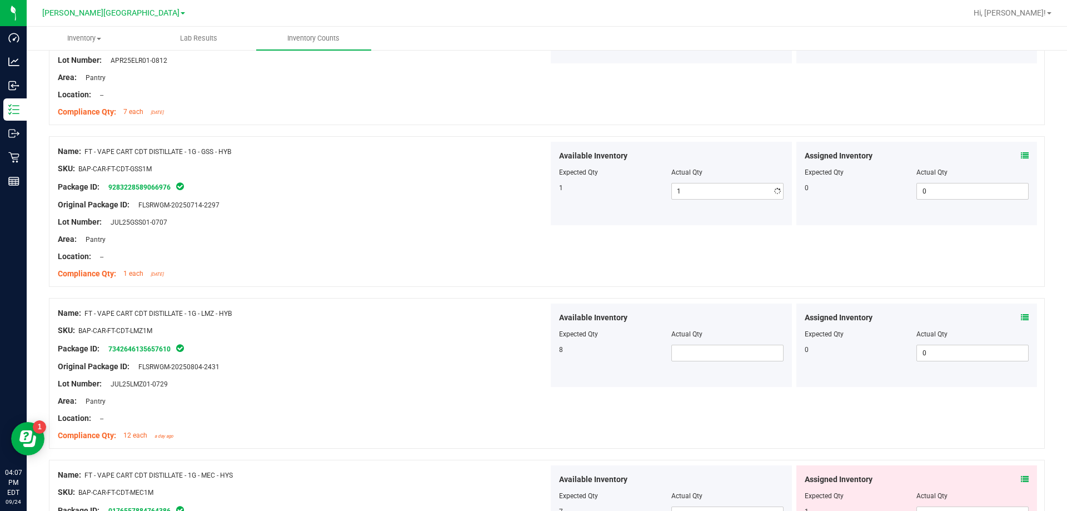
scroll to position [222, 0]
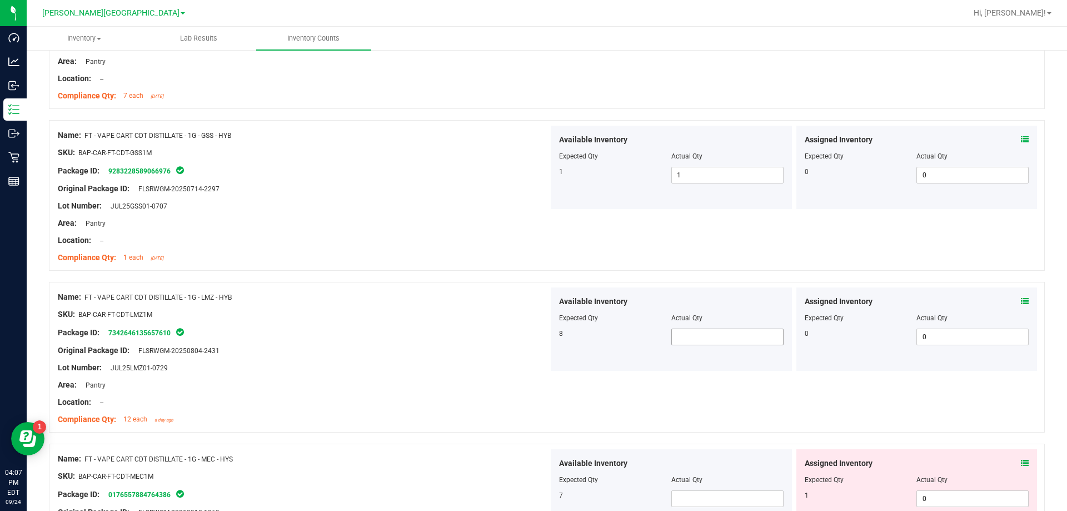
click at [536, 333] on span at bounding box center [727, 336] width 112 height 17
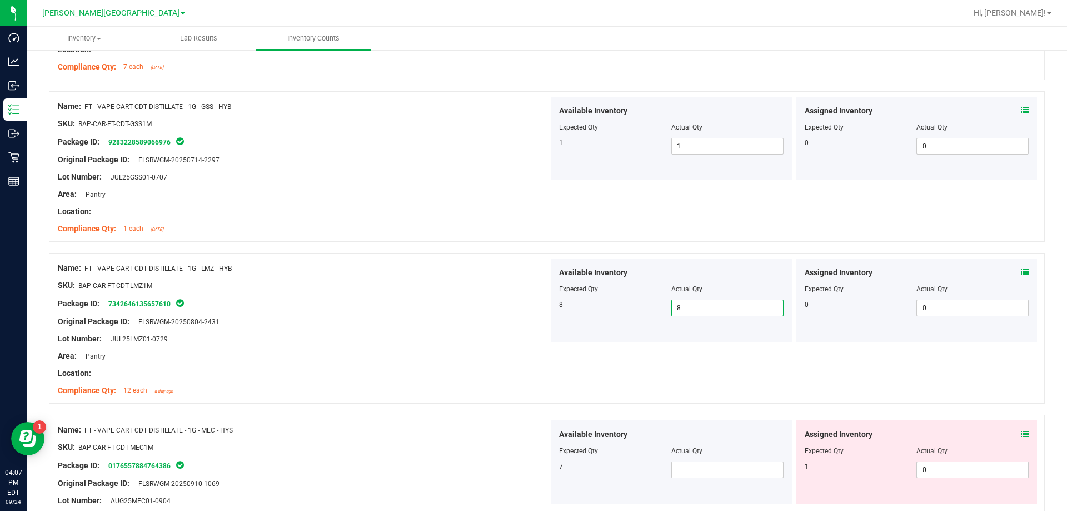
scroll to position [278, 0]
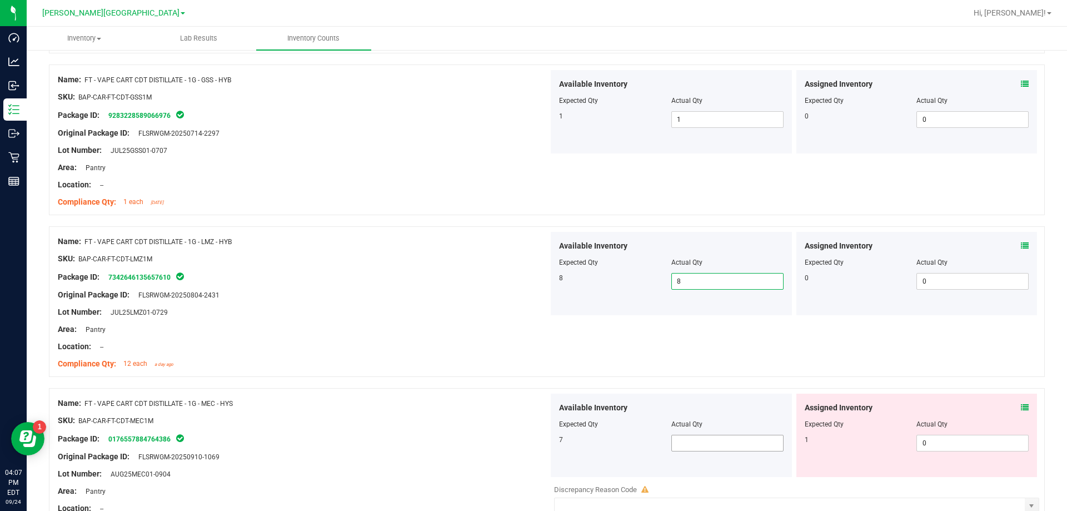
click at [536, 437] on span at bounding box center [727, 442] width 112 height 17
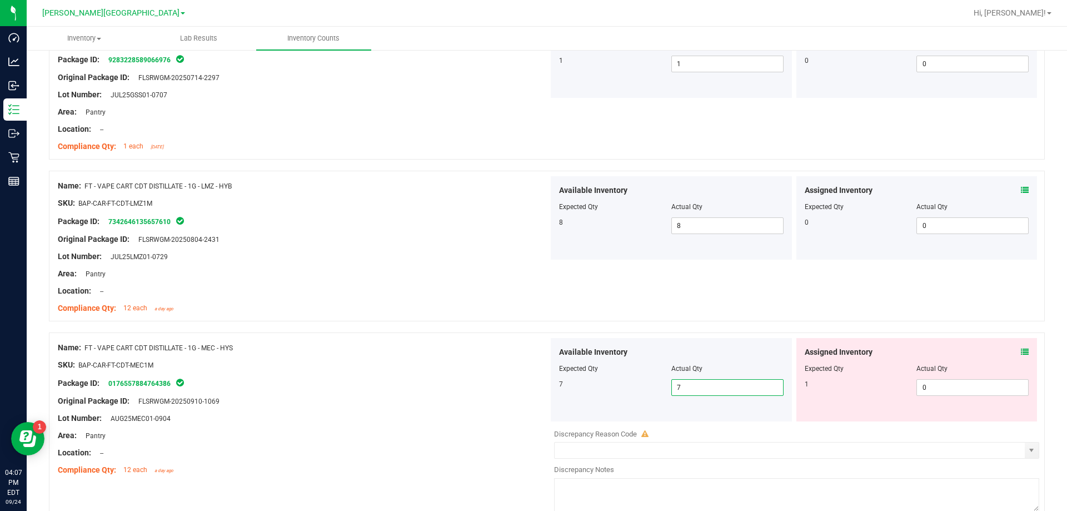
drag, startPoint x: 436, startPoint y: 374, endPoint x: 457, endPoint y: 376, distance: 21.7
click at [436, 373] on div at bounding box center [303, 374] width 491 height 6
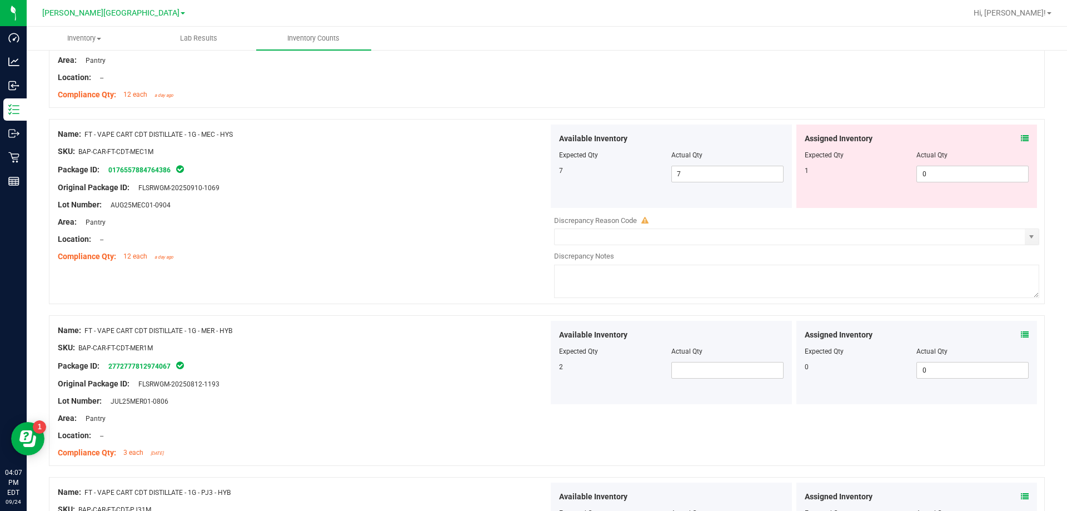
scroll to position [556, 0]
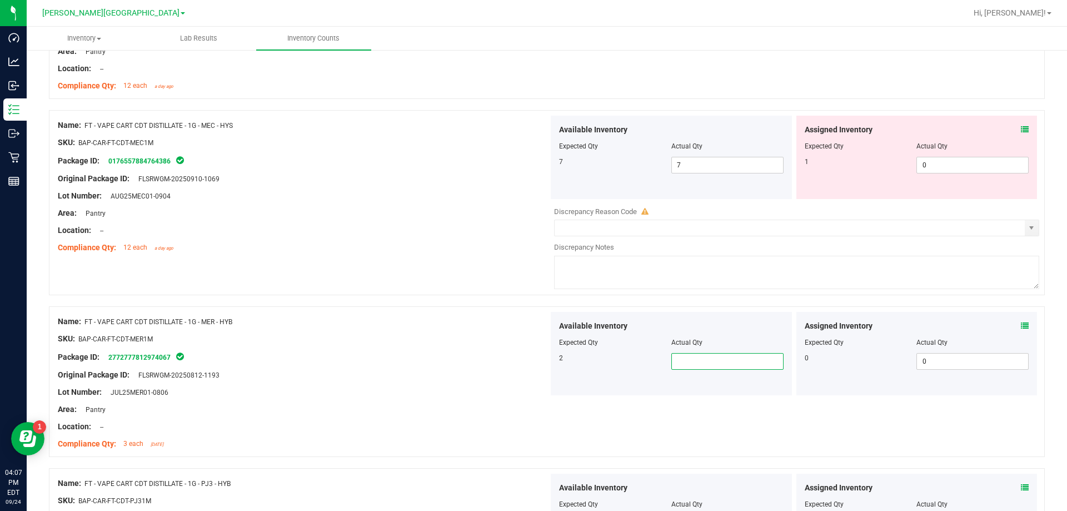
click at [536, 365] on span at bounding box center [727, 361] width 112 height 17
click at [469, 446] on div "Compliance Qty: 3 each [DATE]" at bounding box center [303, 444] width 491 height 12
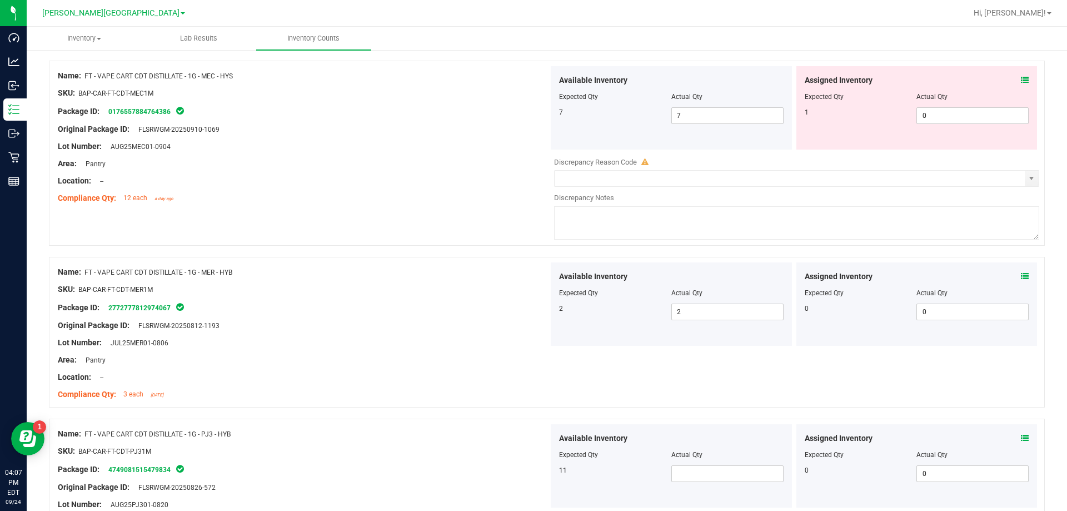
scroll to position [667, 0]
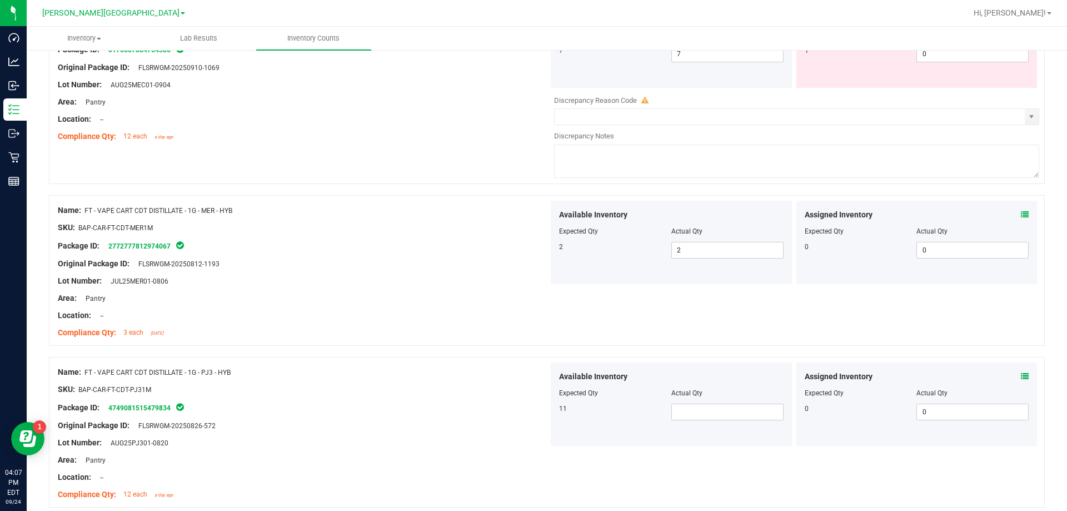
click at [491, 428] on div "Original Package ID: FLSRWGM-20250826-572" at bounding box center [303, 425] width 491 height 12
click at [536, 403] on span at bounding box center [727, 411] width 112 height 17
click at [536, 407] on span at bounding box center [727, 411] width 112 height 17
click at [480, 414] on div at bounding box center [303, 417] width 491 height 6
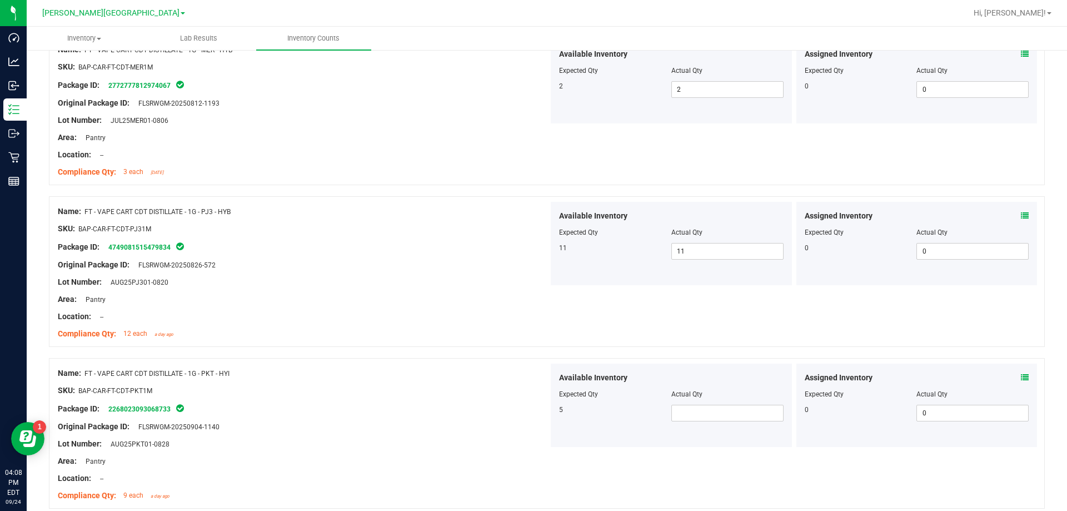
scroll to position [833, 0]
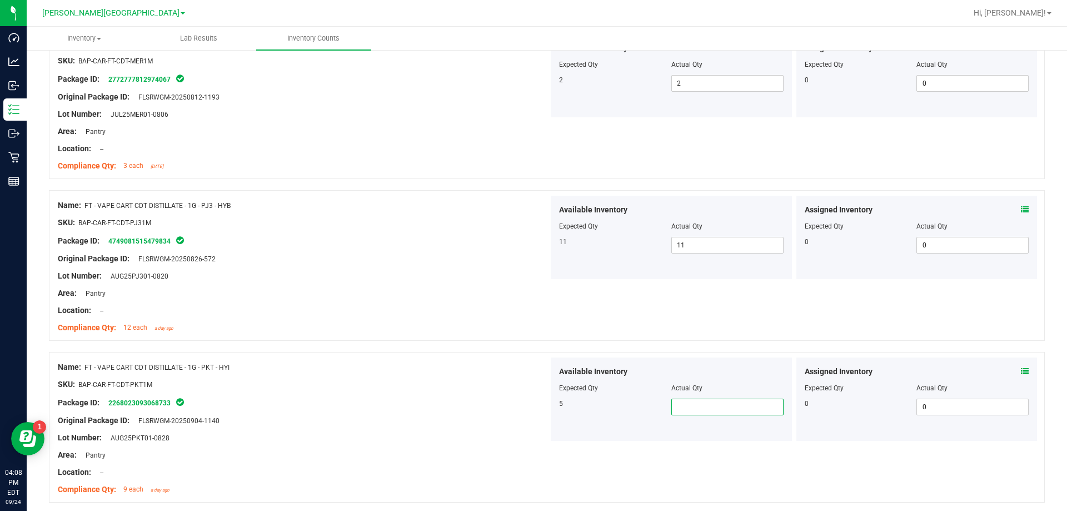
click at [536, 406] on span at bounding box center [727, 406] width 112 height 17
click at [473, 415] on div "Original Package ID: FLSRWGM-20250904-1140" at bounding box center [303, 420] width 491 height 12
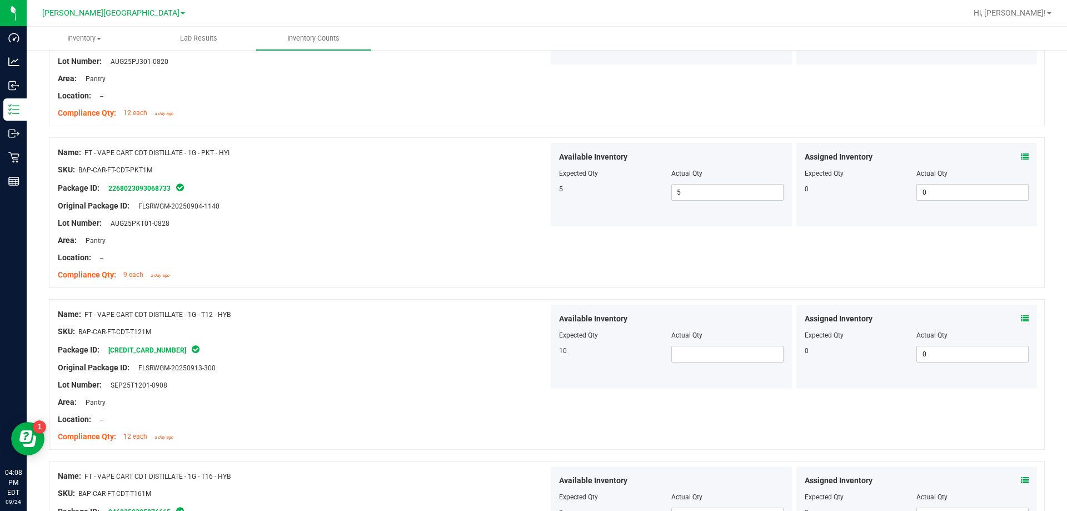
scroll to position [1056, 0]
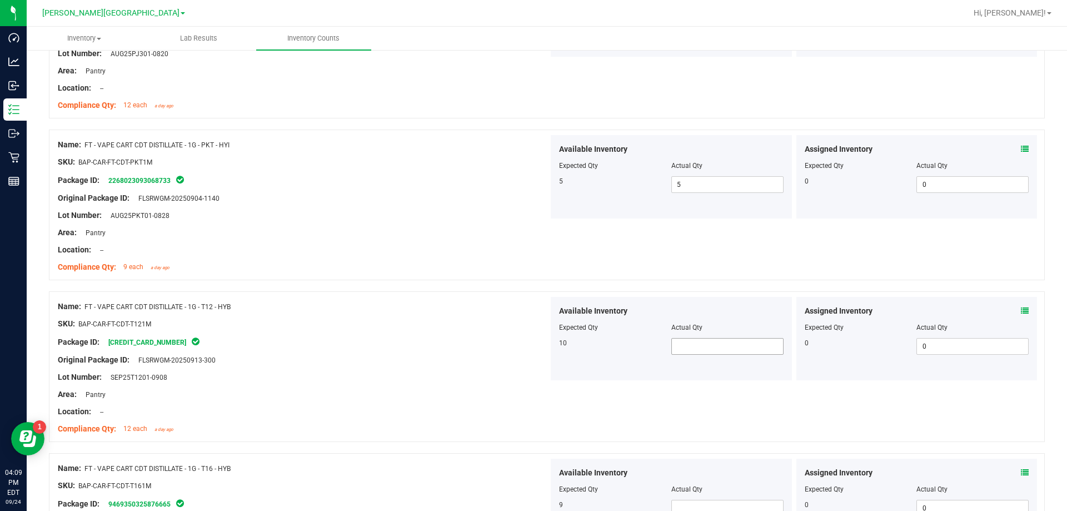
click at [536, 347] on span at bounding box center [727, 346] width 112 height 17
drag, startPoint x: 359, startPoint y: 394, endPoint x: 382, endPoint y: 396, distance: 23.4
click at [359, 394] on div "Area: Pantry" at bounding box center [303, 394] width 491 height 12
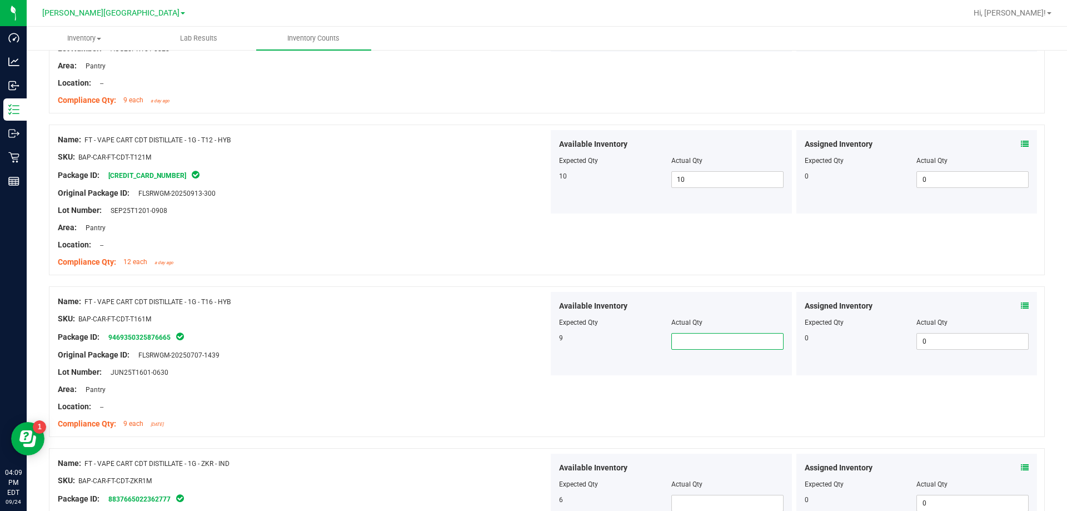
click at [536, 339] on span at bounding box center [727, 341] width 112 height 17
click at [373, 373] on div "Lot Number: JUN25T1601-0630" at bounding box center [303, 372] width 491 height 12
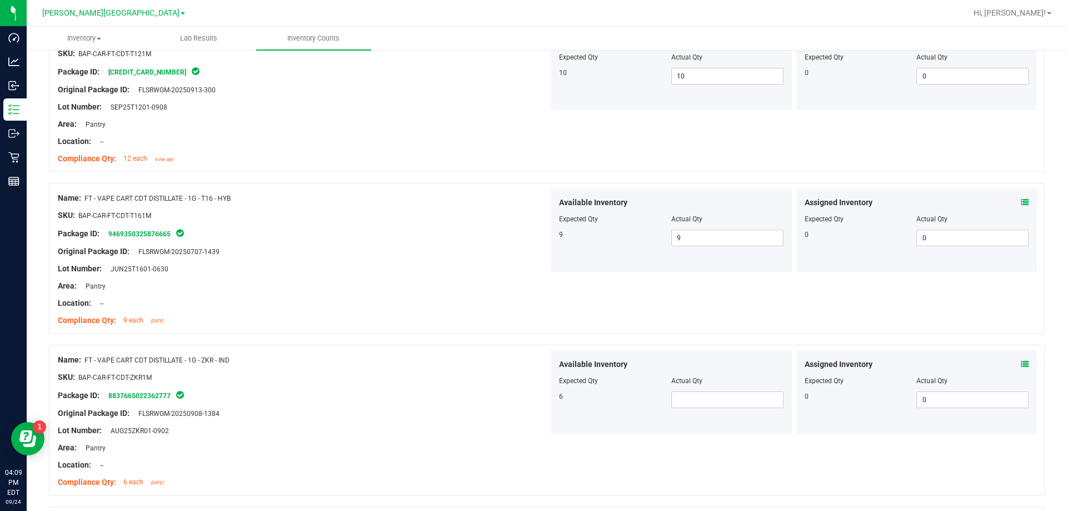
scroll to position [1333, 0]
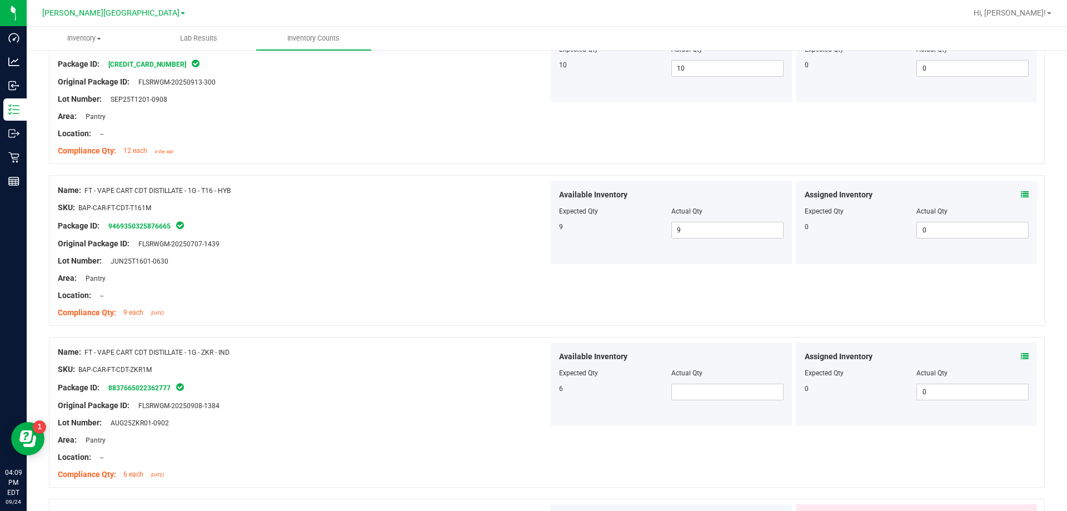
click at [536, 400] on div "Available Inventory Expected Qty Actual Qty 6" at bounding box center [671, 383] width 241 height 83
click at [536, 398] on span at bounding box center [727, 391] width 112 height 17
click at [428, 429] on div at bounding box center [303, 431] width 491 height 6
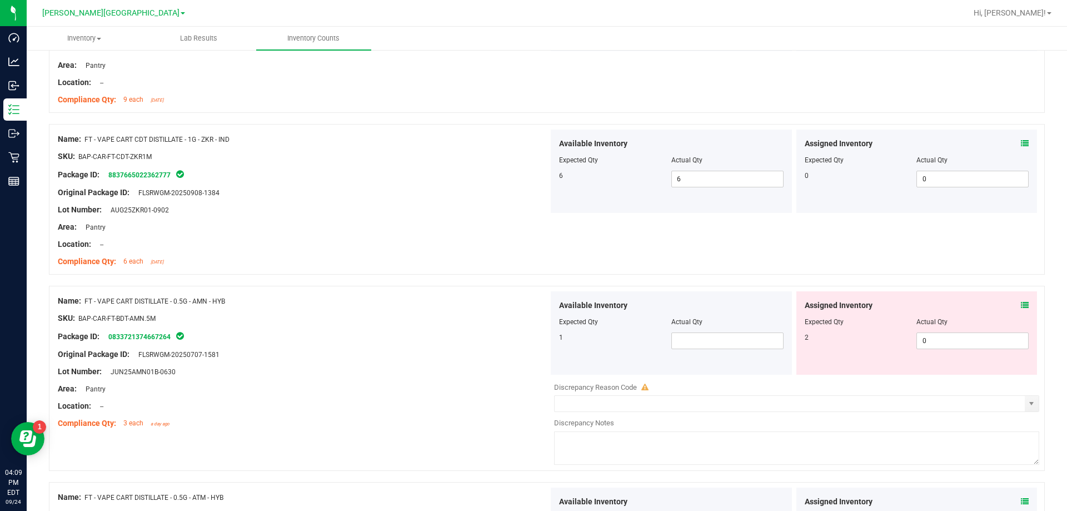
scroll to position [1556, 0]
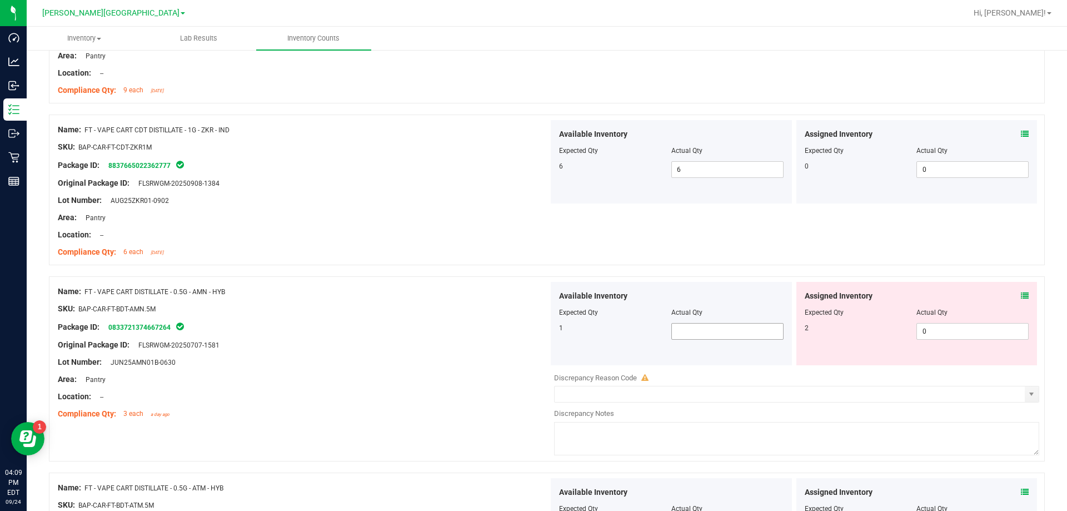
click at [536, 331] on span at bounding box center [727, 331] width 112 height 17
click at [473, 368] on div at bounding box center [303, 371] width 491 height 6
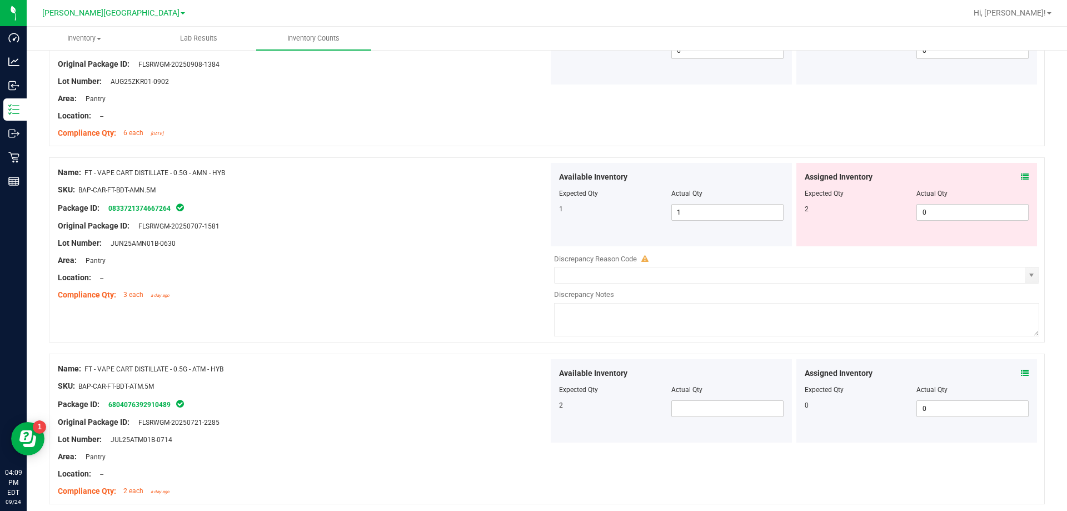
scroll to position [1778, 0]
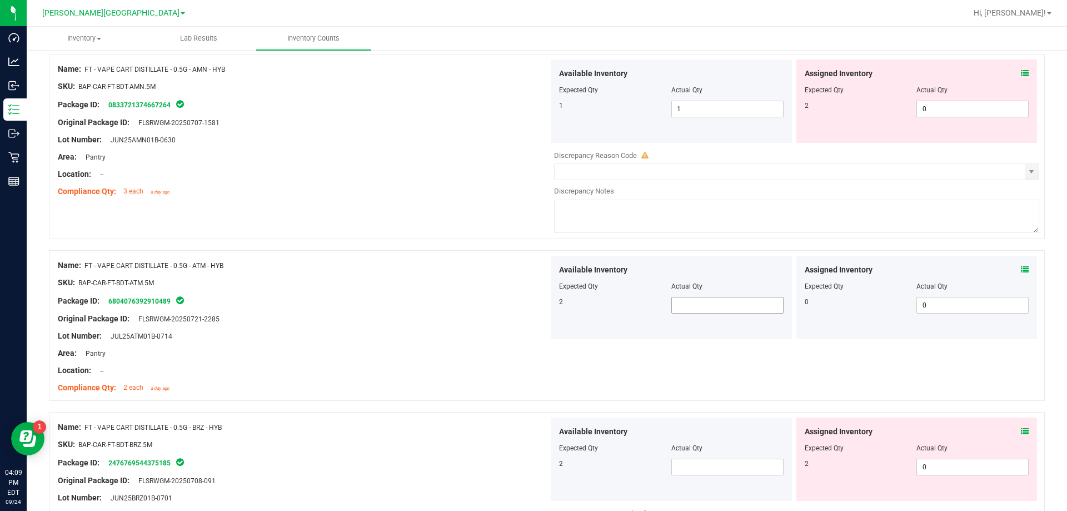
click at [536, 304] on span at bounding box center [727, 305] width 112 height 17
click at [478, 354] on div "Area: Pantry" at bounding box center [303, 353] width 491 height 12
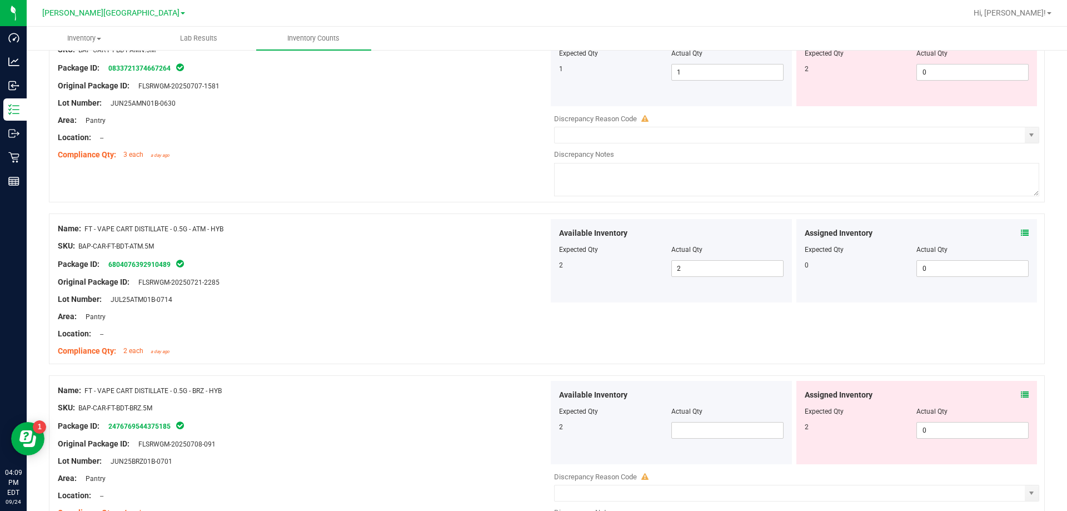
scroll to position [1889, 0]
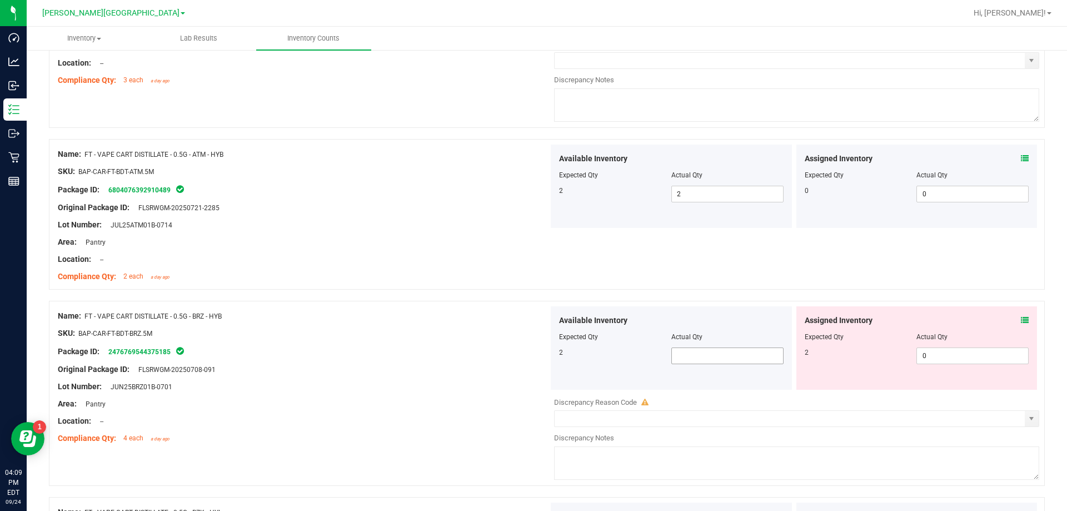
click at [536, 358] on span at bounding box center [727, 355] width 112 height 17
click at [443, 382] on div "Lot Number: JUN25BRZ01B-0701" at bounding box center [303, 387] width 491 height 12
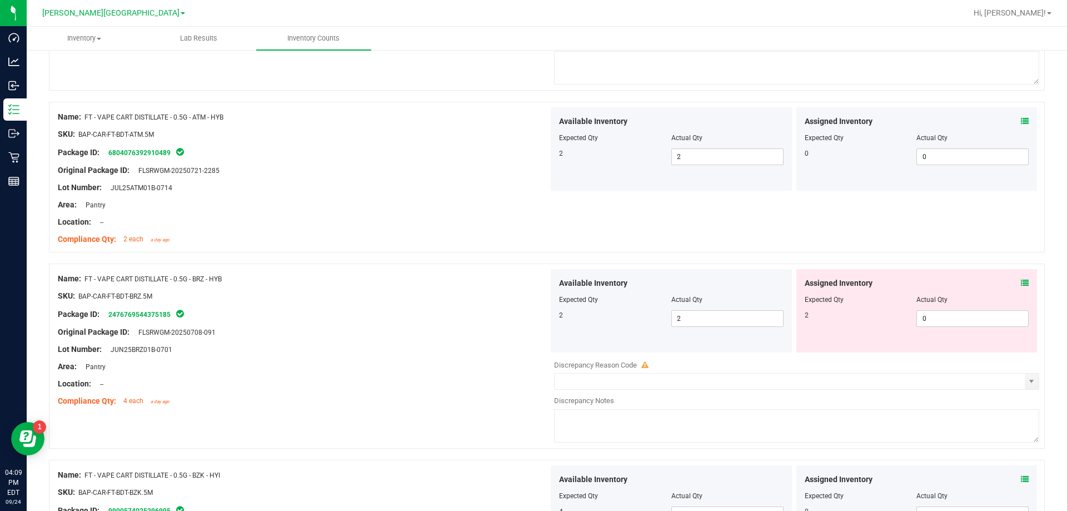
scroll to position [2056, 0]
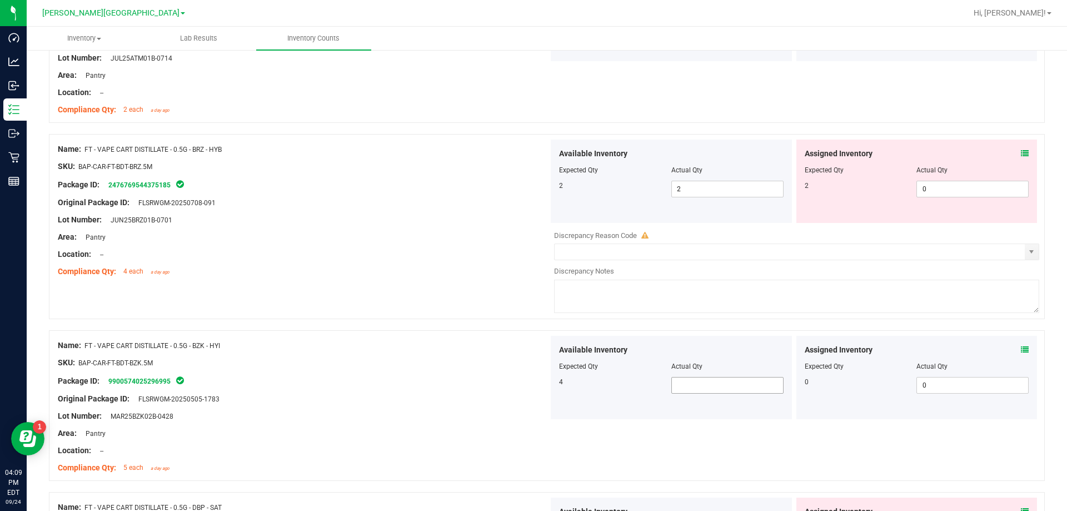
click at [536, 382] on span at bounding box center [727, 385] width 112 height 17
click at [516, 433] on div "Area: Pantry" at bounding box center [303, 433] width 491 height 12
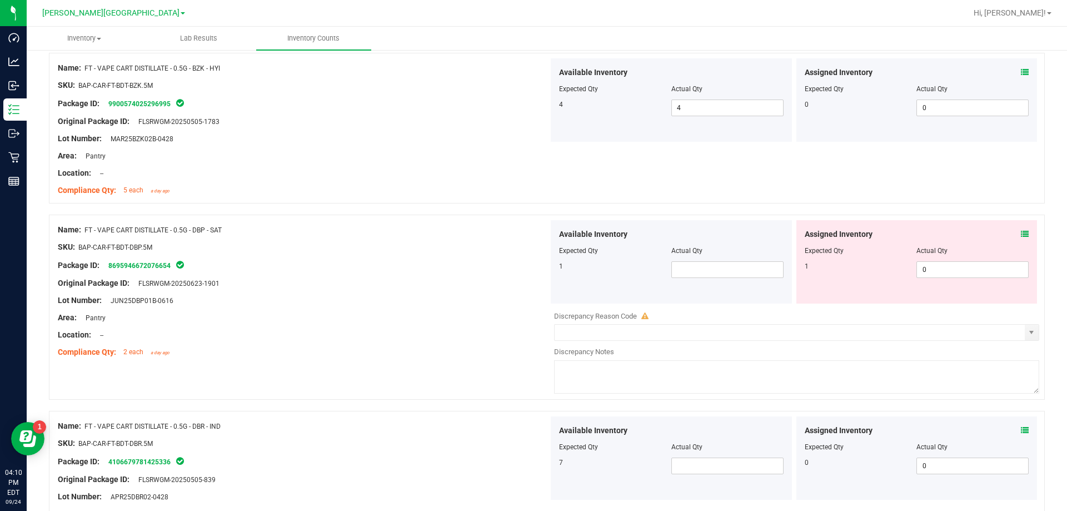
scroll to position [2333, 0]
click at [536, 266] on span at bounding box center [727, 269] width 112 height 17
click at [374, 358] on div "Name: FT - VAPE CART DISTILLATE - 0.5G - DBP - SAT SKU: BAP-CAR-FT-BDT-DBP.5M P…" at bounding box center [303, 290] width 491 height 142
click at [536, 465] on span at bounding box center [727, 465] width 112 height 17
click at [463, 438] on div "SKU: BAP-CAR-FT-BDT-DBR.5M" at bounding box center [303, 443] width 491 height 12
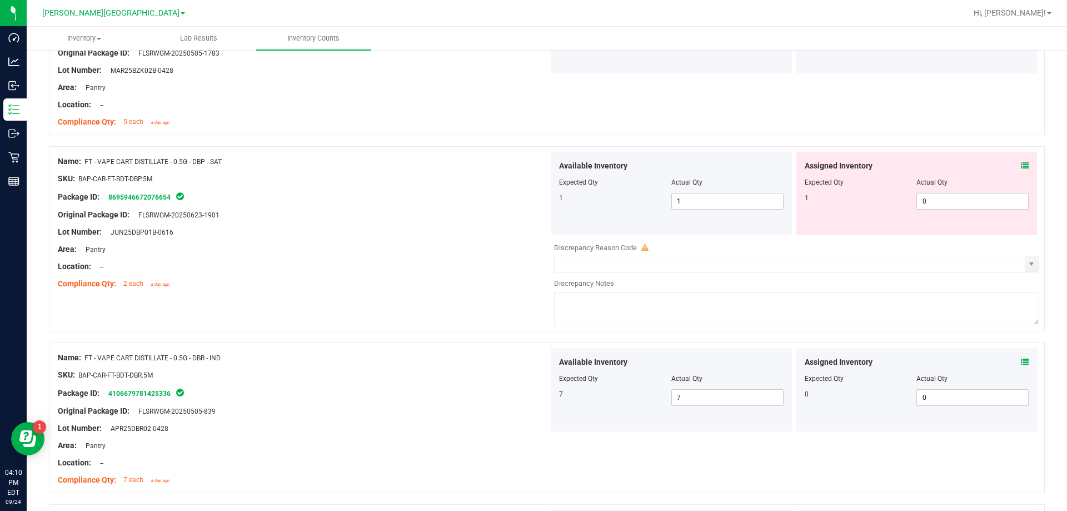
scroll to position [2556, 0]
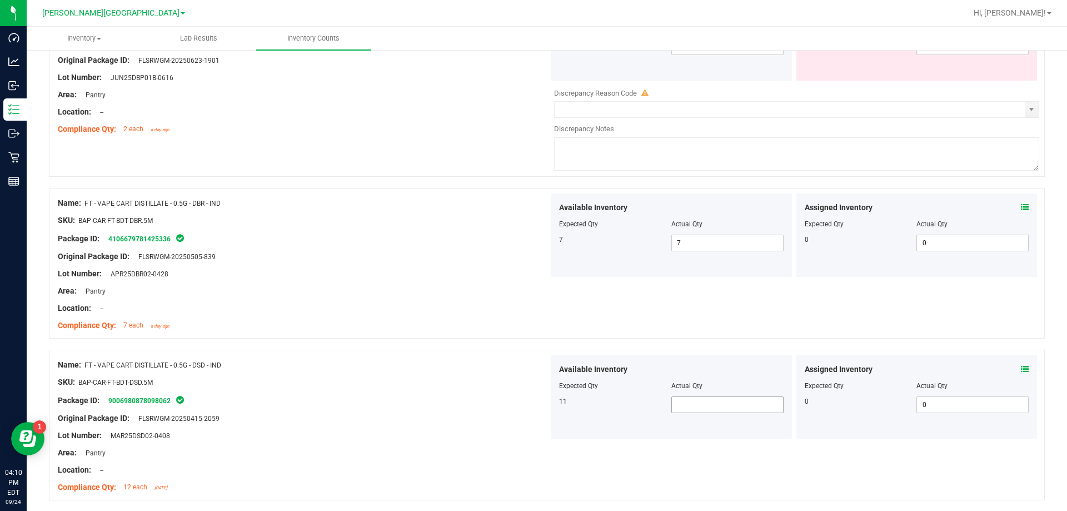
click at [536, 405] on span at bounding box center [727, 404] width 112 height 17
click at [502, 424] on div at bounding box center [303, 427] width 491 height 6
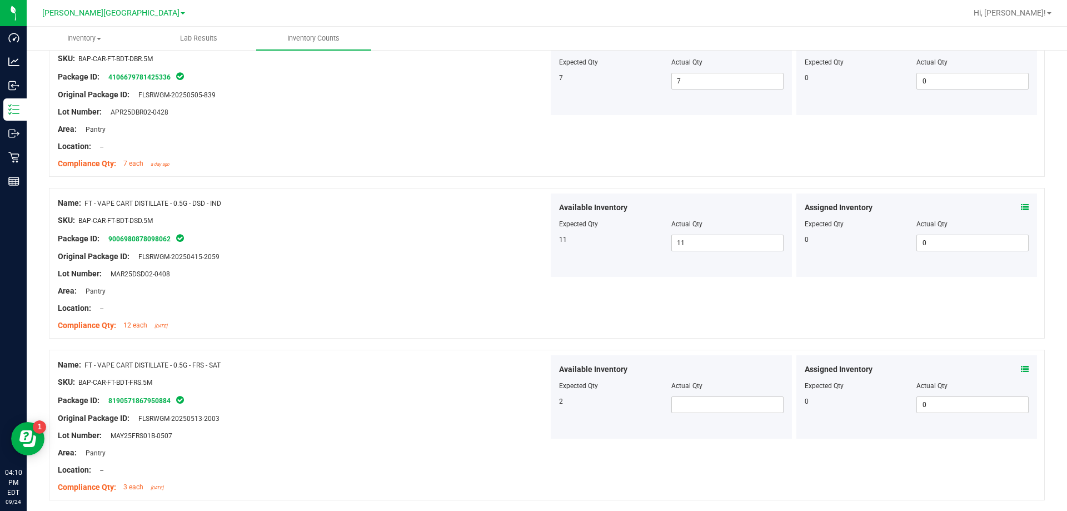
scroll to position [2722, 0]
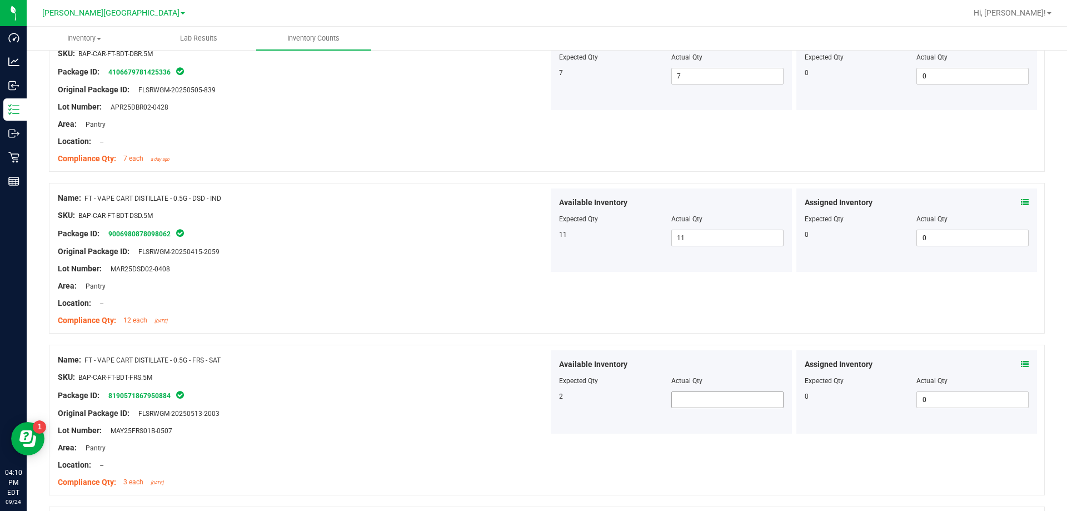
click at [536, 398] on span at bounding box center [727, 399] width 112 height 17
click at [530, 417] on div "Original Package ID: FLSRWGM-20250513-2003" at bounding box center [303, 413] width 491 height 12
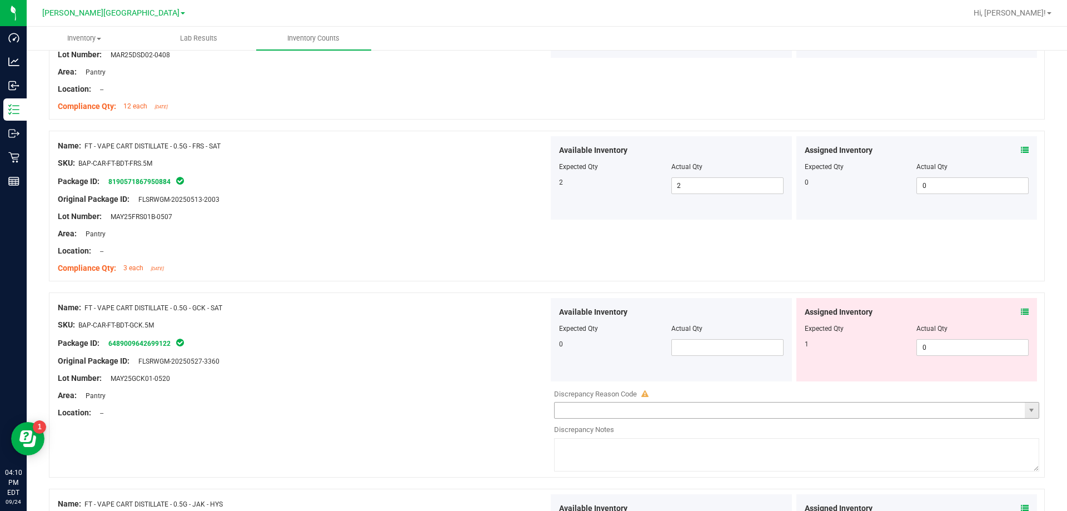
scroll to position [2944, 0]
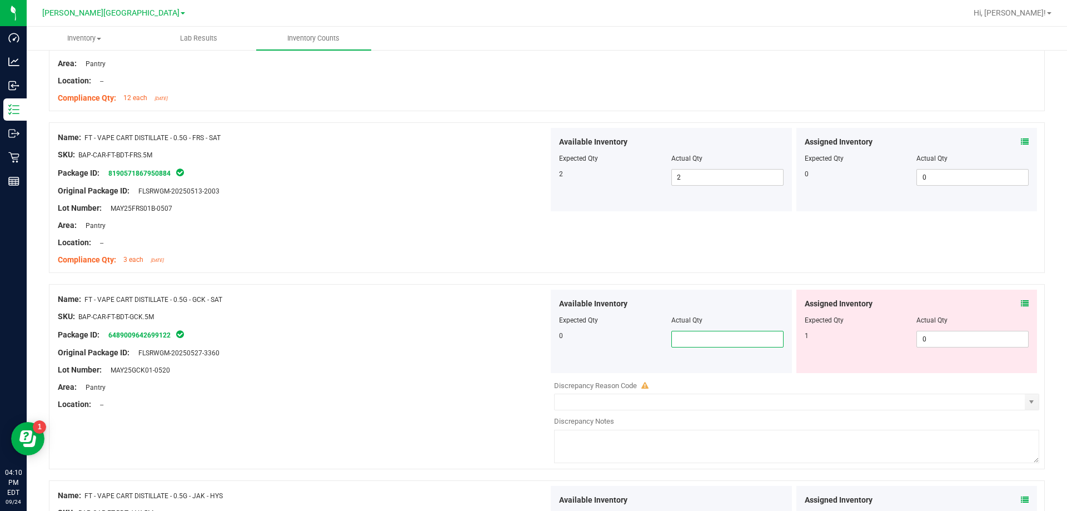
click at [536, 340] on span at bounding box center [727, 339] width 112 height 17
click at [482, 359] on div at bounding box center [303, 361] width 491 height 6
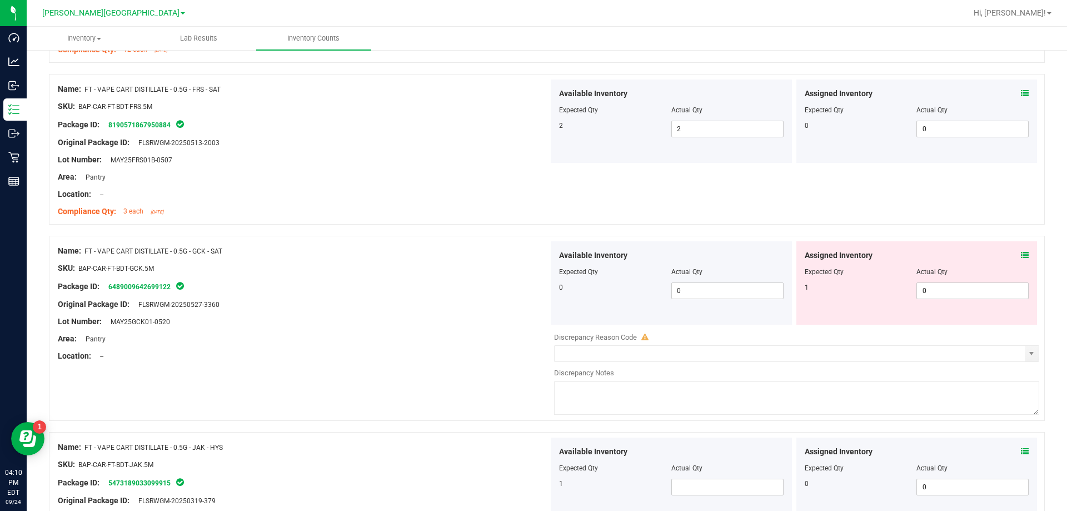
scroll to position [3055, 0]
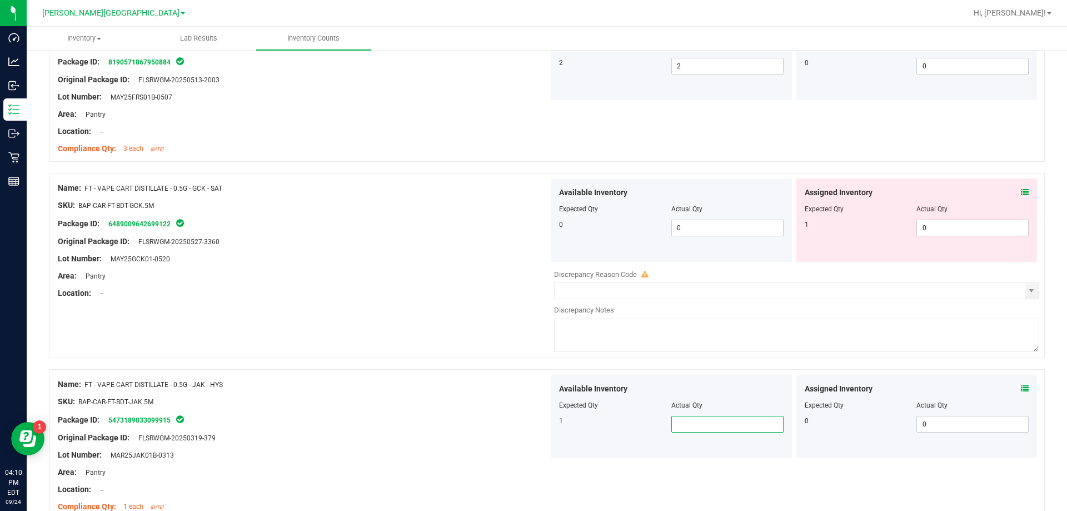
click at [536, 425] on span at bounding box center [727, 424] width 112 height 17
click at [409, 447] on div at bounding box center [303, 446] width 491 height 6
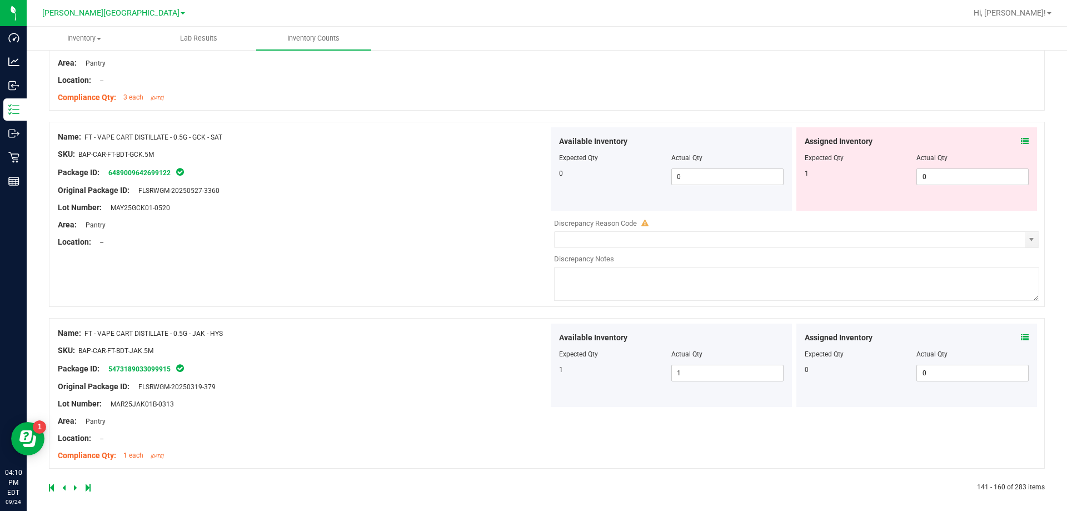
scroll to position [3113, 0]
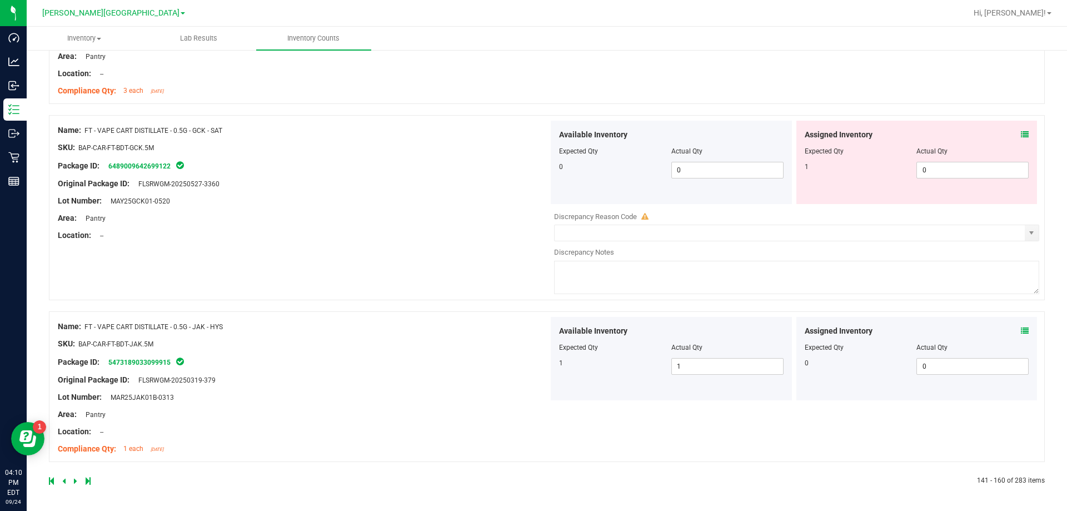
click at [74, 479] on icon at bounding box center [75, 480] width 3 height 7
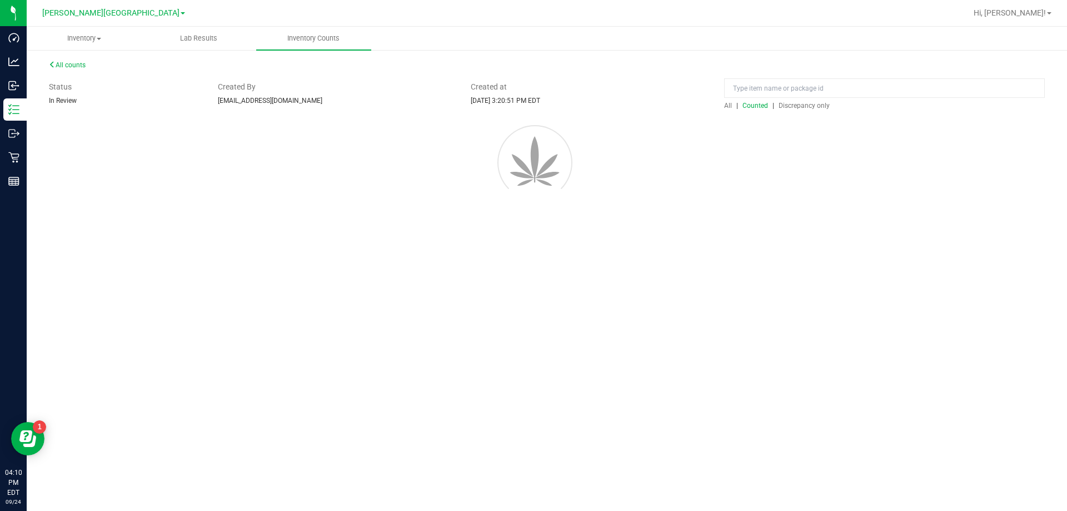
scroll to position [0, 0]
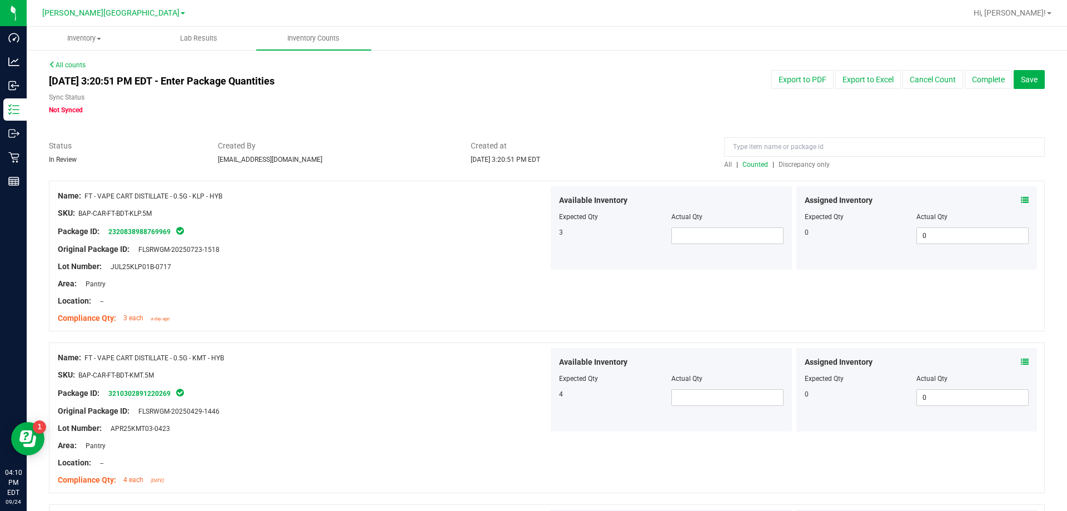
click at [536, 245] on div "Available Inventory Expected Qty Actual Qty 3" at bounding box center [671, 227] width 241 height 83
click at [536, 241] on span at bounding box center [727, 235] width 112 height 17
click at [513, 268] on div "Lot Number: JUL25KLP01B-0717" at bounding box center [303, 267] width 491 height 12
click at [536, 401] on span at bounding box center [727, 397] width 112 height 17
click at [474, 461] on div "Location: --" at bounding box center [303, 463] width 491 height 12
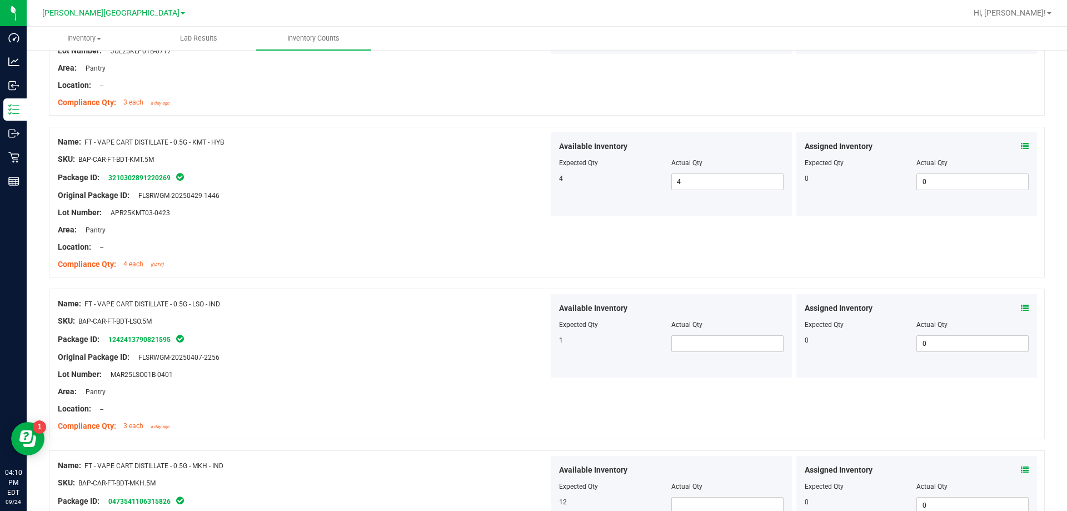
scroll to position [222, 0]
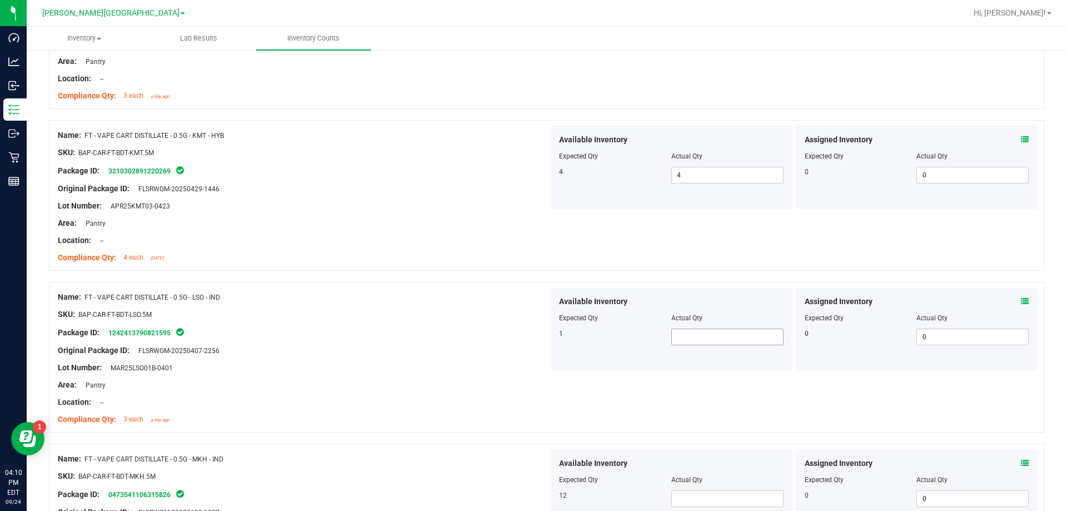
click at [536, 338] on span at bounding box center [727, 336] width 112 height 17
click at [536, 496] on span at bounding box center [727, 498] width 112 height 17
click at [396, 468] on div at bounding box center [303, 467] width 491 height 6
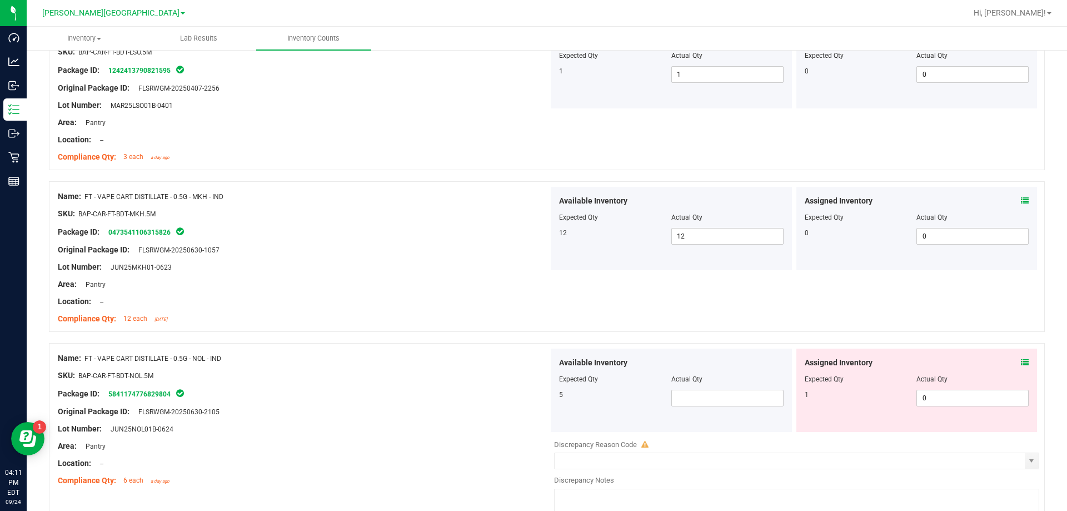
scroll to position [500, 0]
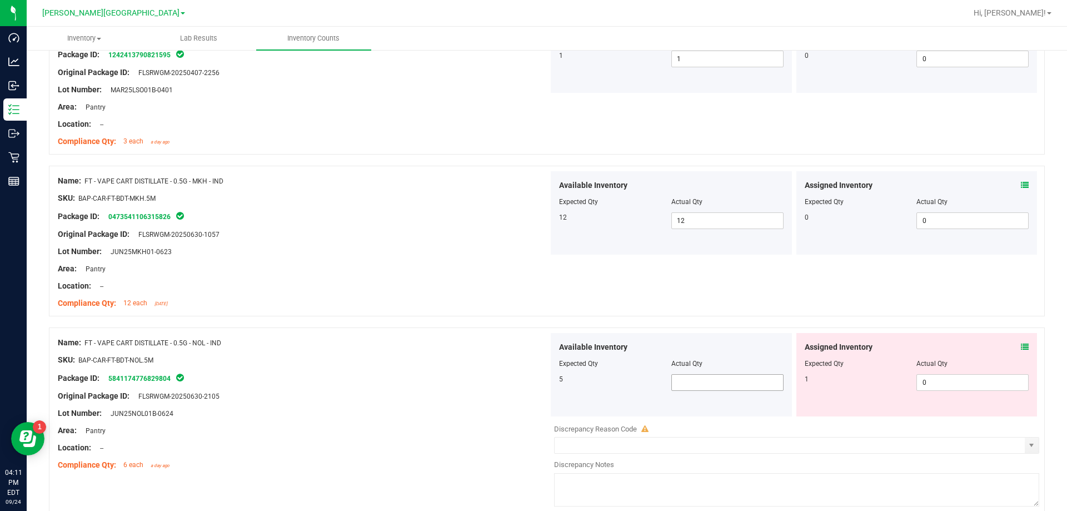
click at [536, 380] on span at bounding box center [727, 382] width 112 height 17
click at [487, 447] on div "Location: --" at bounding box center [303, 448] width 491 height 12
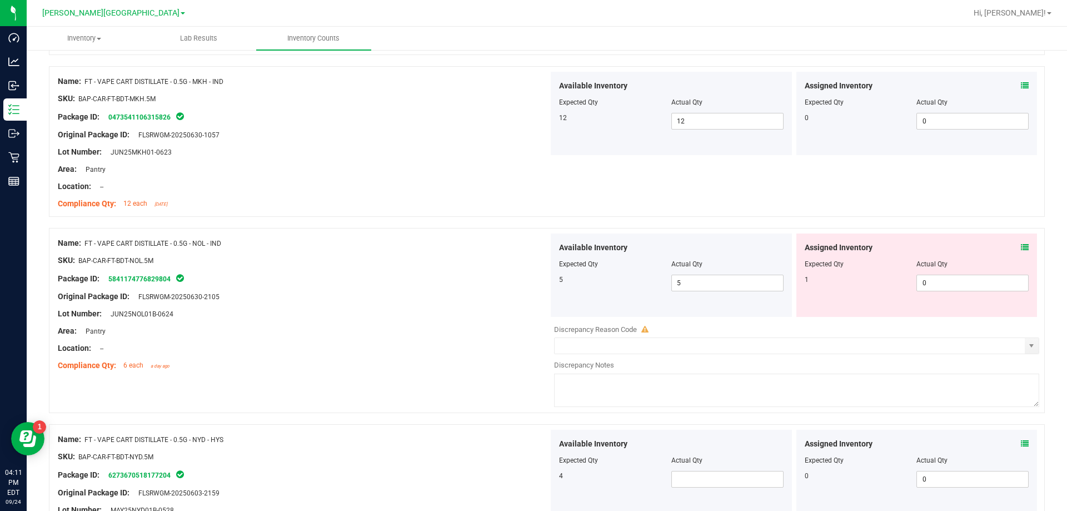
scroll to position [611, 0]
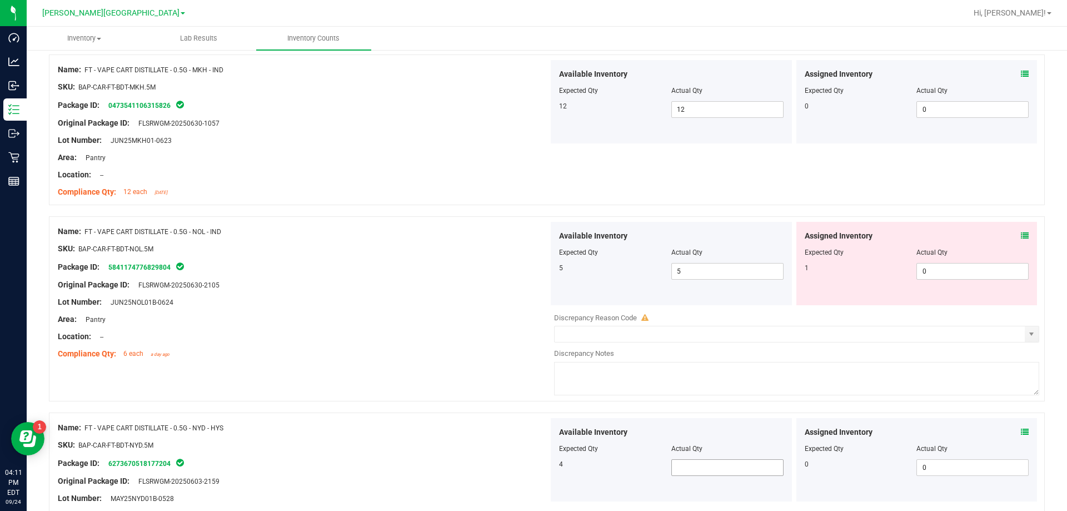
click at [536, 468] on span at bounding box center [727, 467] width 112 height 17
drag, startPoint x: 341, startPoint y: 475, endPoint x: 348, endPoint y: 470, distance: 9.2
click at [345, 472] on ng-container "Original Package ID: FLSRWGM-20250603-2159" at bounding box center [303, 477] width 491 height 17
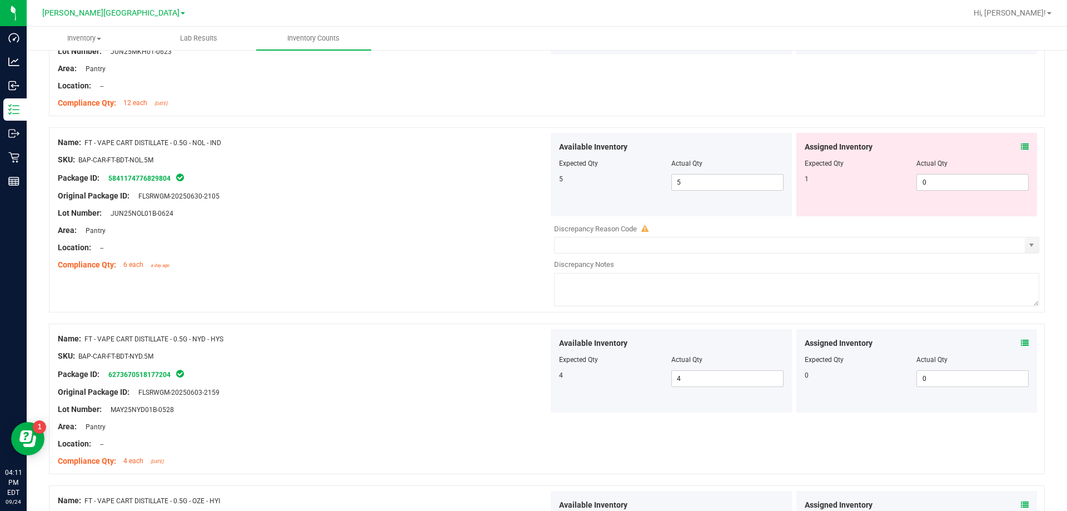
scroll to position [833, 0]
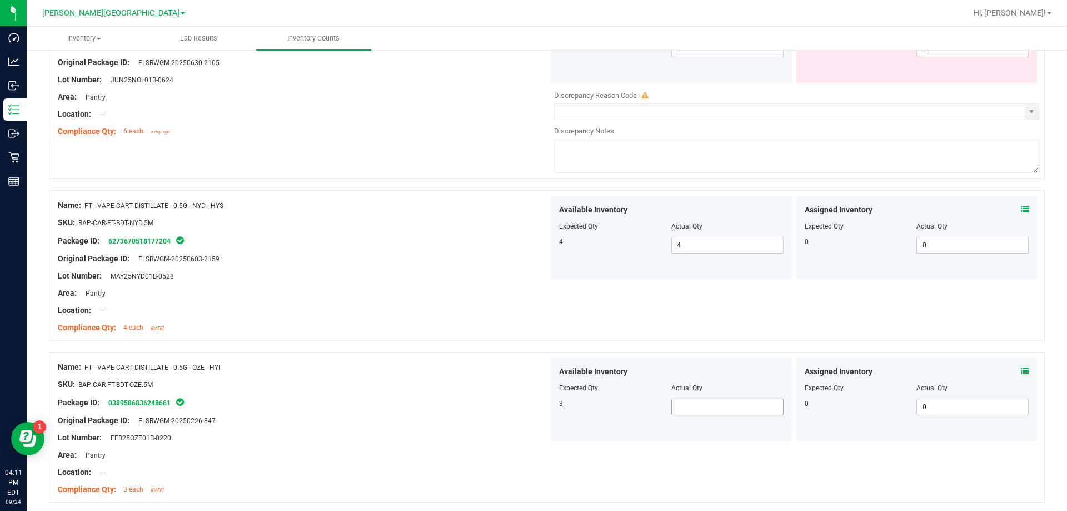
click at [536, 404] on span at bounding box center [727, 406] width 112 height 17
click at [392, 434] on div "Lot Number: FEB25OZE01B-0220" at bounding box center [303, 438] width 491 height 12
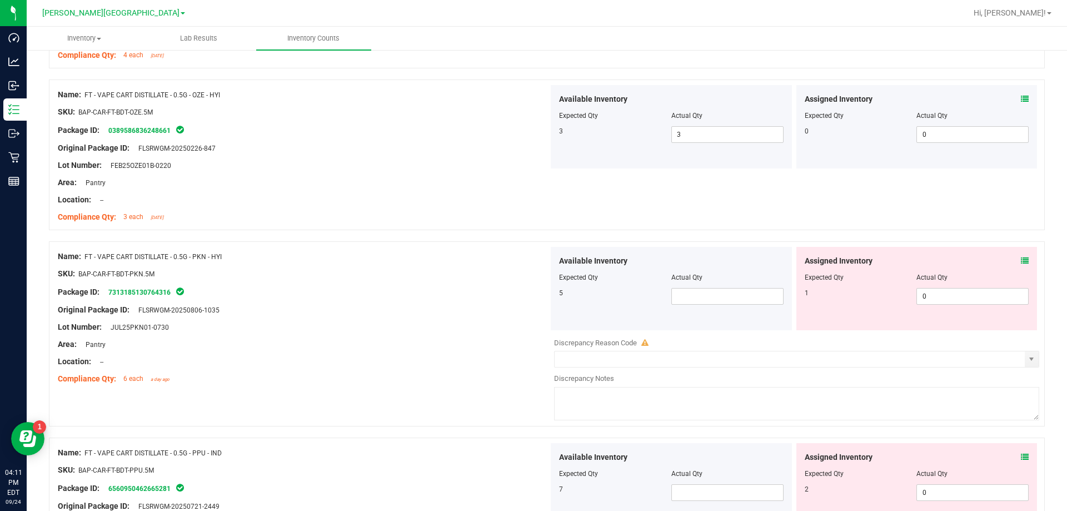
scroll to position [1111, 0]
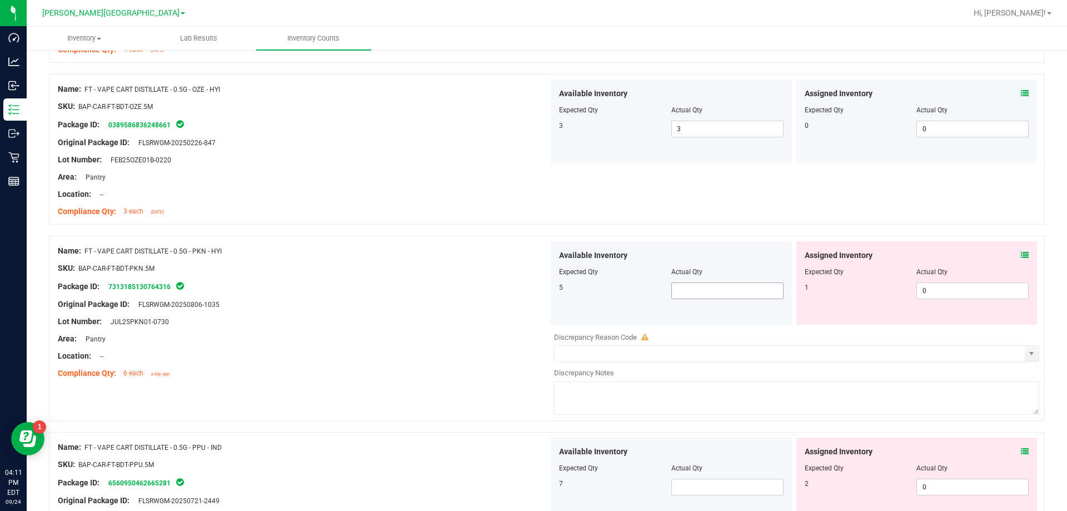
click at [536, 292] on span at bounding box center [727, 290] width 112 height 17
click at [536, 483] on span at bounding box center [727, 486] width 112 height 17
click at [482, 408] on div "Name: FT - VAPE CART DISTILLATE - 0.5G - PKN - HYI SKU: BAP-CAR-FT-BDT-PKN.5M P…" at bounding box center [547, 328] width 996 height 185
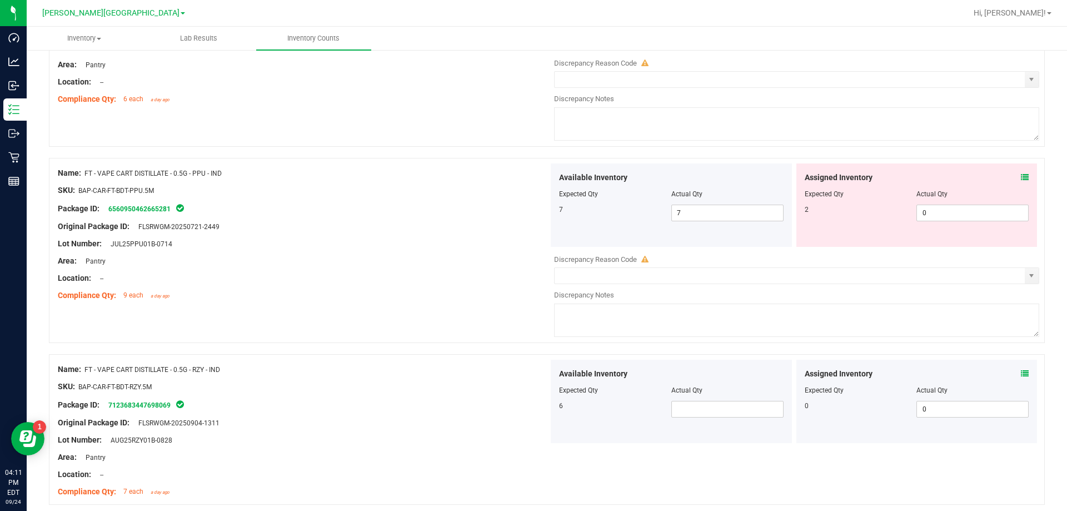
scroll to position [1389, 0]
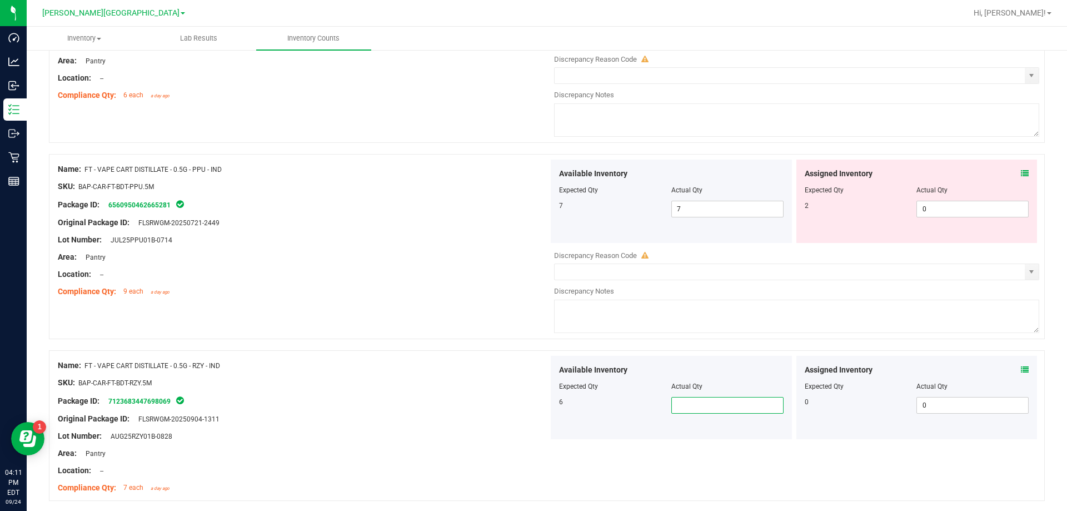
click at [536, 408] on span at bounding box center [727, 405] width 112 height 17
click at [316, 439] on div "Lot Number: AUG25RZY01B-0828" at bounding box center [303, 436] width 491 height 12
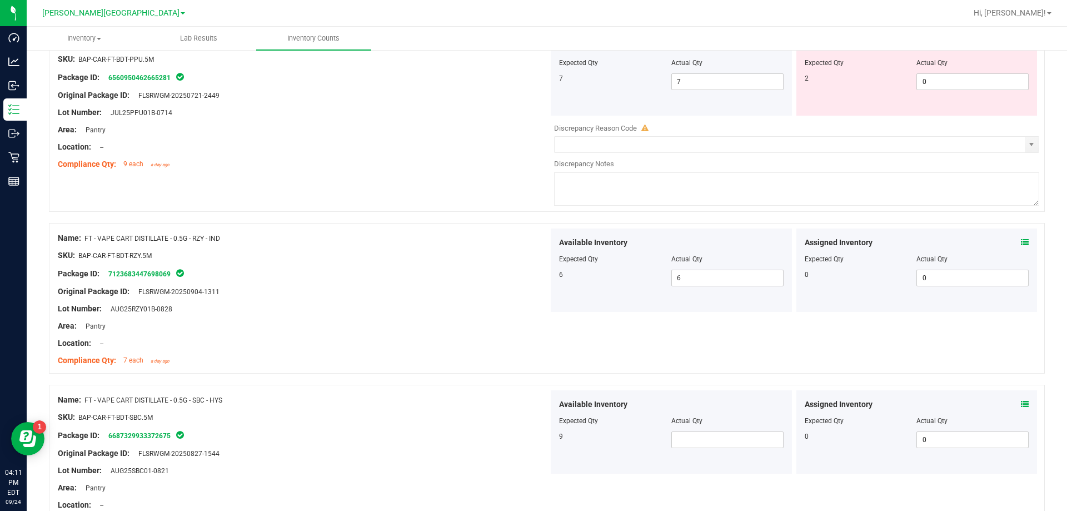
scroll to position [1667, 0]
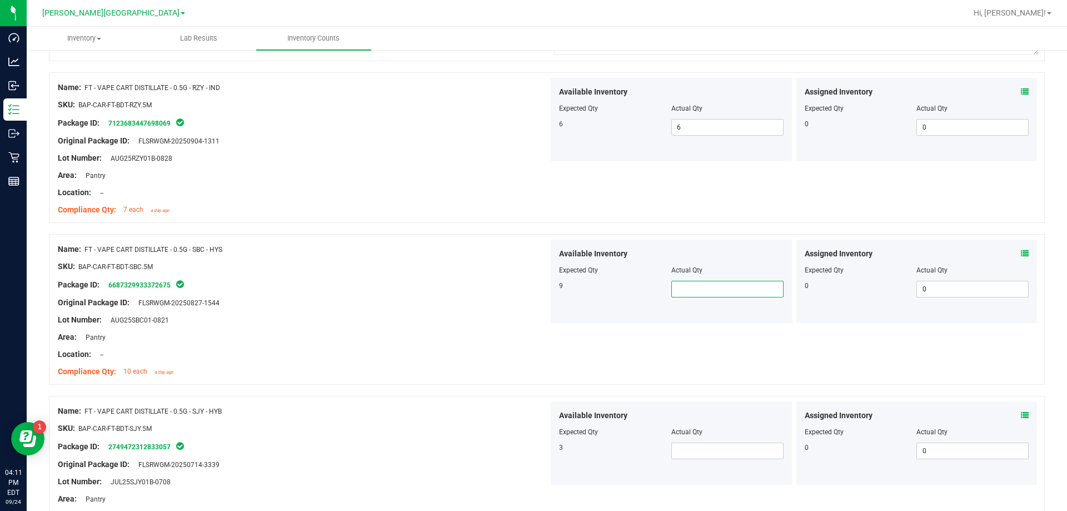
click at [536, 285] on span at bounding box center [727, 289] width 112 height 17
click at [493, 431] on div "SKU: BAP-CAR-FT-BDT-SJY.5M" at bounding box center [303, 428] width 491 height 12
drag, startPoint x: 479, startPoint y: 438, endPoint x: 449, endPoint y: 452, distance: 32.8
click at [449, 452] on div "Package ID: 2749472312833057" at bounding box center [303, 445] width 491 height 13
click at [536, 448] on span at bounding box center [727, 450] width 112 height 17
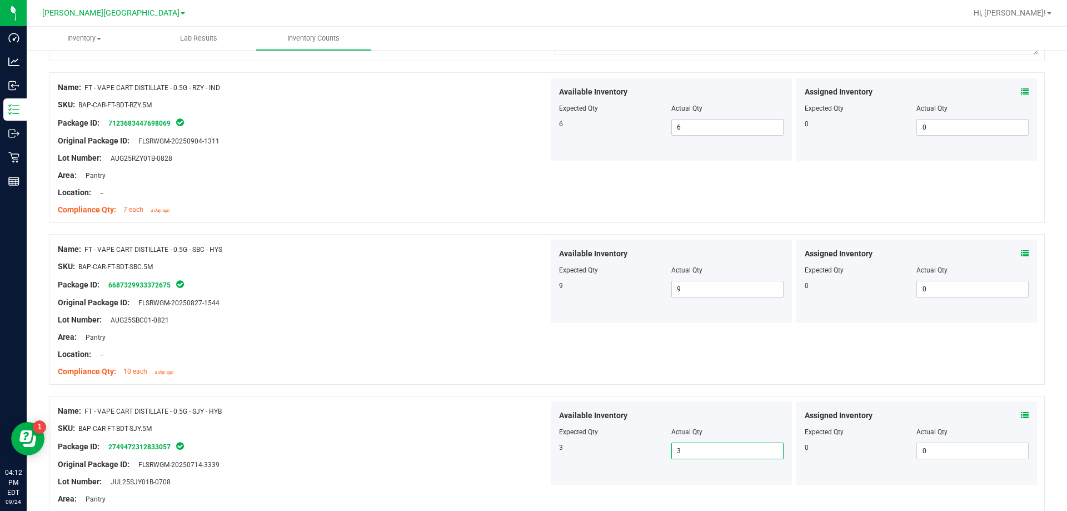
click at [418, 446] on div "Package ID: 2749472312833057" at bounding box center [303, 445] width 491 height 13
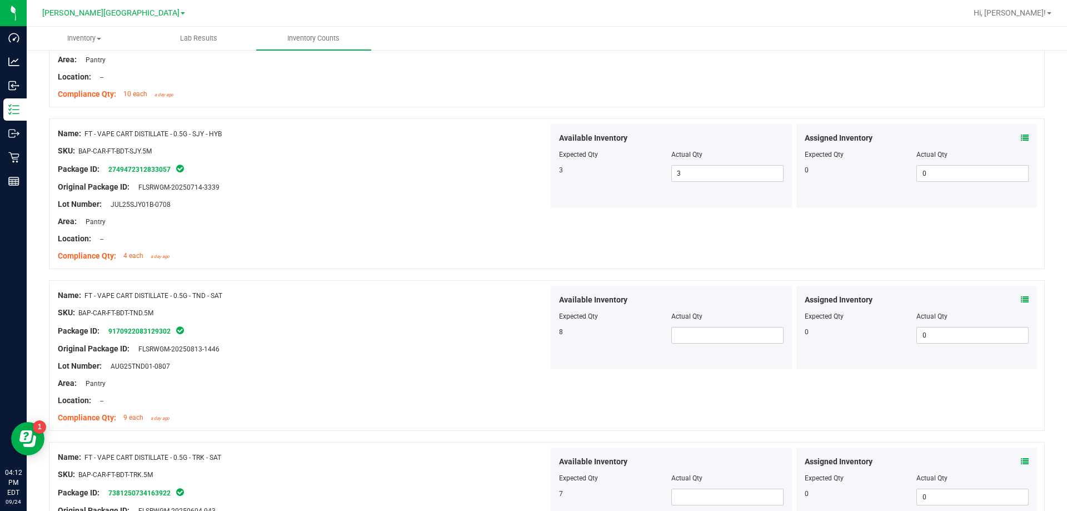
scroll to position [1944, 0]
click at [536, 337] on span at bounding box center [727, 334] width 112 height 17
click at [460, 386] on div "Area: Pantry" at bounding box center [303, 383] width 491 height 12
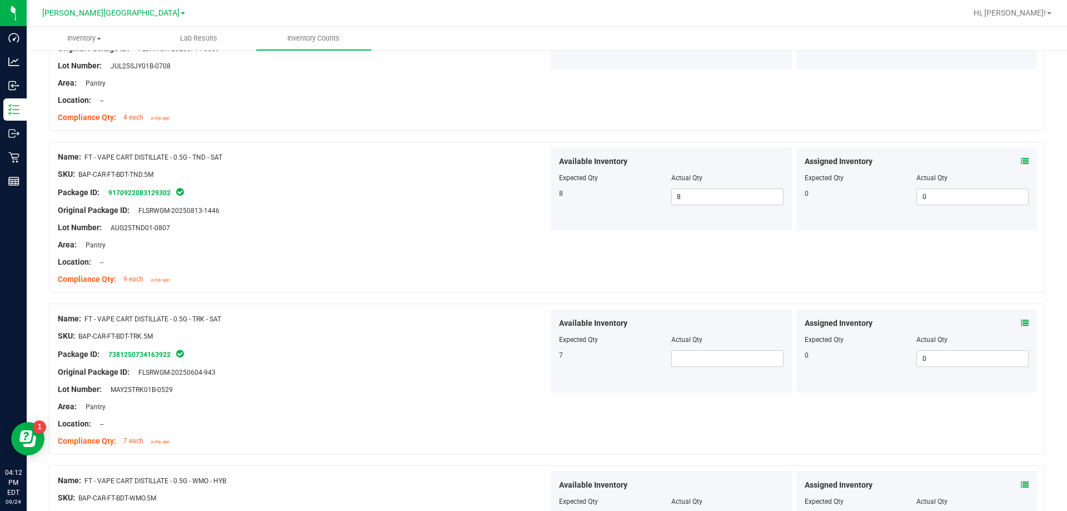
scroll to position [2111, 0]
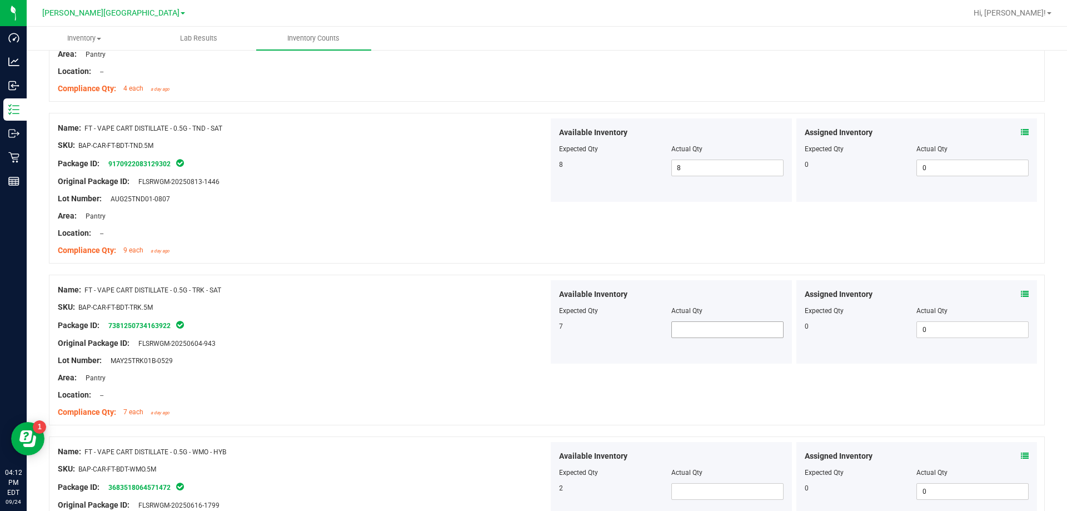
click at [536, 331] on span at bounding box center [727, 329] width 112 height 17
click at [419, 388] on div "Name: FT - VAPE CART DISTILLATE - 0.5G - TRK - SAT SKU: BAP-CAR-FT-BDT-TRK.5M P…" at bounding box center [303, 351] width 491 height 142
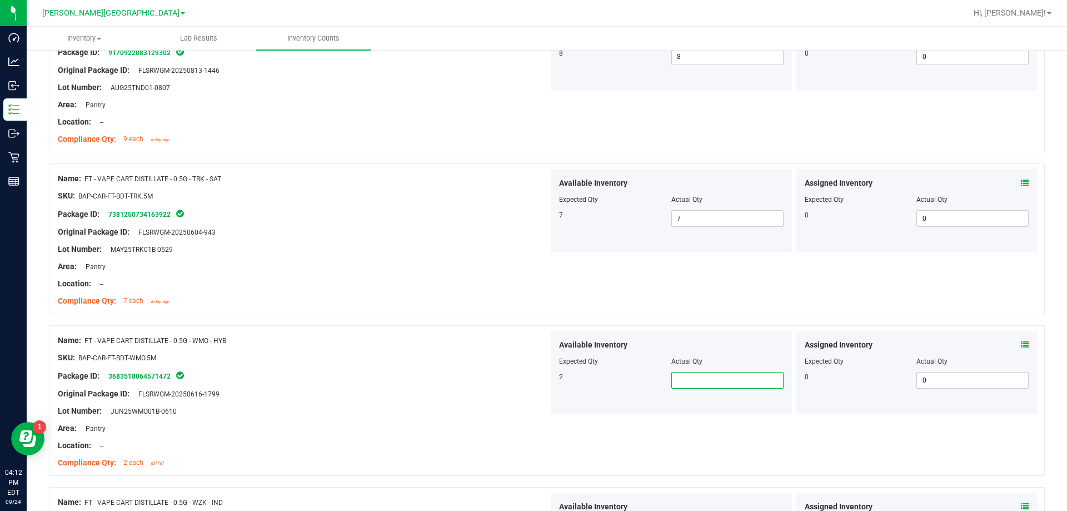
click at [536, 378] on span at bounding box center [727, 380] width 112 height 17
click at [468, 419] on div at bounding box center [303, 420] width 491 height 6
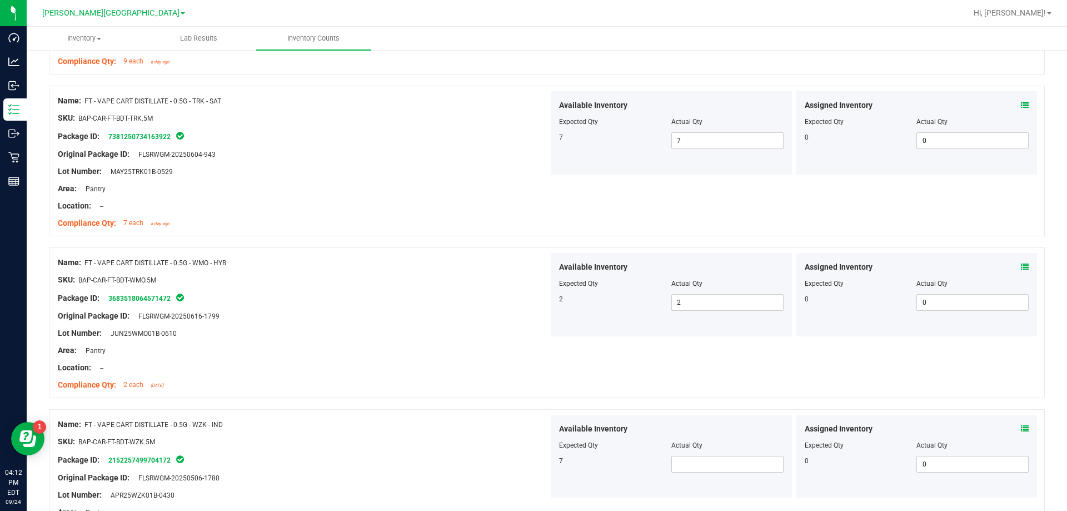
scroll to position [2444, 0]
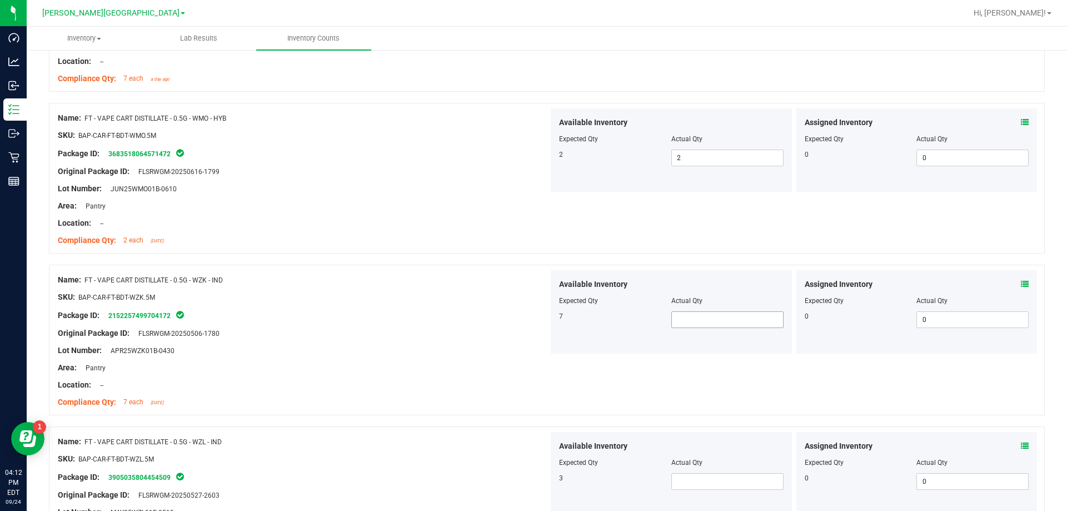
click at [536, 313] on span at bounding box center [727, 319] width 112 height 17
click at [419, 472] on div "Package ID: 3905035804454509" at bounding box center [303, 476] width 491 height 13
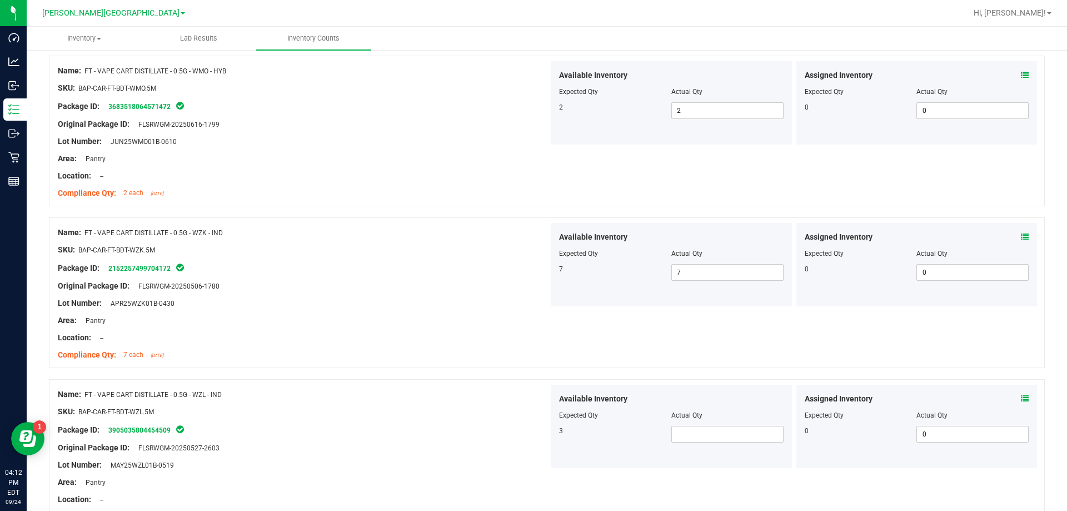
scroll to position [2556, 0]
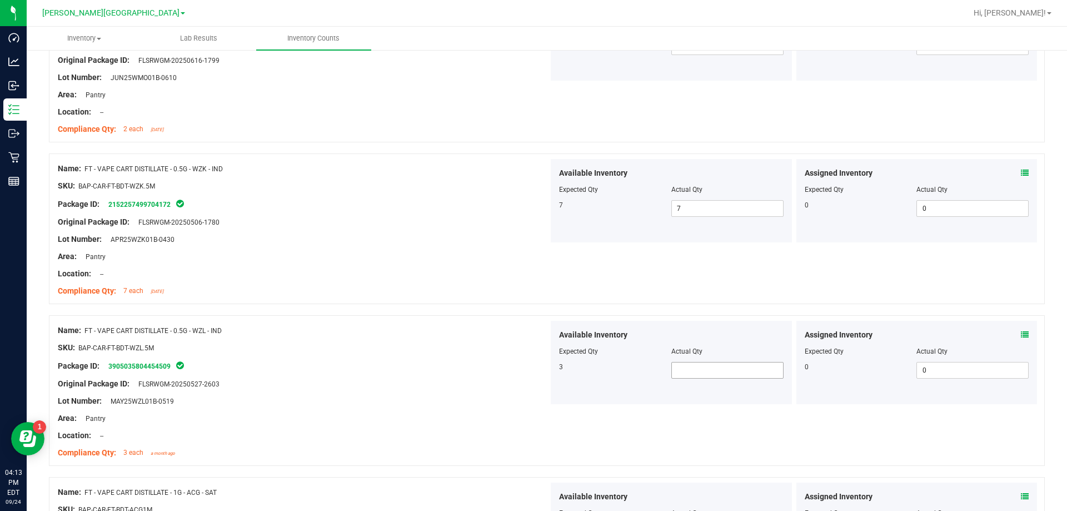
click at [536, 371] on span at bounding box center [727, 370] width 112 height 17
click at [436, 344] on div "SKU: BAP-CAR-FT-BDT-WZL.5M" at bounding box center [303, 348] width 491 height 12
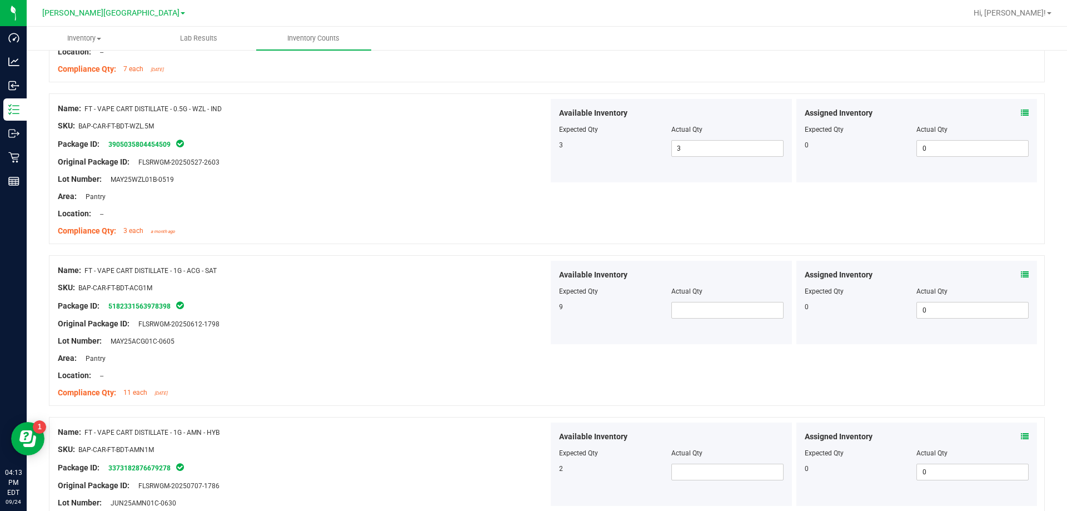
scroll to position [2778, 0]
click at [536, 311] on span at bounding box center [727, 309] width 112 height 17
click at [536, 475] on span at bounding box center [727, 471] width 112 height 17
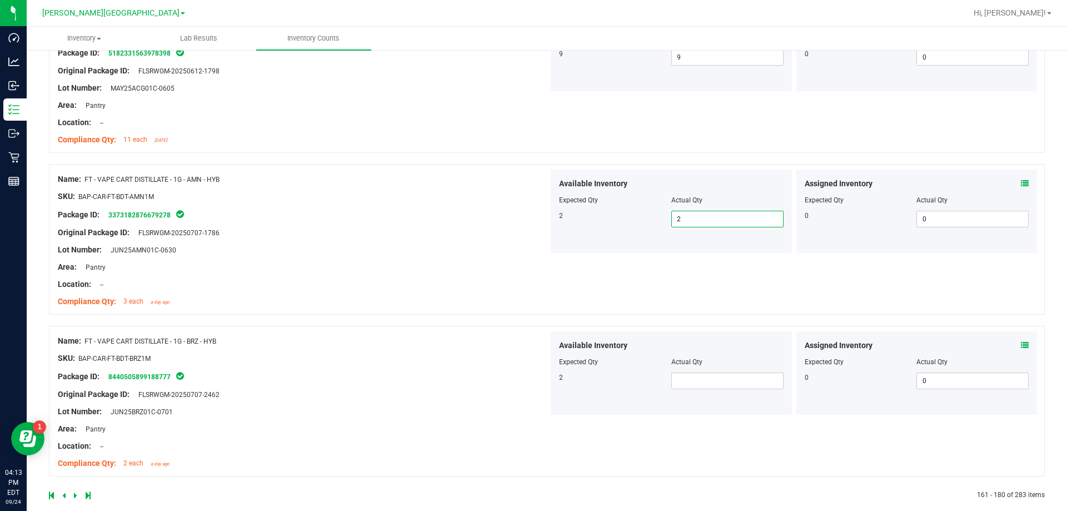
scroll to position [3044, 0]
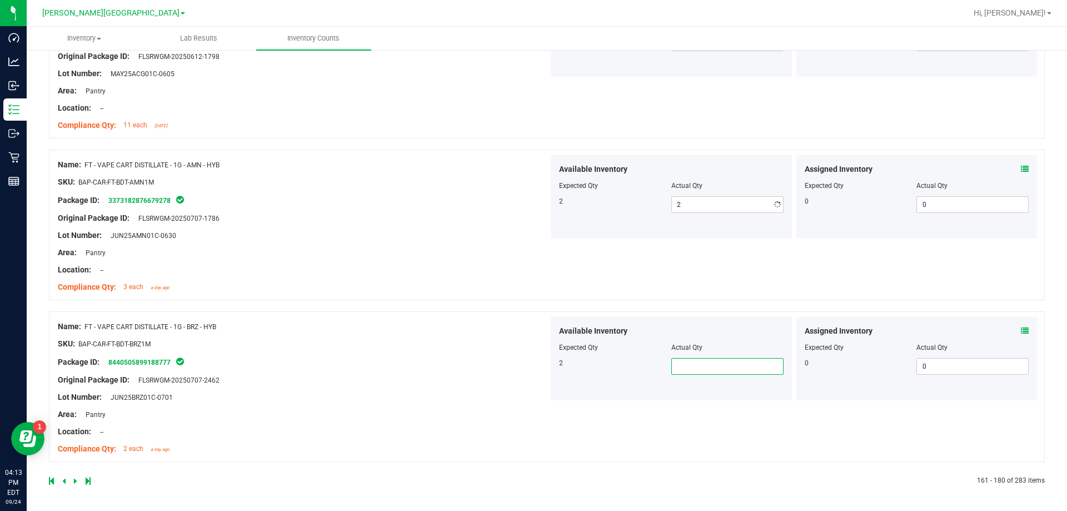
click at [536, 368] on span at bounding box center [727, 366] width 112 height 17
click at [489, 365] on div "Package ID: 8440505899188777" at bounding box center [303, 361] width 491 height 13
click at [80, 481] on div at bounding box center [298, 481] width 498 height 10
click at [76, 479] on icon at bounding box center [75, 480] width 3 height 7
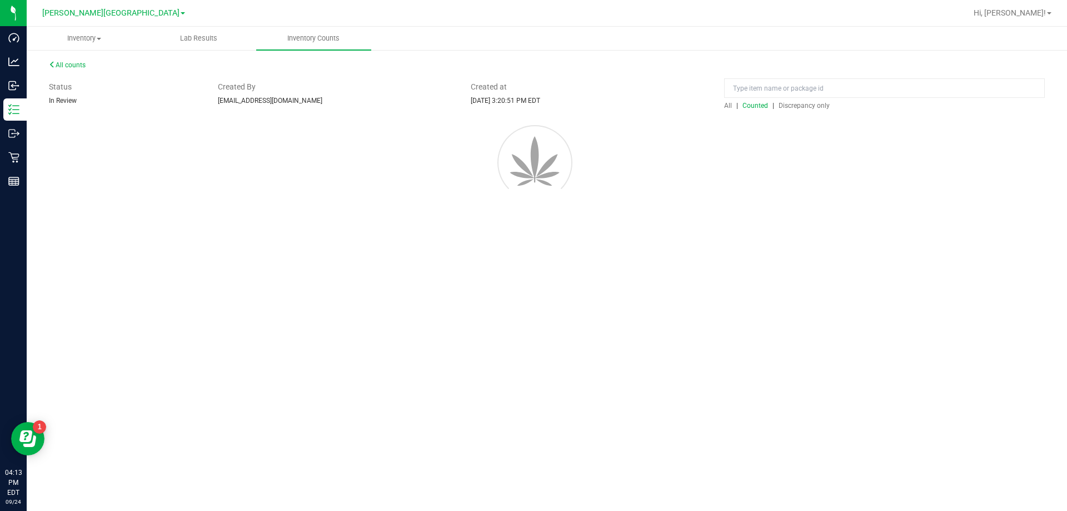
scroll to position [0, 0]
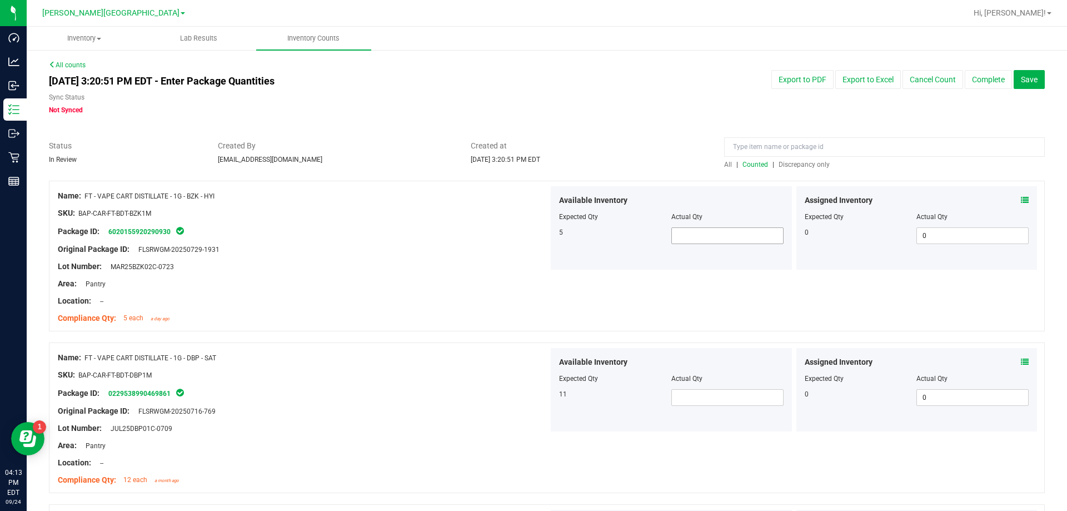
click at [536, 239] on span at bounding box center [727, 235] width 112 height 17
click at [536, 236] on span at bounding box center [727, 235] width 112 height 17
click at [536, 388] on div at bounding box center [671, 386] width 224 height 6
click at [536, 403] on span at bounding box center [727, 397] width 112 height 17
click at [510, 437] on div at bounding box center [303, 437] width 491 height 6
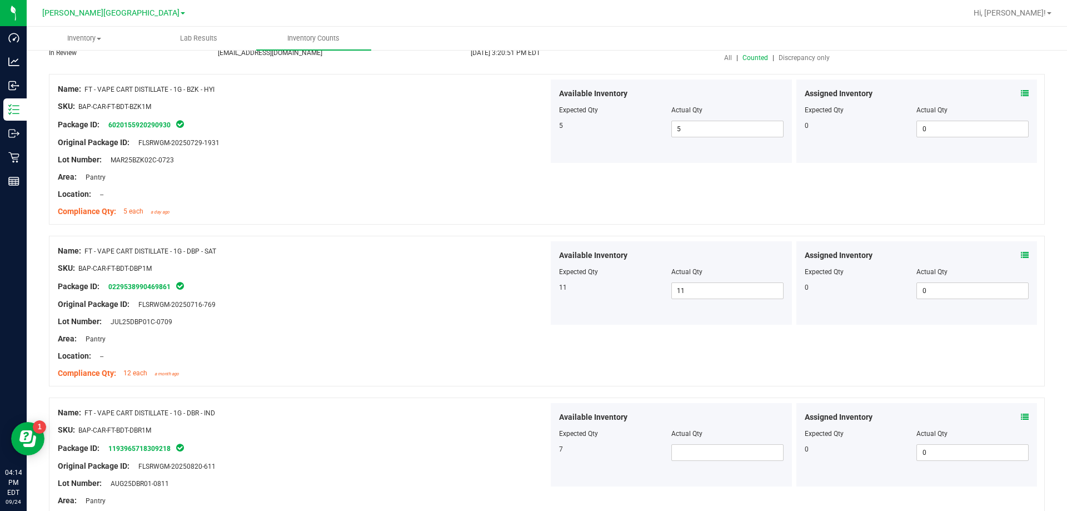
scroll to position [111, 0]
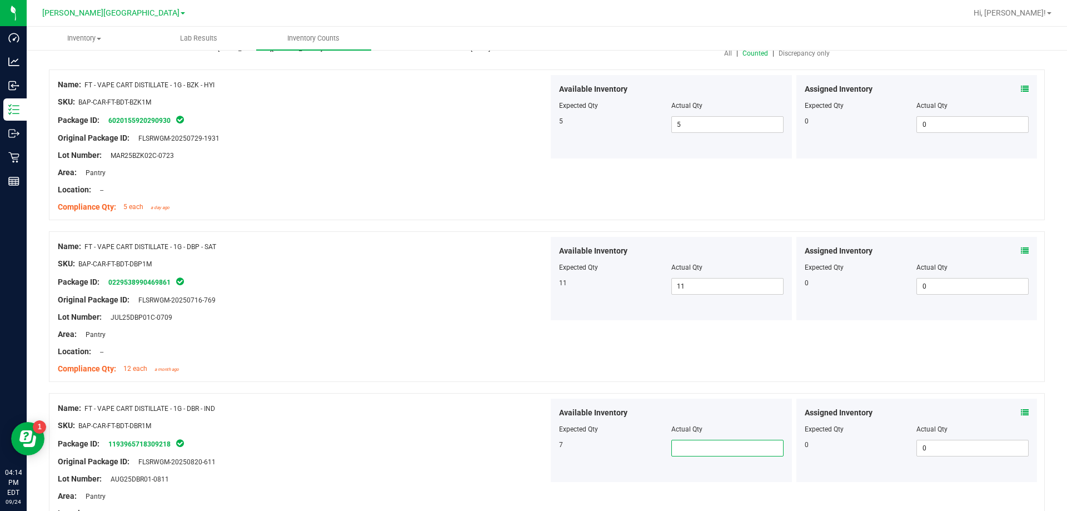
click at [536, 447] on span at bounding box center [727, 447] width 112 height 17
click at [489, 416] on div at bounding box center [303, 417] width 491 height 6
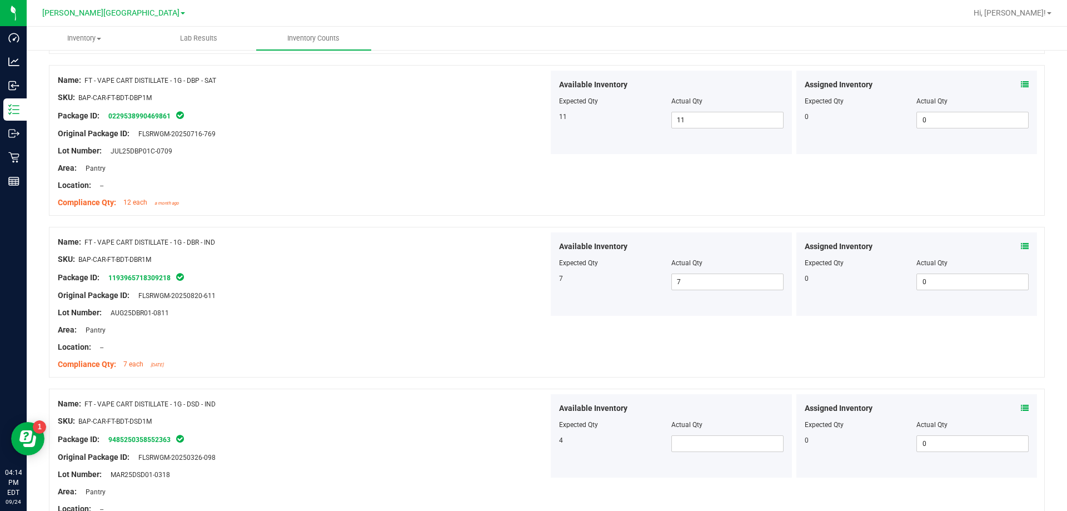
scroll to position [278, 0]
click at [536, 446] on span at bounding box center [727, 442] width 112 height 17
click at [488, 447] on div at bounding box center [303, 448] width 491 height 6
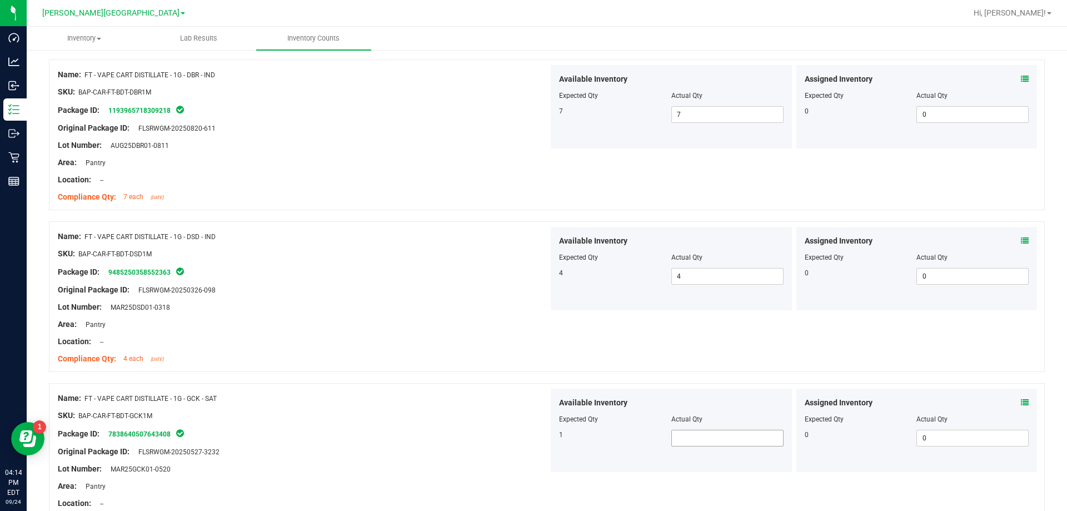
click at [536, 438] on span at bounding box center [727, 437] width 112 height 17
click at [499, 401] on div "Name: FT - VAPE CART DISTILLATE - 1G - GCK - SAT" at bounding box center [303, 398] width 491 height 12
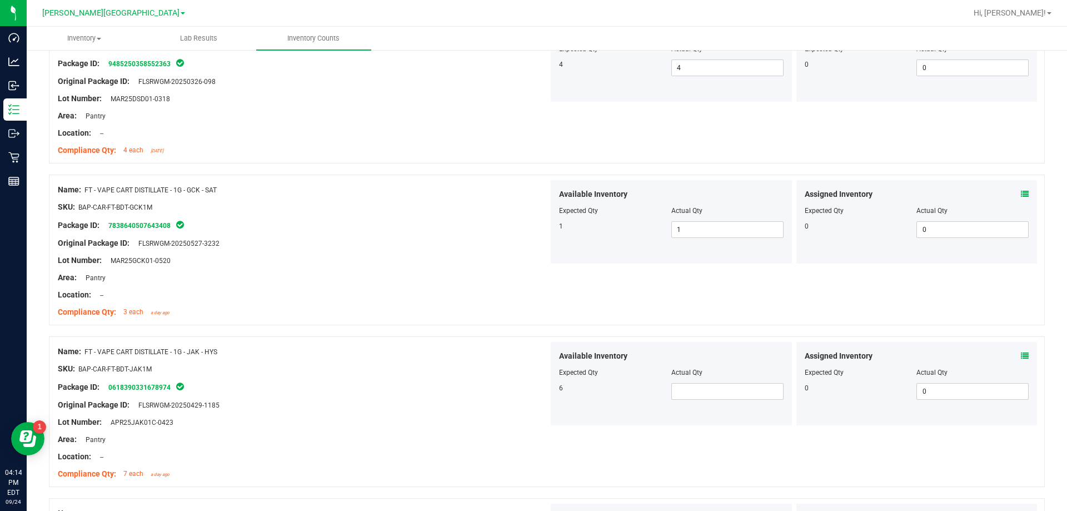
scroll to position [667, 0]
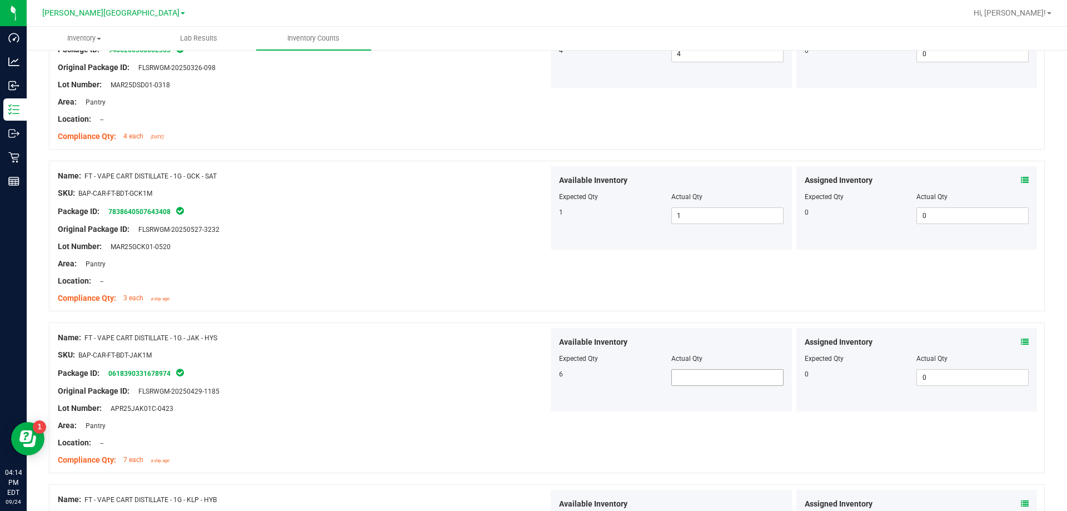
click at [536, 374] on span at bounding box center [727, 377] width 112 height 17
click at [443, 388] on div "Original Package ID: FLSRWGM-20250429-1185" at bounding box center [303, 391] width 491 height 12
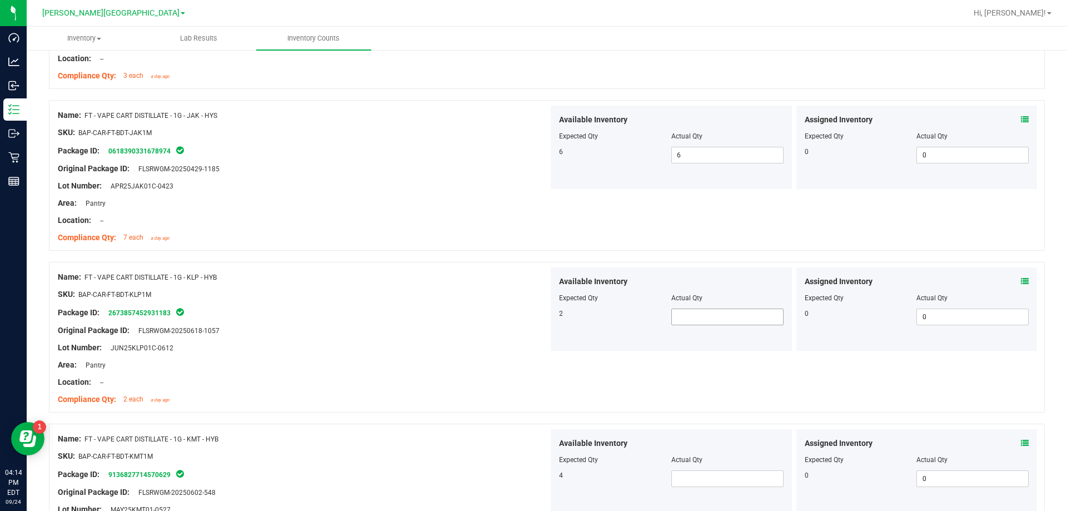
click at [536, 314] on span at bounding box center [727, 316] width 112 height 17
click at [536, 474] on span at bounding box center [727, 478] width 112 height 17
click at [416, 371] on div at bounding box center [303, 374] width 491 height 6
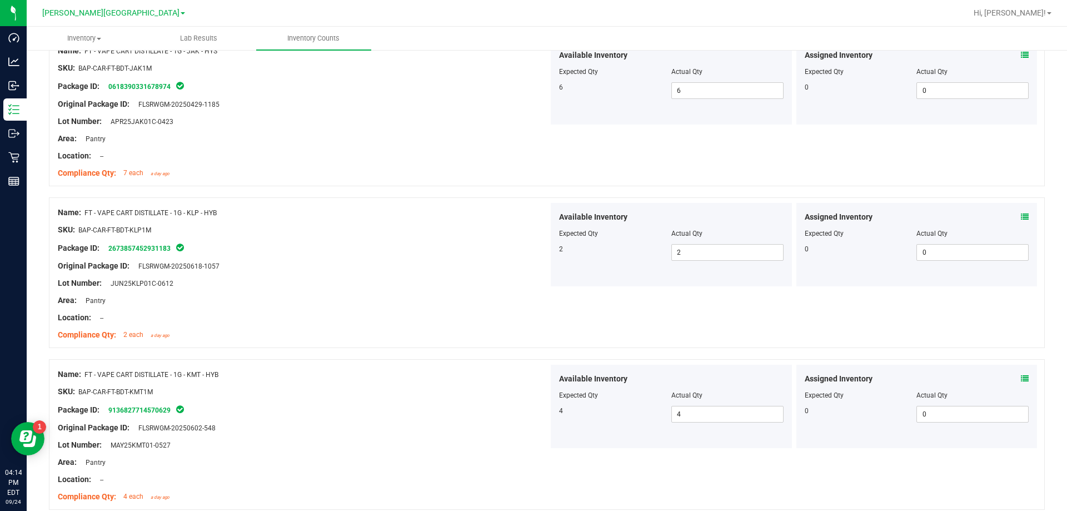
scroll to position [1111, 0]
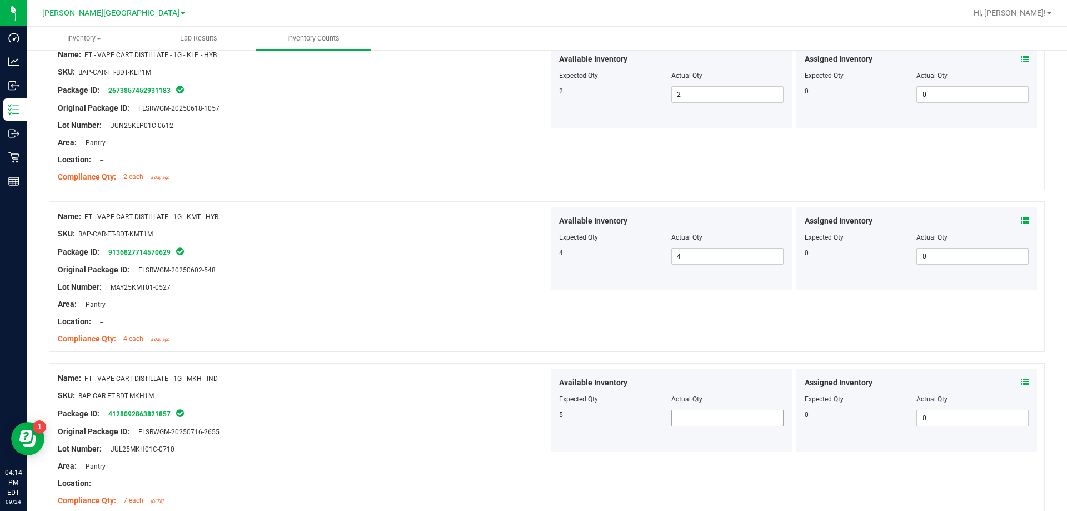
click at [536, 415] on span at bounding box center [727, 417] width 112 height 17
click at [497, 443] on div "Lot Number: JUL25MKH01C-0710" at bounding box center [303, 449] width 491 height 12
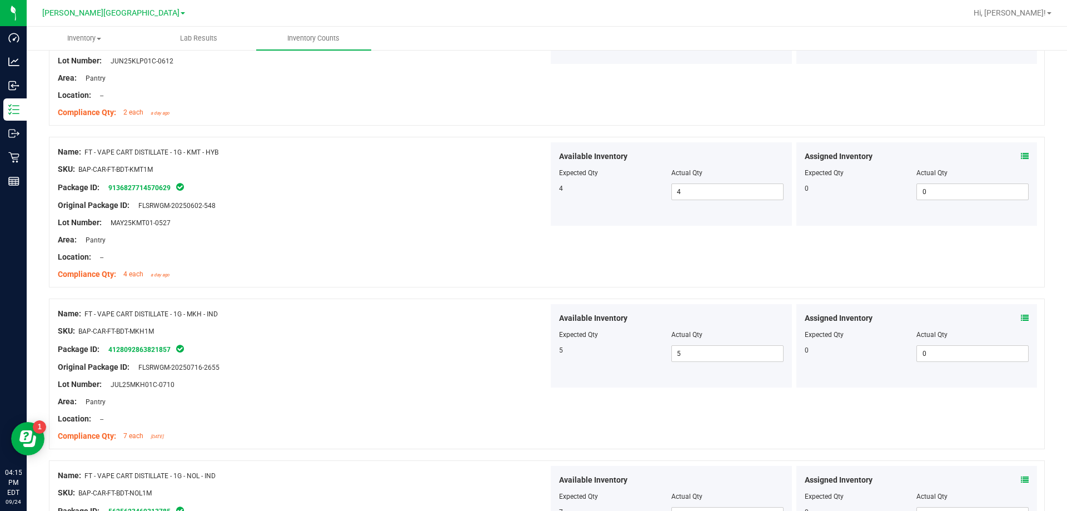
scroll to position [1278, 0]
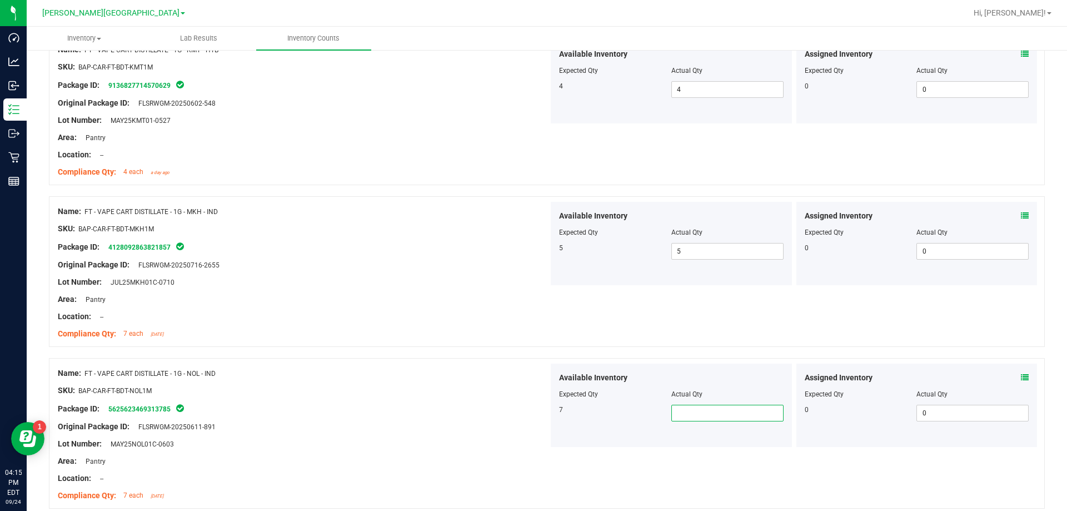
click at [536, 412] on span at bounding box center [727, 412] width 112 height 17
click at [536, 444] on div "Available Inventory Expected Qty Actual Qty 7 7 7" at bounding box center [671, 404] width 241 height 83
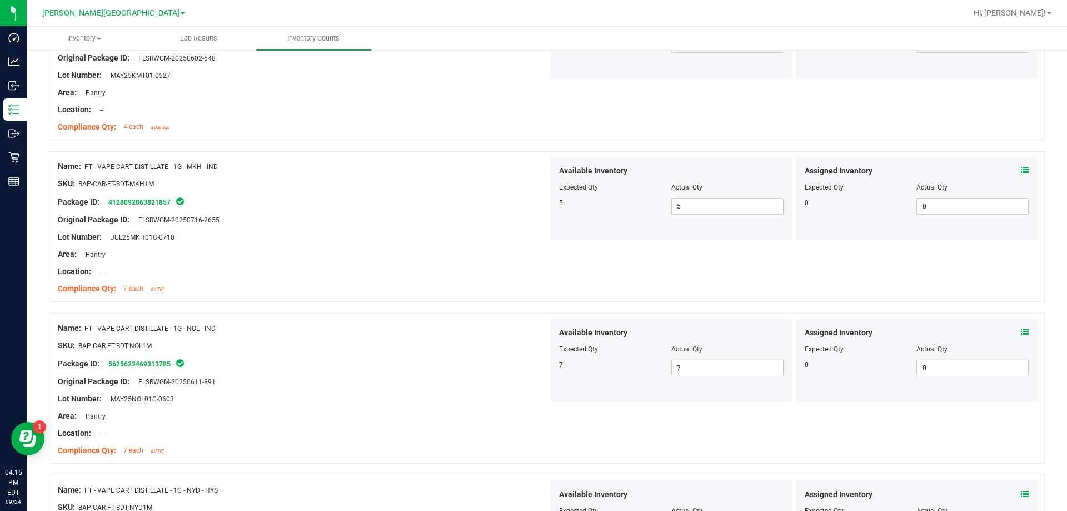
scroll to position [1444, 0]
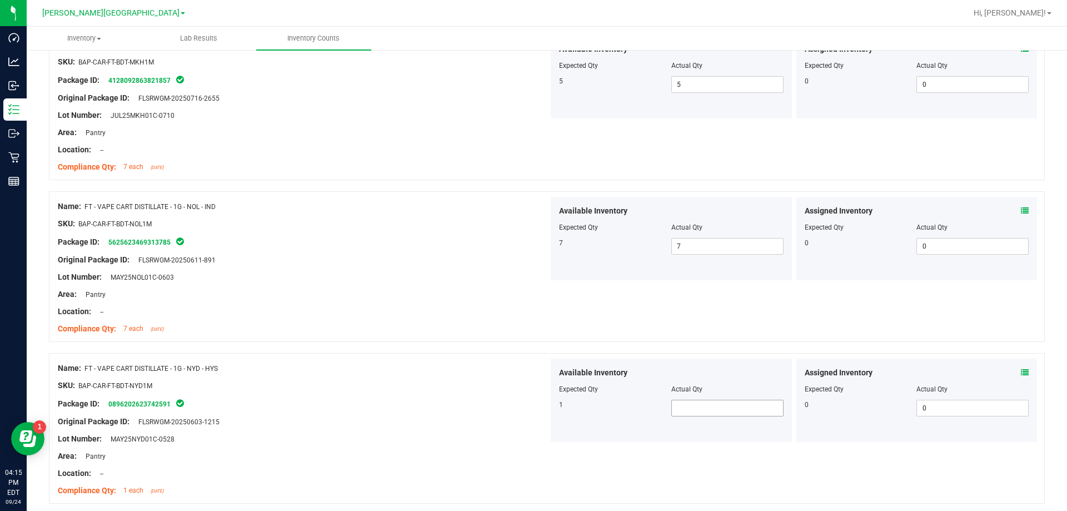
click at [536, 404] on span at bounding box center [727, 407] width 112 height 17
click at [388, 445] on div at bounding box center [303, 447] width 491 height 6
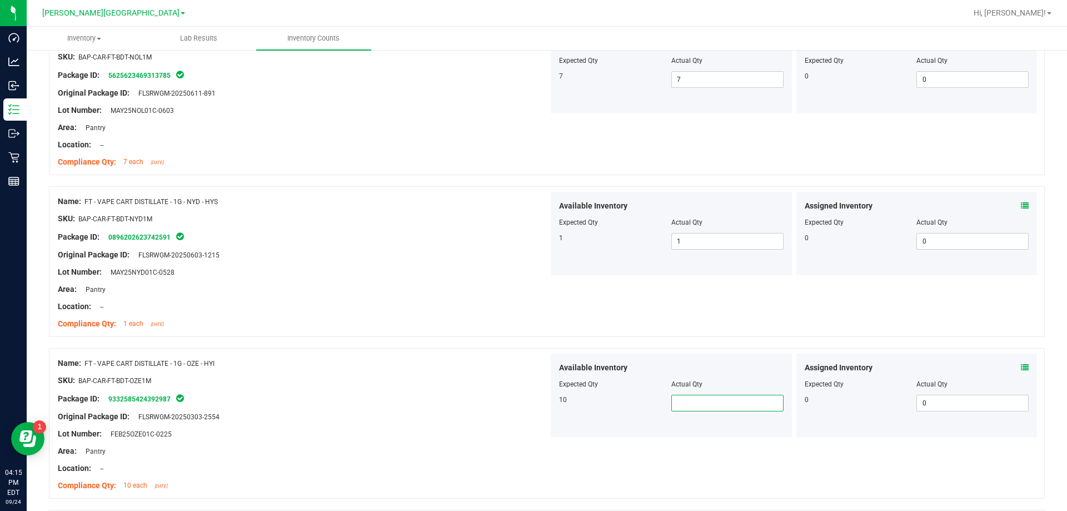
click at [536, 398] on span at bounding box center [727, 402] width 112 height 17
click at [405, 463] on div "Location: --" at bounding box center [303, 468] width 491 height 12
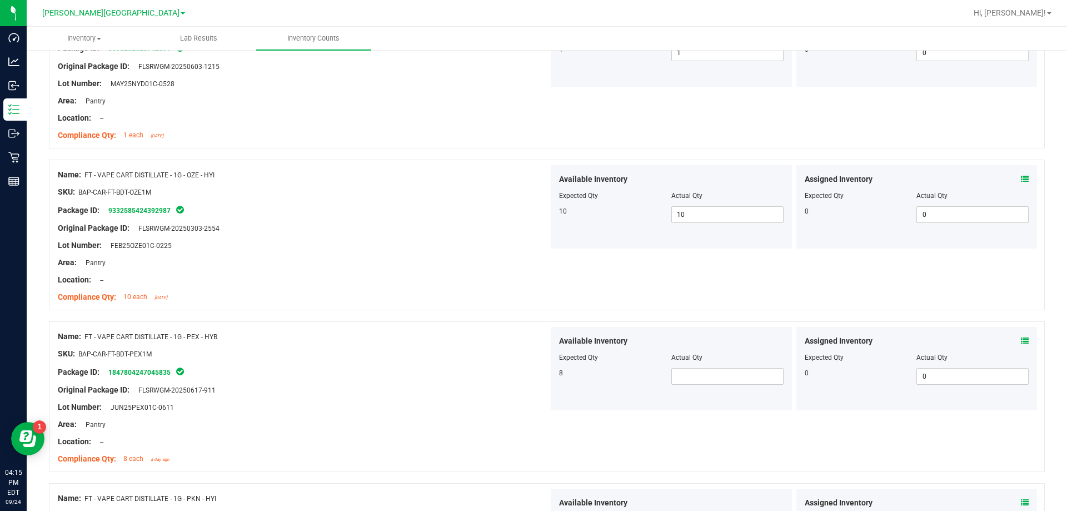
scroll to position [1833, 0]
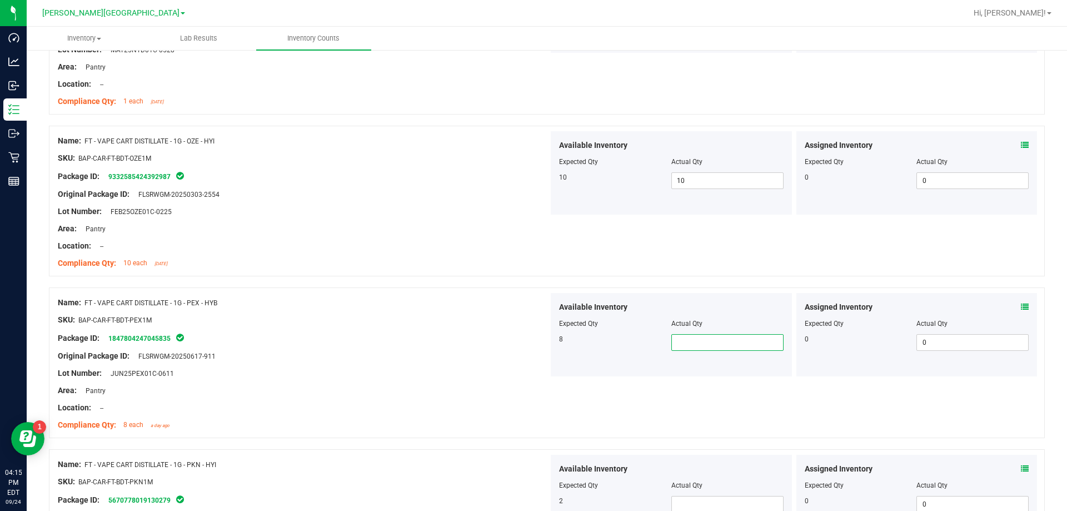
click at [536, 338] on span at bounding box center [727, 342] width 112 height 17
click at [479, 401] on div at bounding box center [303, 399] width 491 height 6
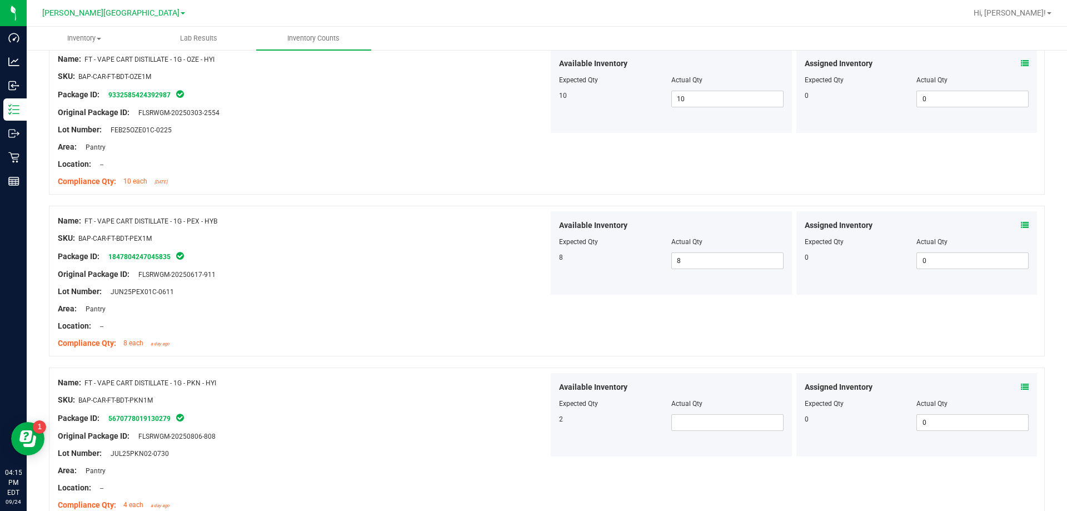
scroll to position [2000, 0]
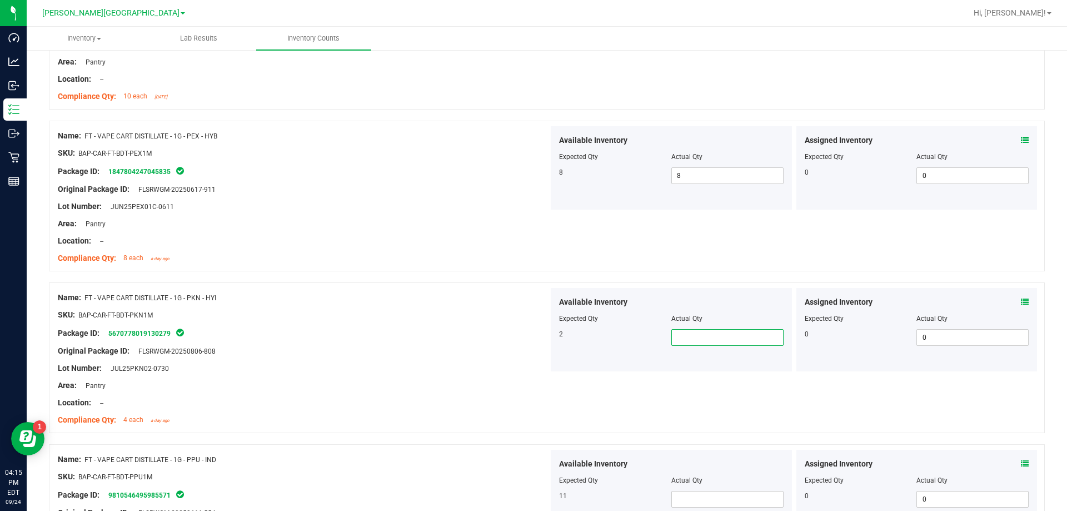
click at [536, 341] on span at bounding box center [727, 337] width 112 height 17
click at [450, 381] on div "Area: Pantry" at bounding box center [303, 385] width 491 height 12
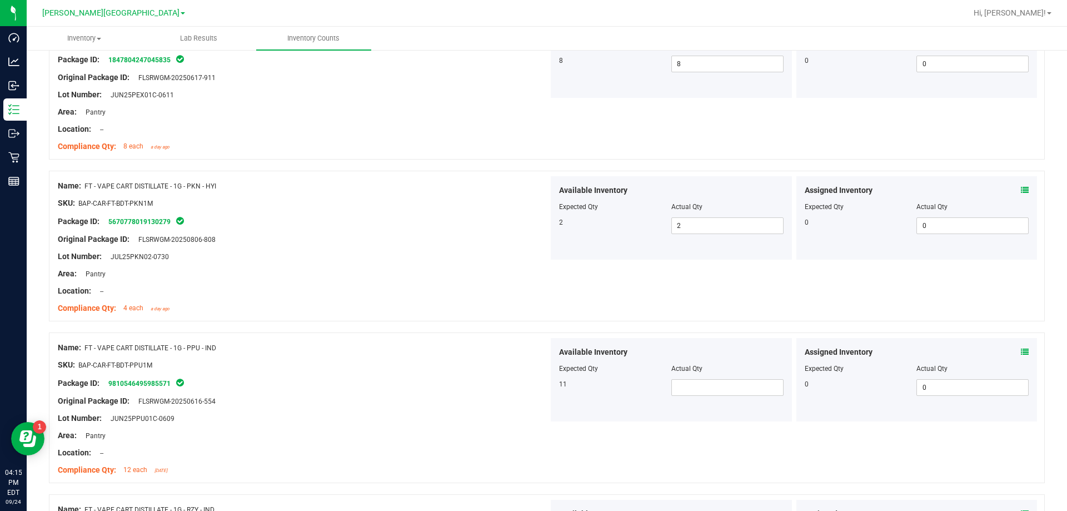
scroll to position [2222, 0]
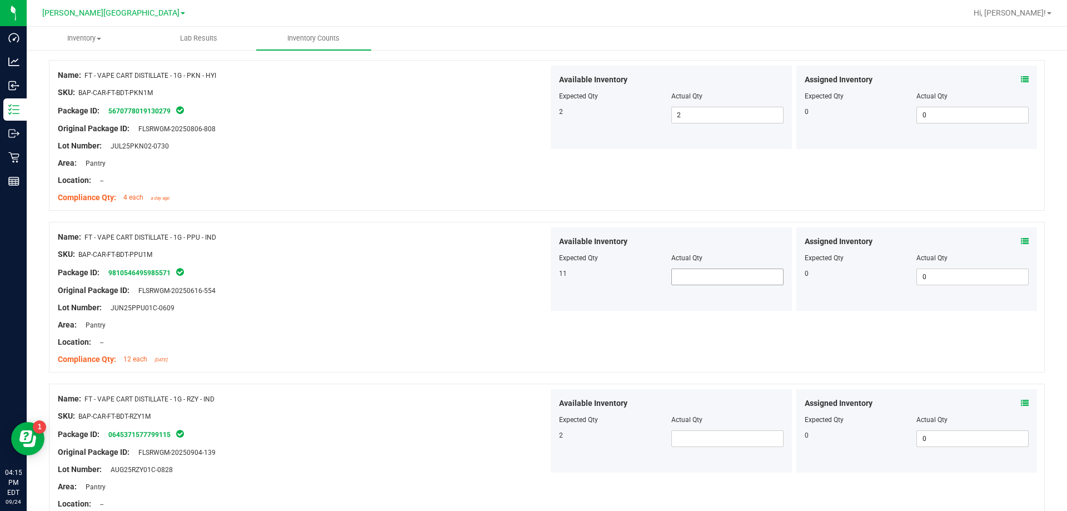
click at [536, 277] on span at bounding box center [727, 276] width 112 height 17
click at [536, 446] on span at bounding box center [727, 438] width 112 height 17
click at [400, 429] on div "Package ID: 0645371577799115" at bounding box center [303, 433] width 491 height 13
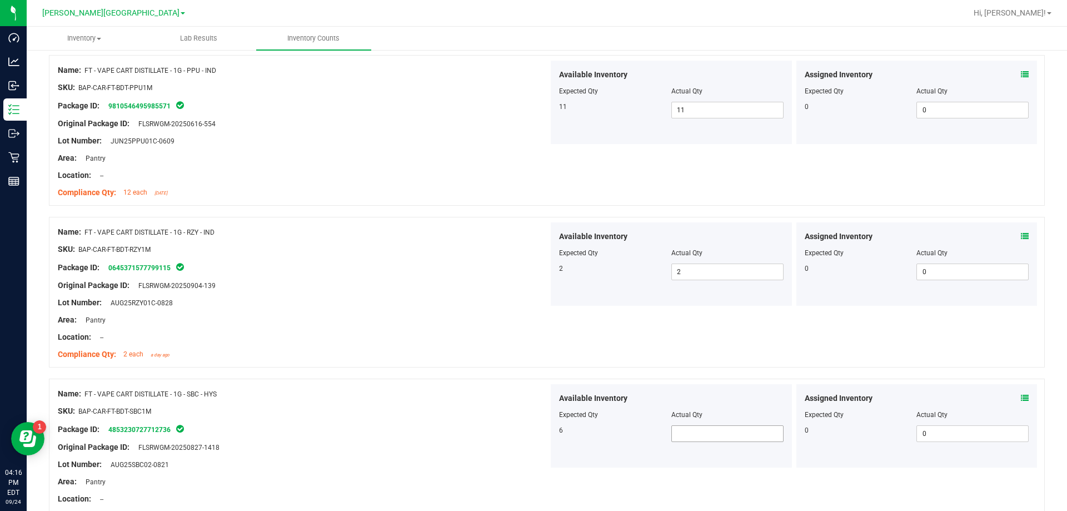
click at [536, 433] on span at bounding box center [727, 433] width 112 height 17
click at [452, 424] on div "Package ID: 4853230727712736" at bounding box center [303, 428] width 491 height 13
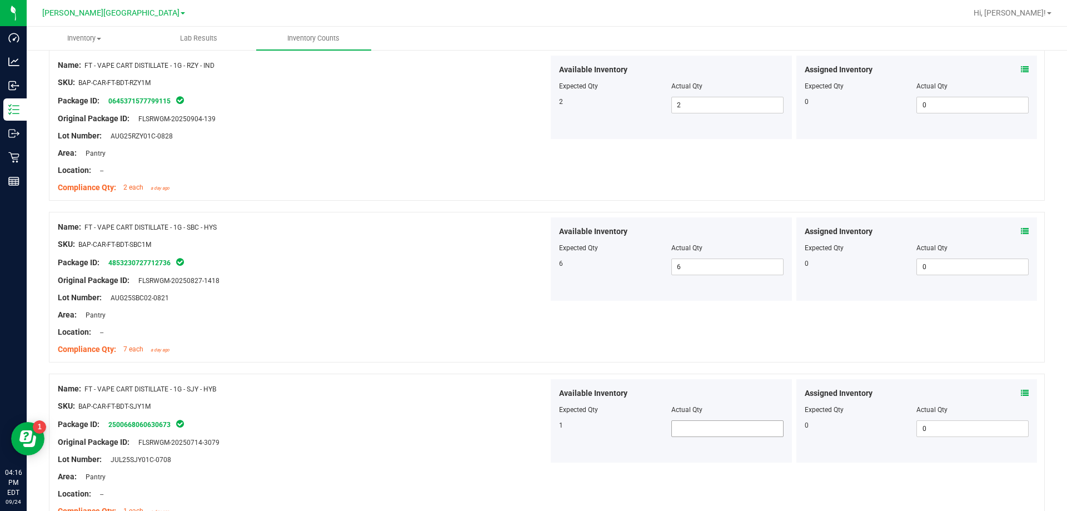
click at [536, 432] on span at bounding box center [727, 428] width 112 height 17
click at [378, 418] on div "Package ID: 2500668060630673" at bounding box center [303, 423] width 491 height 13
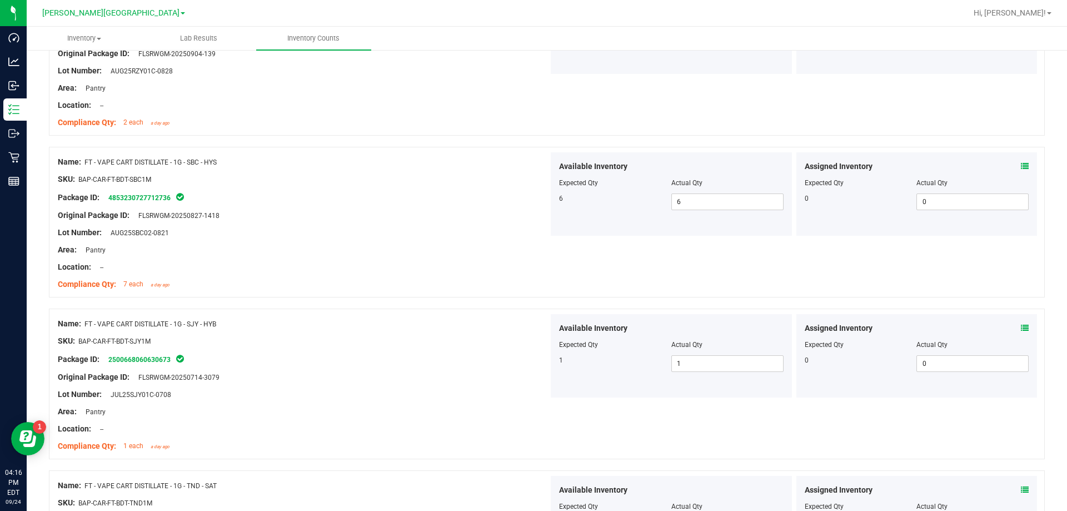
scroll to position [2722, 0]
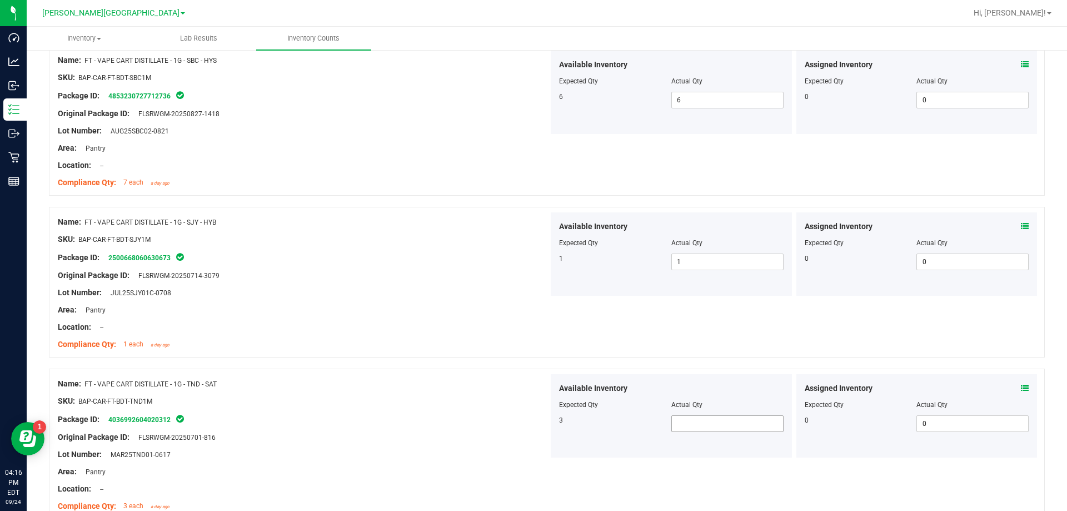
click at [536, 426] on span at bounding box center [727, 423] width 112 height 17
click at [400, 422] on div "Package ID: 4036992604020312" at bounding box center [303, 418] width 491 height 13
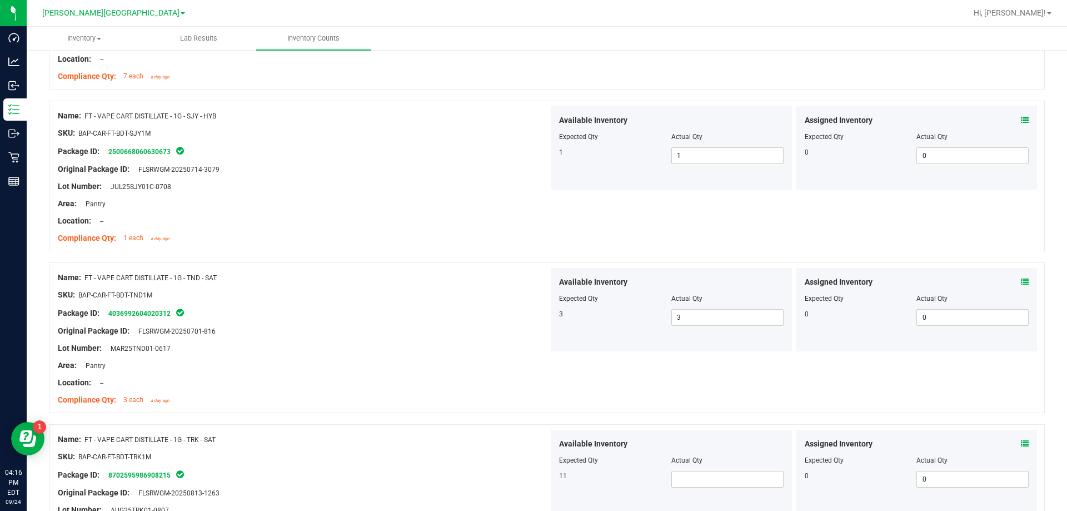
scroll to position [2833, 0]
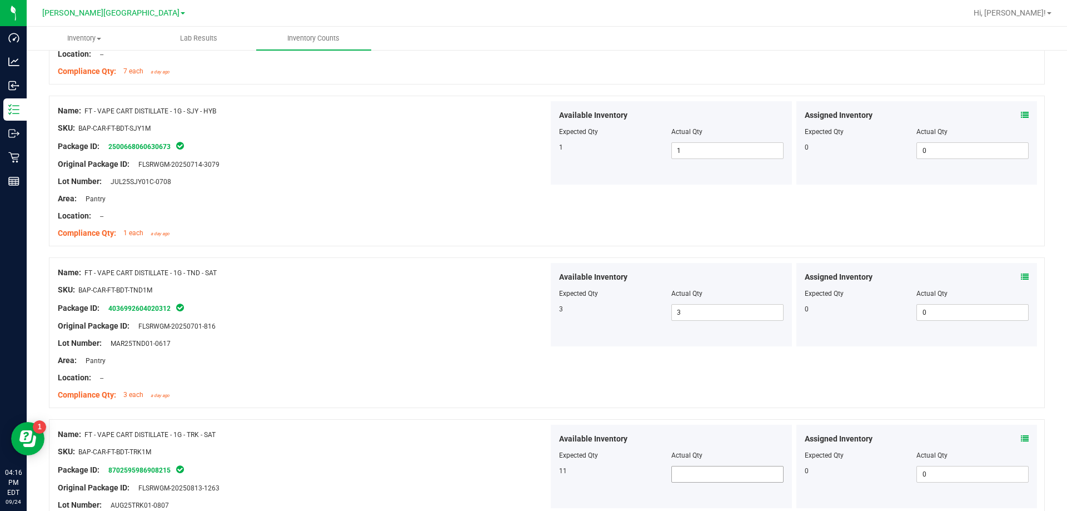
click at [536, 468] on span at bounding box center [727, 474] width 112 height 17
click at [503, 463] on div "Package ID: 8702595986908215" at bounding box center [303, 469] width 491 height 13
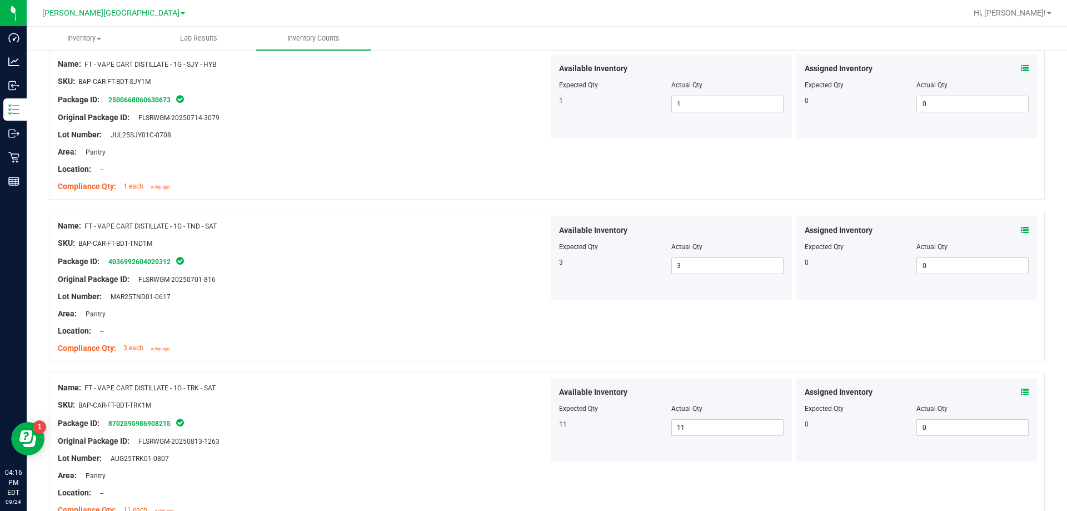
scroll to position [2941, 0]
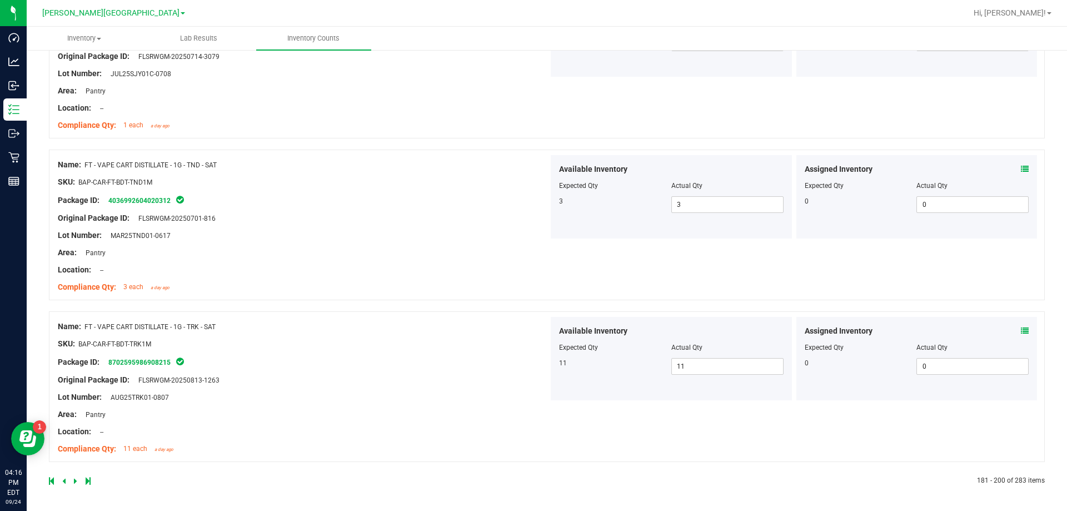
click at [77, 482] on link at bounding box center [76, 481] width 5 height 8
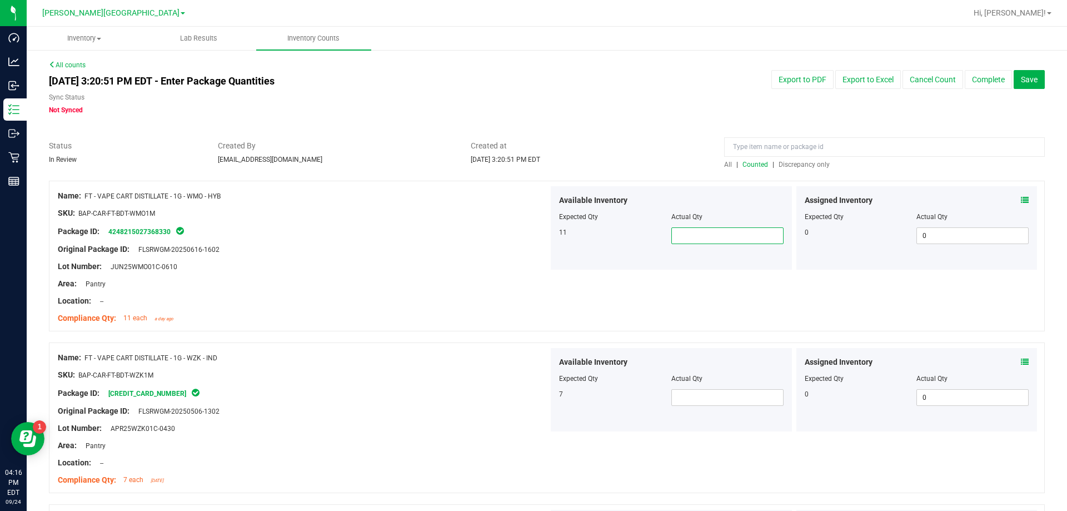
click at [536, 232] on span at bounding box center [727, 235] width 112 height 17
click at [268, 417] on div at bounding box center [303, 420] width 491 height 6
click at [536, 393] on span at bounding box center [727, 397] width 112 height 17
click at [536, 417] on div at bounding box center [303, 420] width 491 height 6
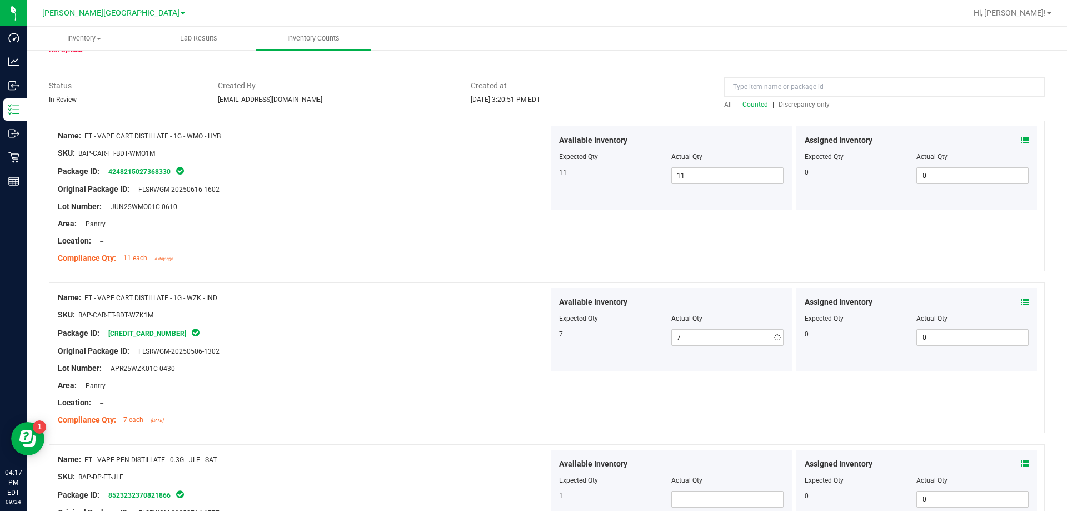
scroll to position [167, 0]
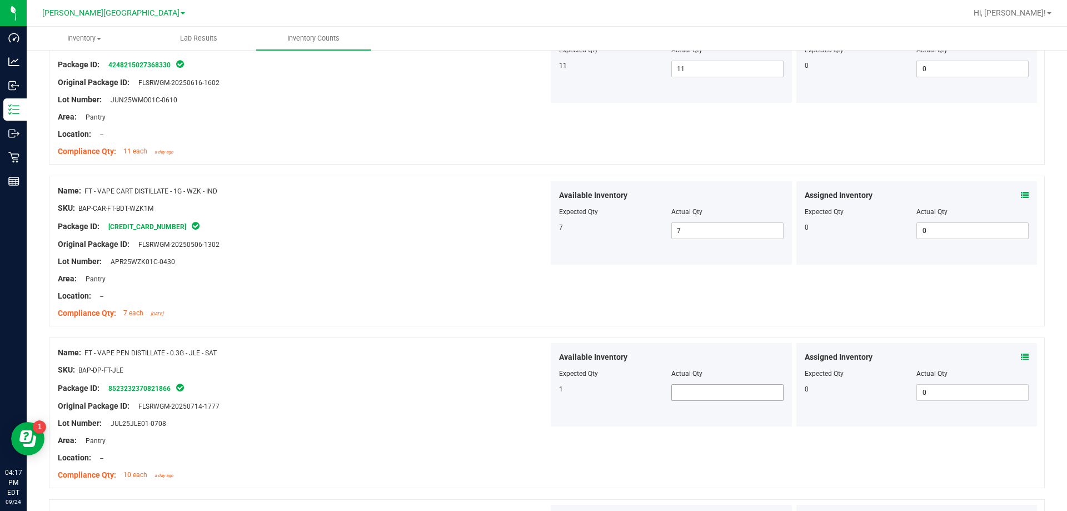
click at [536, 390] on span at bounding box center [727, 392] width 112 height 17
click at [261, 438] on div "Area: Pantry" at bounding box center [303, 440] width 491 height 12
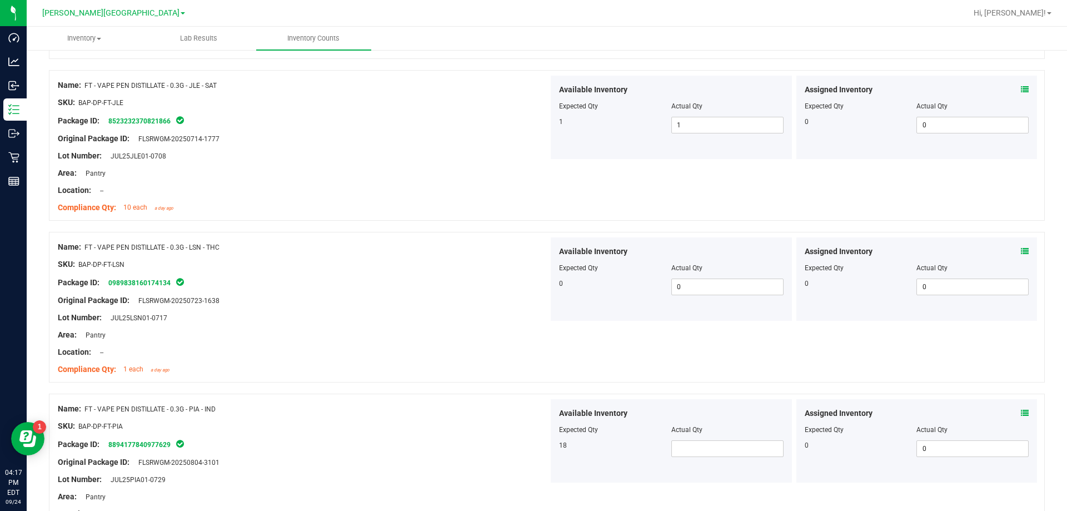
scroll to position [444, 0]
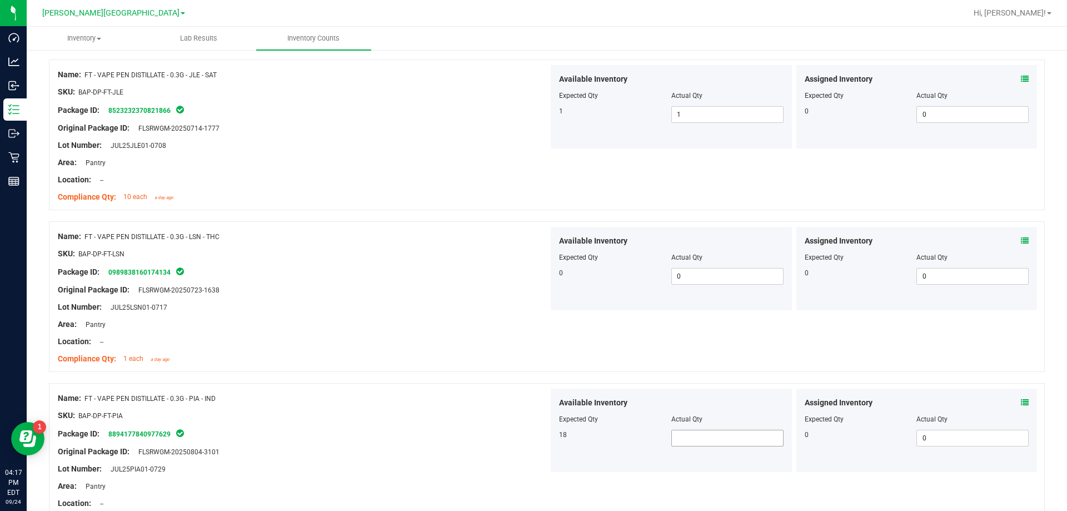
click at [536, 437] on span at bounding box center [727, 437] width 112 height 17
drag, startPoint x: 305, startPoint y: 356, endPoint x: 396, endPoint y: 385, distance: 95.2
click at [306, 356] on div "Compliance Qty: 1 each a day ago" at bounding box center [303, 359] width 491 height 12
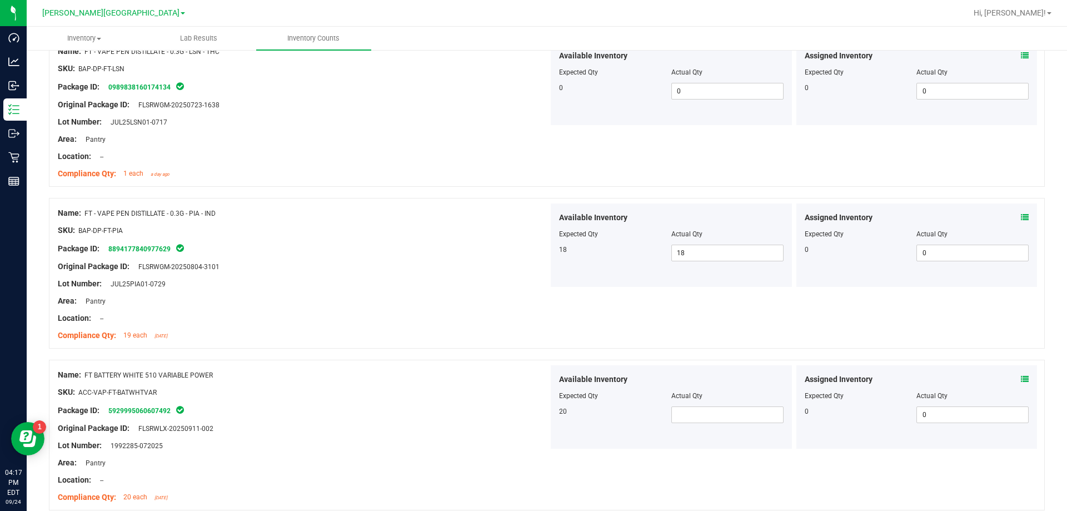
scroll to position [667, 0]
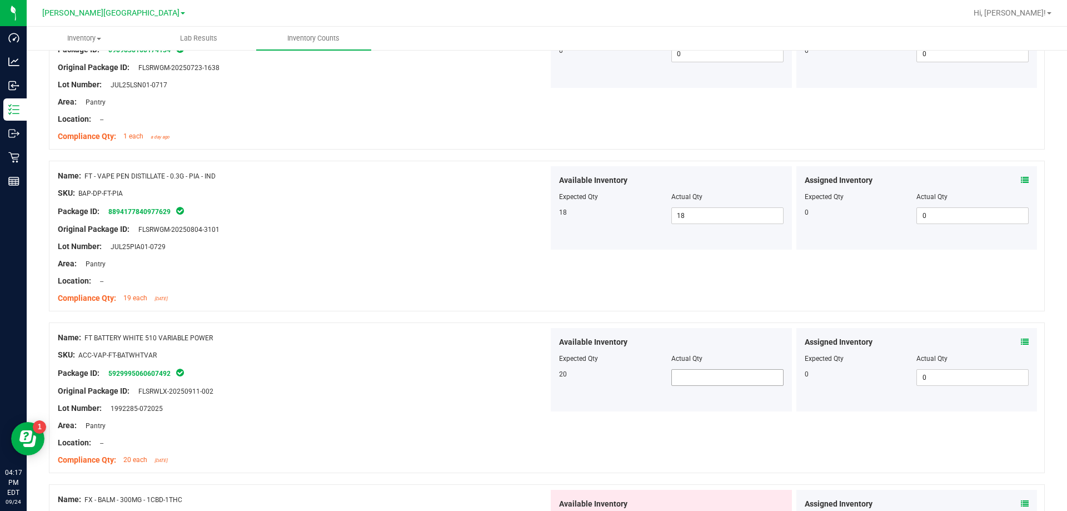
click at [536, 376] on span at bounding box center [727, 377] width 112 height 17
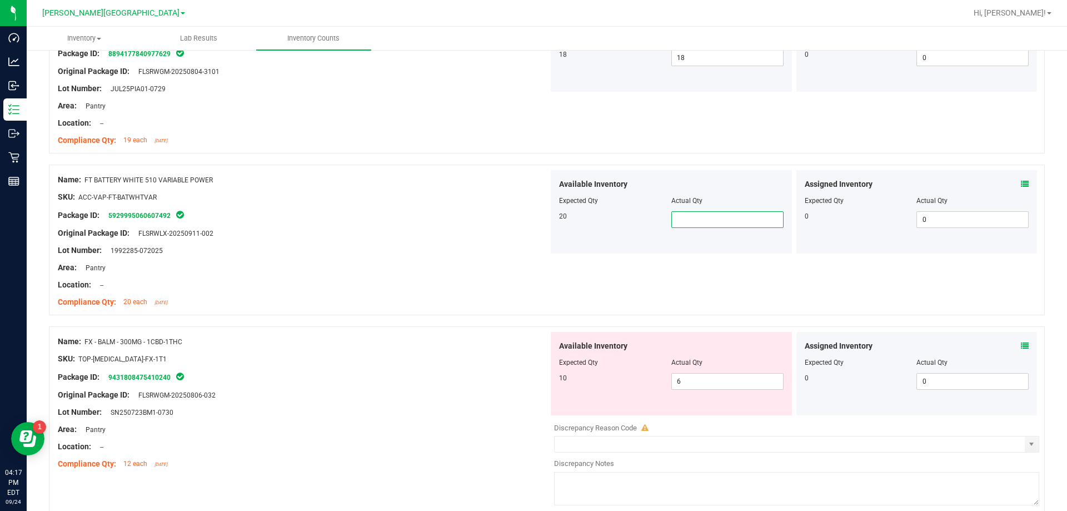
scroll to position [889, 0]
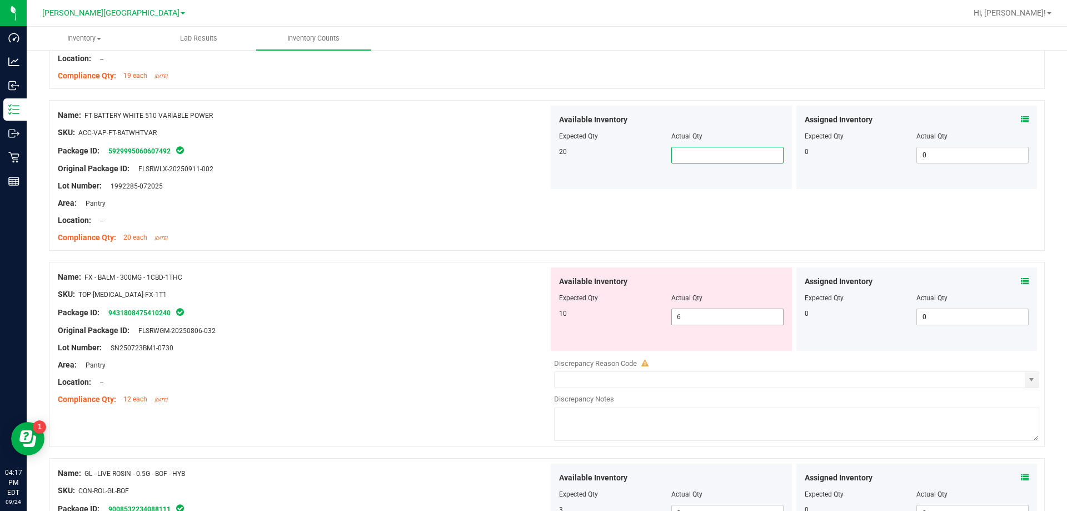
click at [536, 312] on span "6 6" at bounding box center [727, 316] width 112 height 17
click at [406, 323] on div at bounding box center [303, 322] width 491 height 6
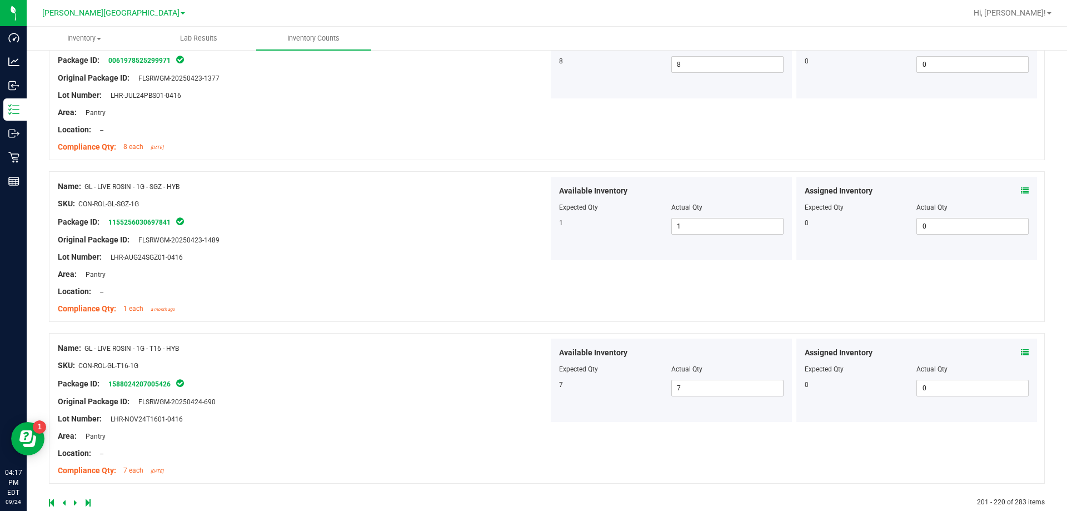
scroll to position [2941, 0]
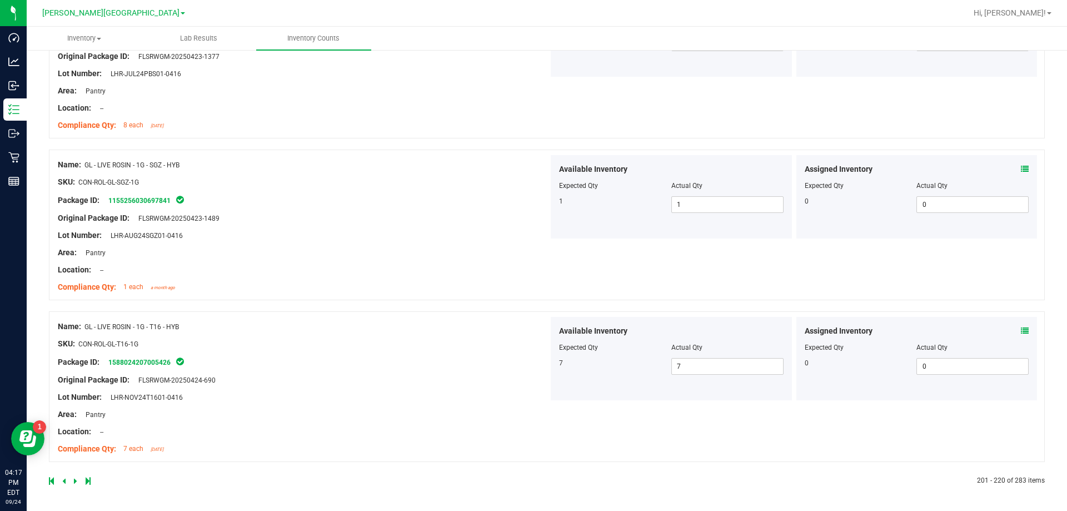
click at [74, 482] on icon at bounding box center [75, 480] width 3 height 7
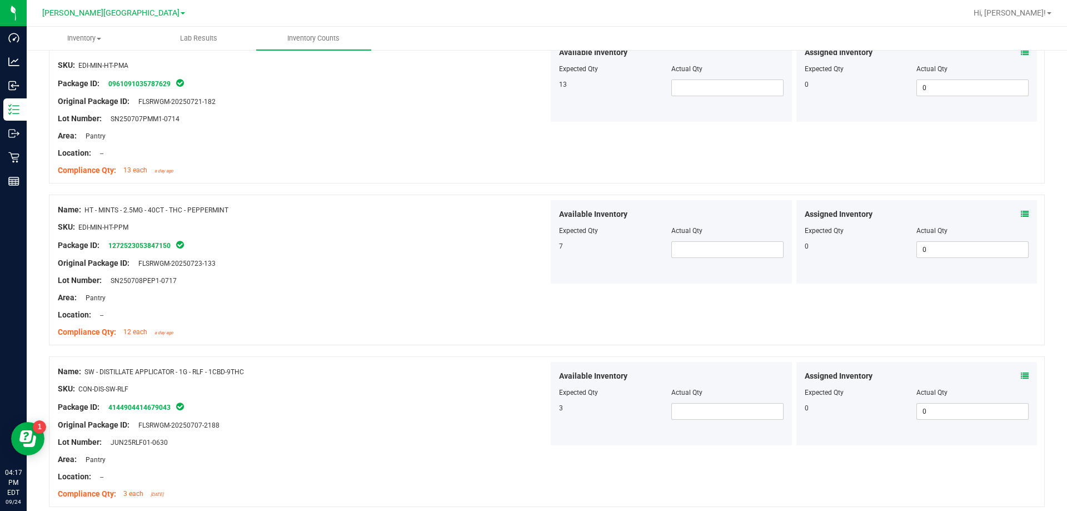
scroll to position [0, 0]
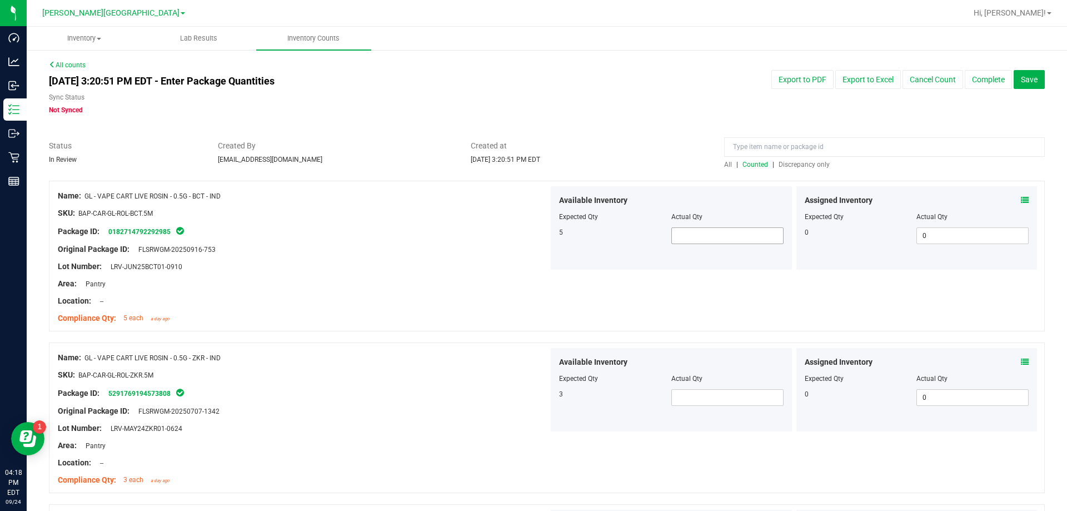
click at [536, 242] on span at bounding box center [727, 235] width 112 height 17
click at [536, 396] on span at bounding box center [727, 397] width 112 height 17
click at [375, 381] on div at bounding box center [303, 384] width 491 height 6
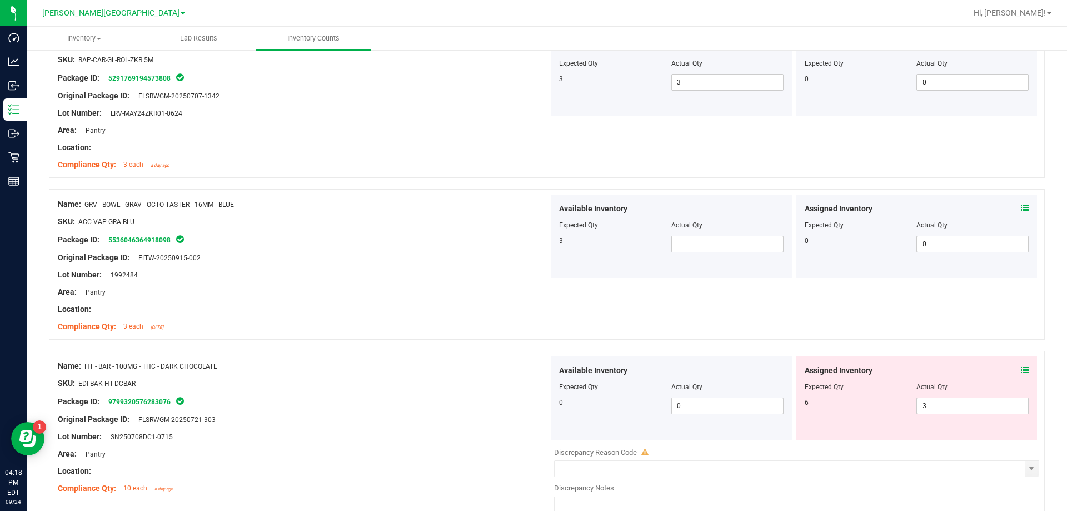
scroll to position [333, 0]
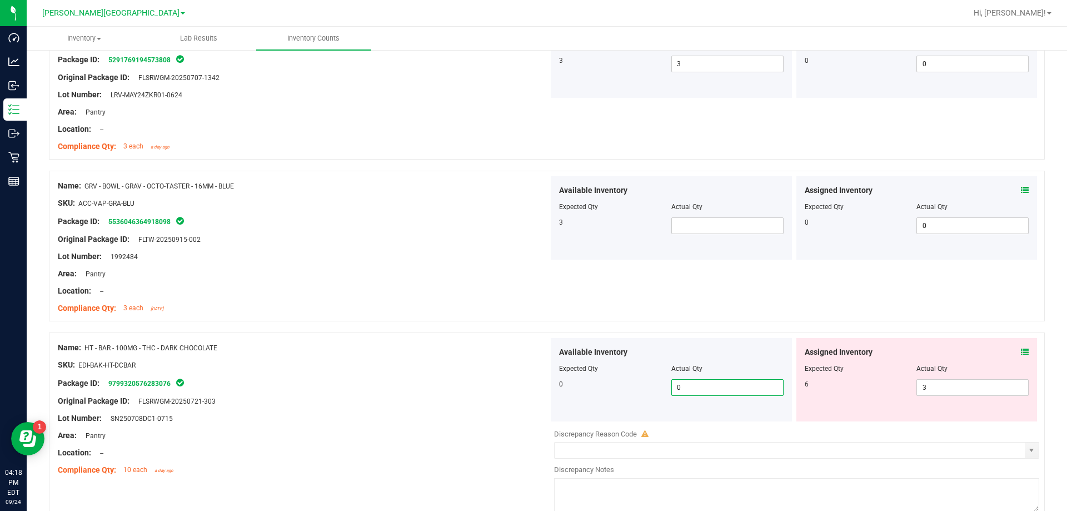
click at [536, 388] on span "0 0" at bounding box center [727, 387] width 112 height 17
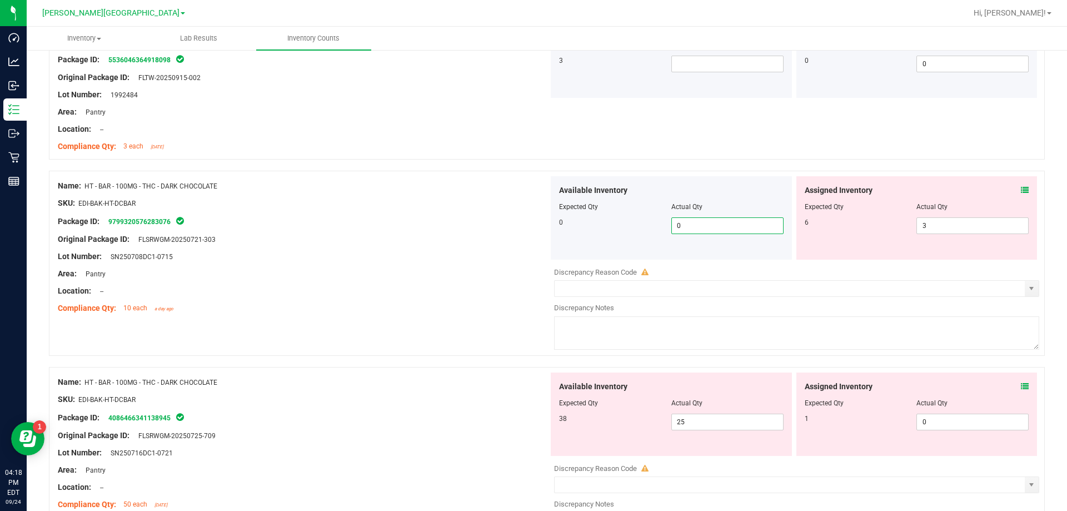
scroll to position [500, 0]
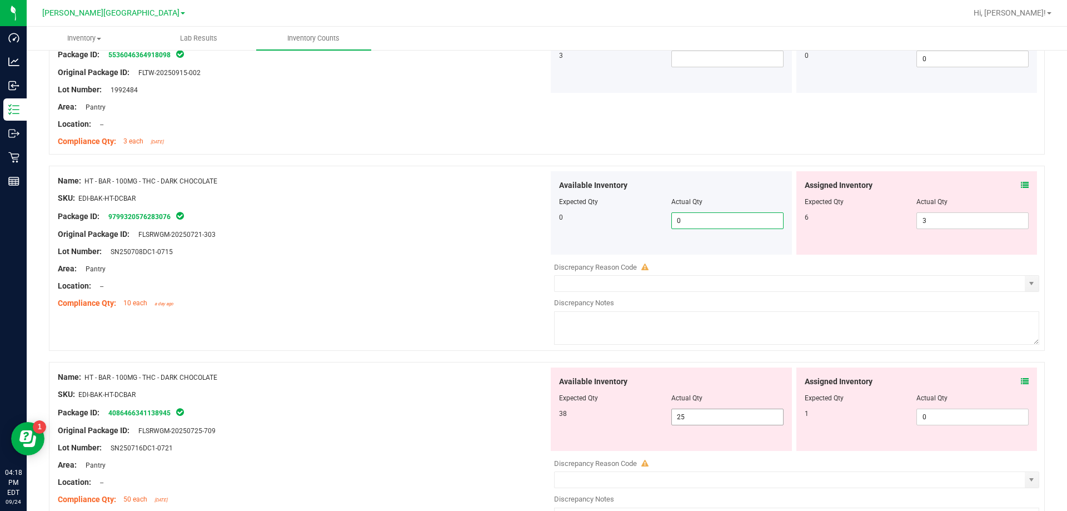
click at [536, 417] on span "25 25" at bounding box center [727, 416] width 112 height 17
click at [432, 406] on div "Package ID: 4086466341138945" at bounding box center [303, 412] width 491 height 13
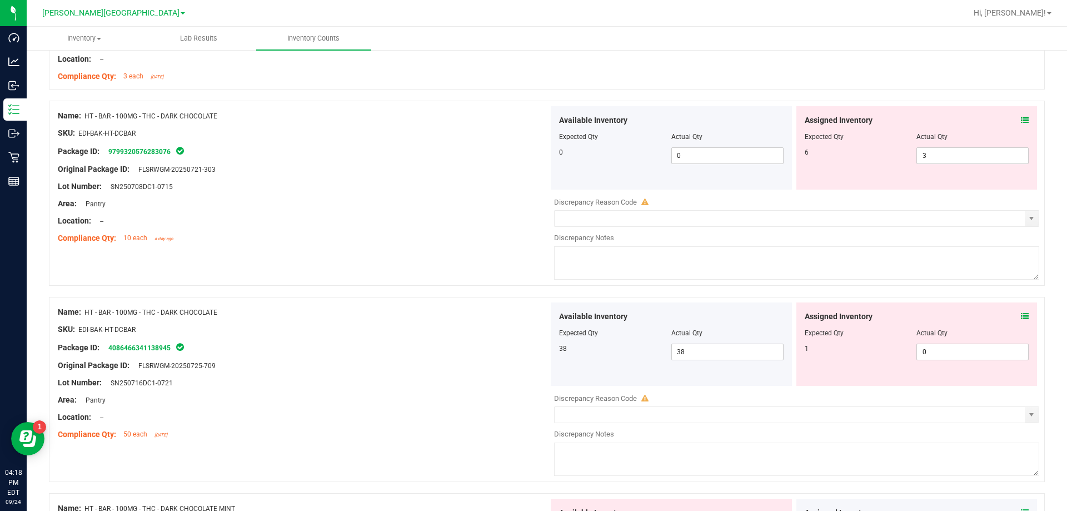
scroll to position [722, 0]
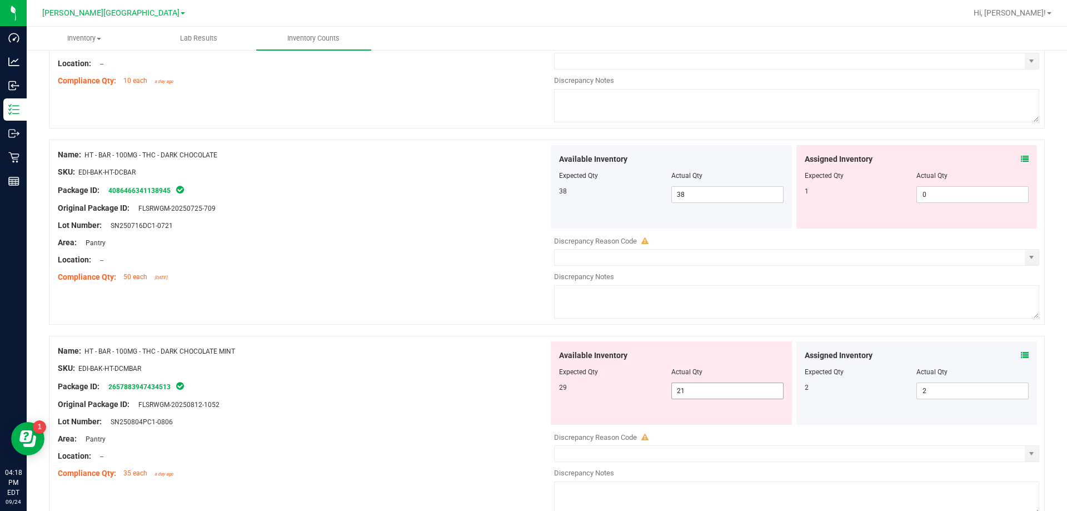
click at [536, 396] on span "21 21" at bounding box center [727, 390] width 112 height 17
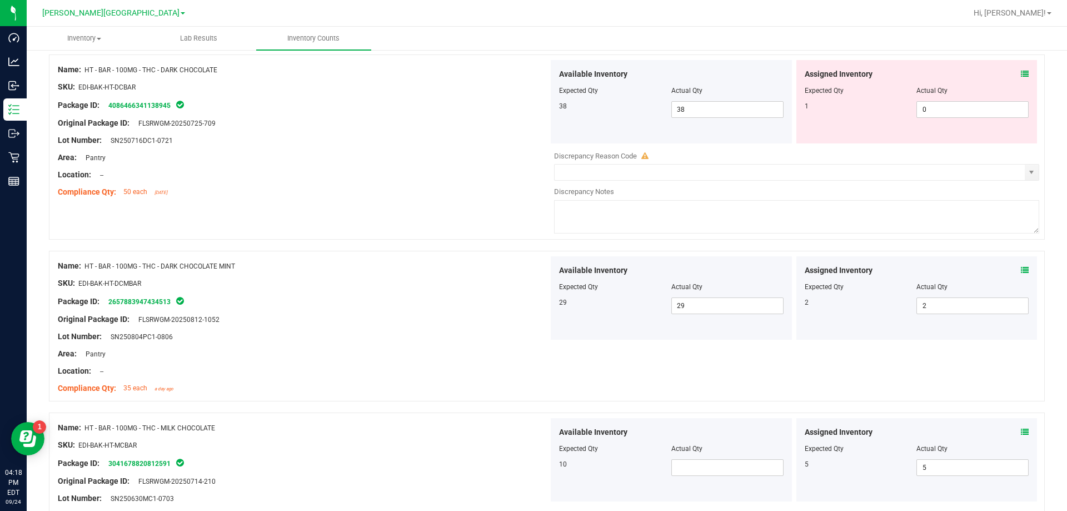
scroll to position [1000, 0]
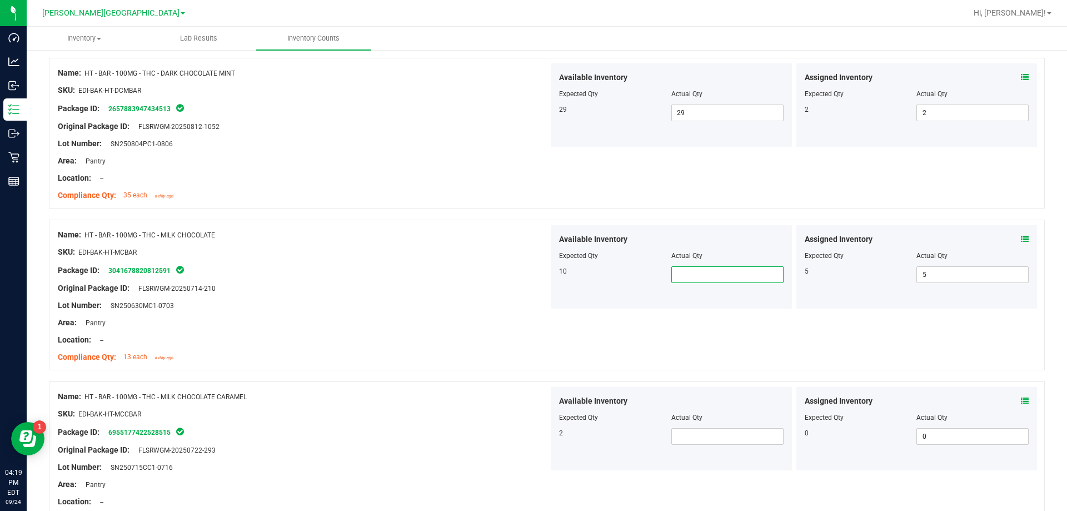
click at [536, 279] on span at bounding box center [727, 274] width 112 height 17
click at [378, 435] on div "Package ID: 6955177422528515" at bounding box center [303, 431] width 491 height 13
click at [536, 437] on span at bounding box center [727, 436] width 112 height 17
click at [283, 439] on div at bounding box center [303, 441] width 491 height 6
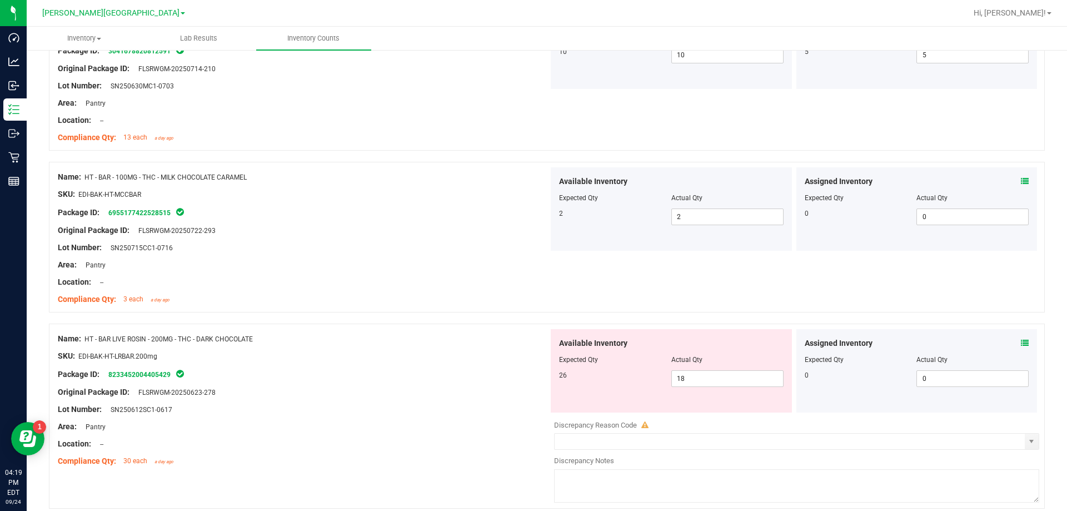
scroll to position [1222, 0]
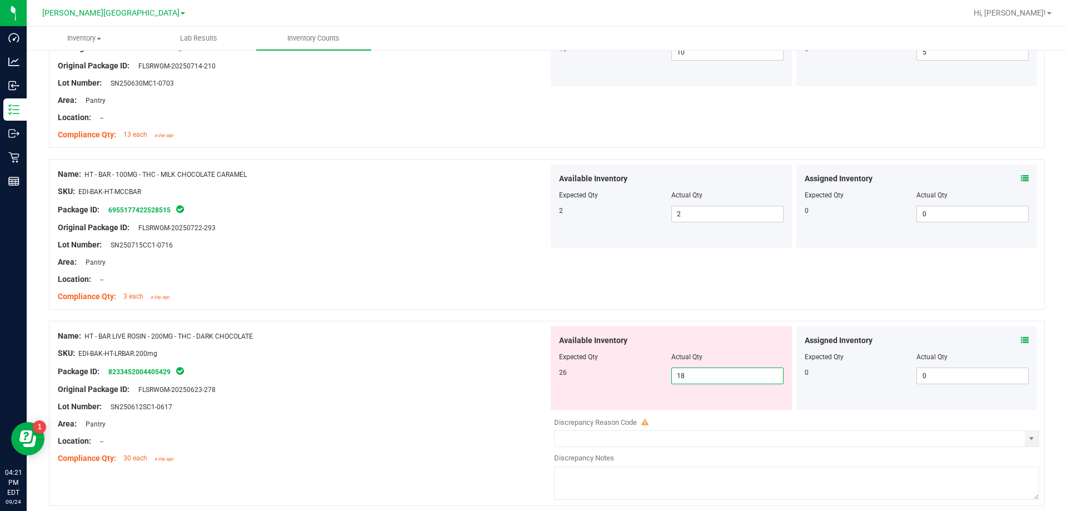
drag, startPoint x: 698, startPoint y: 377, endPoint x: 547, endPoint y: 374, distance: 151.1
click at [536, 376] on div "Available Inventory Expected Qty Actual Qty 26 18 18" at bounding box center [671, 367] width 241 height 83
click at [451, 403] on div "Lot Number: SN250612SC1-0617" at bounding box center [303, 407] width 491 height 12
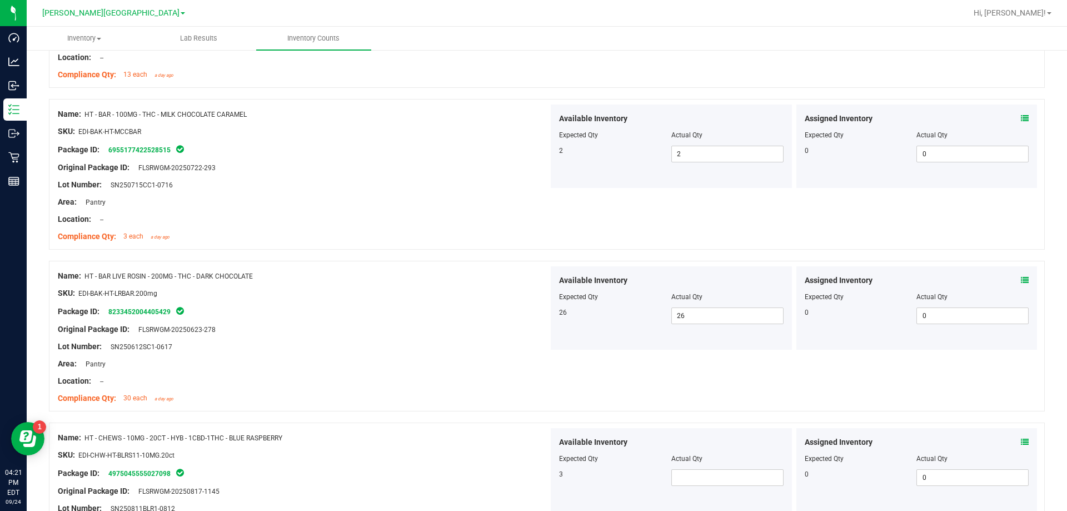
scroll to position [1389, 0]
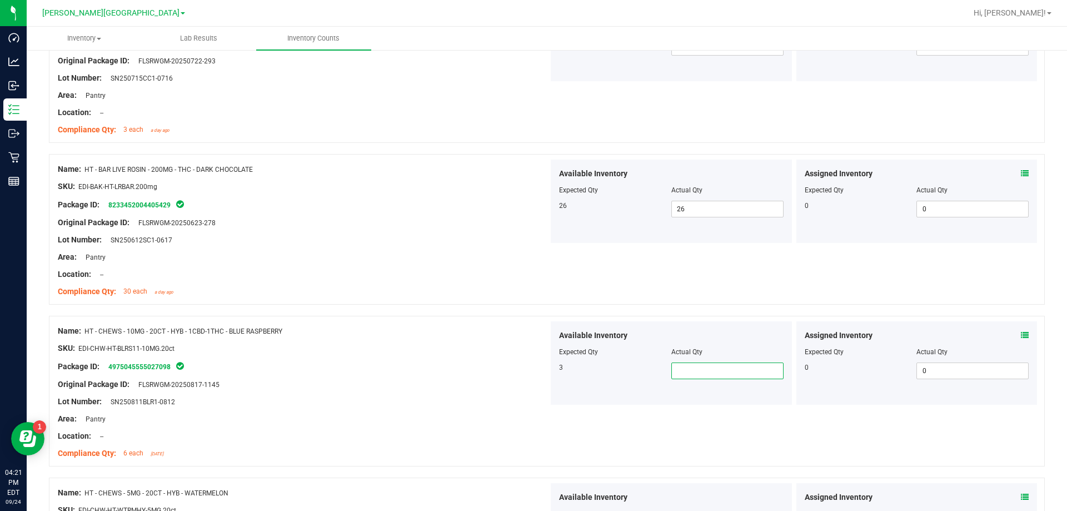
click at [536, 370] on span at bounding box center [727, 370] width 112 height 17
click at [436, 360] on div "Package ID: 4975045555027098" at bounding box center [303, 365] width 491 height 13
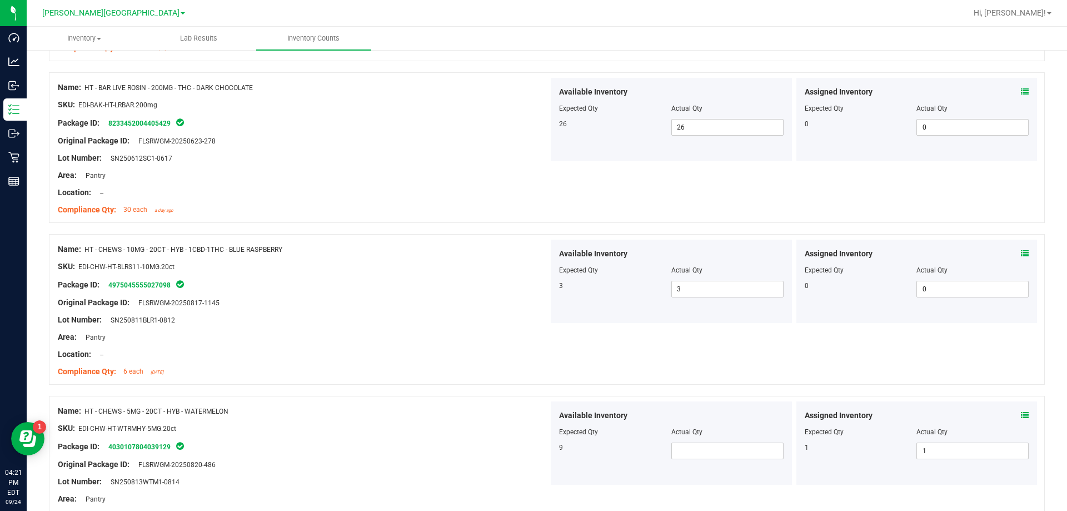
scroll to position [1611, 0]
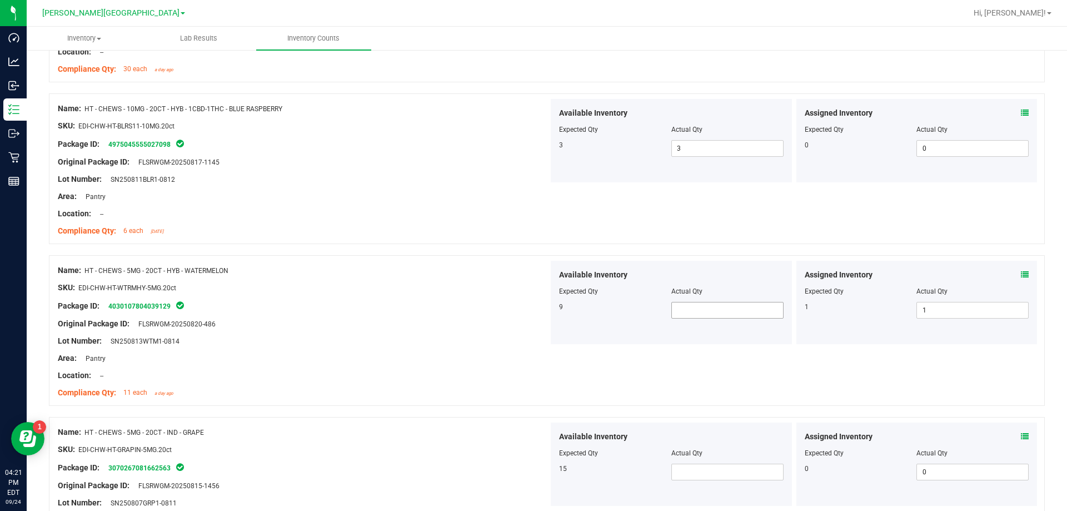
click at [536, 308] on span at bounding box center [727, 310] width 112 height 17
click at [536, 475] on span at bounding box center [727, 471] width 112 height 17
click at [334, 402] on div "Name: HT - CHEWS - 5MG - 20CT - HYB - WATERMELON SKU: EDI-CHW-HT-WTRMHY-5MG.20c…" at bounding box center [547, 330] width 996 height 151
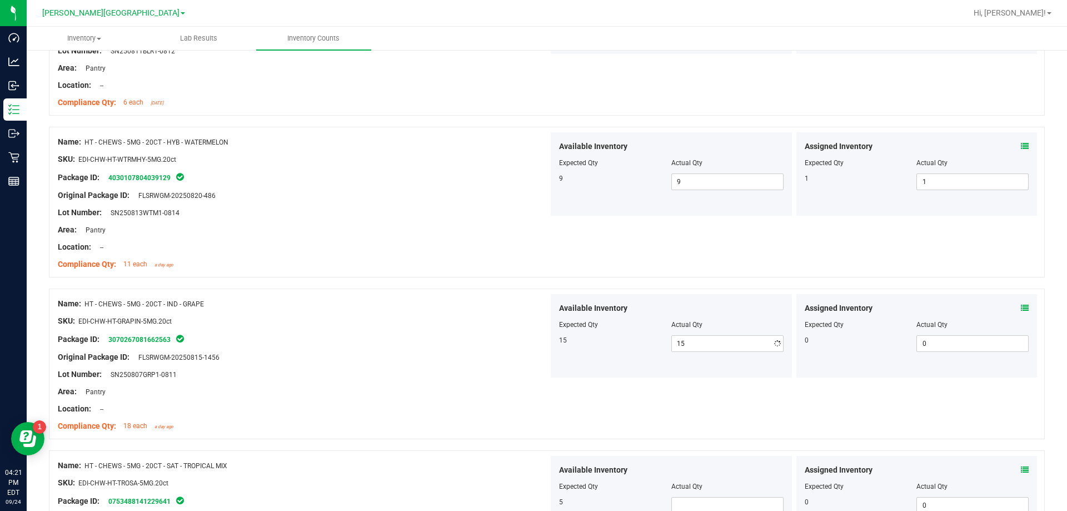
scroll to position [1944, 0]
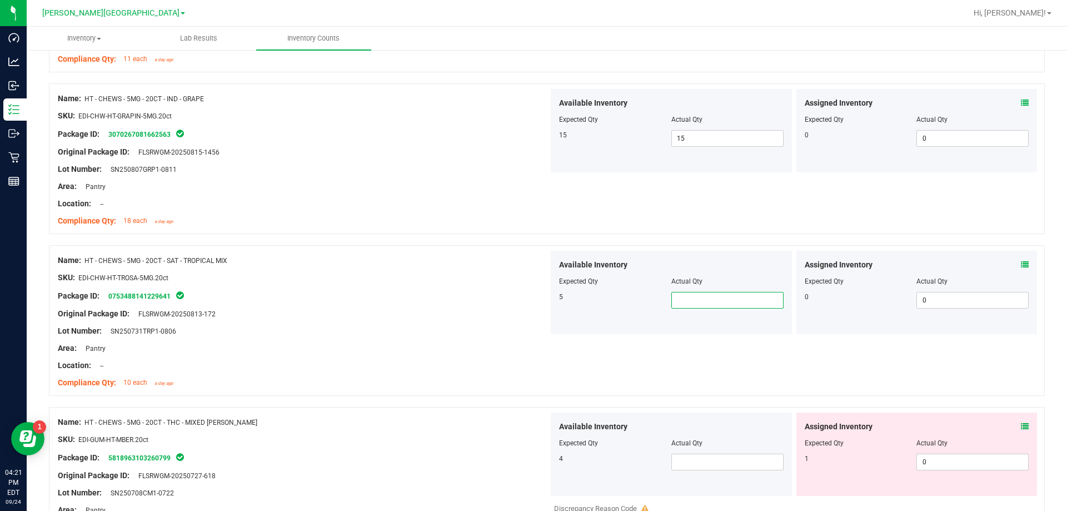
click at [536, 306] on span at bounding box center [727, 300] width 112 height 17
click at [536, 458] on span at bounding box center [727, 461] width 112 height 17
click at [378, 415] on div "Name: HT - CHEWS - 5MG - 20CT - THC - MIXED [PERSON_NAME] SKU: EDI-GUM-HT-MBER.…" at bounding box center [303, 483] width 491 height 142
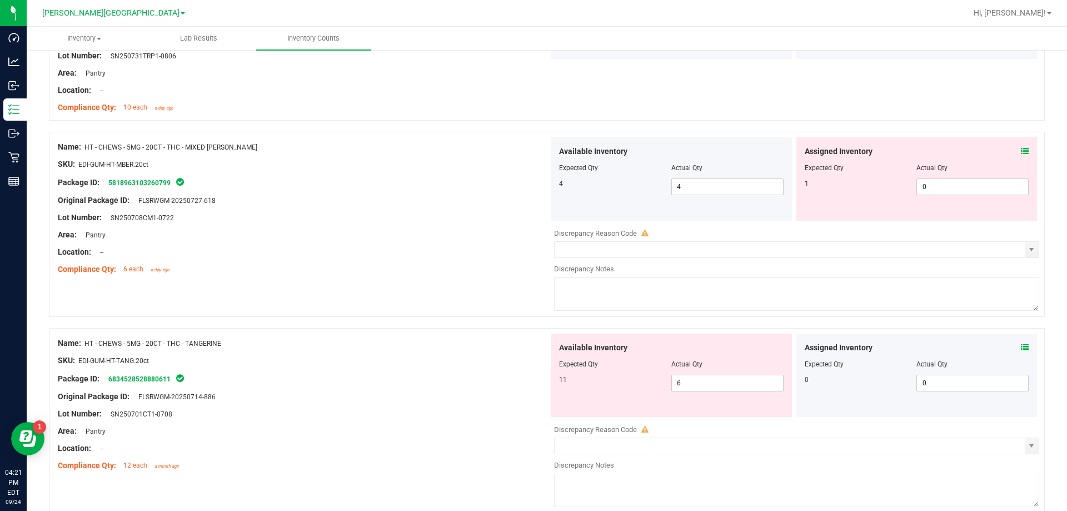
scroll to position [2222, 0]
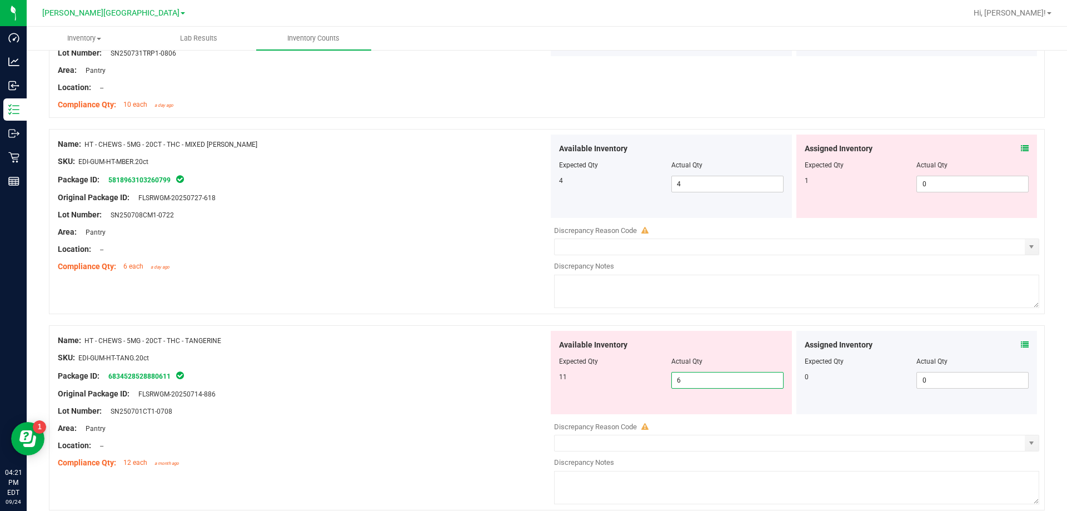
drag, startPoint x: 695, startPoint y: 372, endPoint x: 633, endPoint y: 393, distance: 65.0
click at [536, 393] on div "Available Inventory Expected Qty Actual Qty 11 6 6" at bounding box center [671, 372] width 241 height 83
drag, startPoint x: 483, startPoint y: 424, endPoint x: 489, endPoint y: 422, distance: 7.0
click at [484, 424] on div "Area: Pantry" at bounding box center [303, 428] width 491 height 12
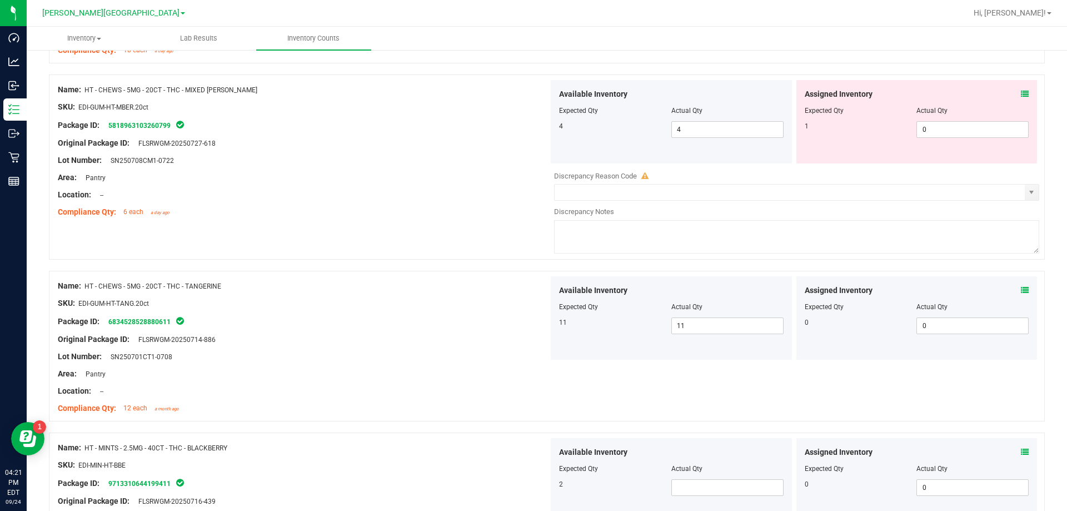
scroll to position [2500, 0]
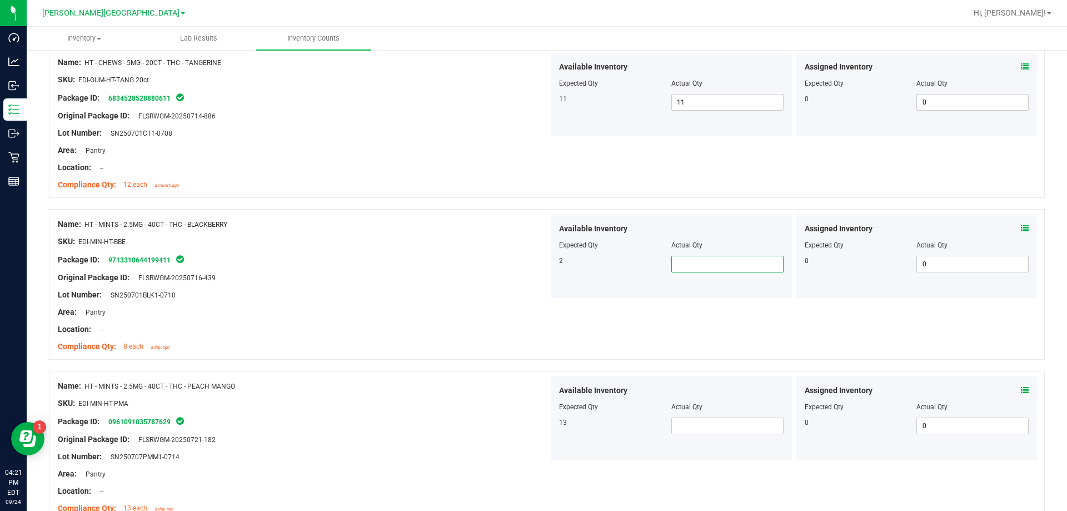
click at [536, 263] on span at bounding box center [727, 264] width 112 height 17
click at [536, 427] on span at bounding box center [727, 425] width 112 height 17
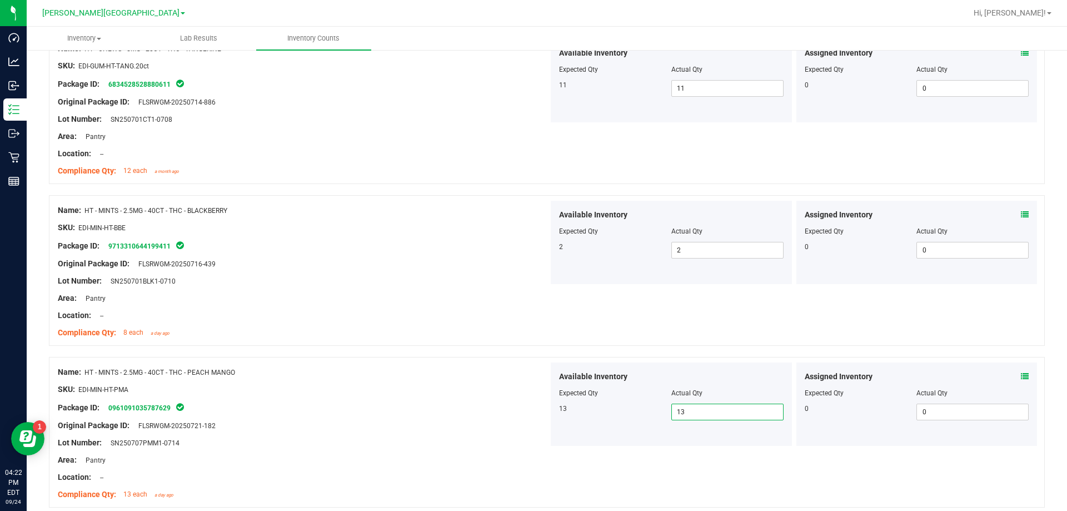
scroll to position [2556, 0]
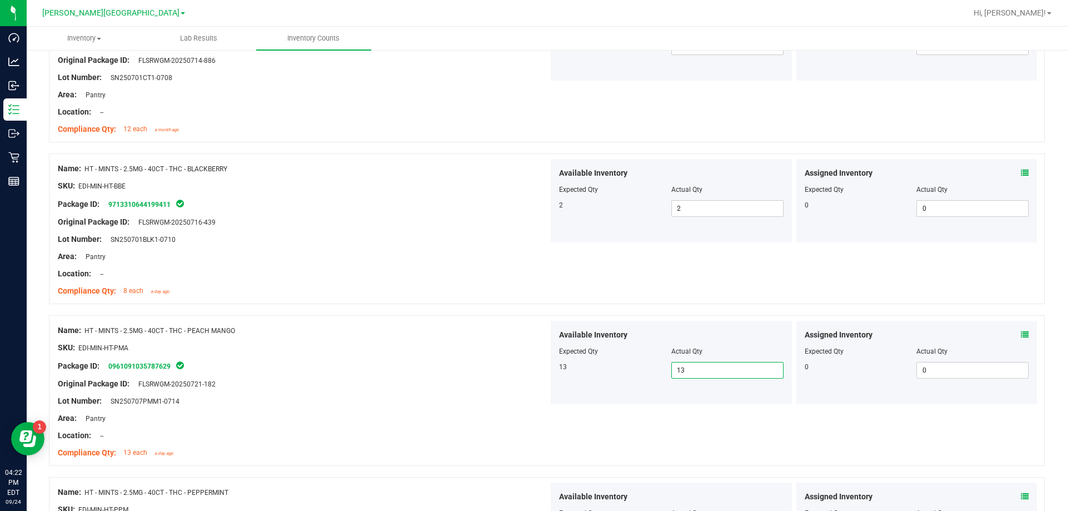
click at [507, 373] on div at bounding box center [303, 375] width 491 height 6
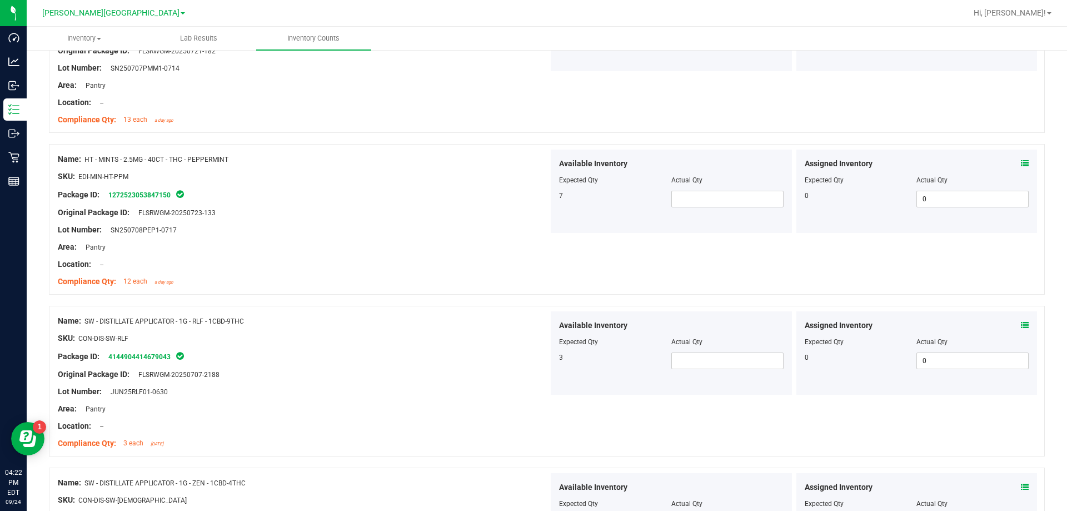
scroll to position [2889, 0]
click at [536, 187] on div at bounding box center [671, 187] width 224 height 6
click at [536, 196] on span at bounding box center [727, 198] width 112 height 17
click at [446, 334] on div "SKU: CON-DIS-SW-RLF" at bounding box center [303, 338] width 491 height 12
click at [536, 369] on div "Available Inventory Expected Qty Actual Qty 3" at bounding box center [671, 352] width 241 height 83
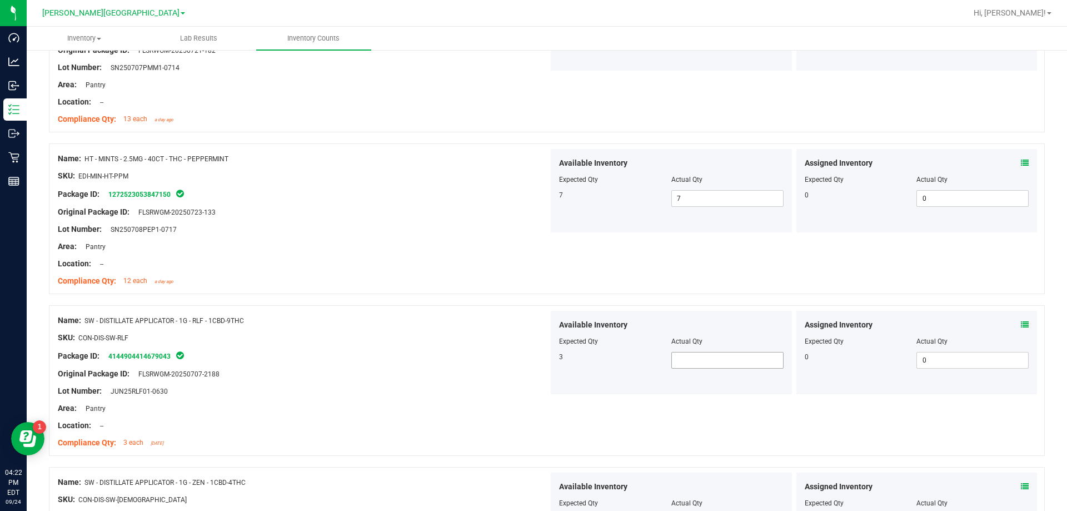
click at [536, 352] on span at bounding box center [727, 360] width 112 height 17
click at [493, 404] on div "Area: Pantry" at bounding box center [303, 408] width 491 height 12
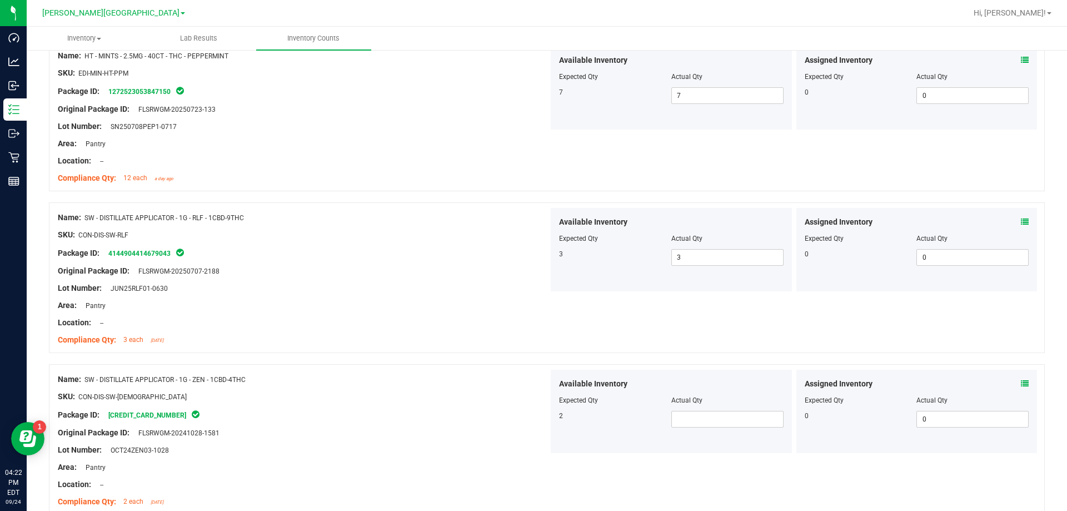
scroll to position [3000, 0]
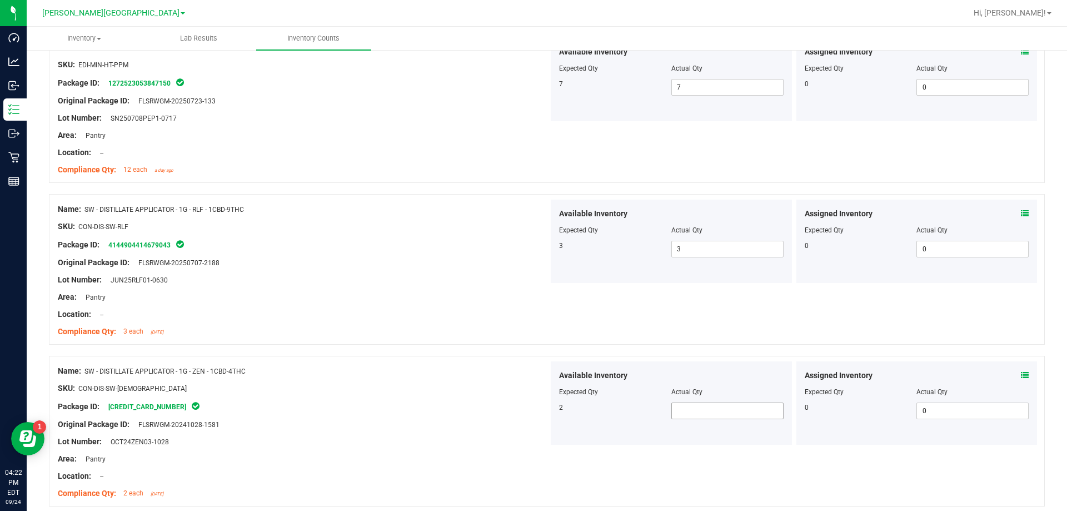
click at [536, 414] on span at bounding box center [727, 410] width 112 height 17
click at [427, 436] on div "Lot Number: OCT24ZEN03-1028" at bounding box center [303, 442] width 491 height 12
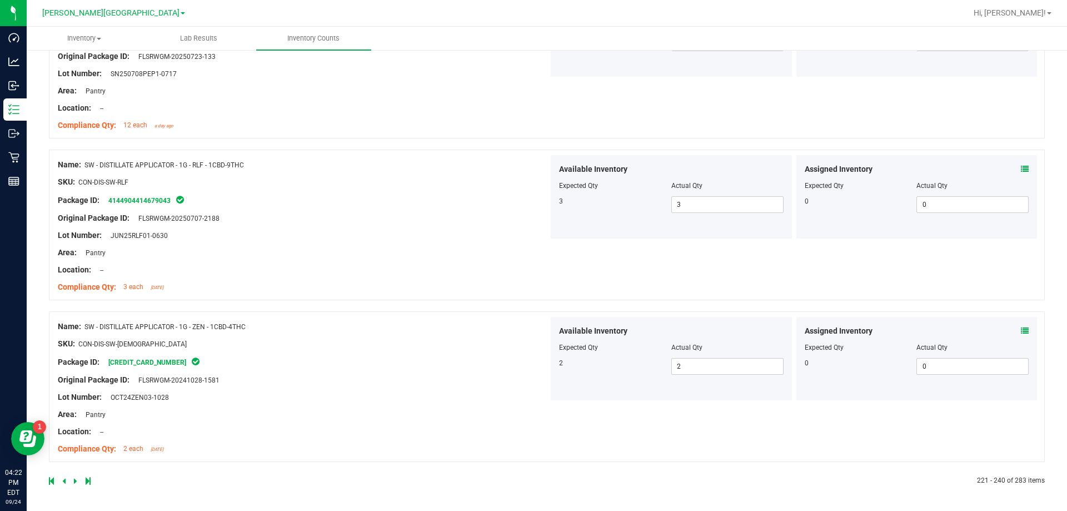
click at [74, 482] on icon at bounding box center [75, 480] width 3 height 7
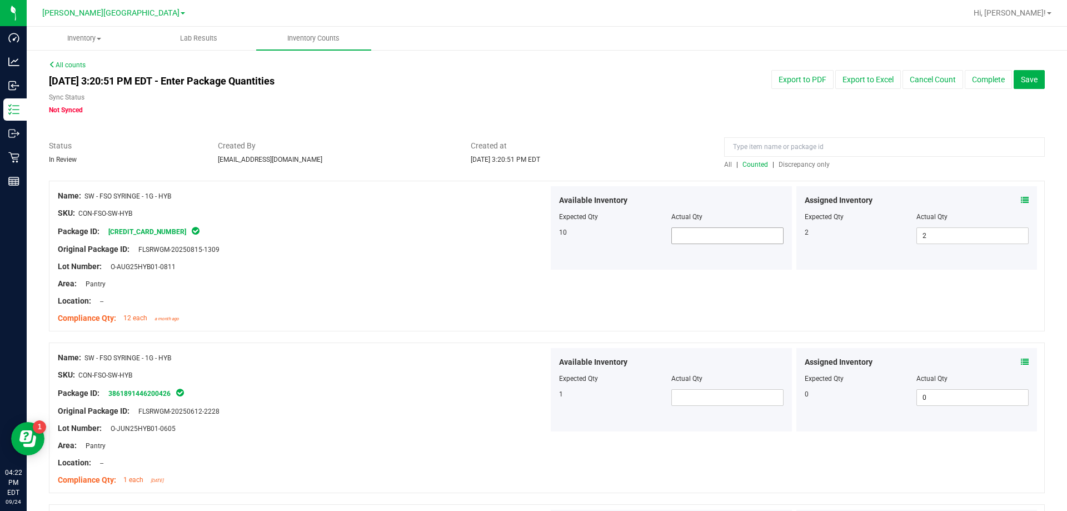
click at [536, 236] on span at bounding box center [727, 235] width 112 height 17
click at [536, 396] on span at bounding box center [727, 397] width 112 height 17
click at [386, 458] on div "Location: --" at bounding box center [303, 463] width 491 height 12
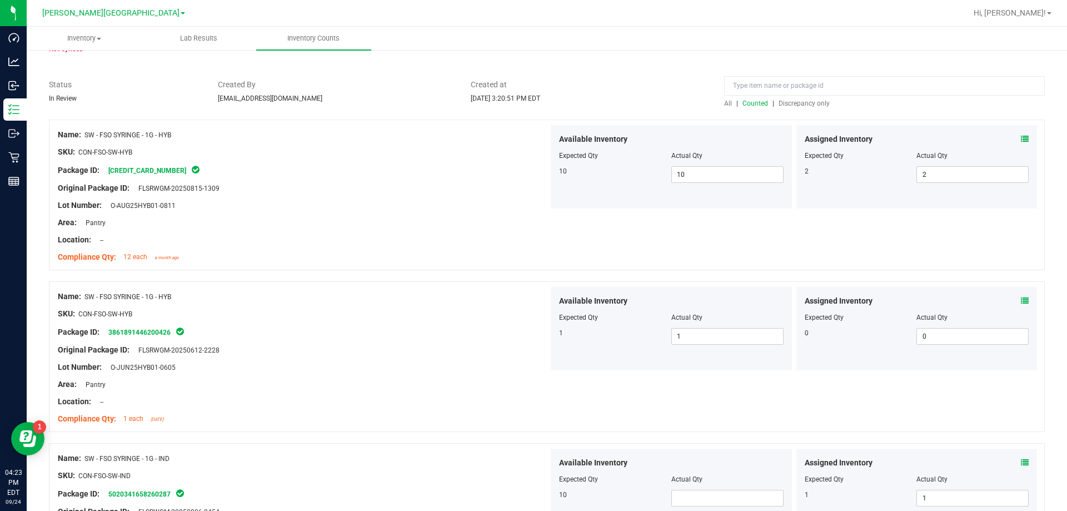
scroll to position [222, 0]
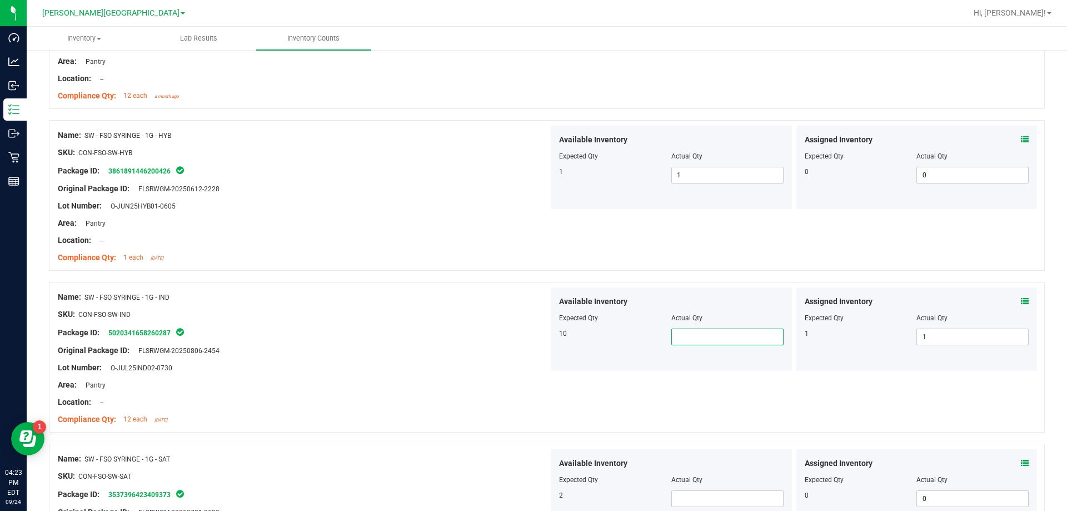
click at [536, 334] on span at bounding box center [727, 336] width 112 height 17
click at [536, 497] on span at bounding box center [727, 498] width 112 height 17
click at [513, 464] on div at bounding box center [303, 467] width 491 height 6
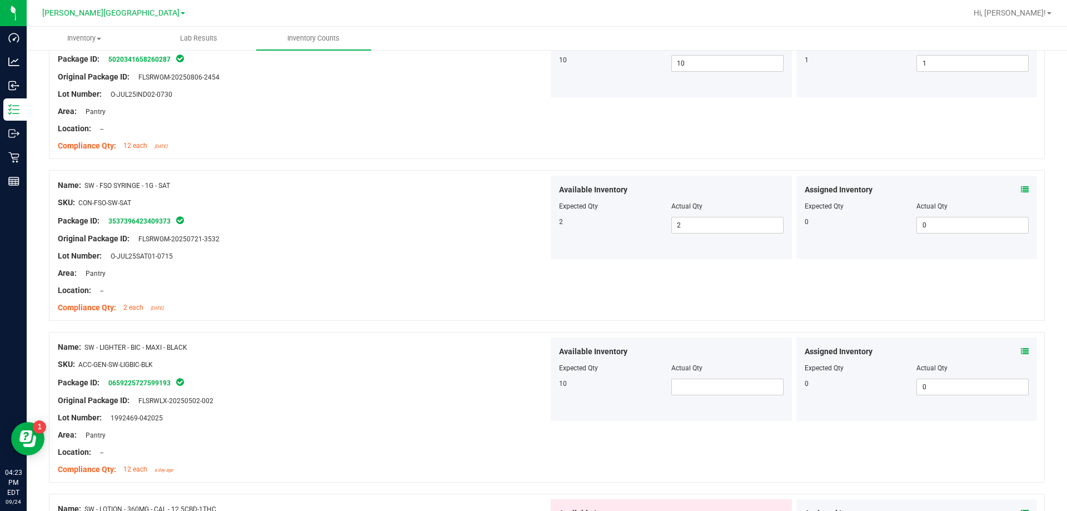
scroll to position [500, 0]
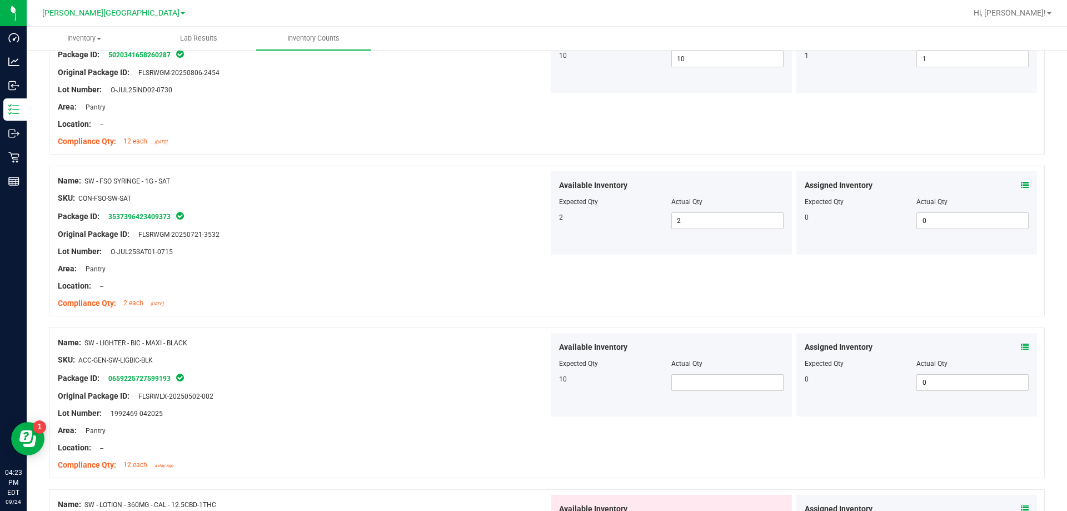
click at [507, 387] on div at bounding box center [303, 387] width 491 height 6
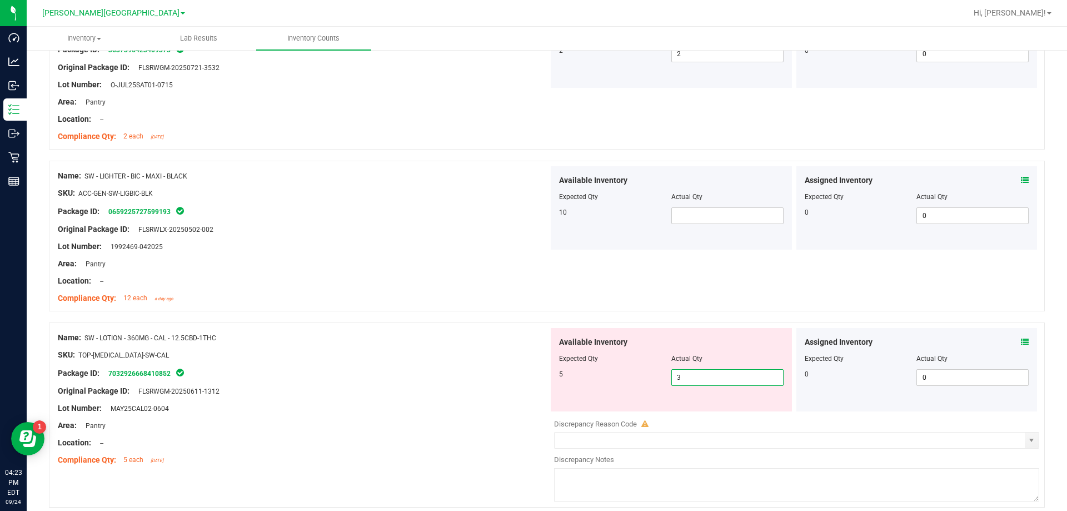
click at [536, 379] on span "3 3" at bounding box center [727, 377] width 112 height 17
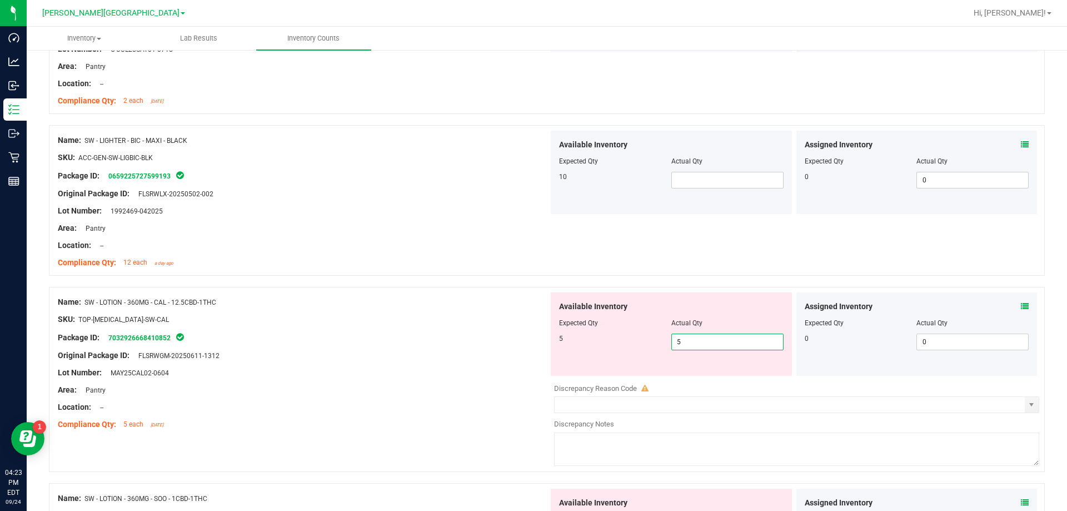
scroll to position [722, 0]
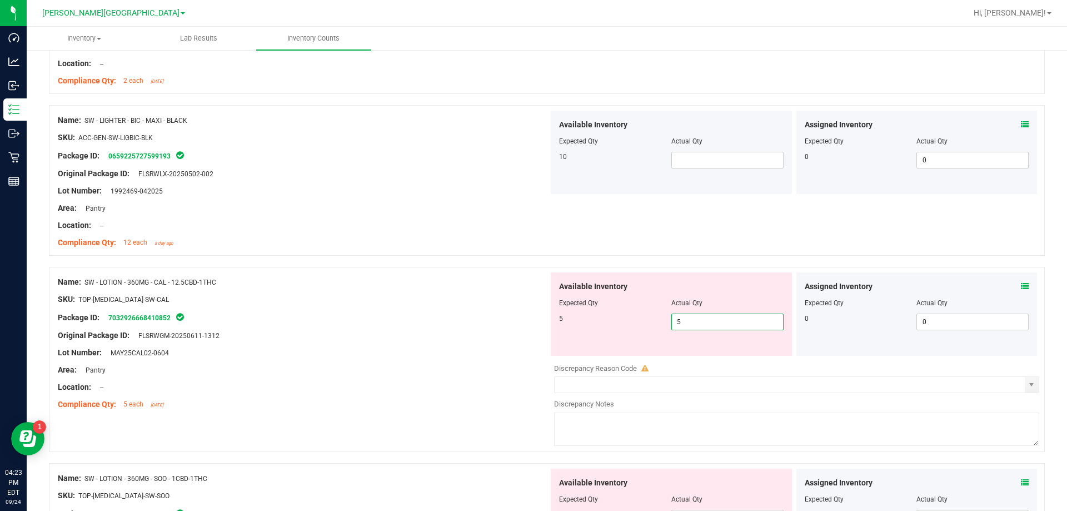
click at [472, 374] on div "Area: Pantry" at bounding box center [303, 370] width 491 height 12
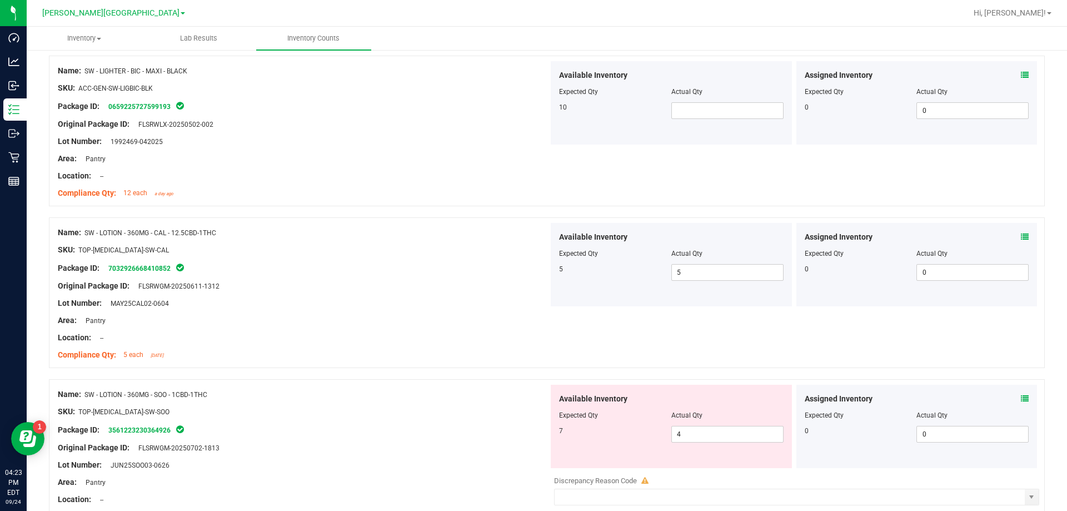
scroll to position [833, 0]
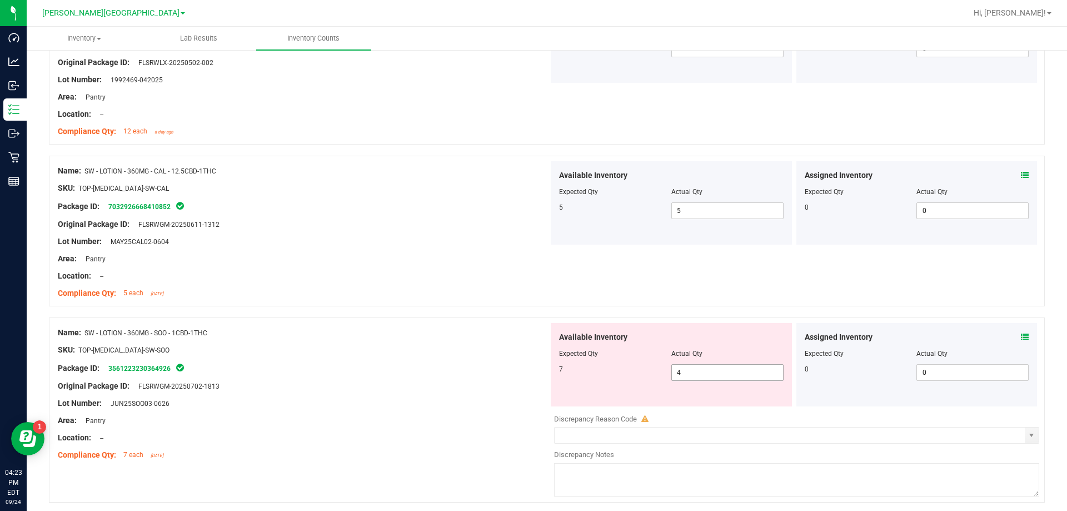
click at [536, 377] on span "4 4" at bounding box center [727, 372] width 112 height 17
click at [513, 416] on div "Area: Pantry" at bounding box center [303, 420] width 491 height 12
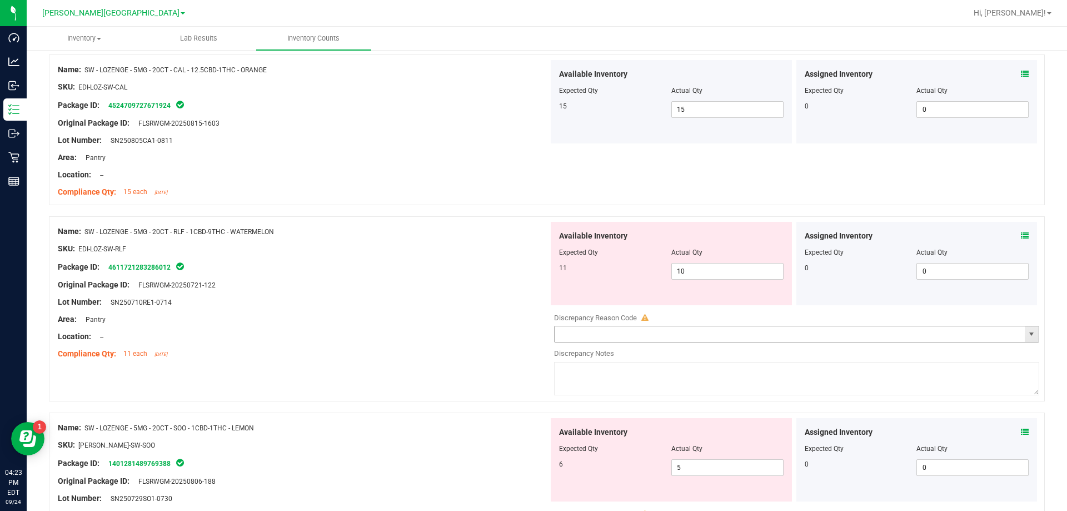
scroll to position [1278, 0]
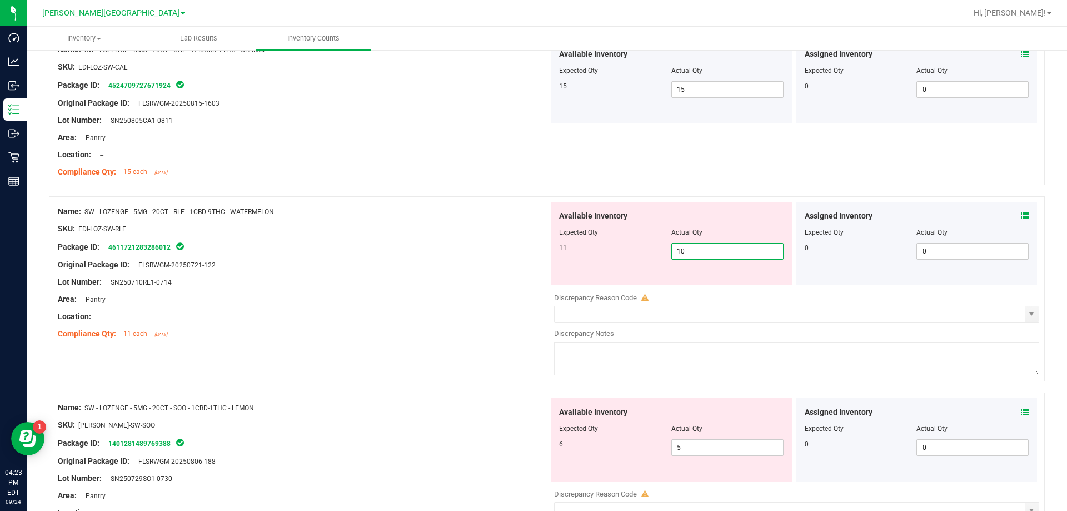
click at [536, 250] on span "10 10" at bounding box center [727, 251] width 112 height 17
click at [536, 444] on div "Available Inventory Expected Qty Actual Qty 6 5 5" at bounding box center [671, 439] width 241 height 83
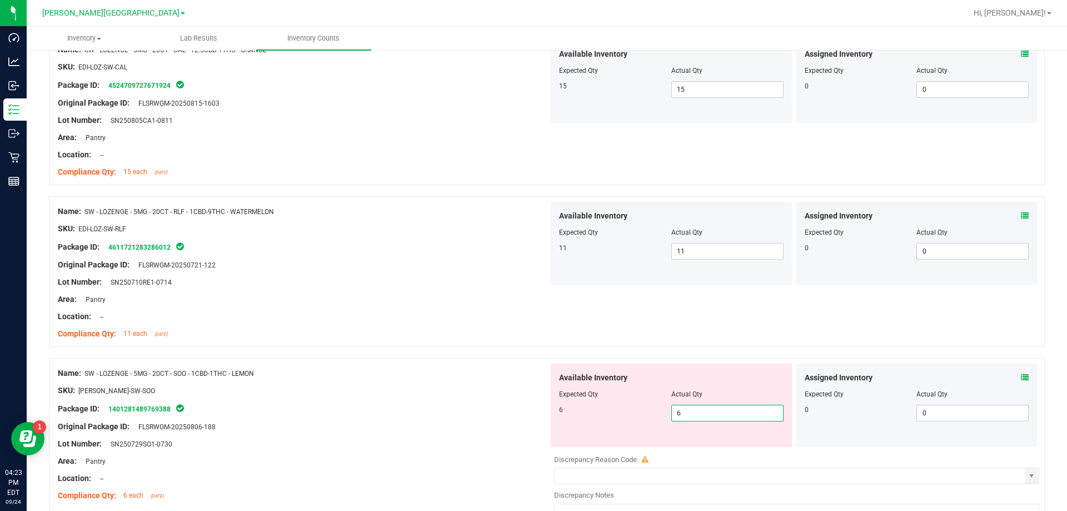
click at [504, 436] on div at bounding box center [303, 435] width 491 height 6
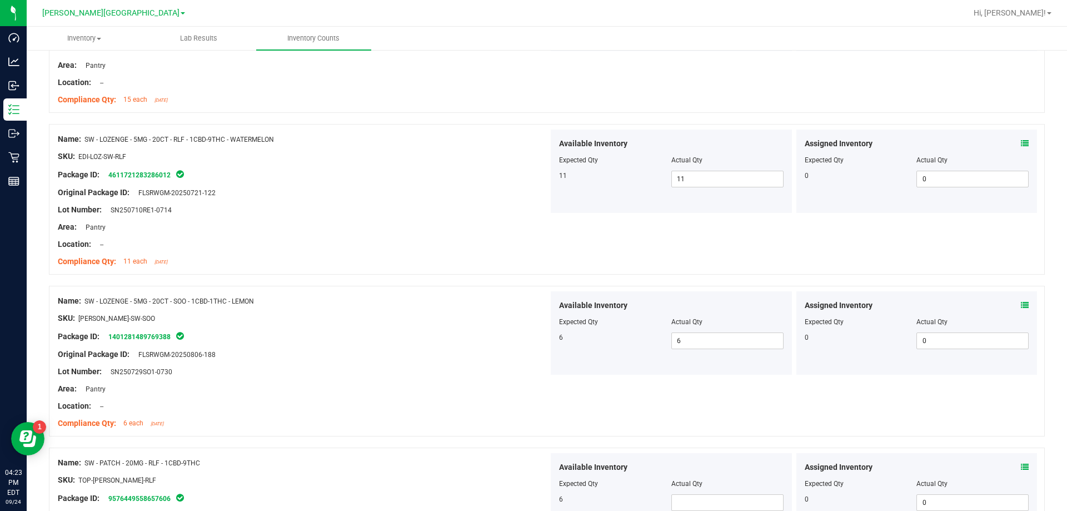
scroll to position [1500, 0]
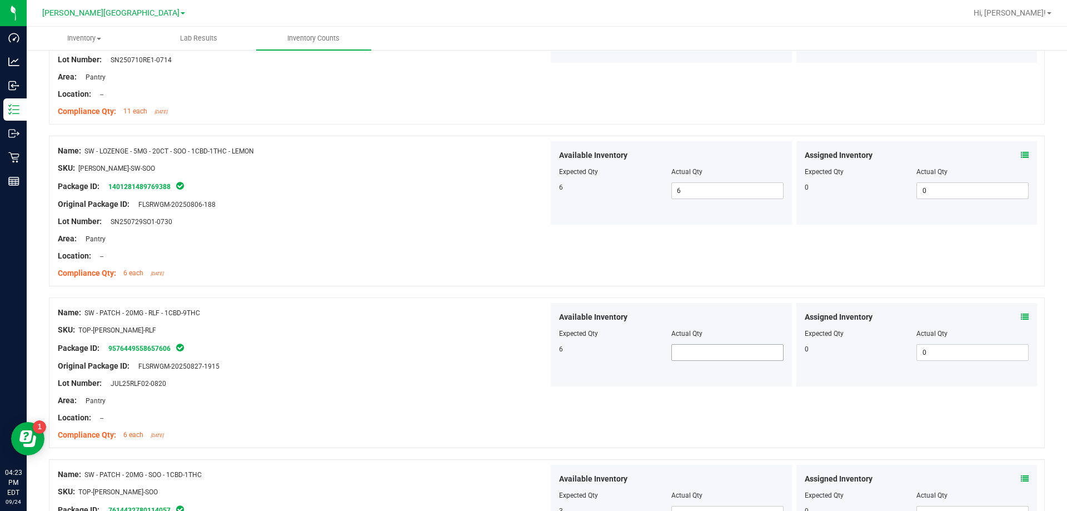
click at [536, 358] on span at bounding box center [727, 352] width 112 height 17
click at [501, 385] on div "Lot Number: JUL25RLF02-0820" at bounding box center [303, 383] width 491 height 12
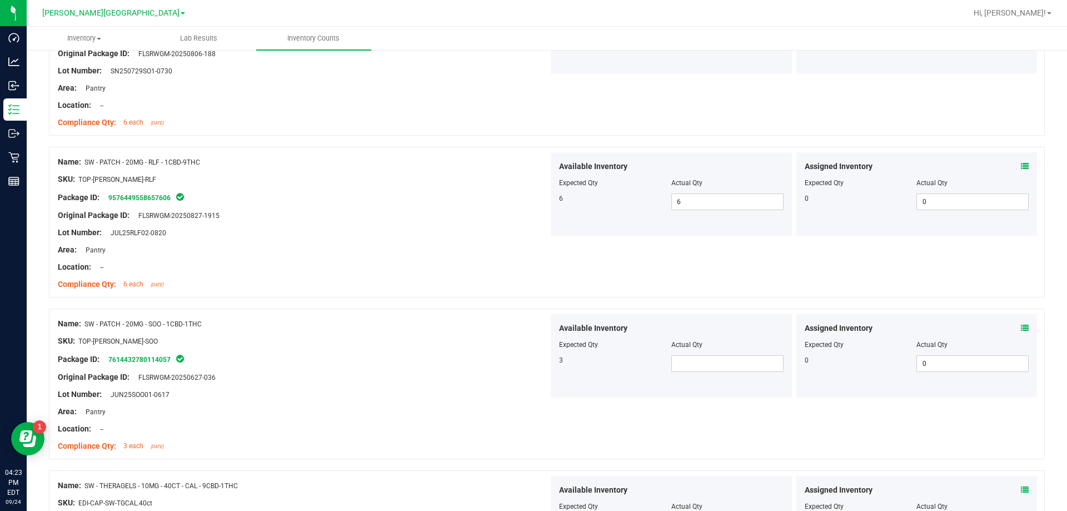
scroll to position [1667, 0]
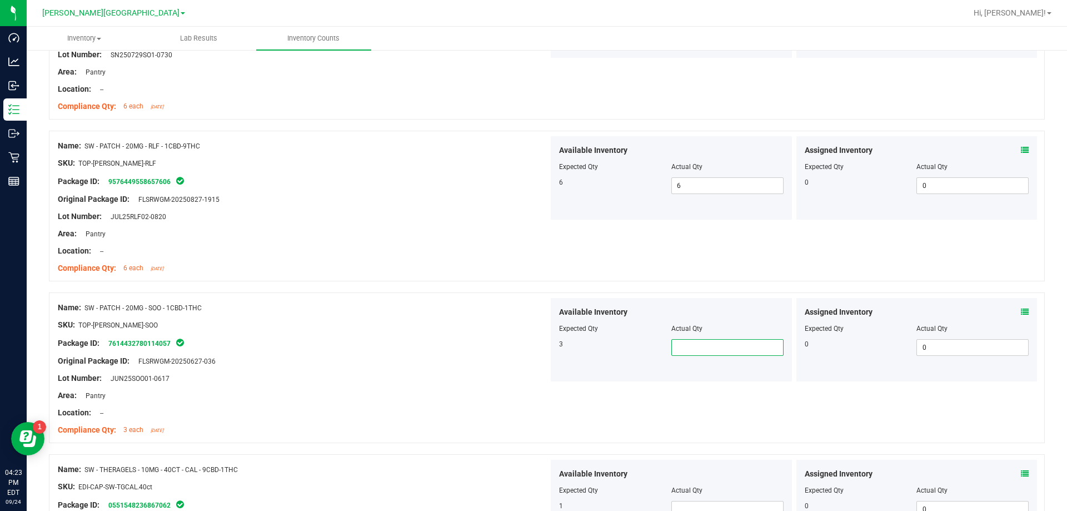
click at [536, 349] on span at bounding box center [727, 347] width 112 height 17
click at [496, 382] on div "Lot Number: JUN25SOO01-0617" at bounding box center [303, 378] width 491 height 12
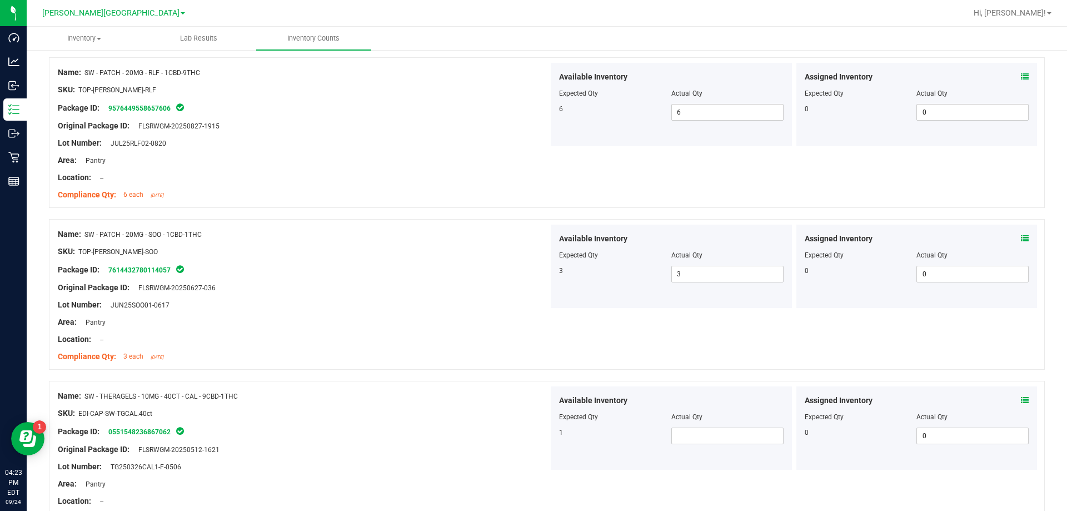
scroll to position [1833, 0]
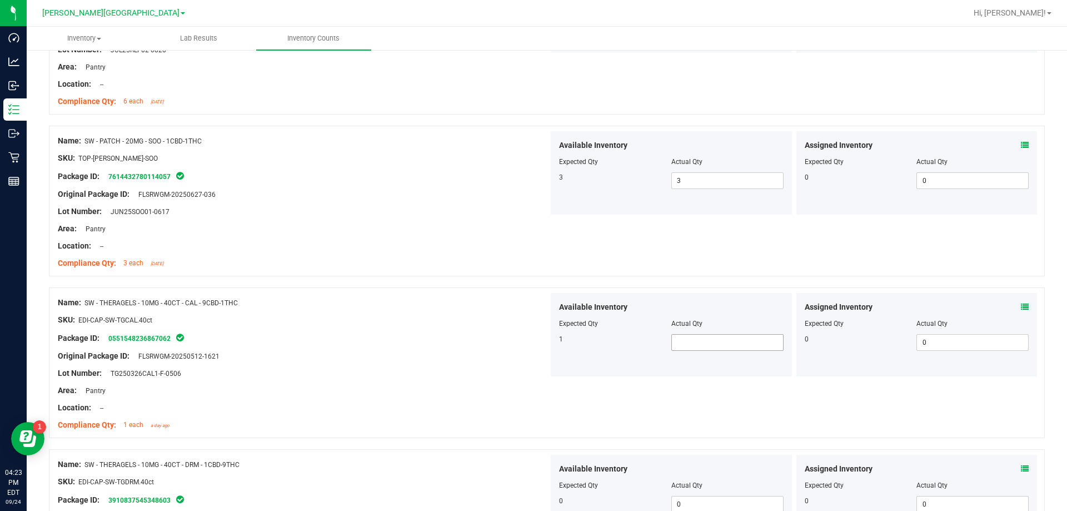
click at [536, 344] on span at bounding box center [727, 342] width 112 height 17
click at [407, 401] on div at bounding box center [303, 399] width 491 height 6
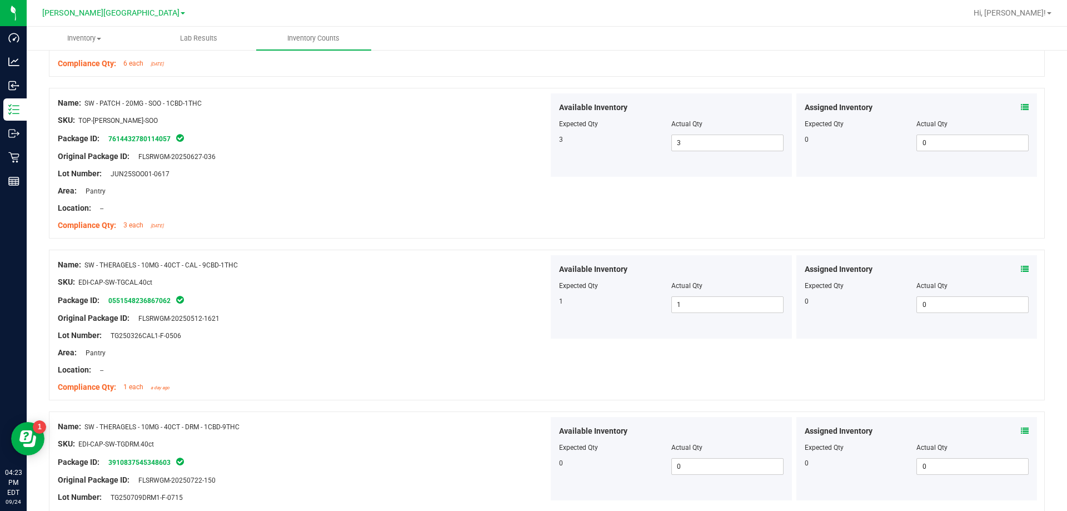
scroll to position [1944, 0]
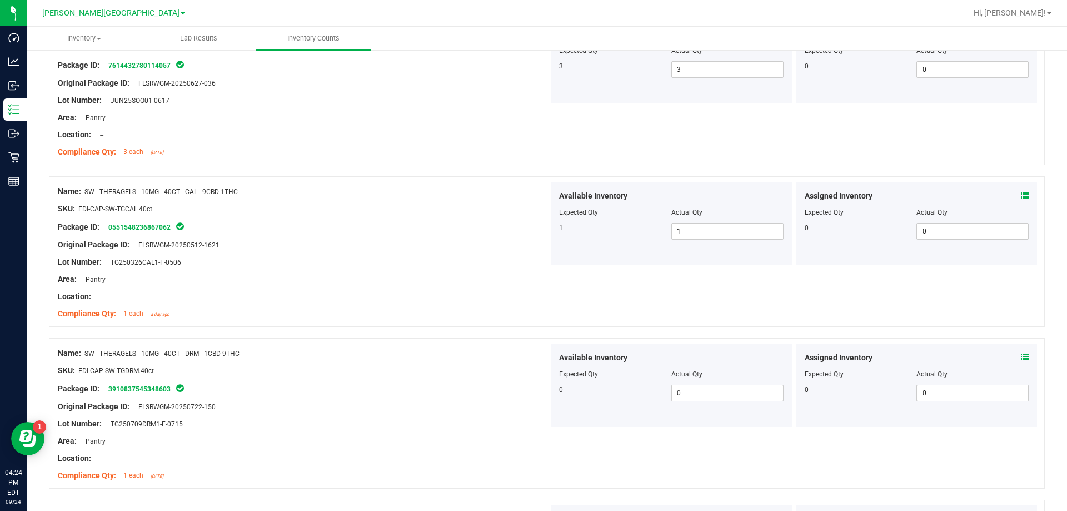
click at [478, 405] on div "Original Package ID: FLSRWGM-20250722-150" at bounding box center [303, 407] width 491 height 12
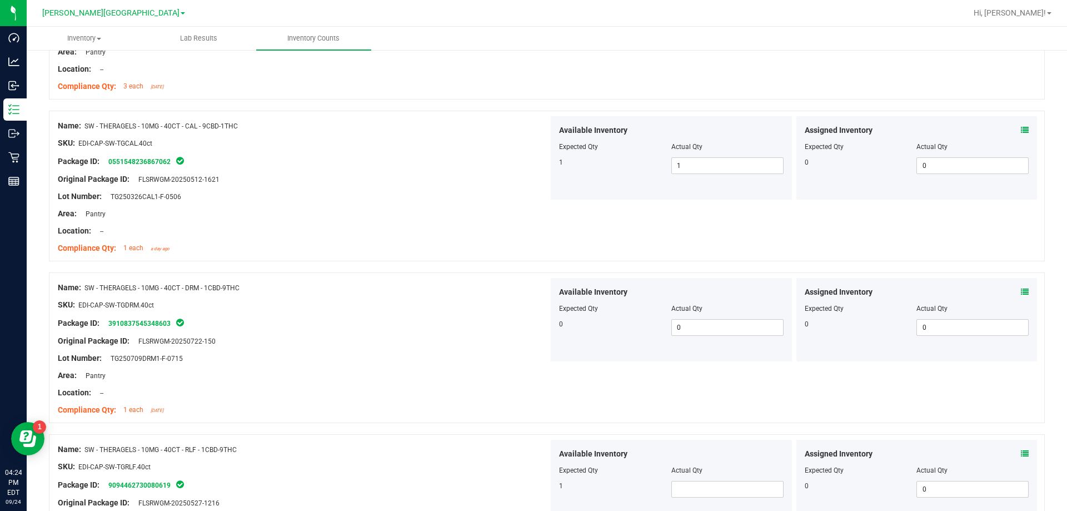
scroll to position [2167, 0]
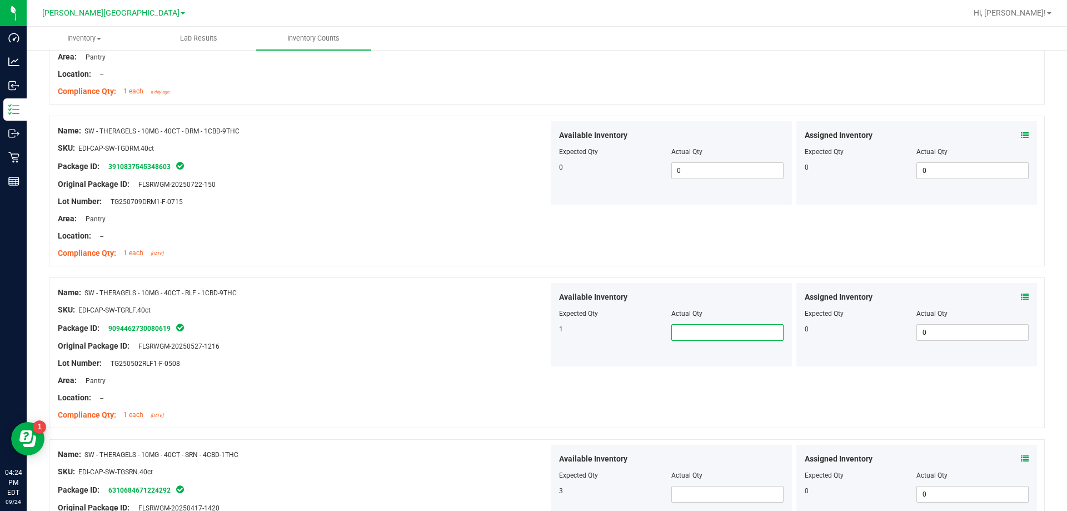
click at [536, 334] on span at bounding box center [727, 332] width 112 height 17
click at [454, 363] on div "Lot Number: TG250502RLF1-F-0508" at bounding box center [303, 363] width 491 height 12
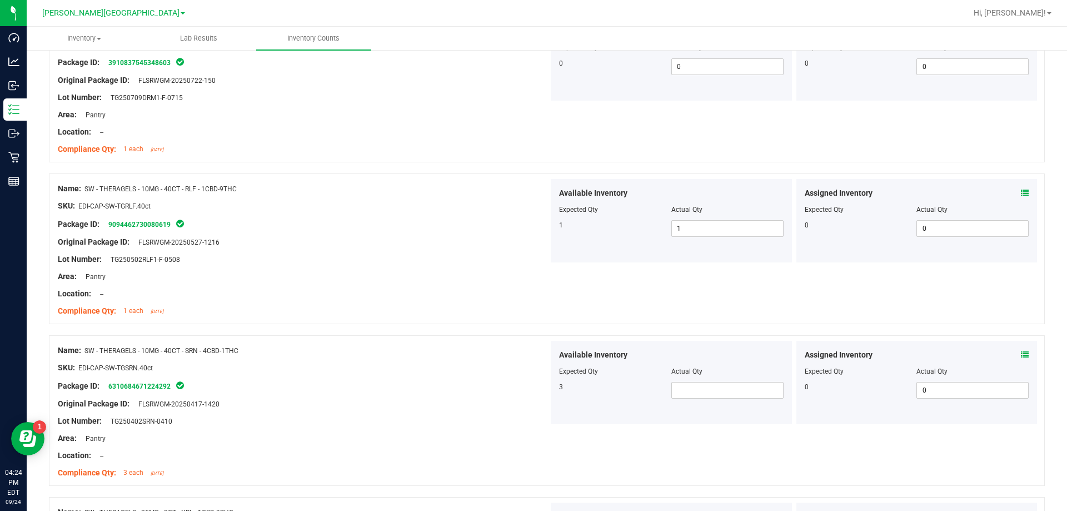
scroll to position [2278, 0]
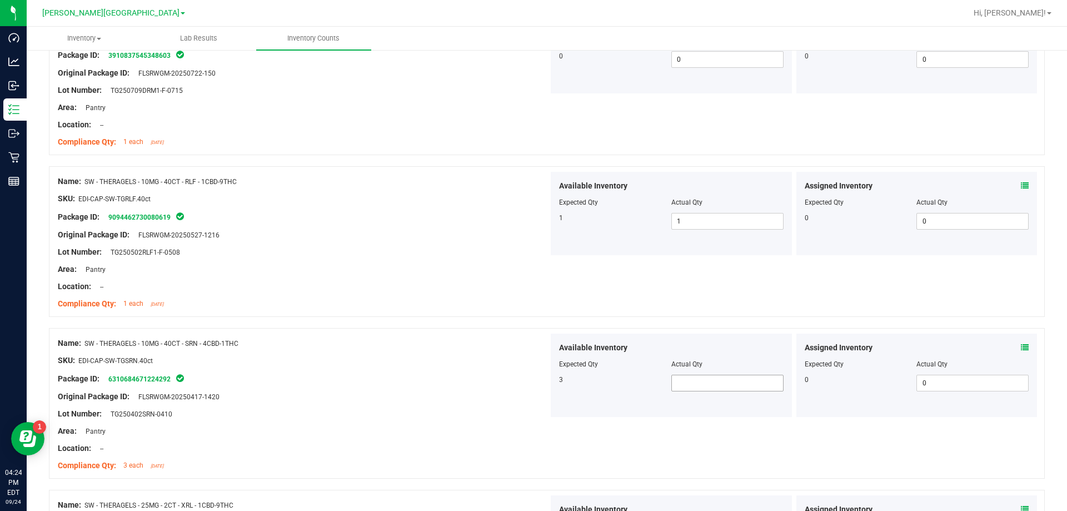
click at [536, 384] on span at bounding box center [727, 382] width 112 height 17
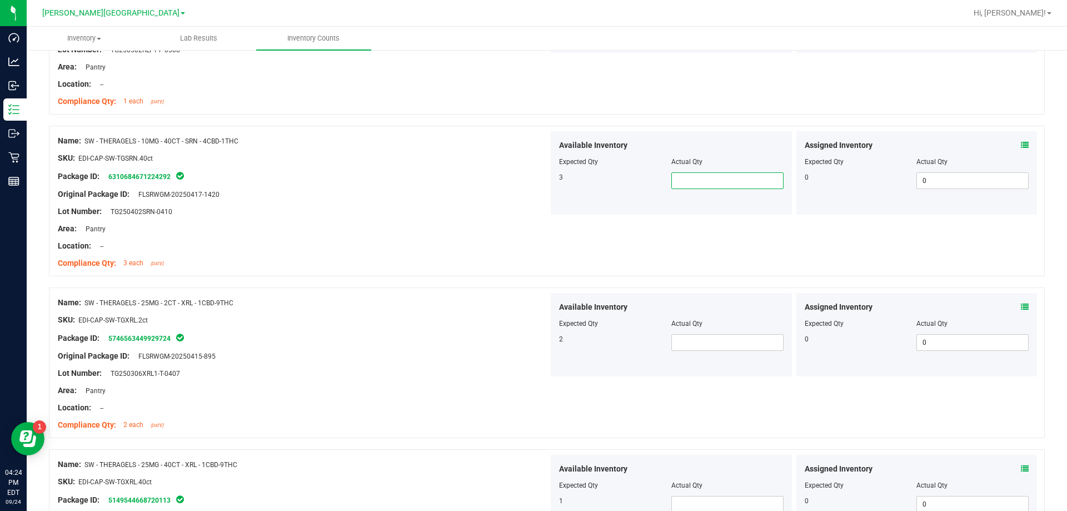
scroll to position [2500, 0]
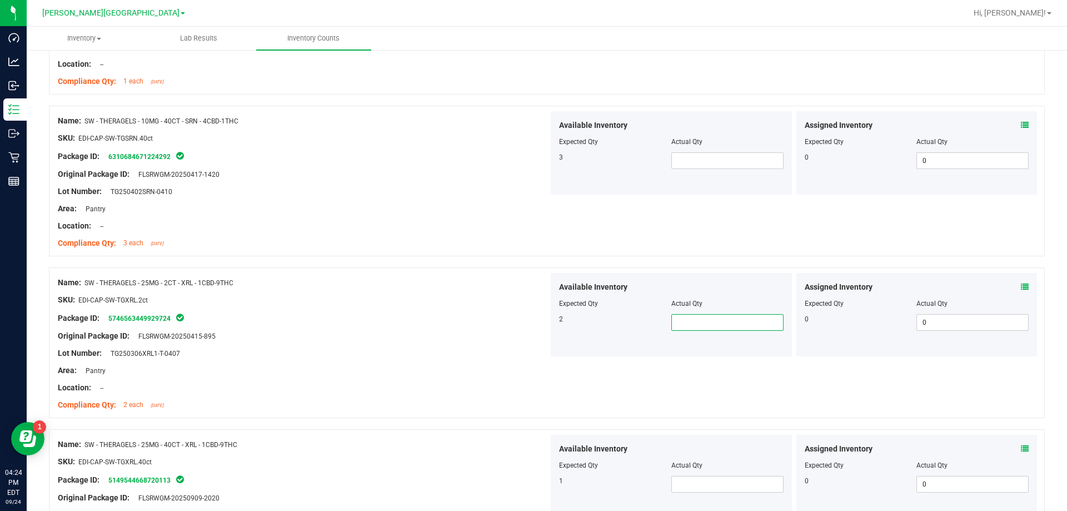
click at [536, 326] on span at bounding box center [727, 322] width 112 height 17
click at [412, 436] on div "Name: SW - THERAGELS - 25MG - 40CT - XRL - 1CBD-9THC SKU: EDI-CAP-SW-TGXRL.40ct…" at bounding box center [303, 505] width 491 height 142
click at [536, 491] on span at bounding box center [727, 484] width 112 height 17
click at [536, 154] on span at bounding box center [727, 160] width 112 height 17
click at [477, 317] on div "Package ID: 5746563449929724" at bounding box center [303, 317] width 491 height 13
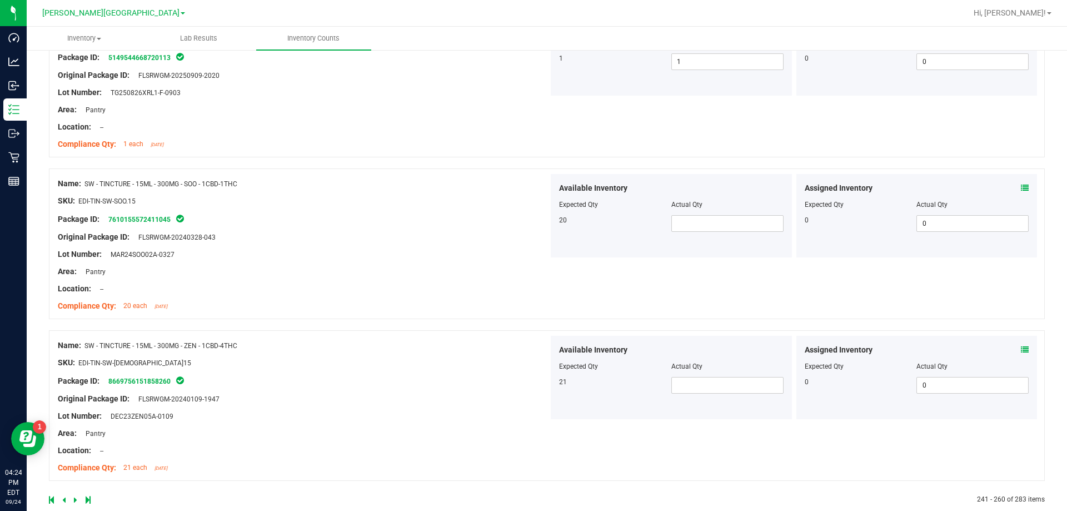
scroll to position [2941, 0]
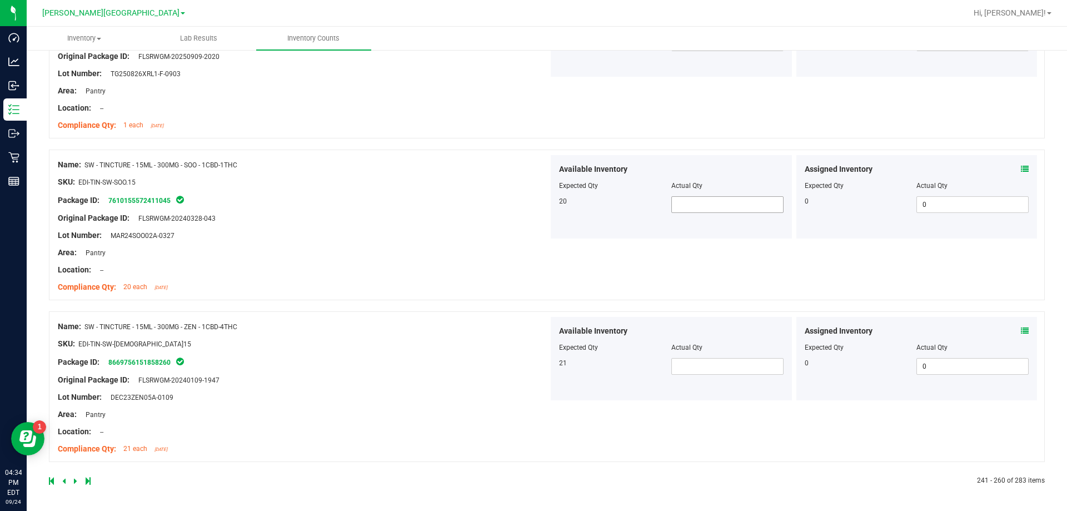
click at [536, 206] on span at bounding box center [727, 204] width 112 height 17
click at [536, 195] on div at bounding box center [671, 194] width 224 height 6
click at [536, 204] on span at bounding box center [727, 204] width 112 height 17
click at [536, 369] on span at bounding box center [727, 366] width 112 height 17
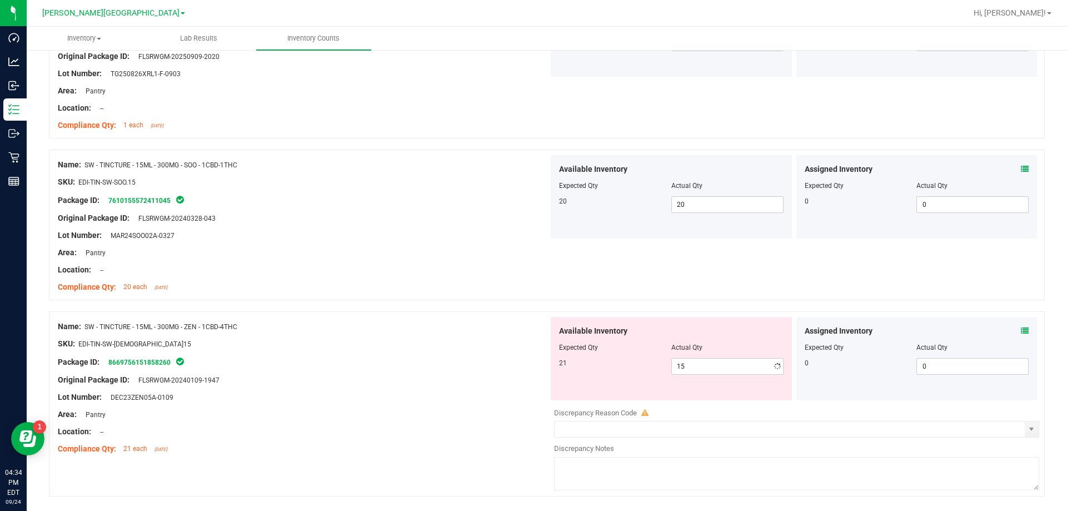
click at [533, 443] on div "Compliance Qty: 21 each [DATE]" at bounding box center [303, 449] width 491 height 12
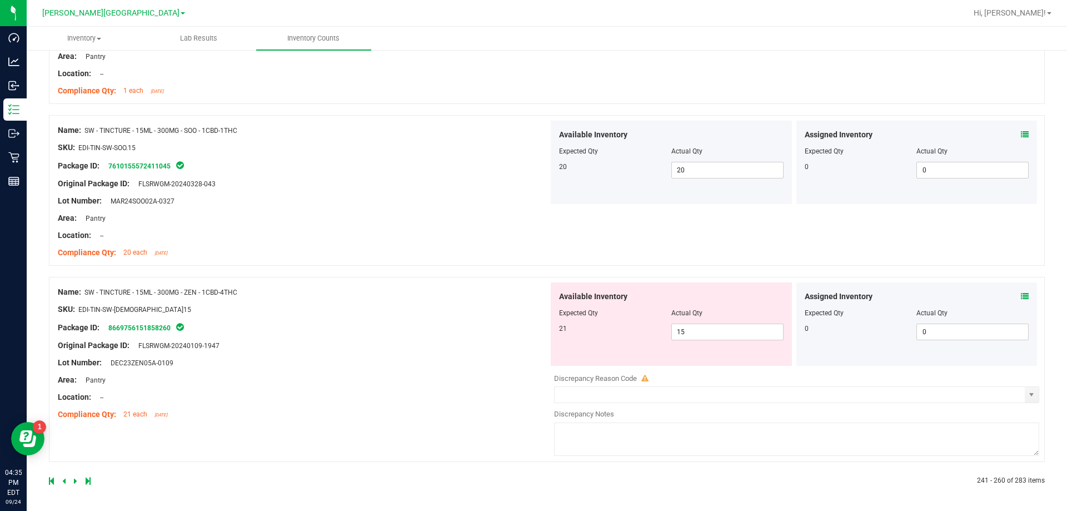
click at [75, 479] on icon at bounding box center [75, 480] width 3 height 7
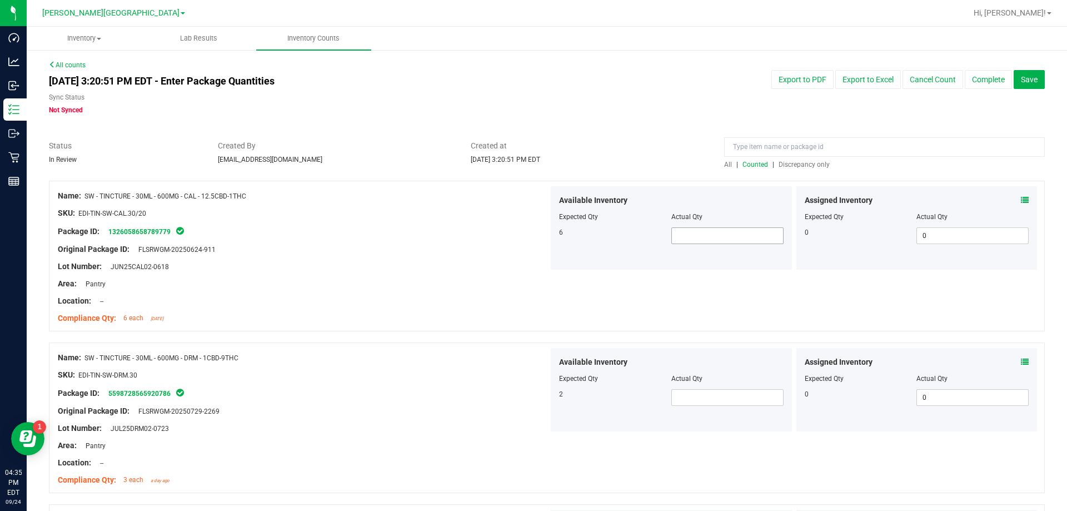
click at [536, 236] on span at bounding box center [727, 235] width 112 height 17
click at [536, 401] on span at bounding box center [727, 397] width 112 height 17
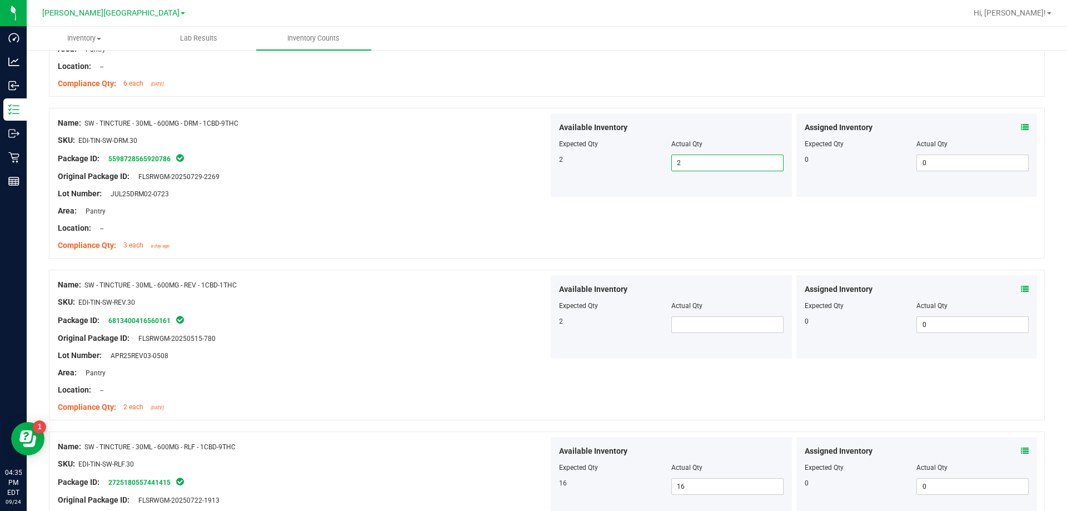
scroll to position [167, 0]
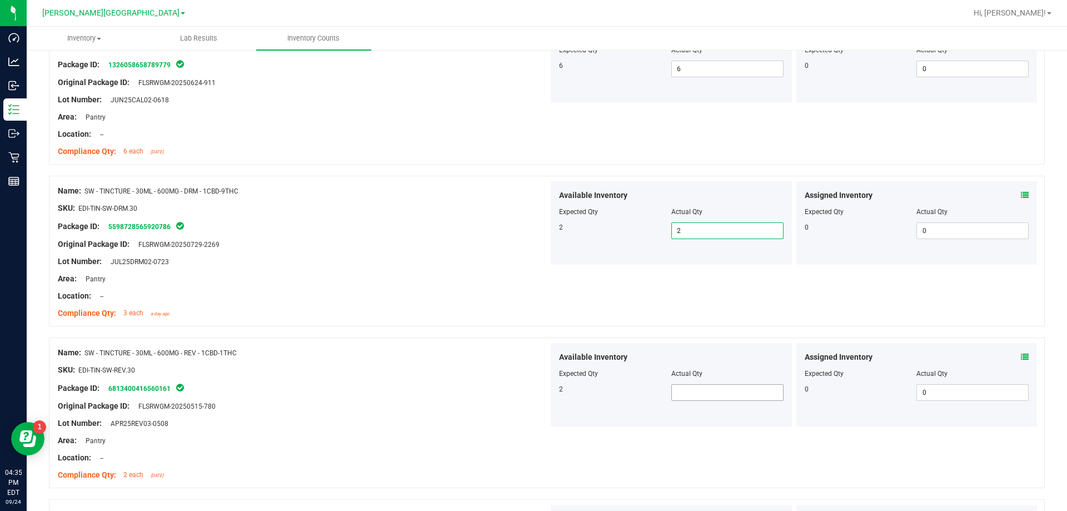
click at [536, 392] on span at bounding box center [727, 392] width 112 height 17
drag, startPoint x: 374, startPoint y: 455, endPoint x: 381, endPoint y: 449, distance: 9.1
click at [376, 453] on div "Location: --" at bounding box center [303, 458] width 491 height 12
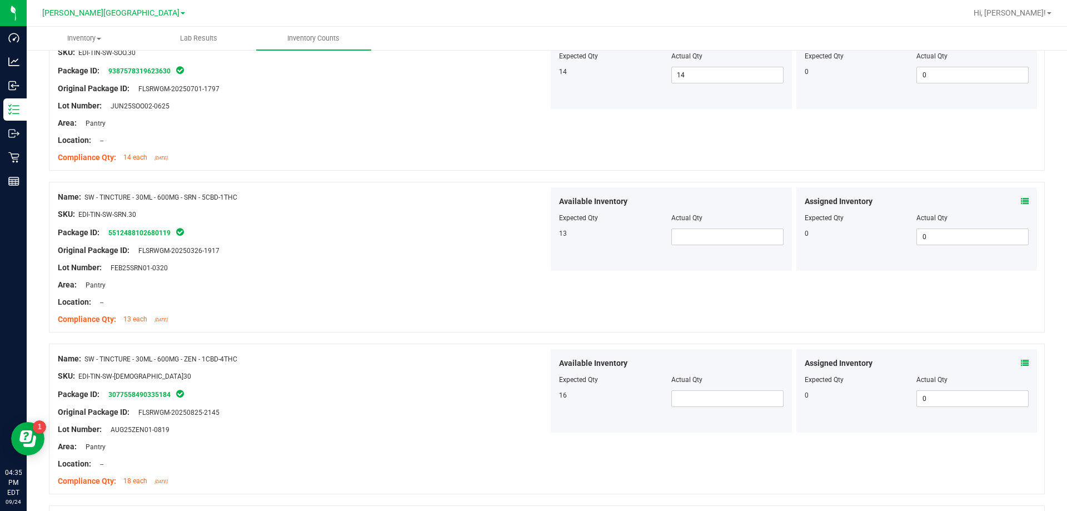
scroll to position [778, 0]
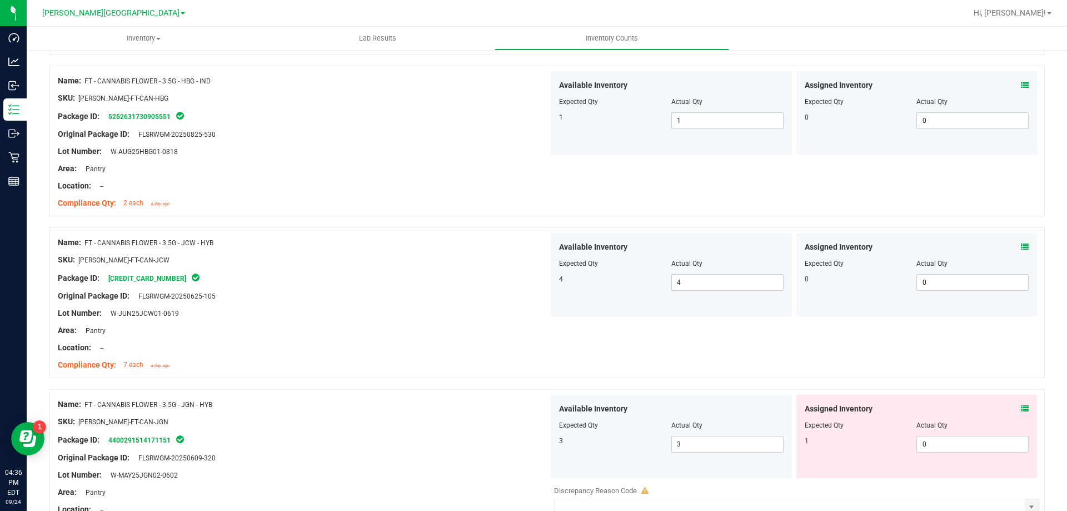
scroll to position [3010, 0]
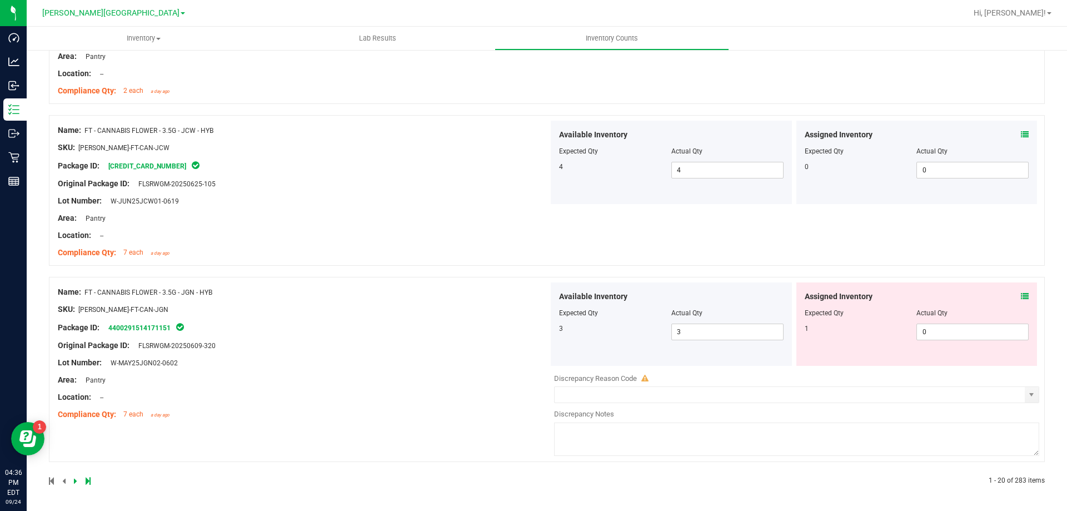
click at [87, 481] on icon at bounding box center [88, 480] width 5 height 7
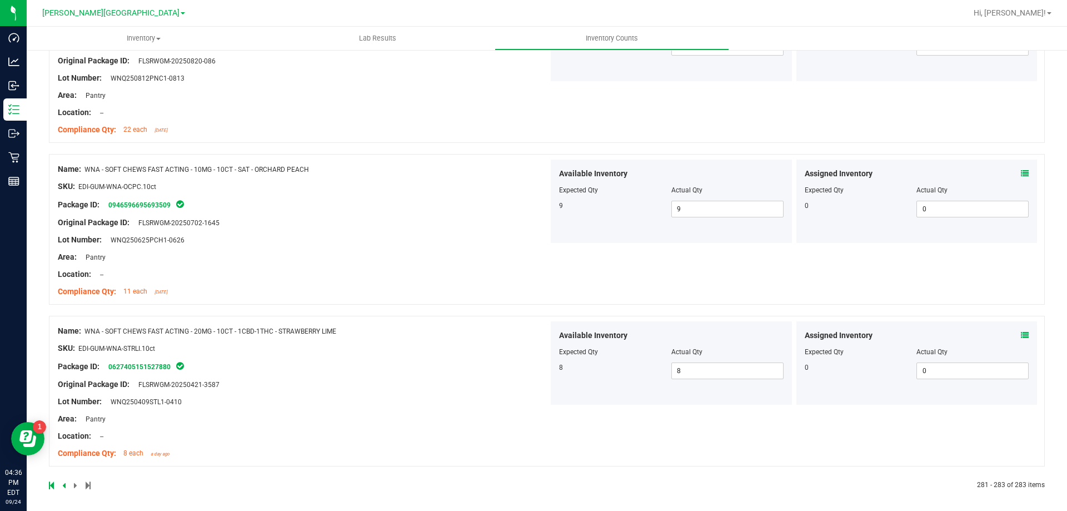
scroll to position [193, 0]
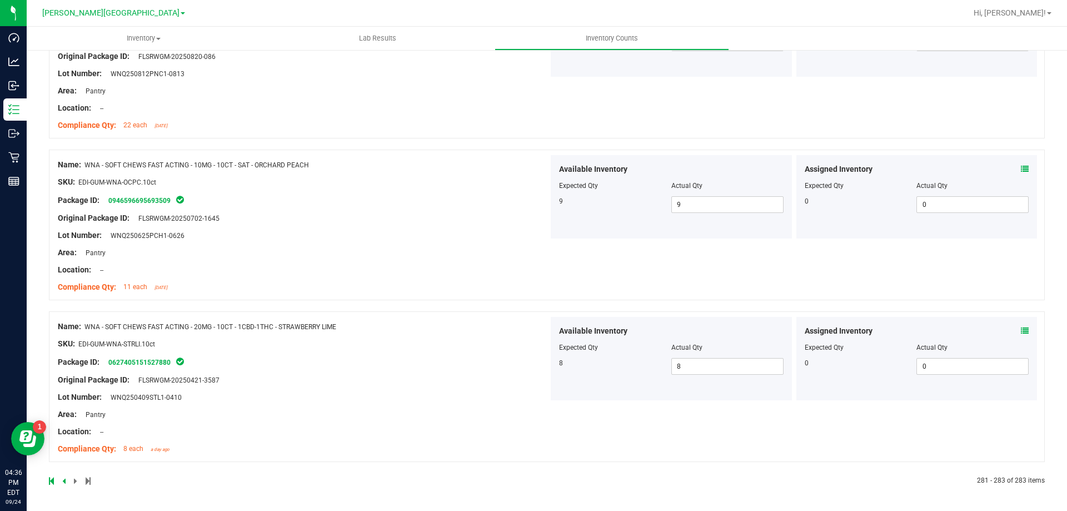
click at [65, 479] on icon at bounding box center [63, 480] width 3 height 7
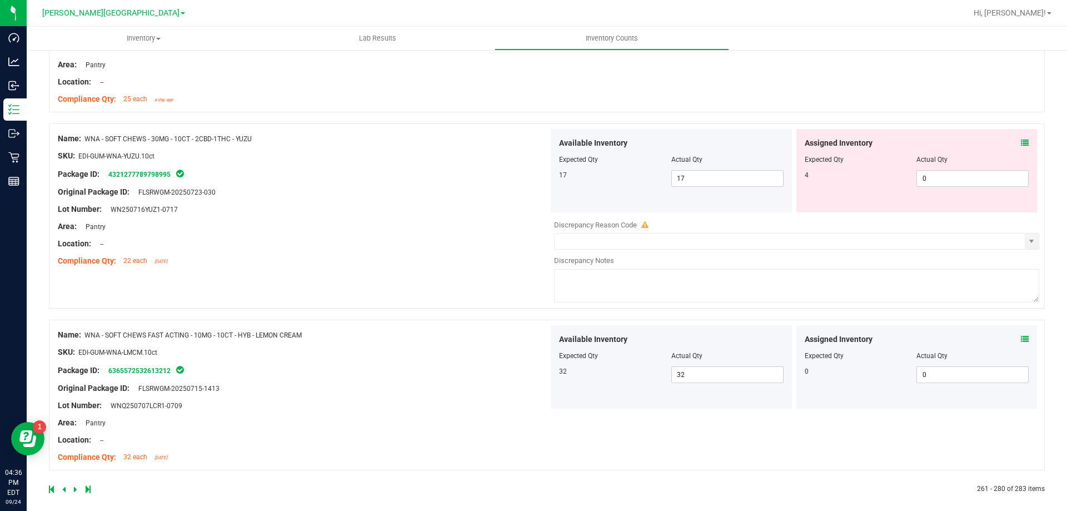
scroll to position [2975, 0]
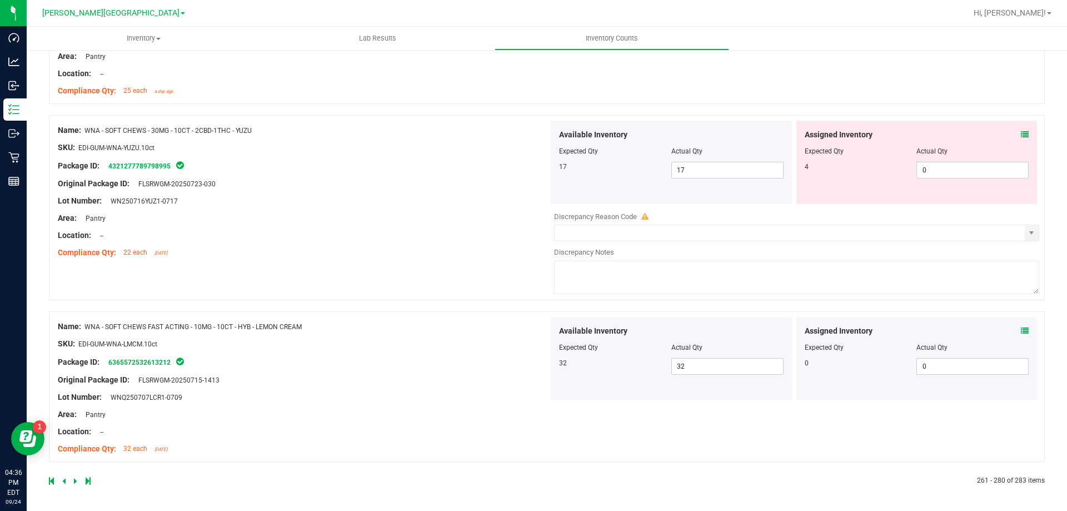
click at [62, 480] on icon at bounding box center [63, 480] width 3 height 7
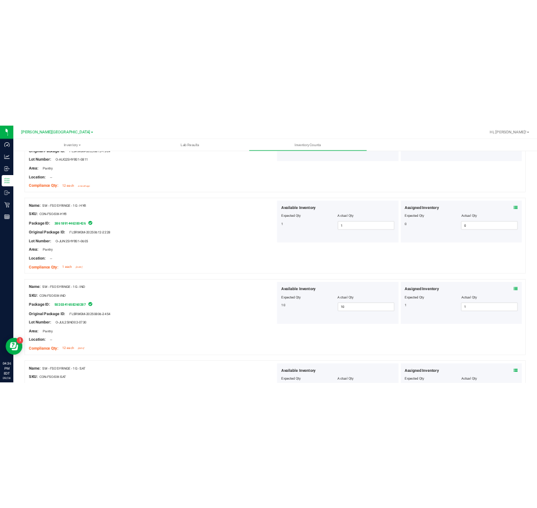
scroll to position [0, 0]
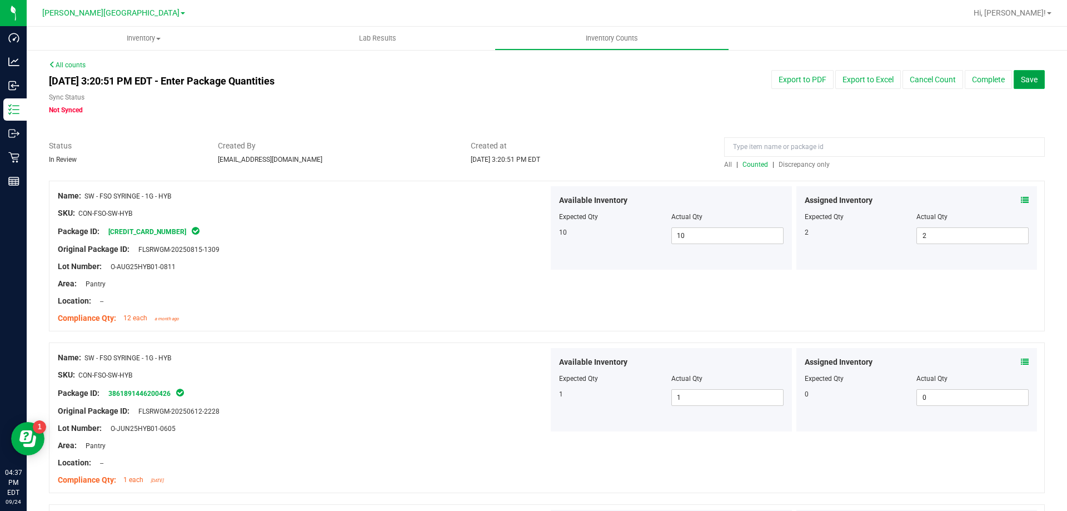
click at [1021, 82] on span "Save" at bounding box center [1029, 79] width 17 height 9
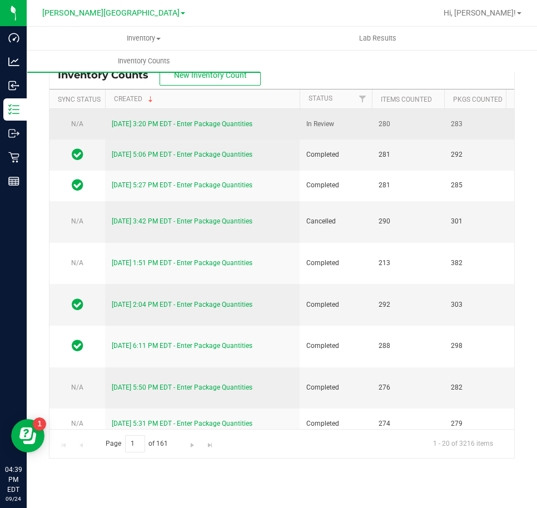
click at [193, 119] on div "[DATE] 3:20 PM EDT - Enter Package Quantities" at bounding box center [202, 124] width 181 height 11
click at [192, 127] on link "[DATE] 3:20 PM EDT - Enter Package Quantities" at bounding box center [182, 124] width 141 height 8
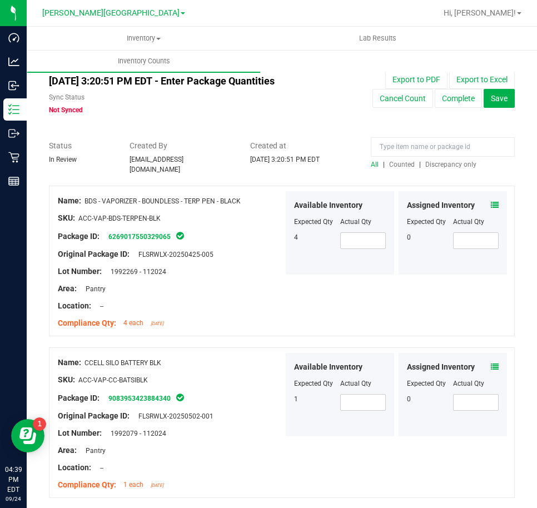
click at [391, 162] on span "Counted" at bounding box center [402, 165] width 26 height 8
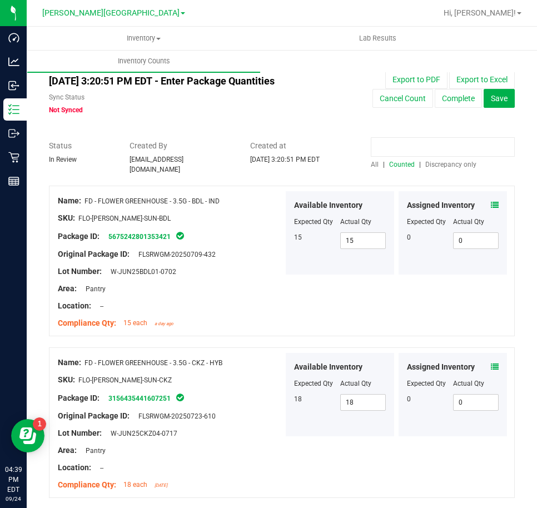
click at [391, 152] on input at bounding box center [443, 146] width 144 height 19
type input "tincture"
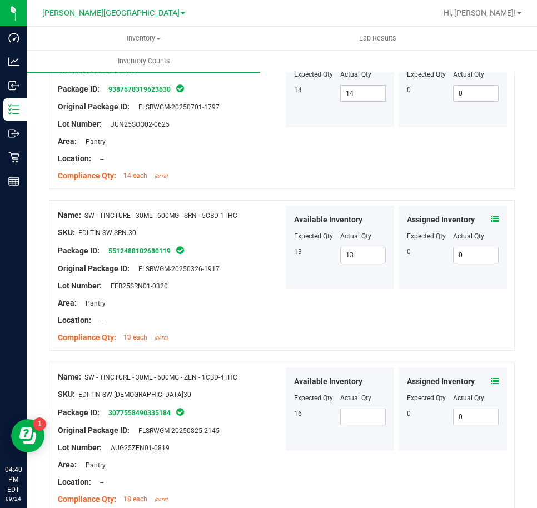
scroll to position [1200, 0]
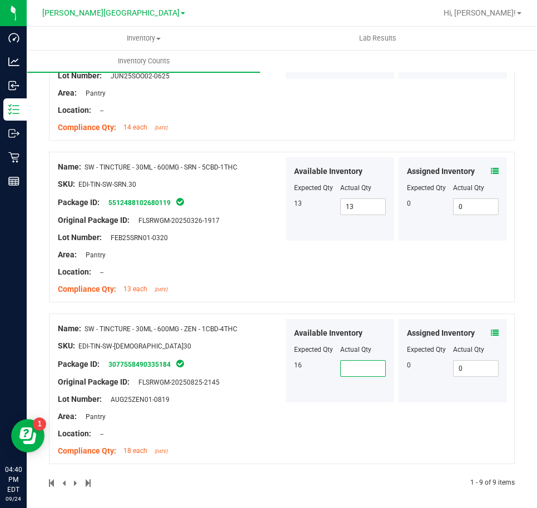
click at [360, 364] on span at bounding box center [363, 368] width 46 height 17
click at [491, 330] on icon at bounding box center [495, 333] width 8 height 8
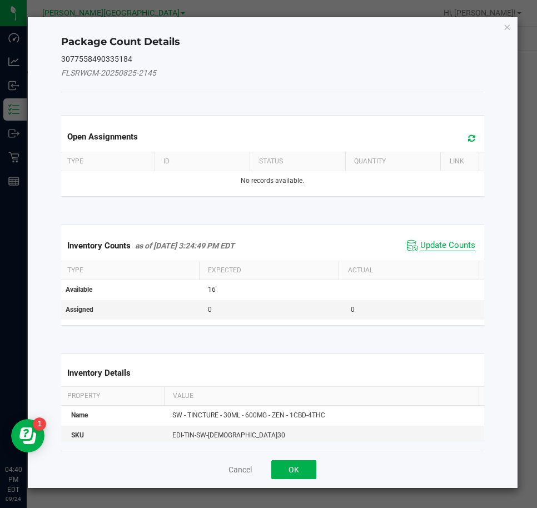
click at [441, 243] on span "Update Counts" at bounding box center [447, 245] width 55 height 11
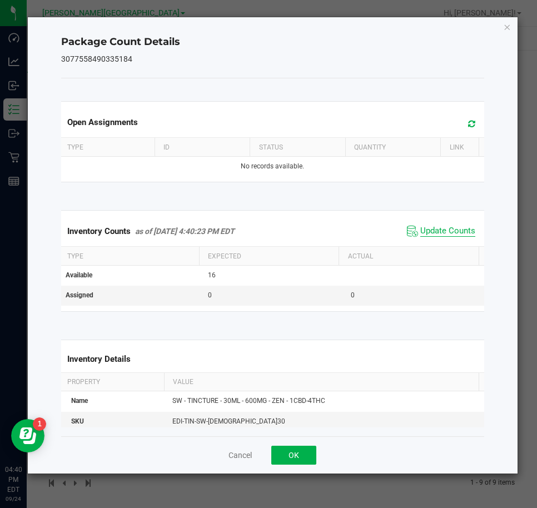
click at [445, 230] on span "Update Counts" at bounding box center [447, 231] width 55 height 11
click at [510, 27] on icon "Close" at bounding box center [507, 26] width 8 height 13
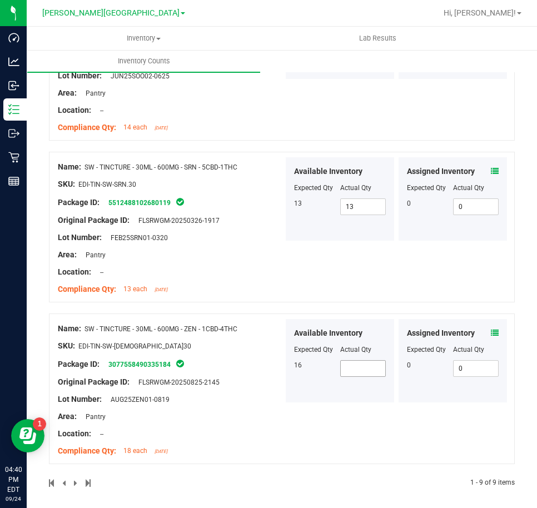
click at [357, 360] on span at bounding box center [363, 368] width 46 height 17
type input "16"
click at [320, 264] on div "Name: SW - TINCTURE - 30ML - 600MG - SRN - 5CBD-1THC SKU: EDI-TIN-SW-SRN.30 Pac…" at bounding box center [282, 227] width 466 height 151
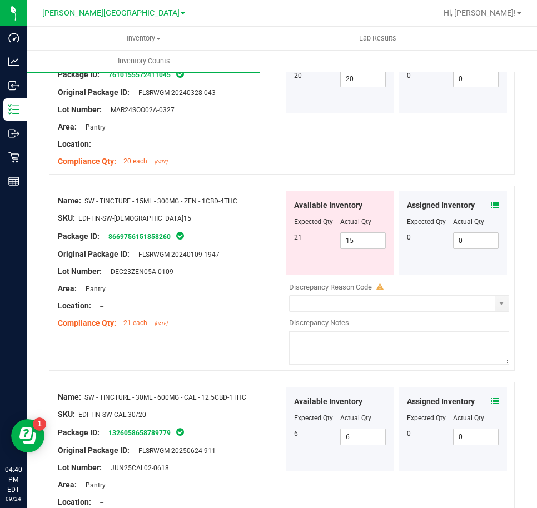
scroll to position [67, 0]
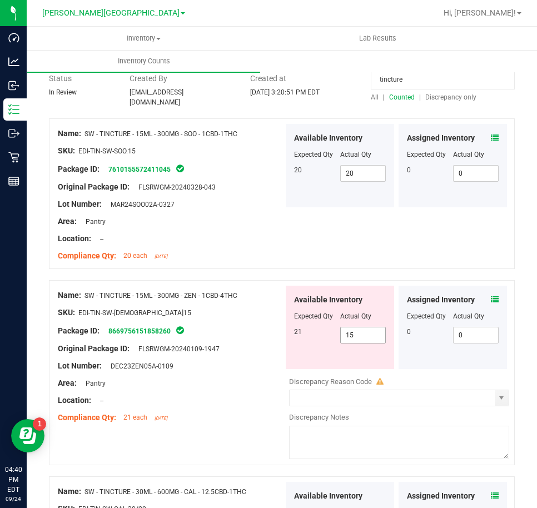
click at [359, 337] on span "15 15" at bounding box center [363, 335] width 46 height 17
click at [358, 337] on input "15" at bounding box center [363, 335] width 45 height 16
type input "21"
click at [246, 198] on div "Lot Number: MAR24SOO02A-0327" at bounding box center [171, 204] width 226 height 12
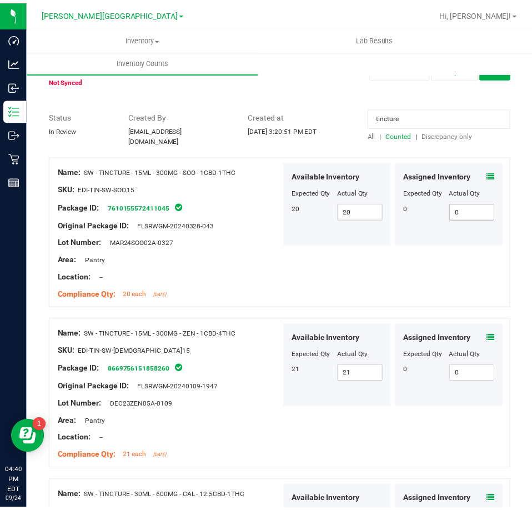
scroll to position [0, 0]
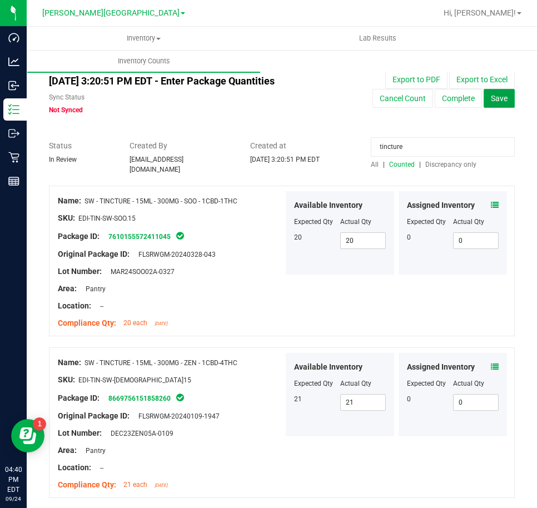
click at [499, 99] on button "Save" at bounding box center [498, 98] width 31 height 19
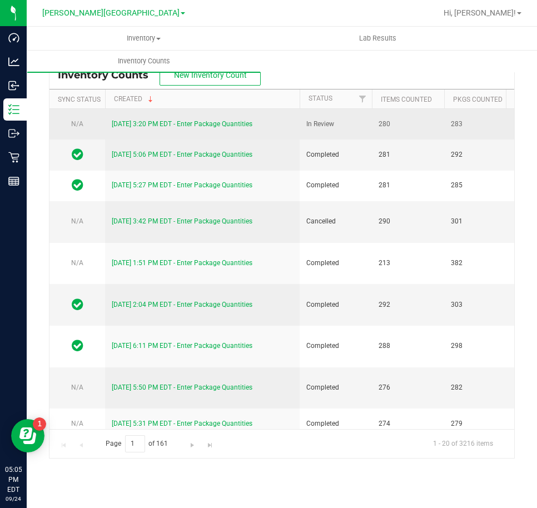
click at [147, 121] on link "[DATE] 3:20 PM EDT - Enter Package Quantities" at bounding box center [182, 124] width 141 height 8
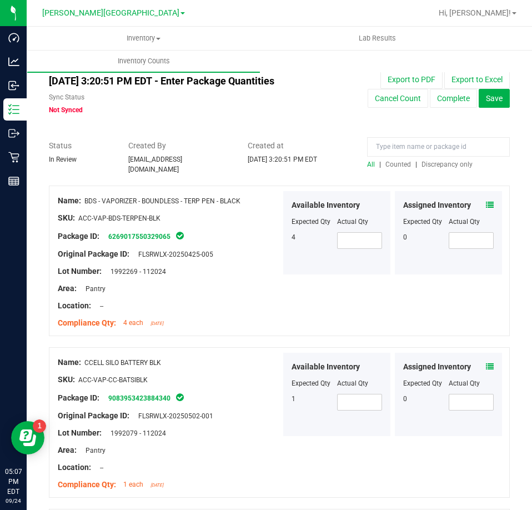
click at [401, 164] on span "Counted" at bounding box center [399, 165] width 26 height 8
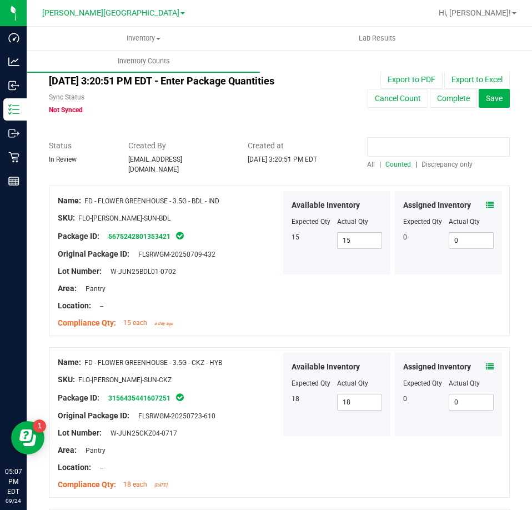
paste input "8523232370821866"
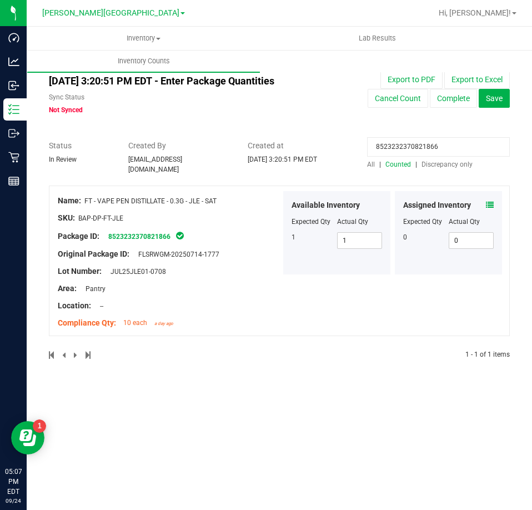
type input "8523232370821866"
click at [486, 201] on icon at bounding box center [490, 205] width 8 height 8
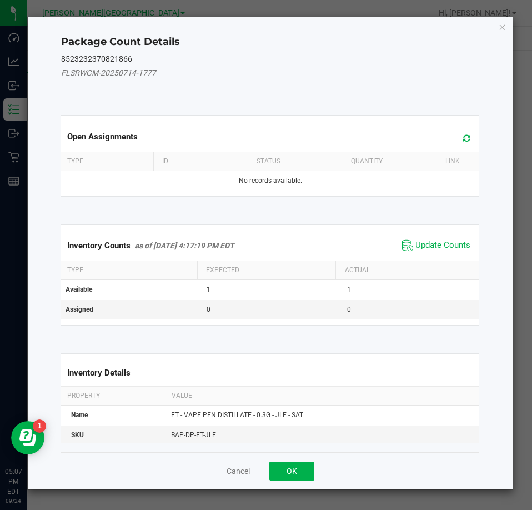
click at [454, 249] on span "Update Counts" at bounding box center [443, 245] width 55 height 11
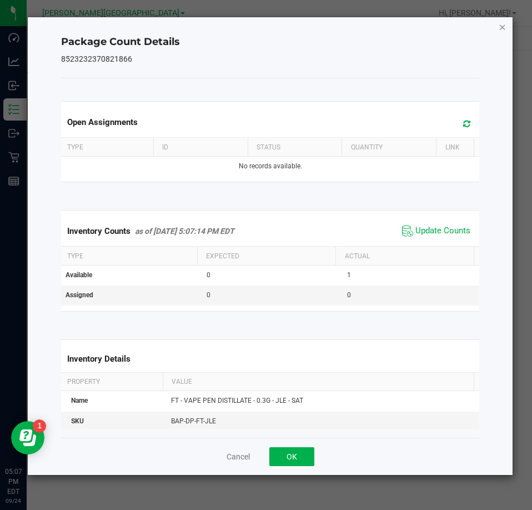
click at [499, 22] on icon "Close" at bounding box center [503, 26] width 8 height 13
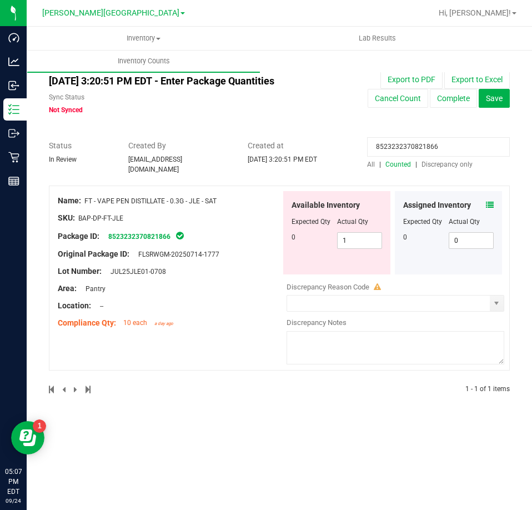
click at [377, 245] on div "Available Inventory Expected Qty Actual Qty 0 1 1" at bounding box center [336, 232] width 107 height 83
click at [368, 243] on span "1 1" at bounding box center [360, 240] width 46 height 17
click at [366, 243] on span "1 1" at bounding box center [360, 240] width 46 height 17
click at [361, 236] on span "1 1" at bounding box center [360, 240] width 46 height 17
click at [361, 236] on input "1" at bounding box center [360, 241] width 44 height 16
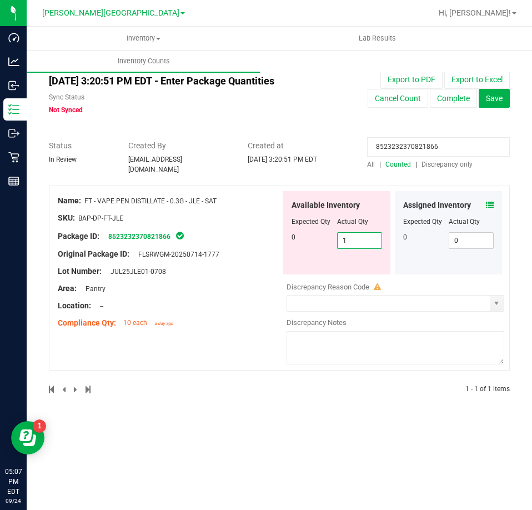
type input "0"
click at [457, 154] on input "8523232370821866" at bounding box center [438, 146] width 143 height 19
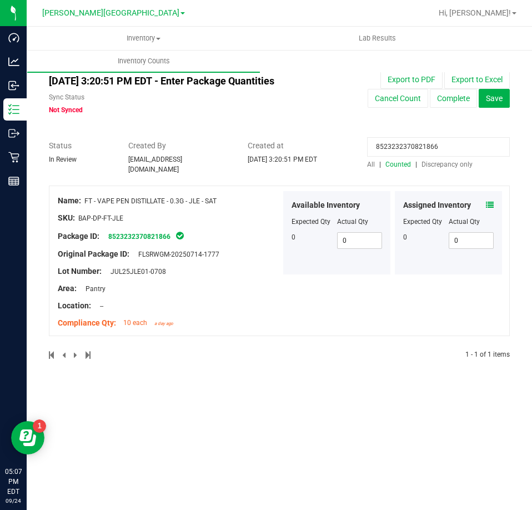
click at [457, 154] on input "8523232370821866" at bounding box center [438, 146] width 143 height 19
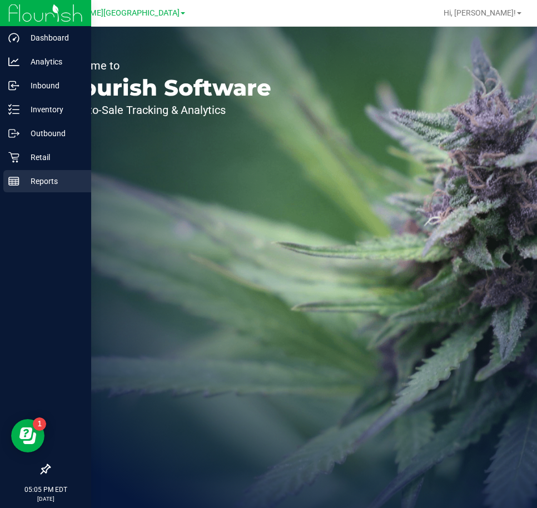
click at [29, 173] on div "Reports" at bounding box center [47, 181] width 88 height 22
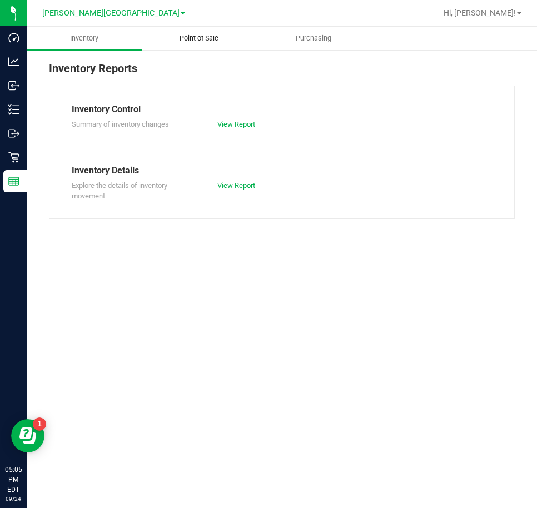
click at [198, 37] on span "Point of Sale" at bounding box center [198, 38] width 69 height 10
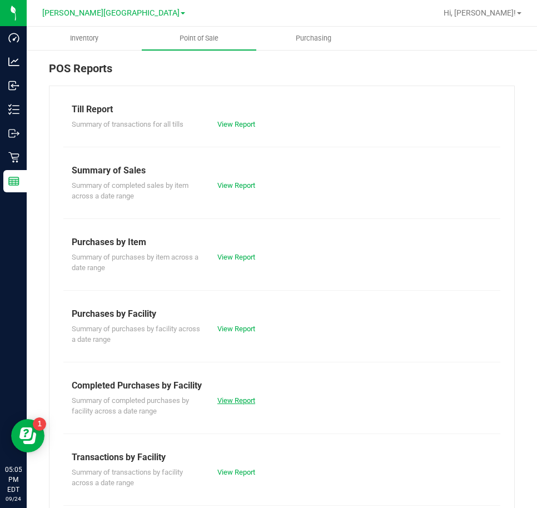
click at [237, 399] on link "View Report" at bounding box center [236, 400] width 38 height 8
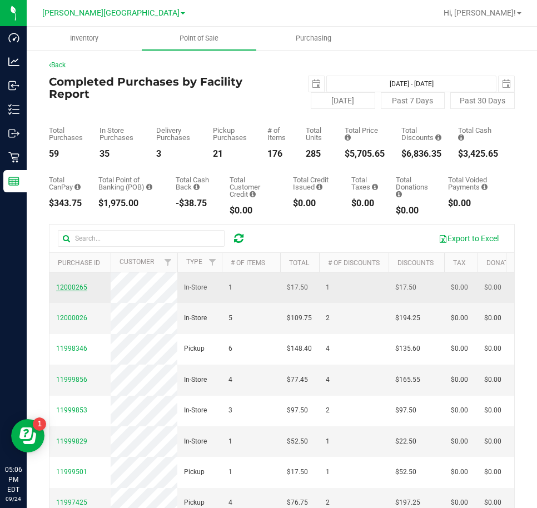
click at [77, 291] on span "12000265" at bounding box center [71, 287] width 31 height 8
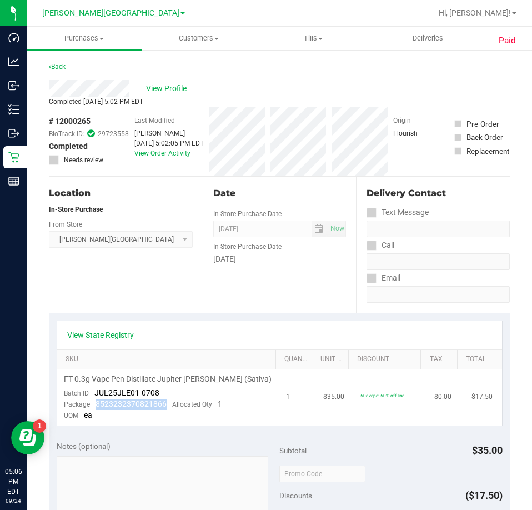
drag, startPoint x: 163, startPoint y: 407, endPoint x: 97, endPoint y: 406, distance: 66.1
click at [94, 408] on div "Package 8523232370821866 Allocated Qty 1" at bounding box center [143, 404] width 158 height 11
copy span "8523232370821866"
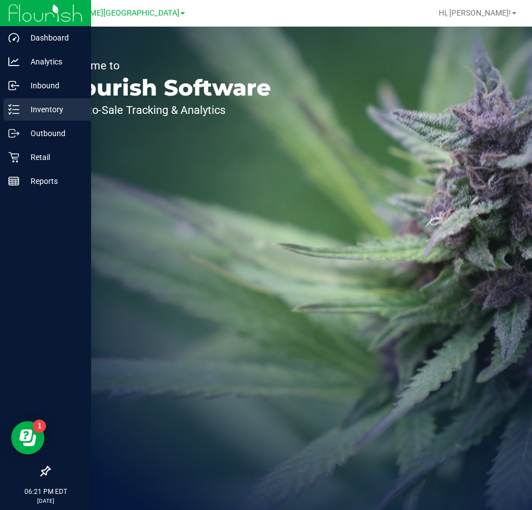
click at [38, 108] on p "Inventory" at bounding box center [52, 109] width 67 height 13
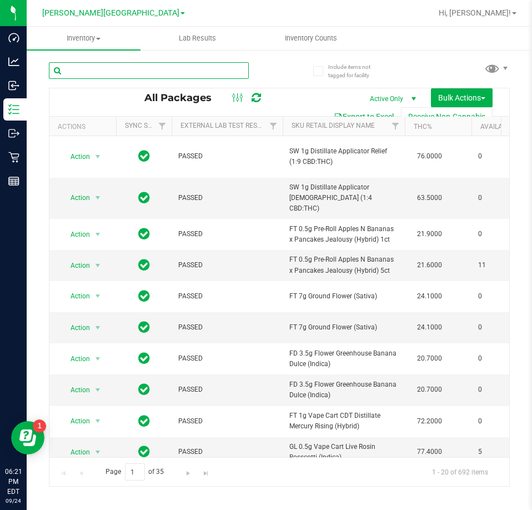
click at [74, 68] on input "text" at bounding box center [149, 70] width 200 height 17
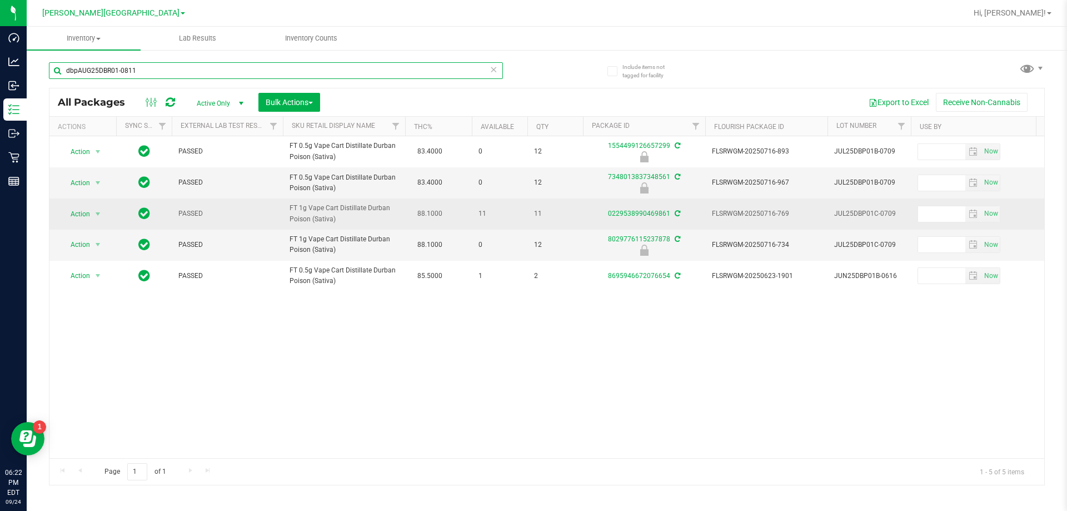
type input "dbpAUG25DBR01-0811"
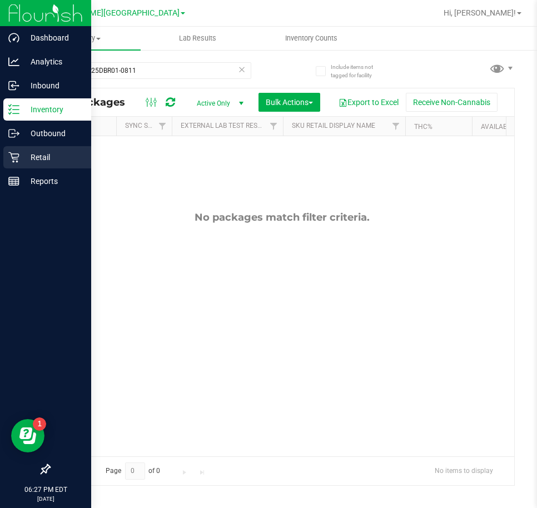
click at [33, 156] on p "Retail" at bounding box center [52, 157] width 67 height 13
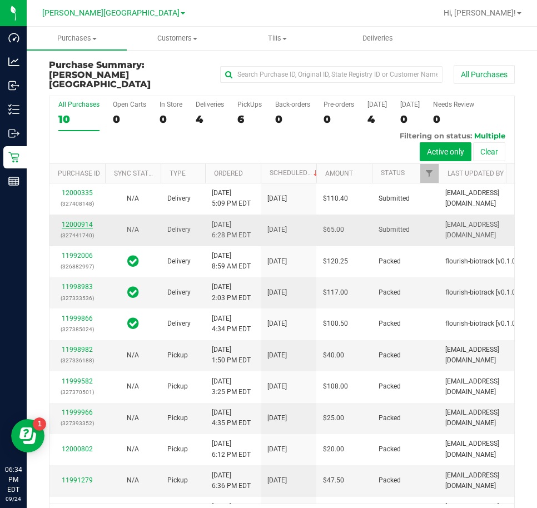
click at [75, 228] on link "12000914" at bounding box center [77, 225] width 31 height 8
